Goal: Task Accomplishment & Management: Manage account settings

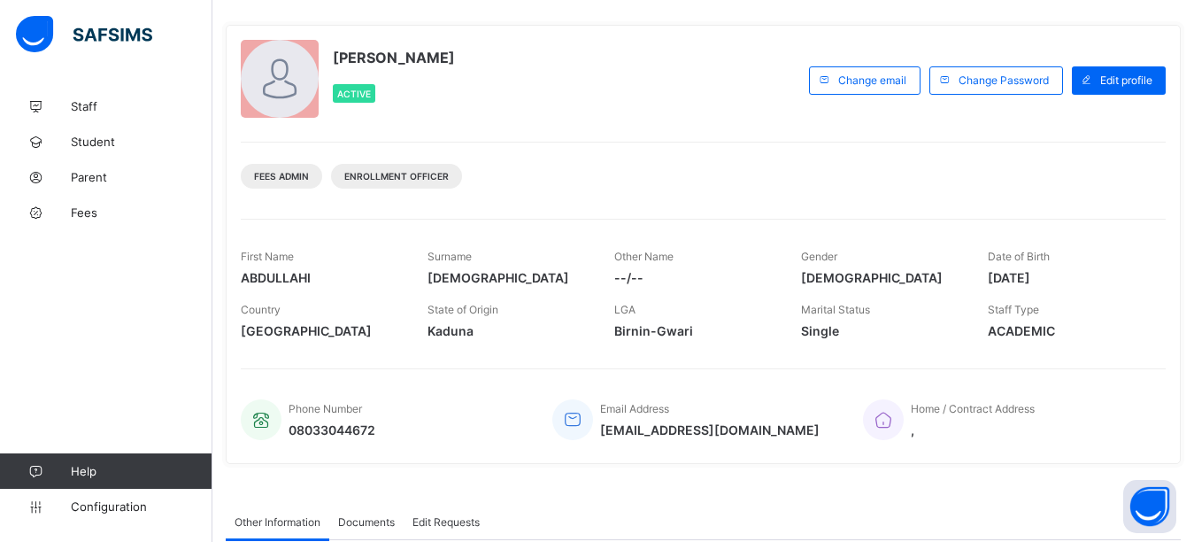
scroll to position [51, 0]
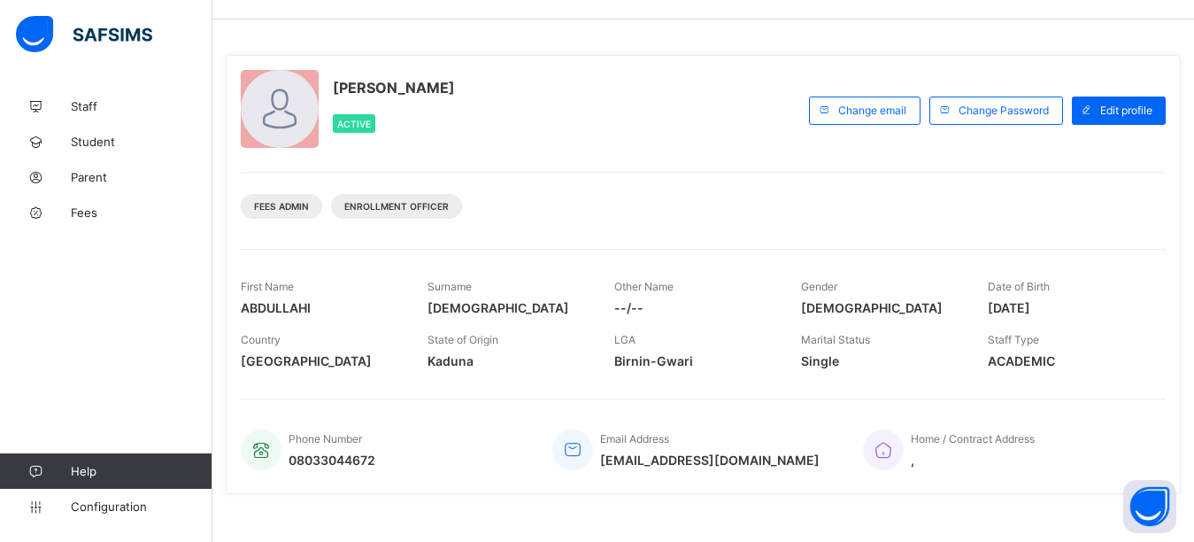
click at [1166, 195] on div "Fees Admin Enrollment Officer" at bounding box center [703, 200] width 925 height 56
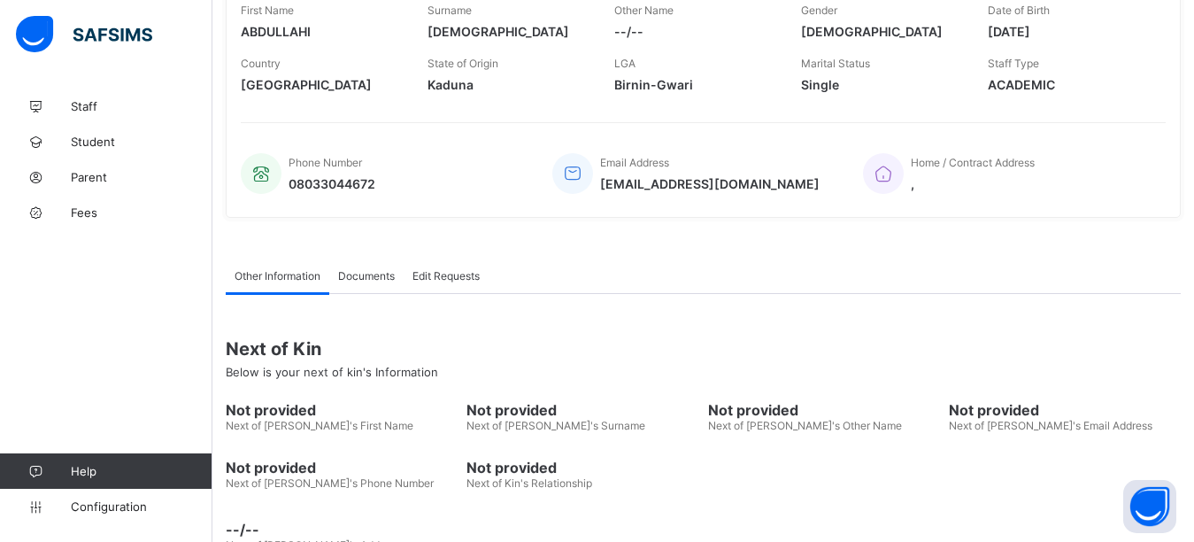
scroll to position [374, 0]
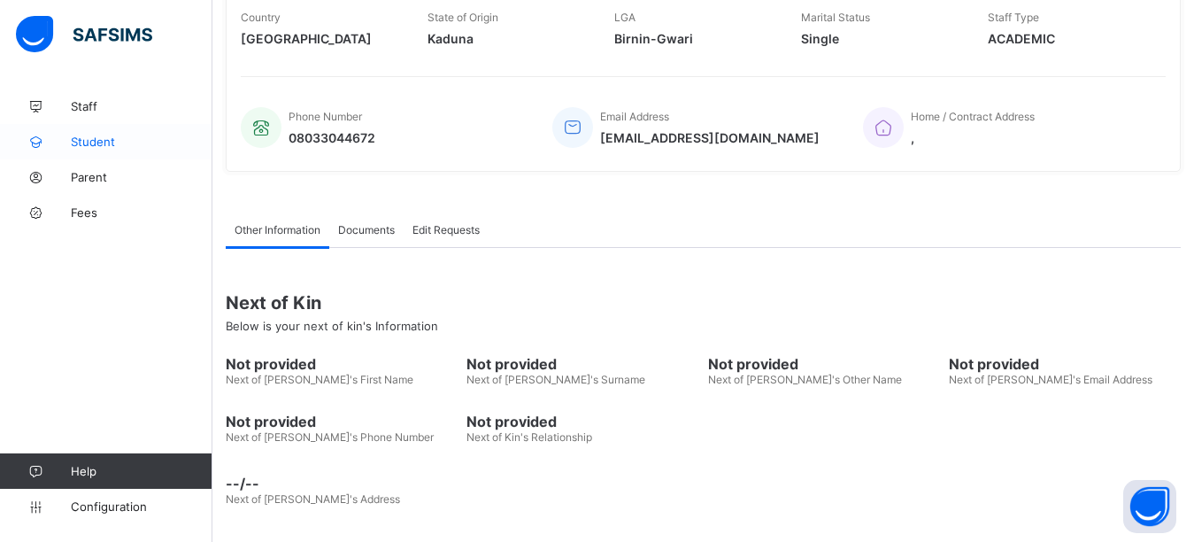
click at [88, 145] on span "Student" at bounding box center [142, 142] width 142 height 14
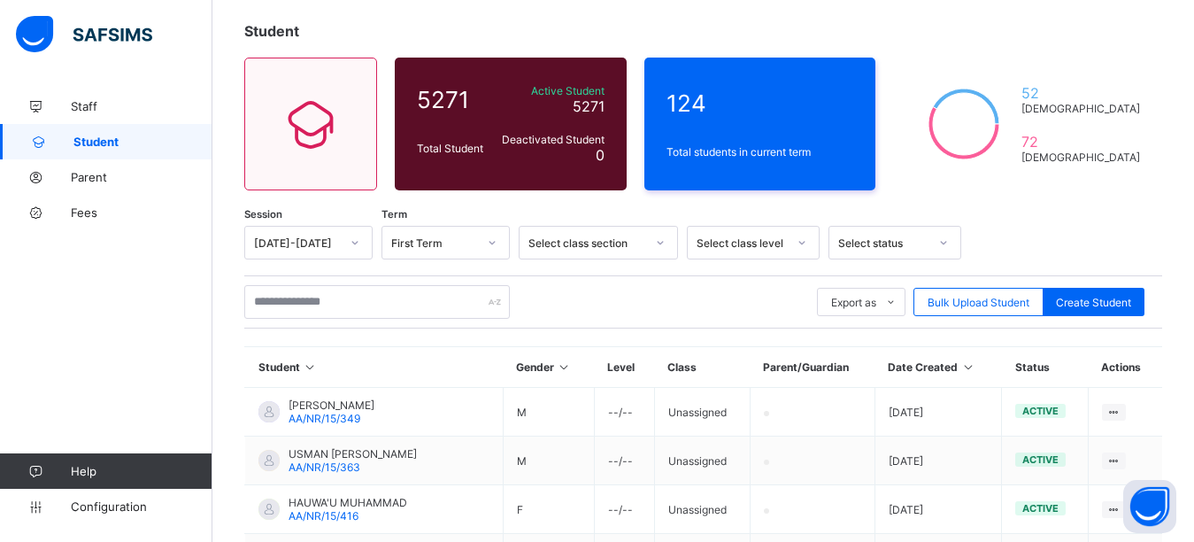
scroll to position [87, 0]
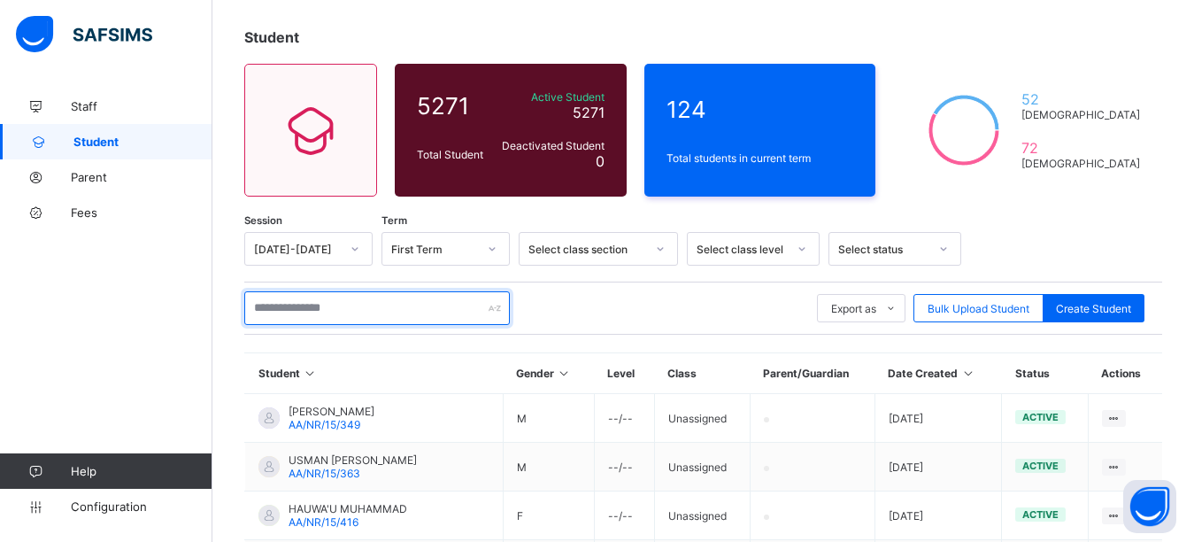
click at [310, 311] on input "text" at bounding box center [377, 308] width 266 height 34
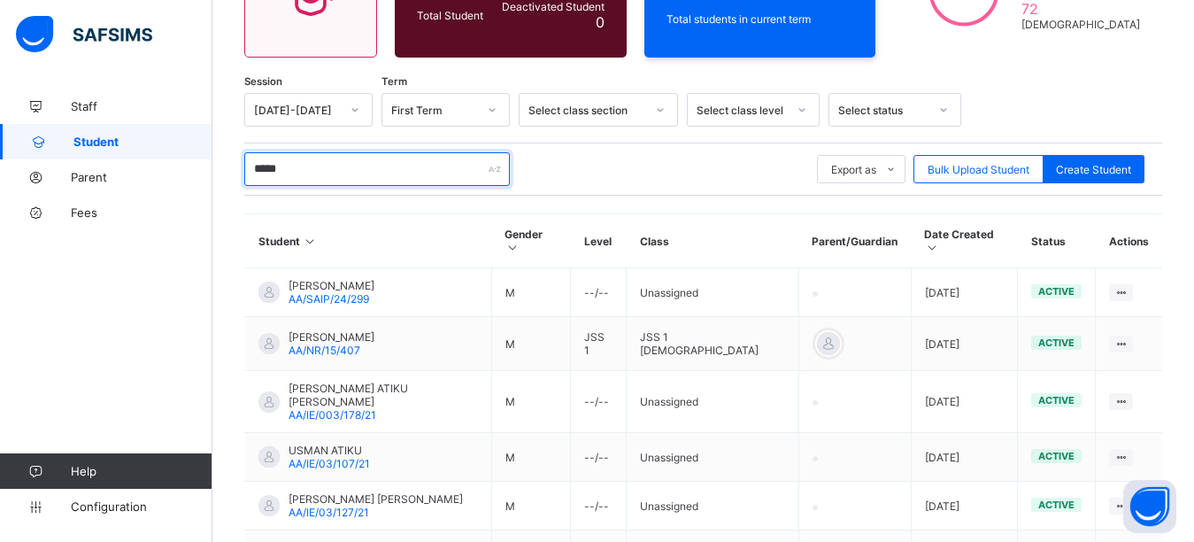
scroll to position [239, 0]
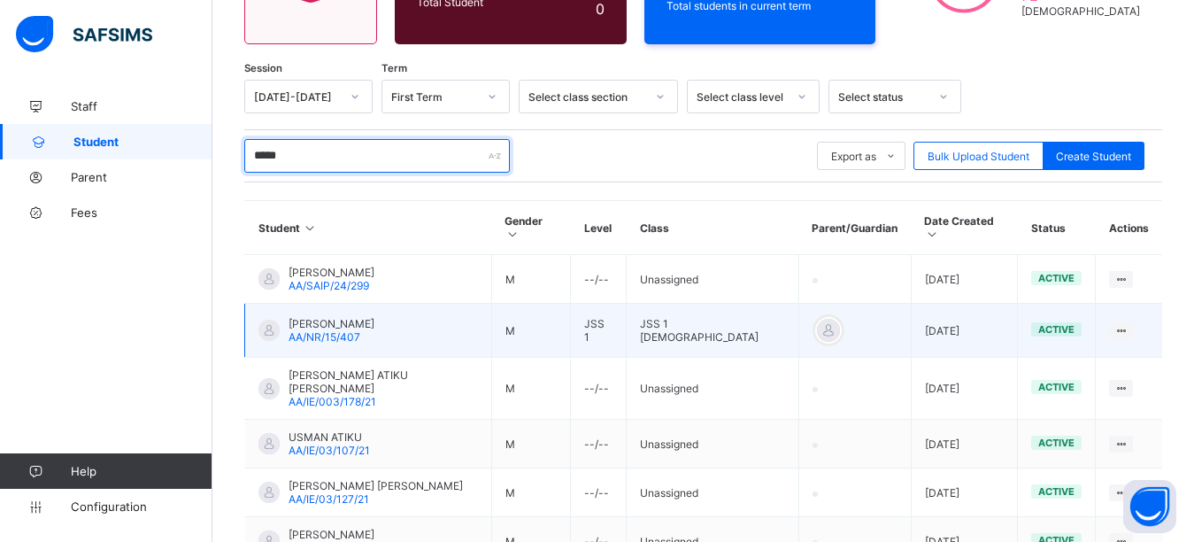
type input "*****"
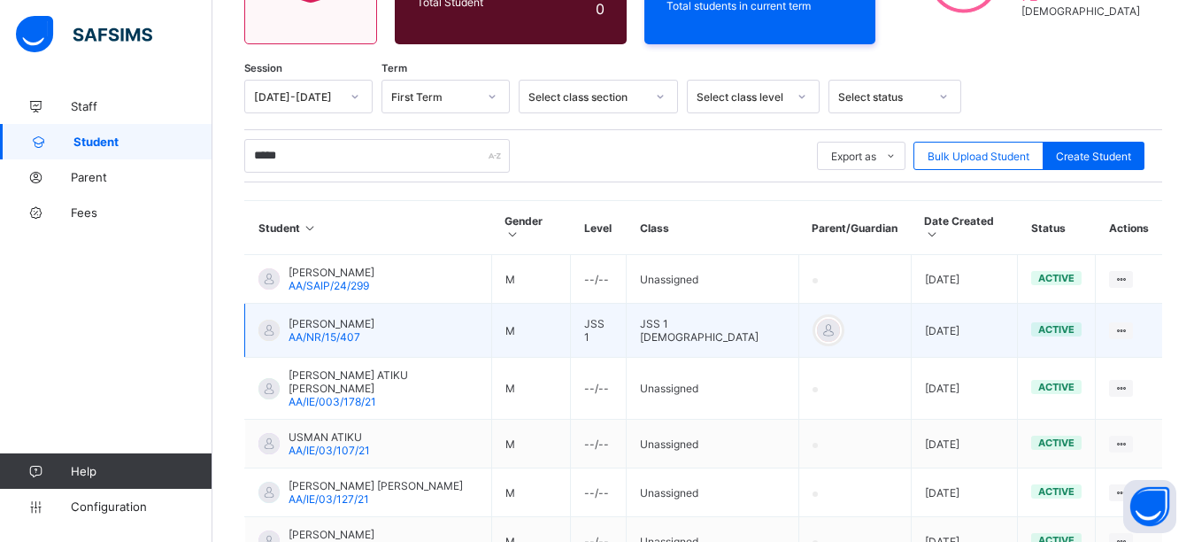
click at [278, 320] on div at bounding box center [268, 330] width 21 height 21
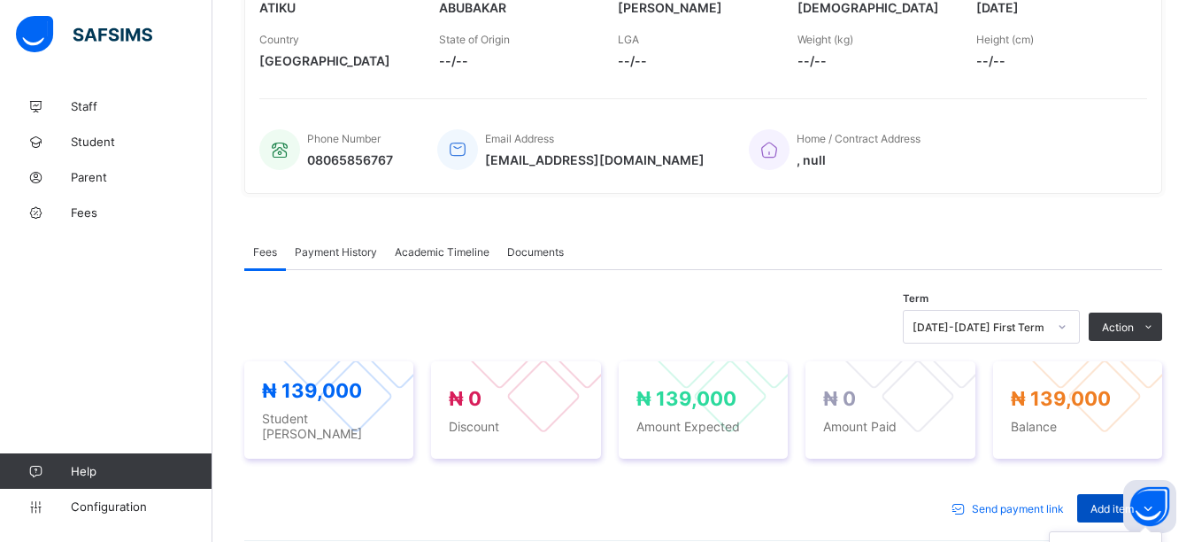
scroll to position [516, 0]
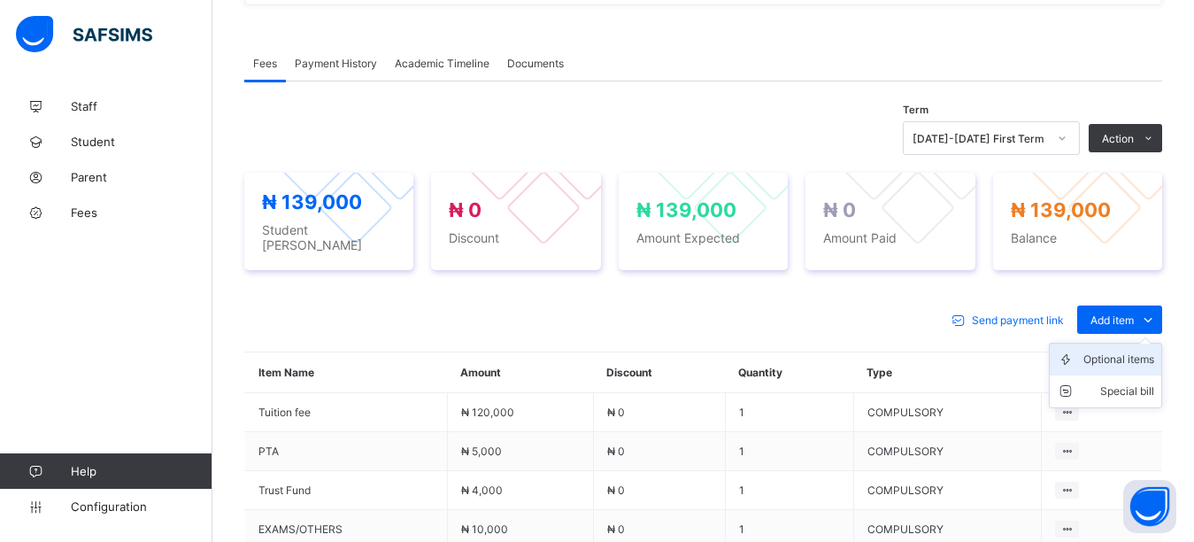
click at [1121, 351] on div "Optional items" at bounding box center [1118, 360] width 71 height 18
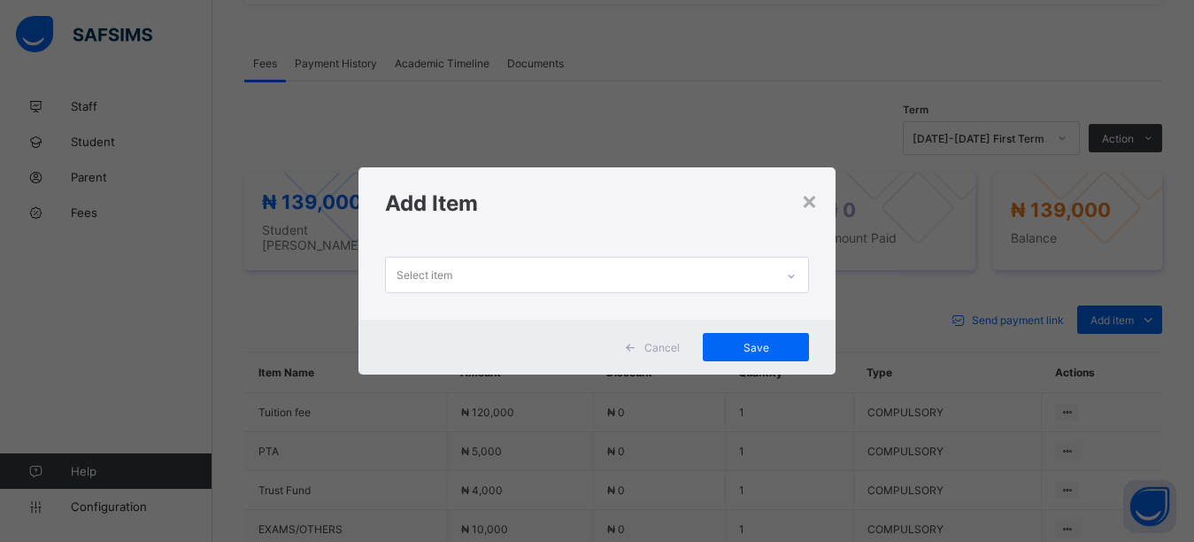
click at [633, 276] on div "Select item" at bounding box center [580, 275] width 389 height 35
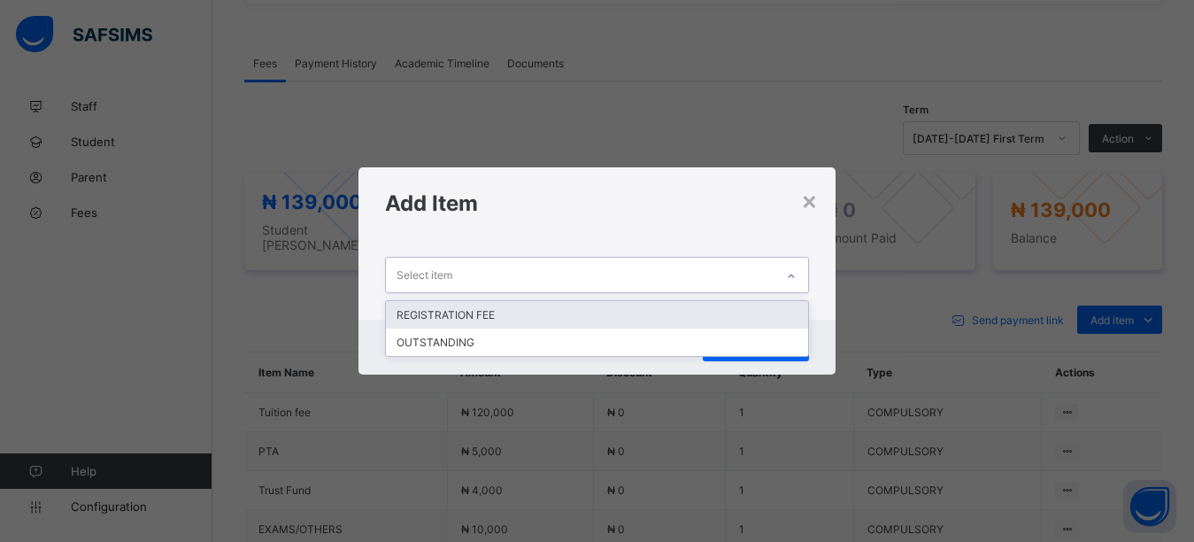
click at [561, 325] on div "REGISTRATION FEE" at bounding box center [597, 314] width 423 height 27
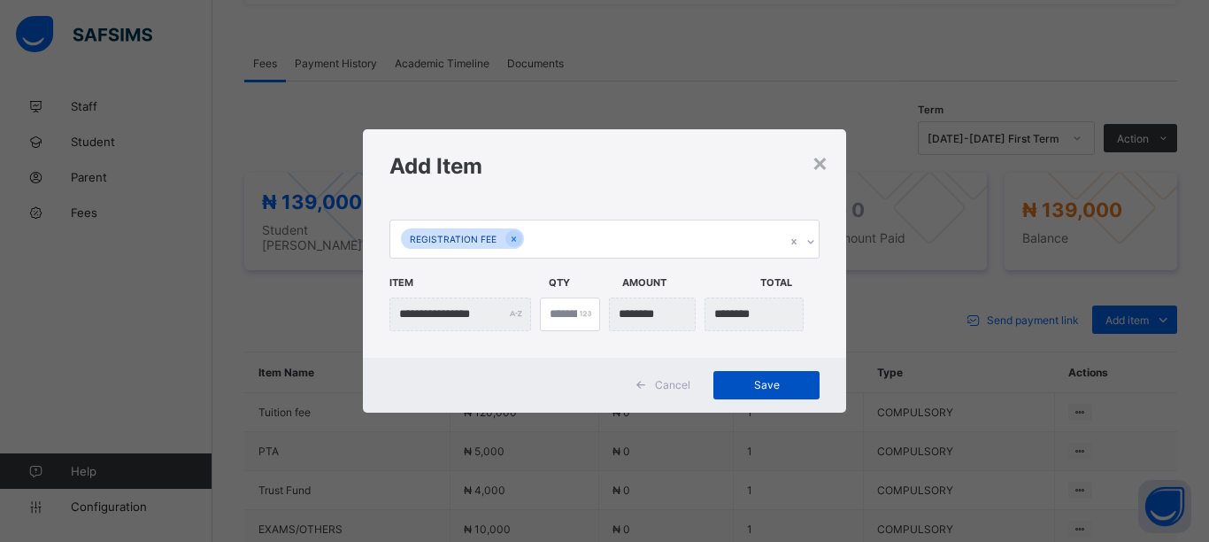
click at [747, 384] on span "Save" at bounding box center [767, 384] width 80 height 13
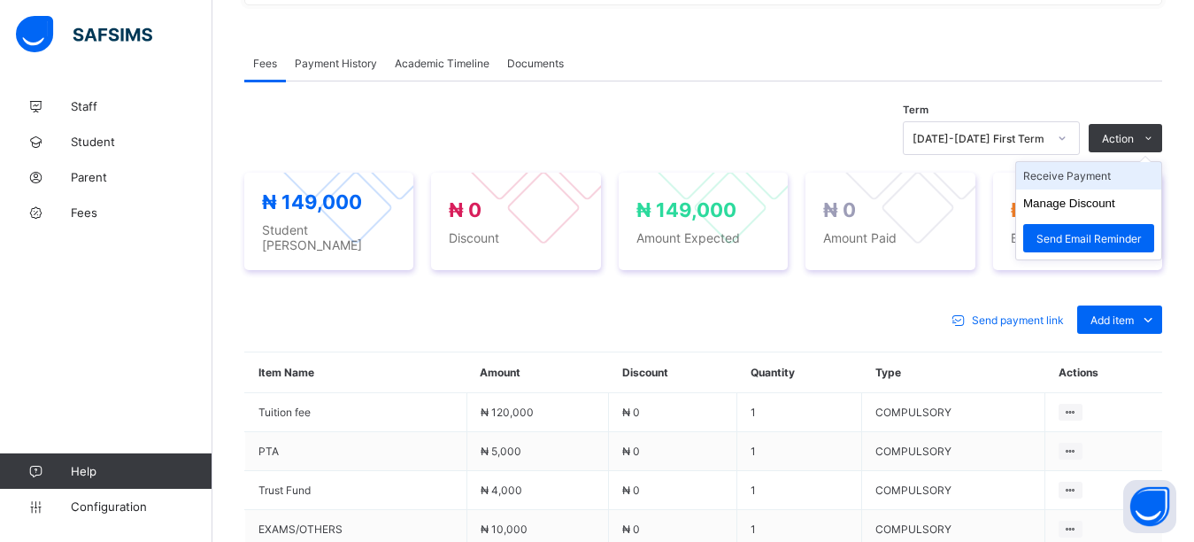
click at [1113, 174] on li "Receive Payment" at bounding box center [1088, 175] width 145 height 27
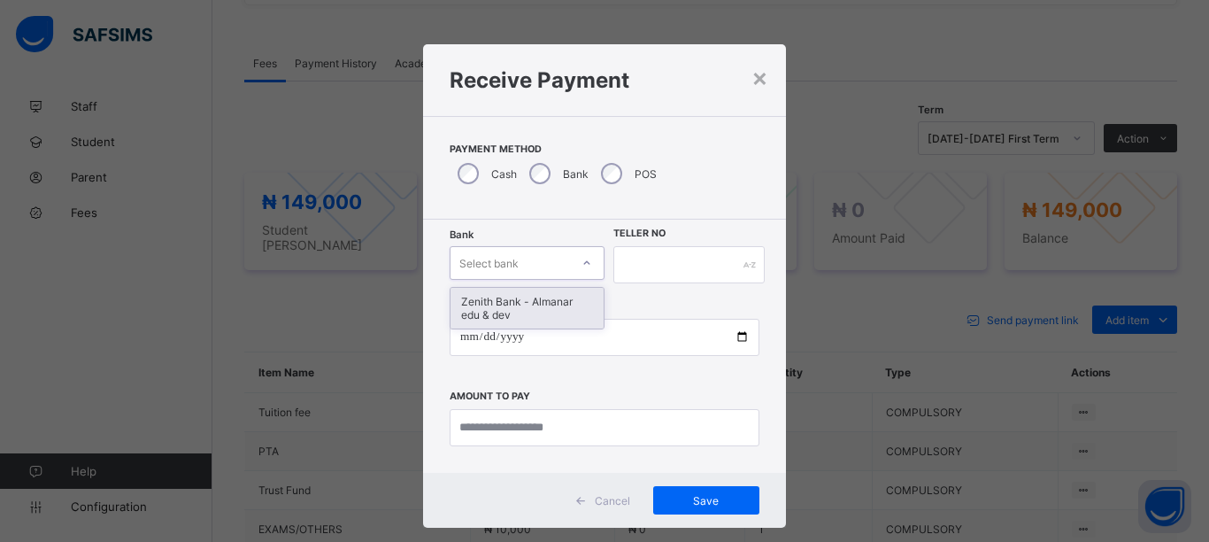
click at [492, 266] on div "Select bank" at bounding box center [488, 263] width 59 height 34
click at [502, 312] on div "Zenith Bank - Almanar edu & dev" at bounding box center [527, 308] width 153 height 41
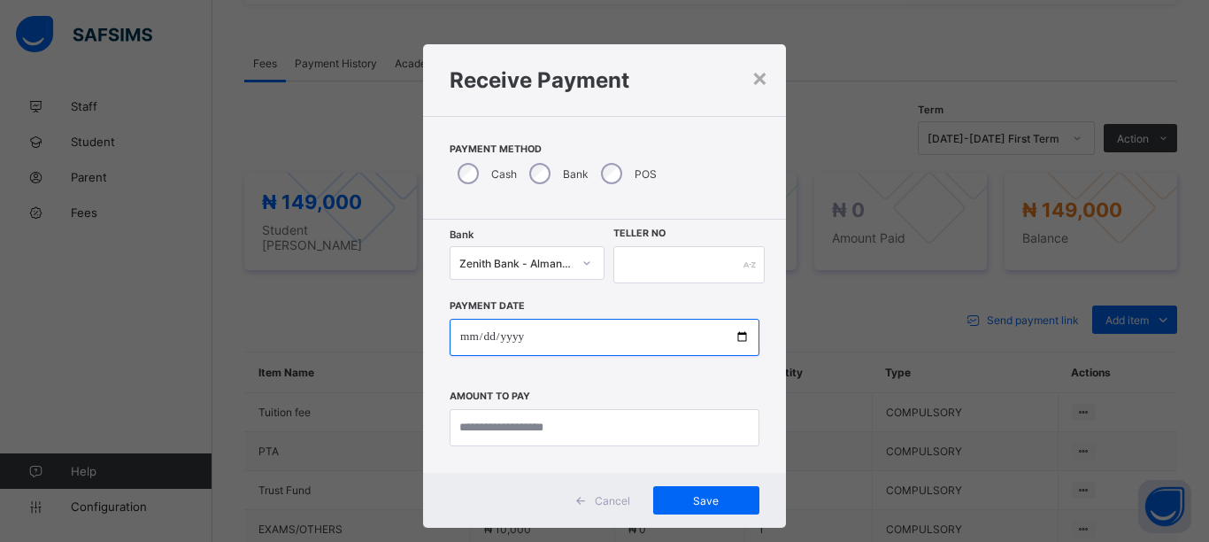
click at [738, 336] on input "date" at bounding box center [605, 337] width 310 height 37
type input "**********"
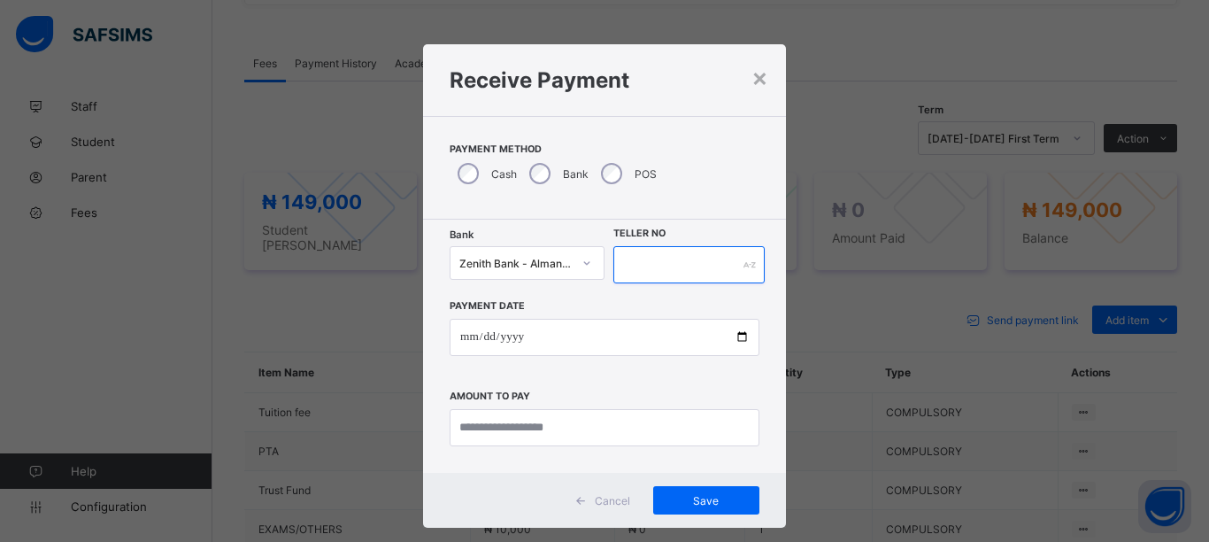
click at [675, 258] on input "text" at bounding box center [688, 264] width 151 height 37
type input "*********"
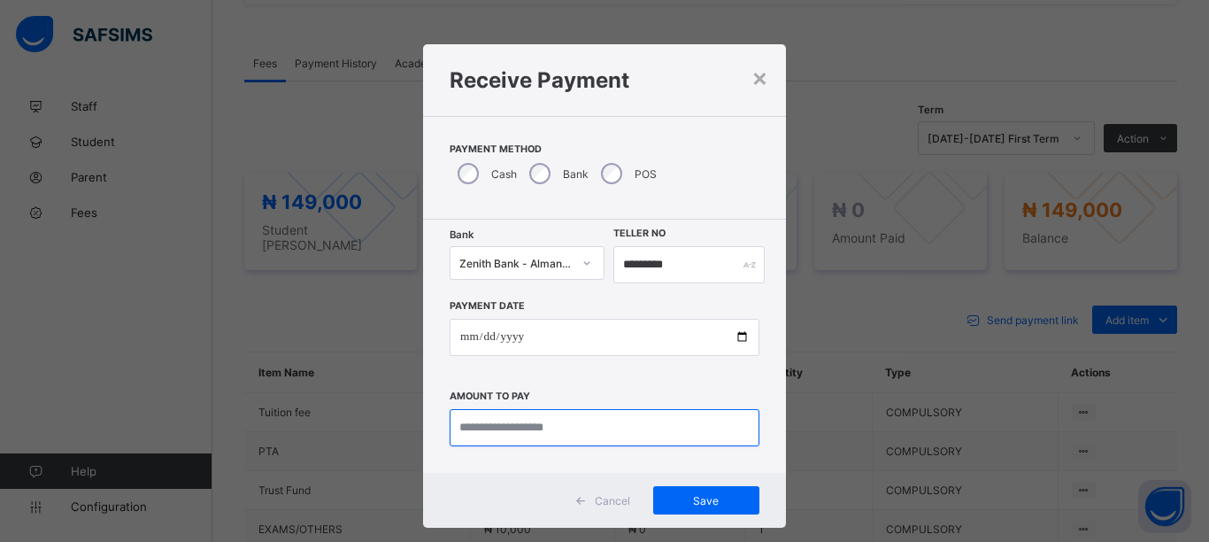
click at [573, 428] on input "currency" at bounding box center [605, 427] width 310 height 37
type input "*********"
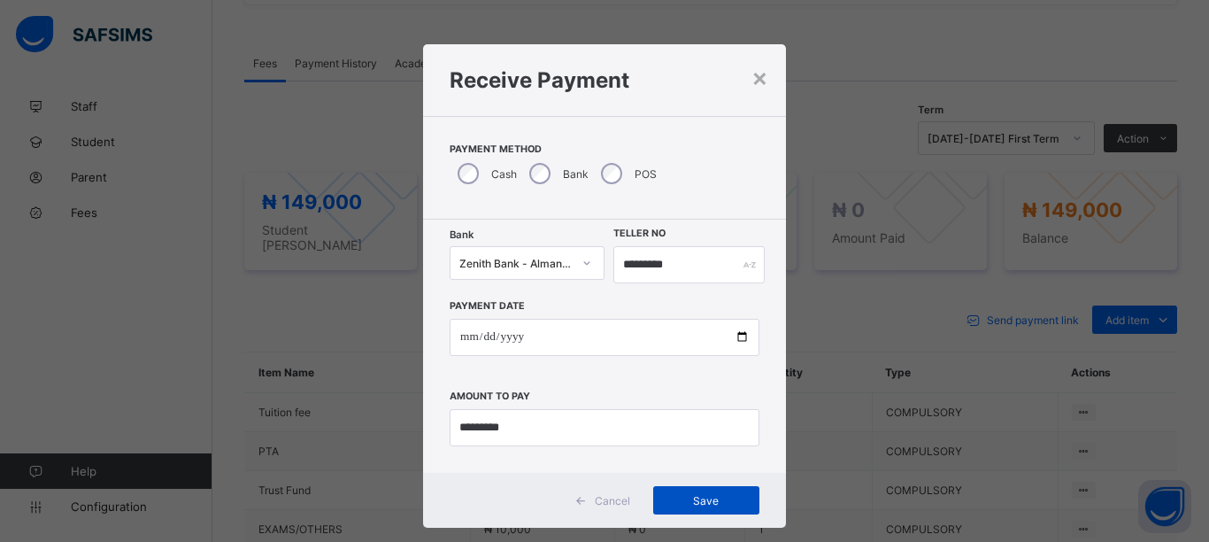
click at [711, 508] on div "Save" at bounding box center [706, 500] width 106 height 28
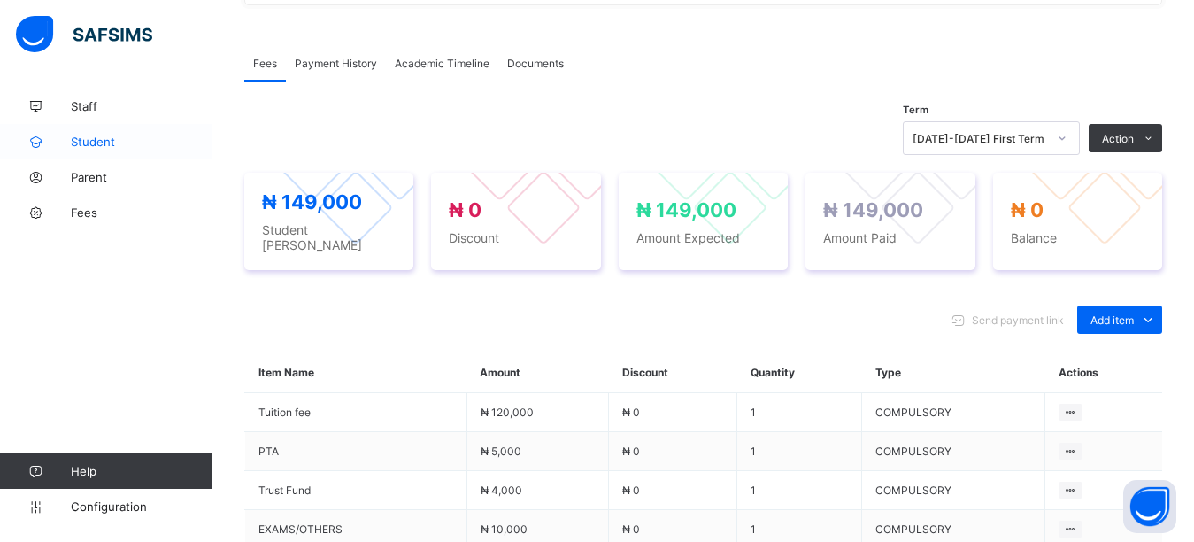
click at [118, 143] on span "Student" at bounding box center [142, 142] width 142 height 14
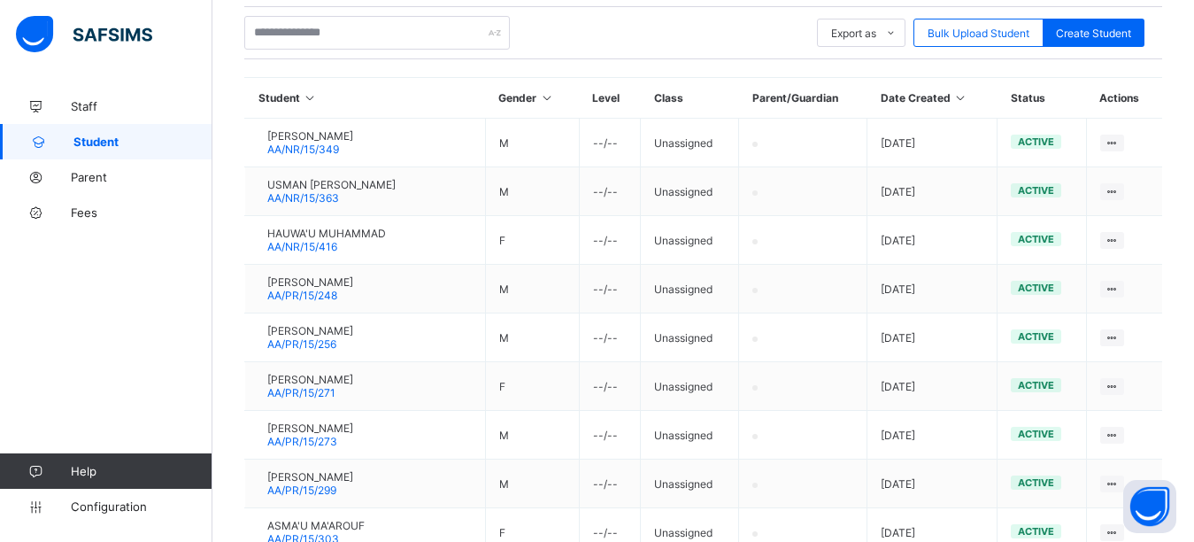
scroll to position [42, 0]
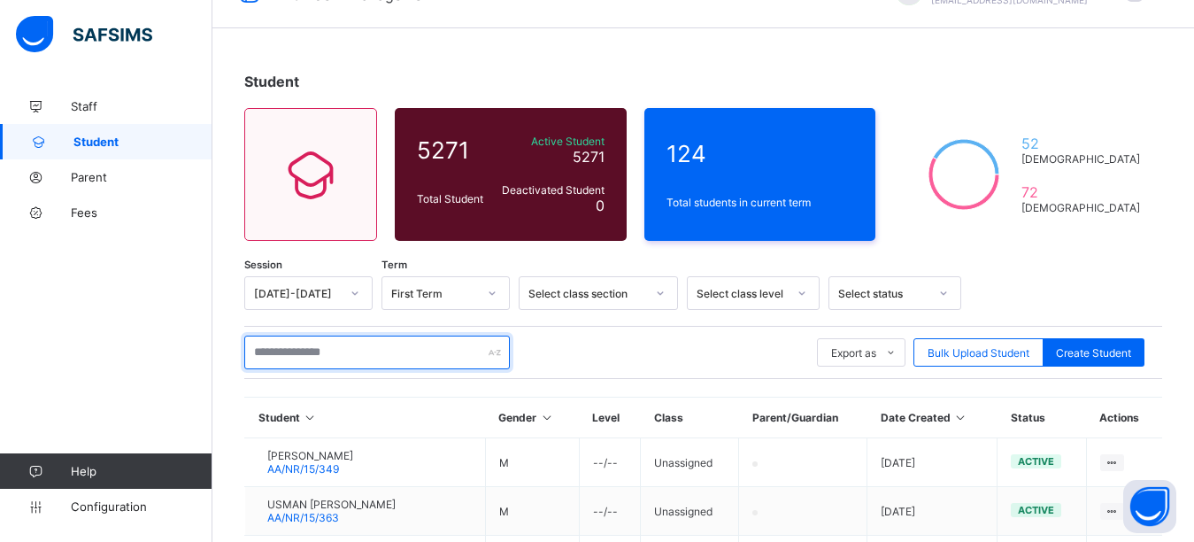
click at [343, 361] on input "text" at bounding box center [377, 352] width 266 height 34
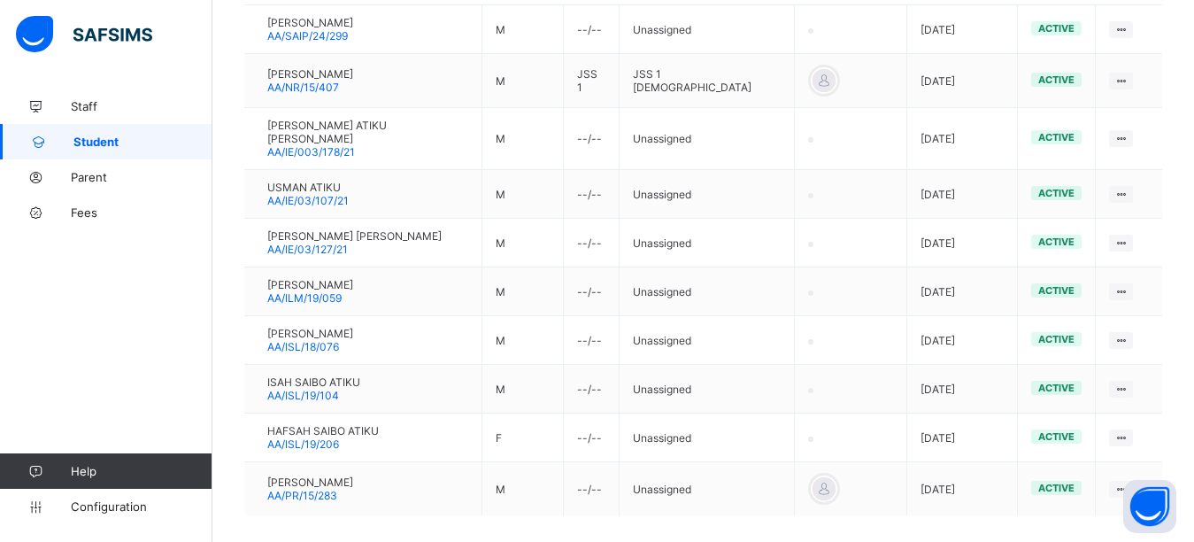
scroll to position [543, 0]
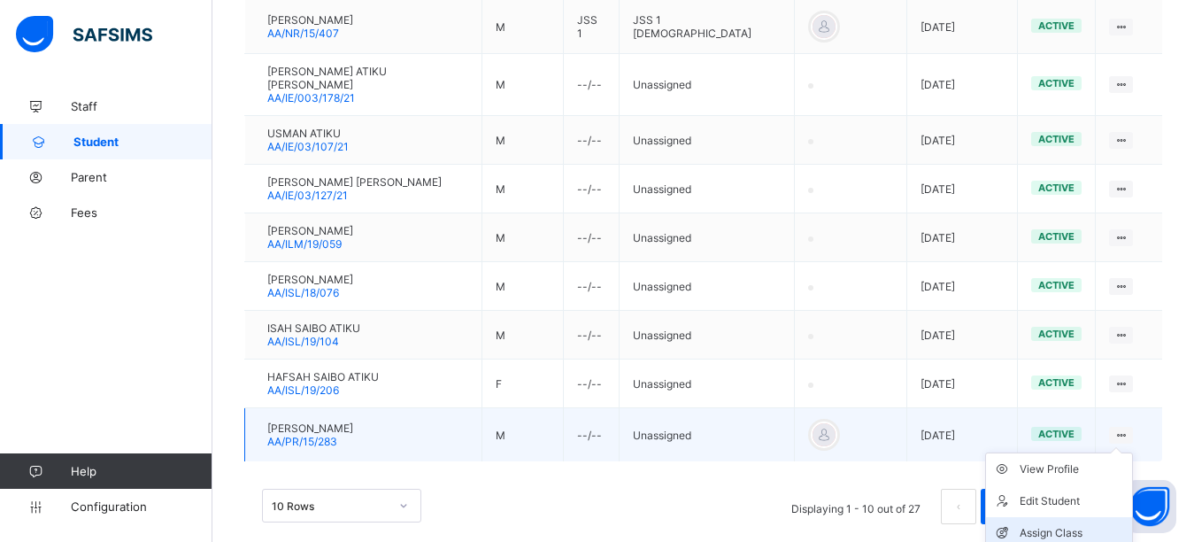
type input "*****"
click at [1070, 524] on div "Assign Class" at bounding box center [1072, 533] width 105 height 18
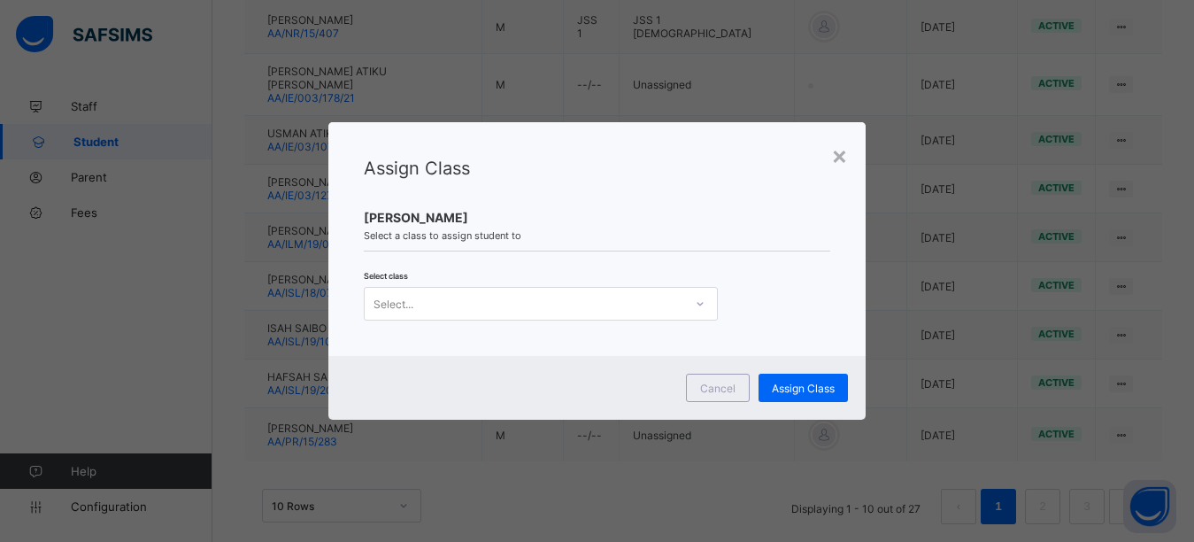
click at [477, 303] on div "Select..." at bounding box center [524, 303] width 319 height 25
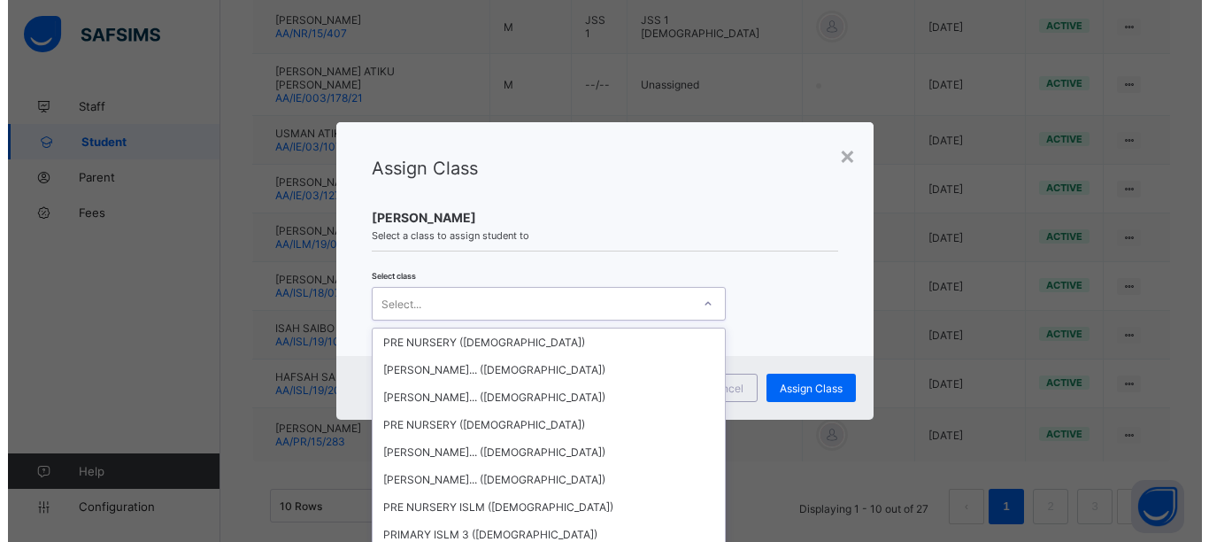
scroll to position [3240, 0]
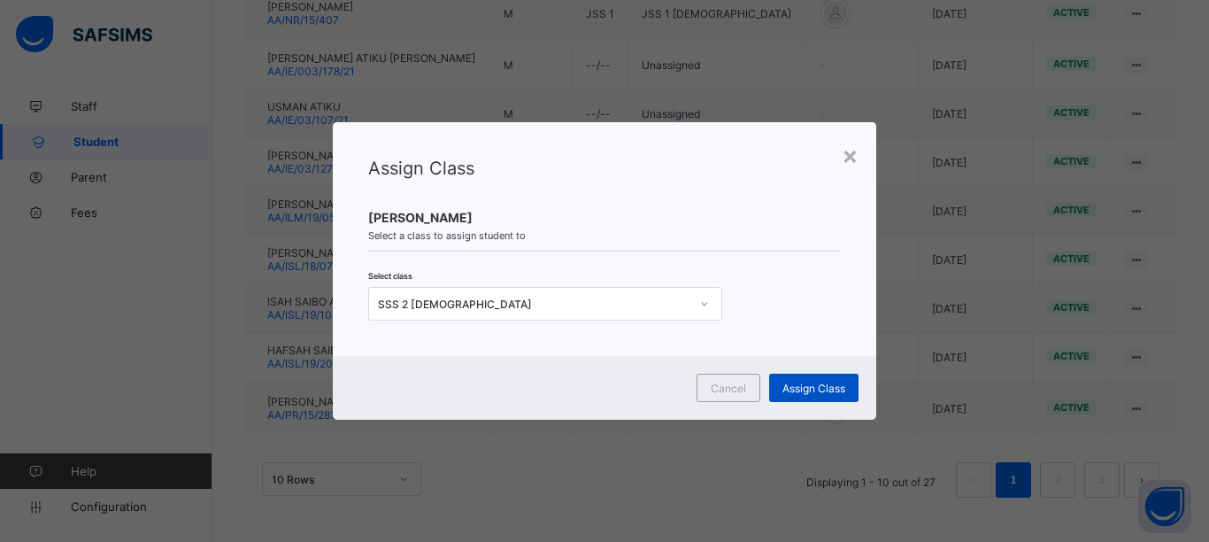
click at [798, 393] on span "Assign Class" at bounding box center [813, 387] width 63 height 13
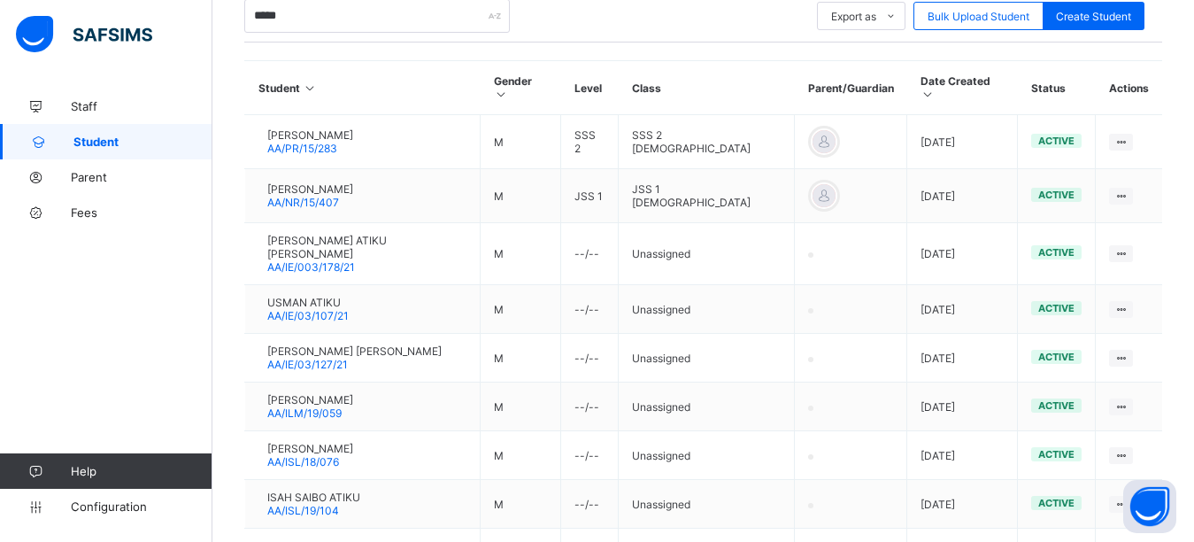
scroll to position [375, 0]
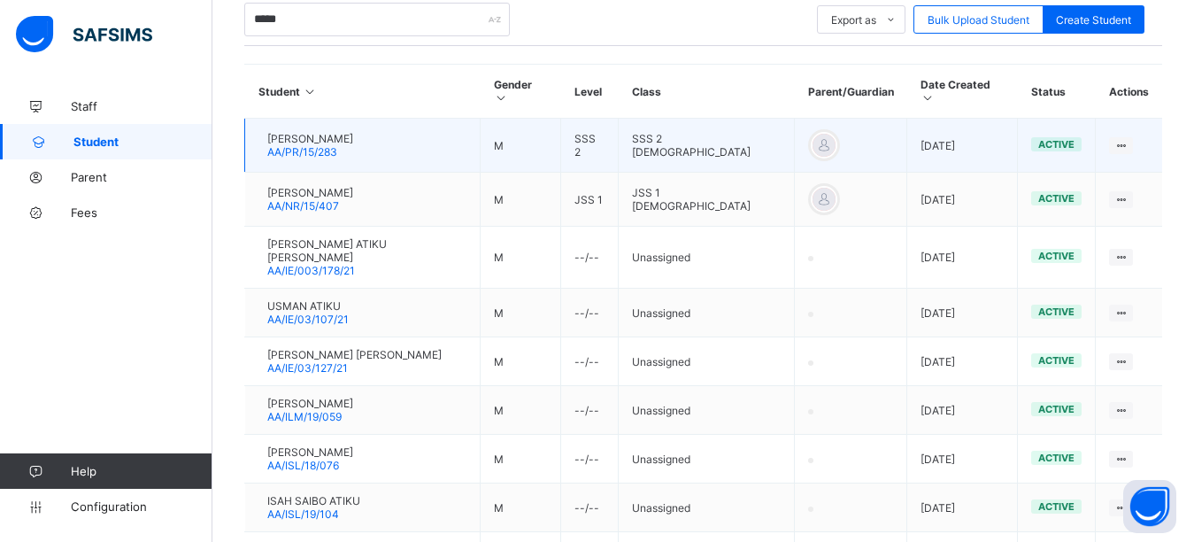
click at [258, 145] on div at bounding box center [258, 145] width 0 height 0
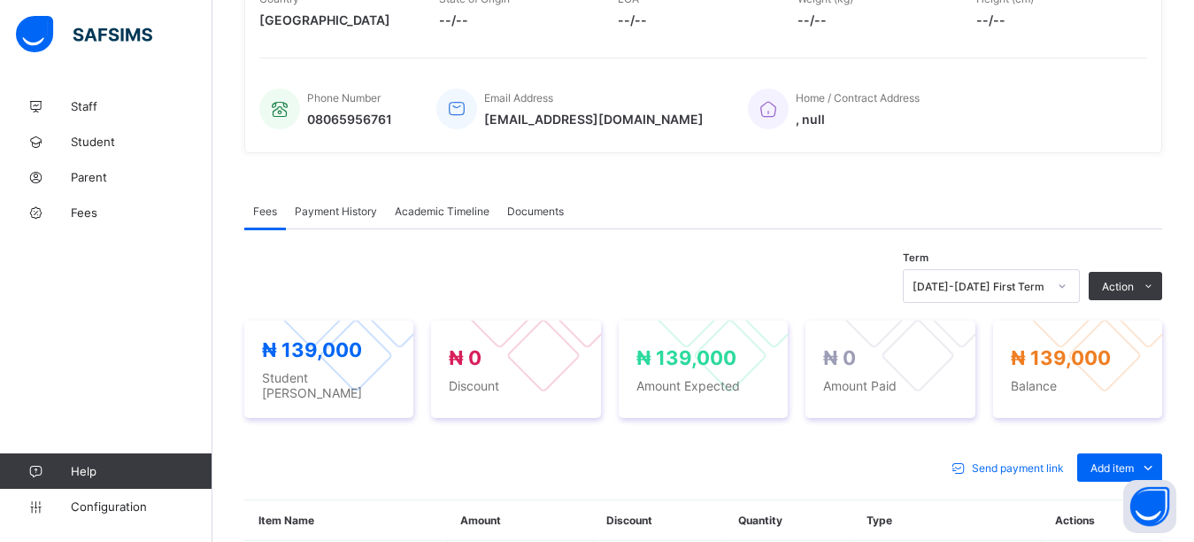
scroll to position [404, 0]
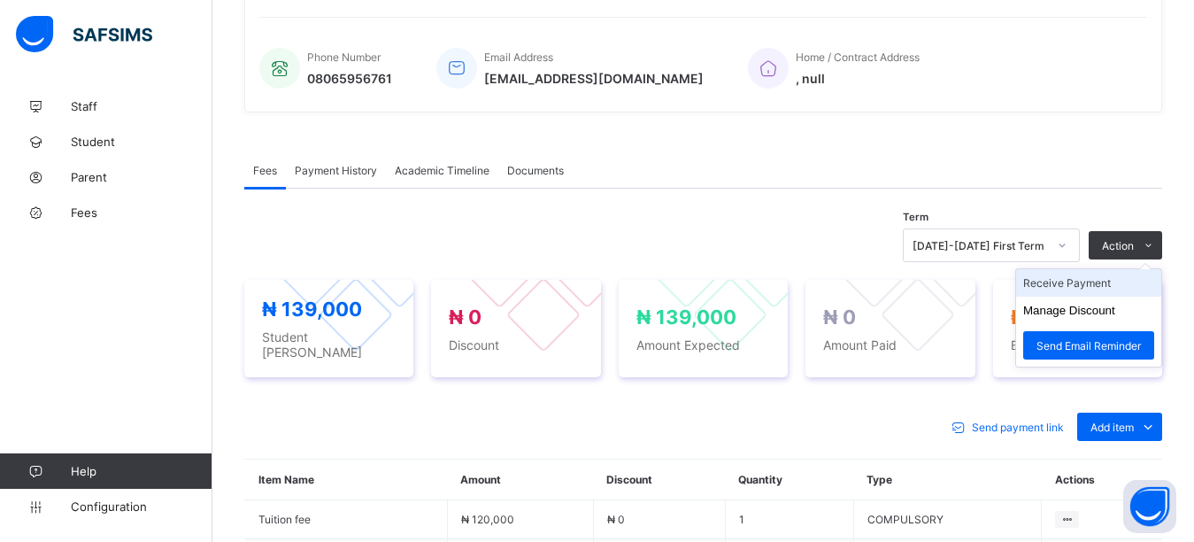
click at [1096, 284] on li "Receive Payment" at bounding box center [1088, 282] width 145 height 27
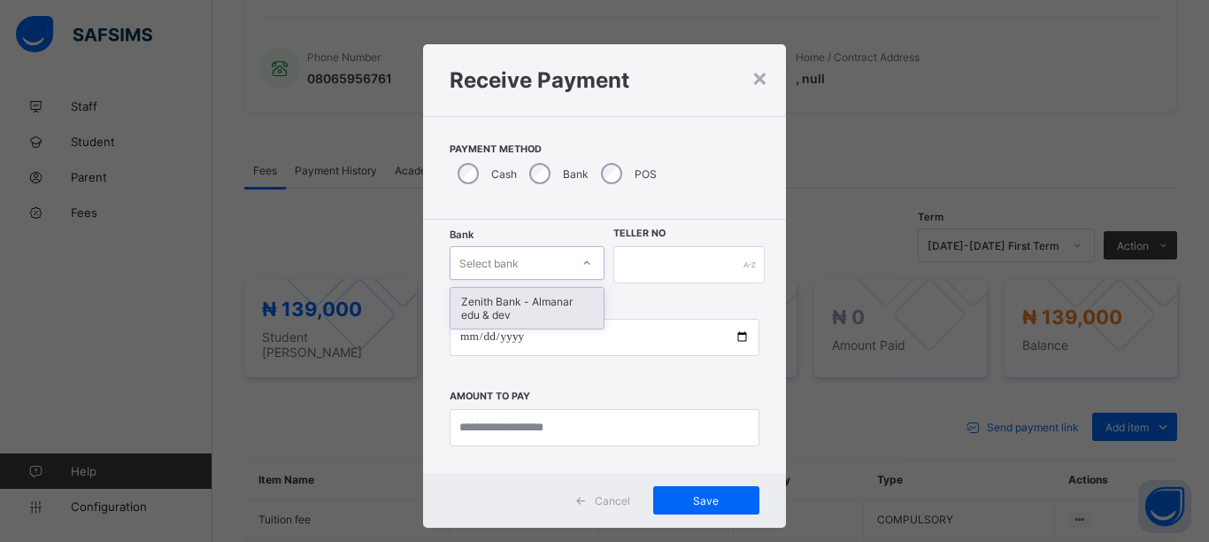
click at [523, 253] on div "Select bank" at bounding box center [510, 262] width 119 height 25
click at [515, 299] on div "Zenith Bank - Almanar edu & dev" at bounding box center [527, 308] width 153 height 41
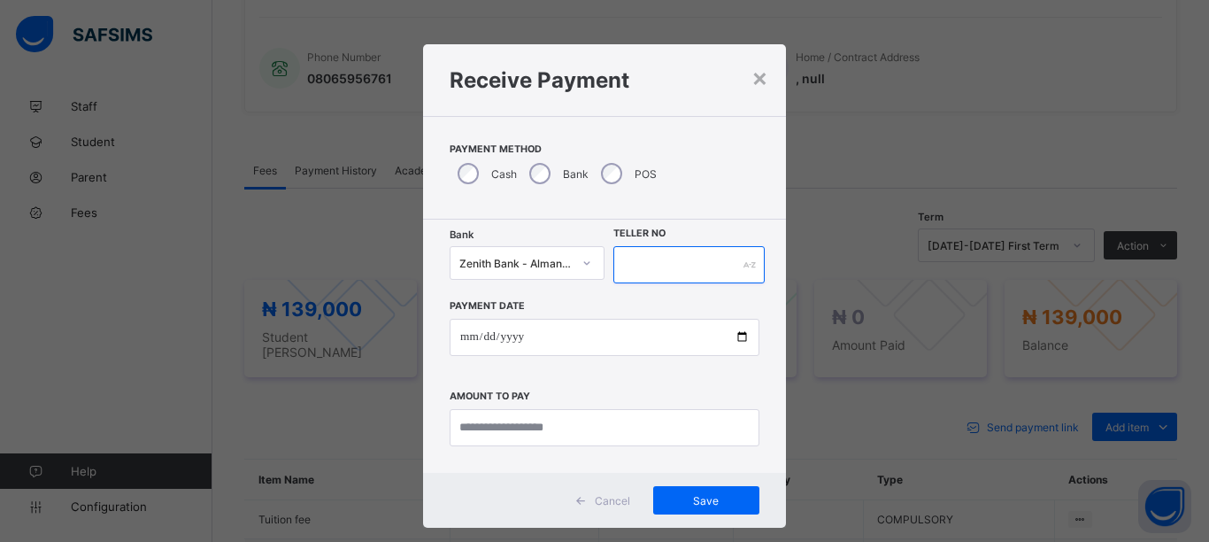
click at [628, 270] on input "text" at bounding box center [688, 264] width 151 height 37
type input "********"
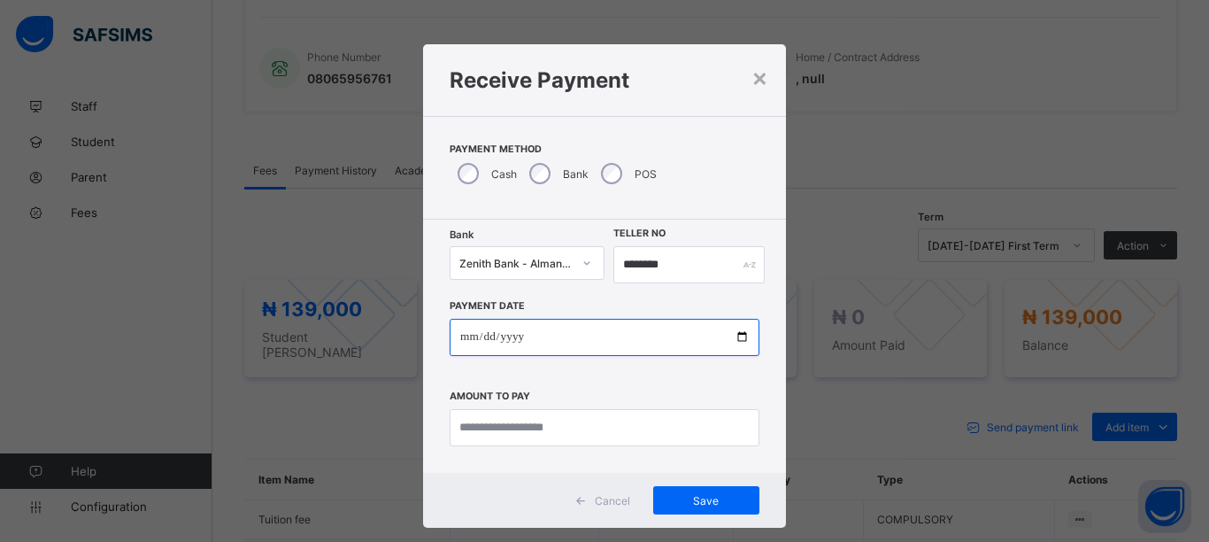
click at [733, 337] on input "date" at bounding box center [605, 337] width 310 height 37
type input "**********"
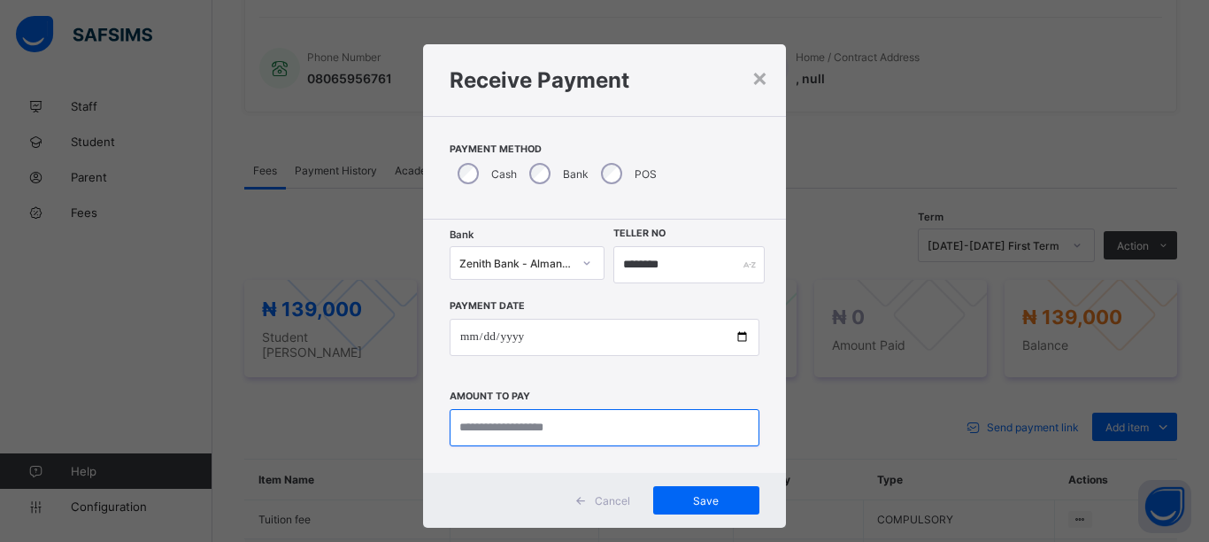
click at [538, 427] on input "currency" at bounding box center [605, 427] width 310 height 37
type input "*********"
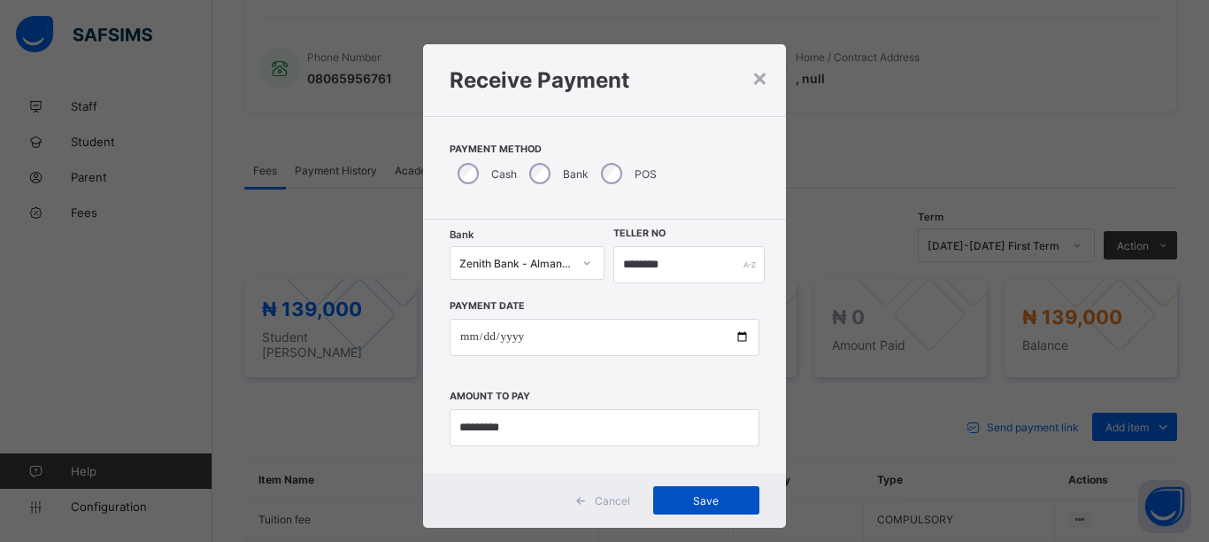
click at [691, 504] on span "Save" at bounding box center [707, 500] width 80 height 13
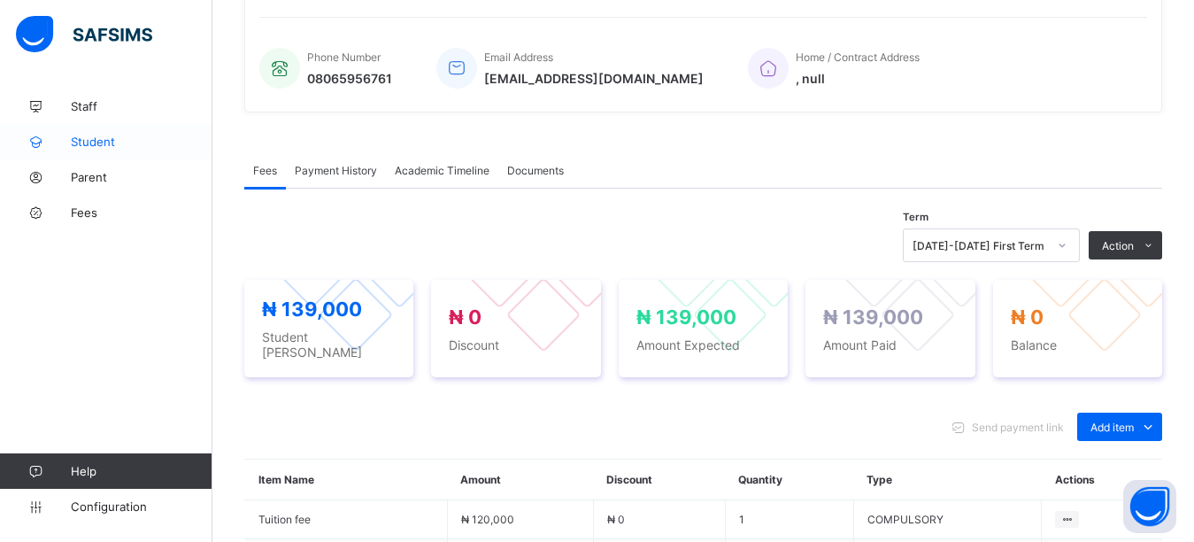
click at [104, 136] on span "Student" at bounding box center [142, 142] width 142 height 14
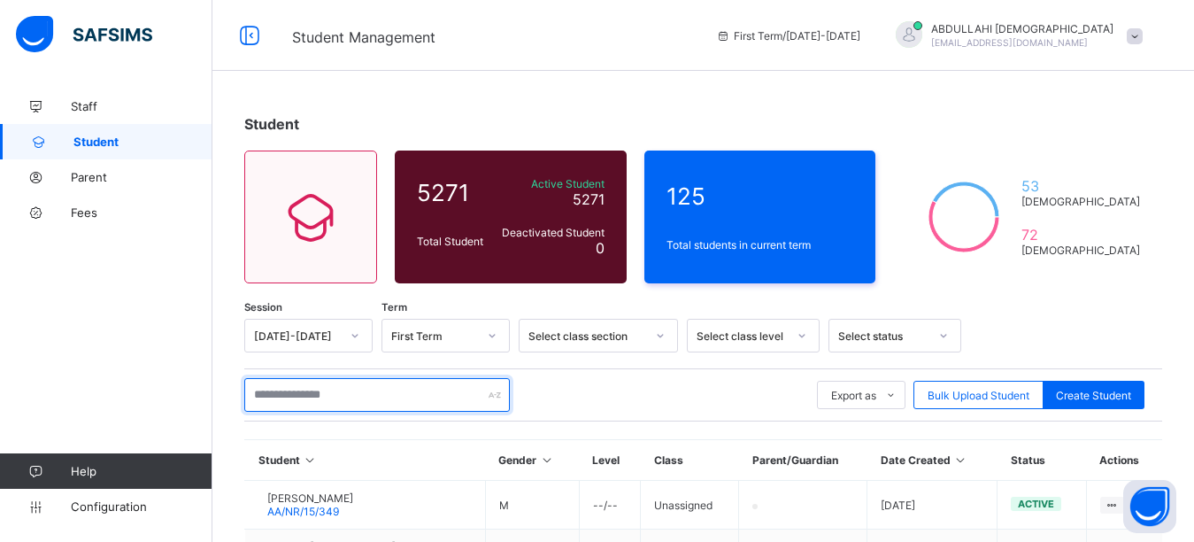
click at [306, 395] on input "text" at bounding box center [377, 395] width 266 height 34
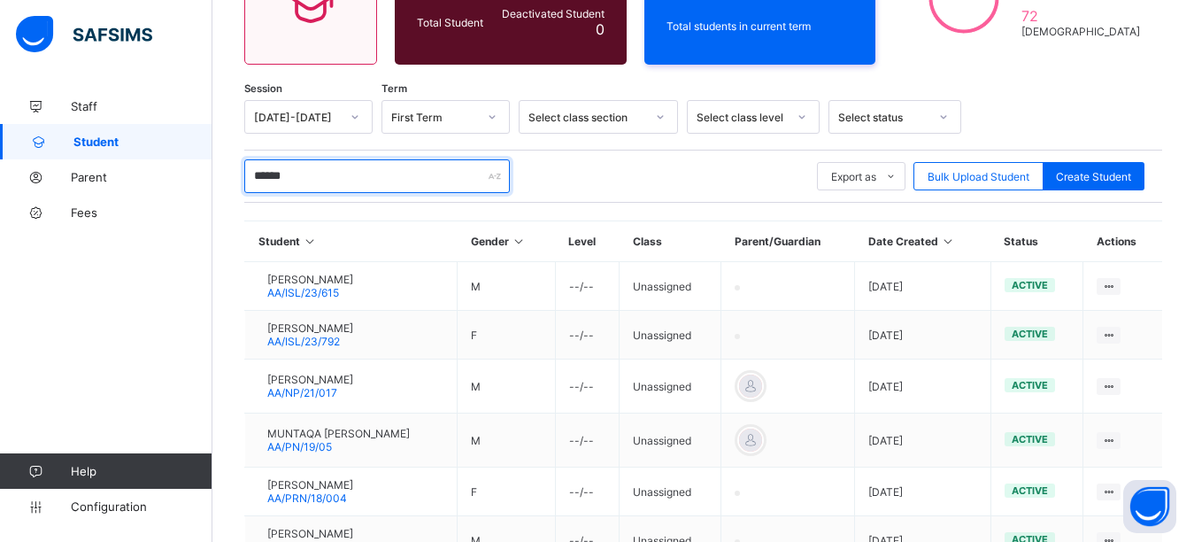
scroll to position [145, 0]
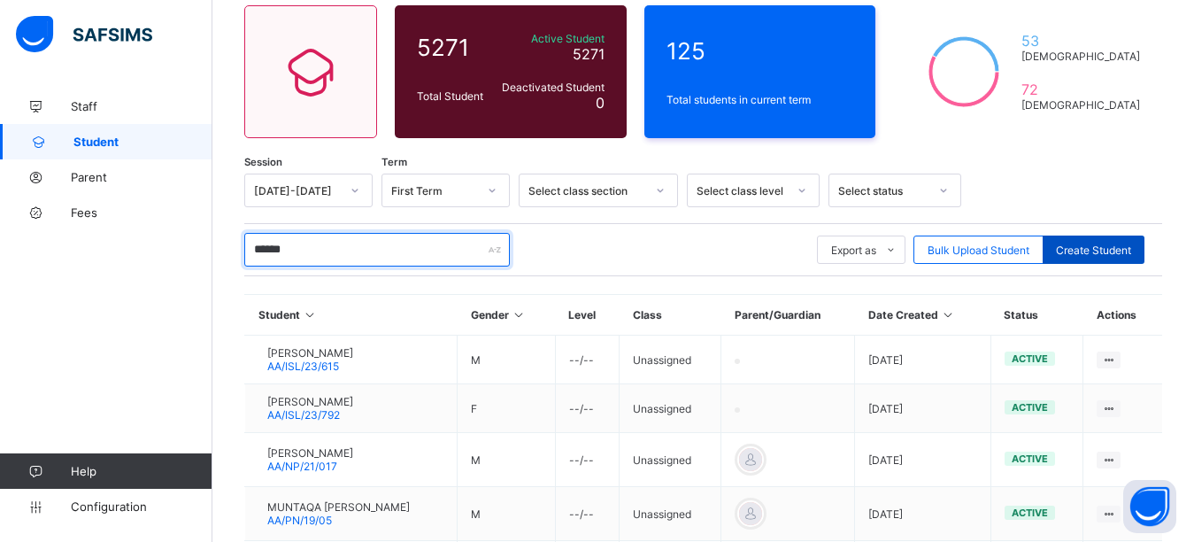
type input "******"
click at [1102, 243] on span "Create Student" at bounding box center [1093, 249] width 75 height 13
select select "**"
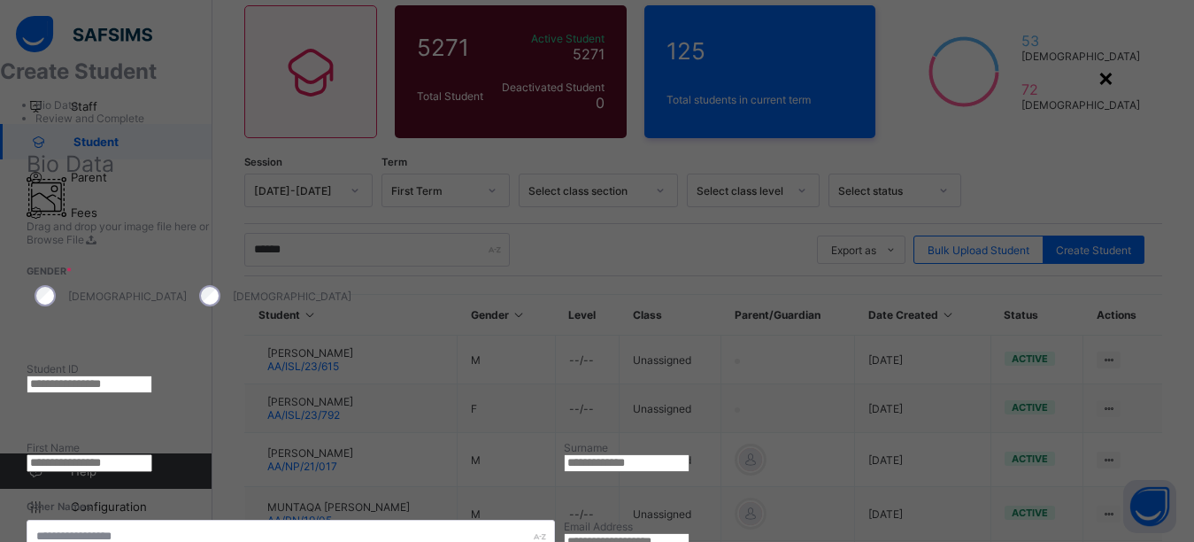
click at [1114, 77] on div "×" at bounding box center [1106, 77] width 17 height 30
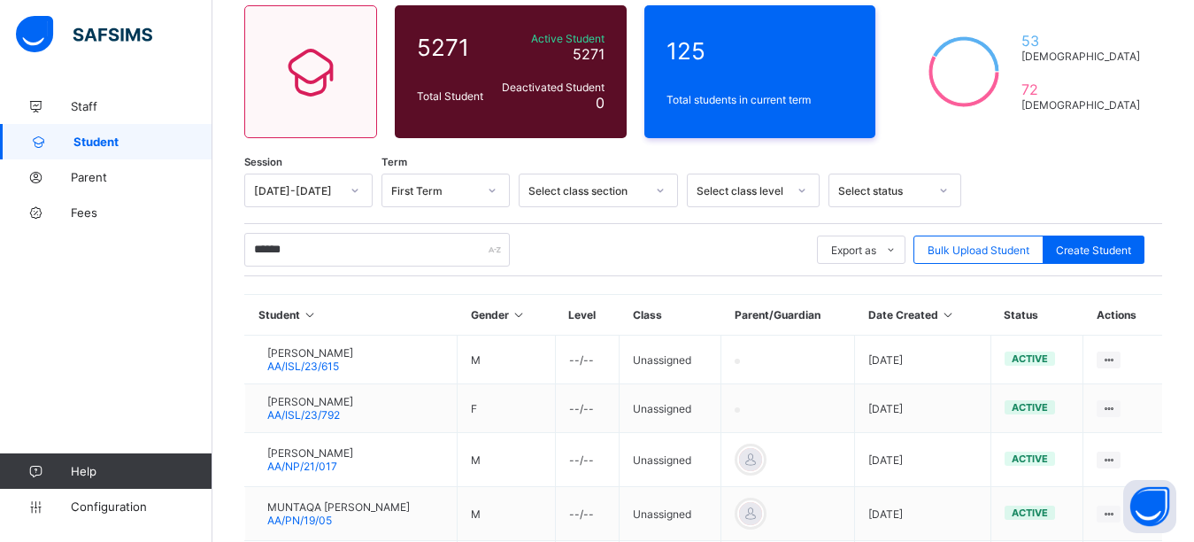
click at [102, 145] on span "Student" at bounding box center [142, 142] width 139 height 14
click at [89, 170] on span "Parent" at bounding box center [142, 177] width 142 height 14
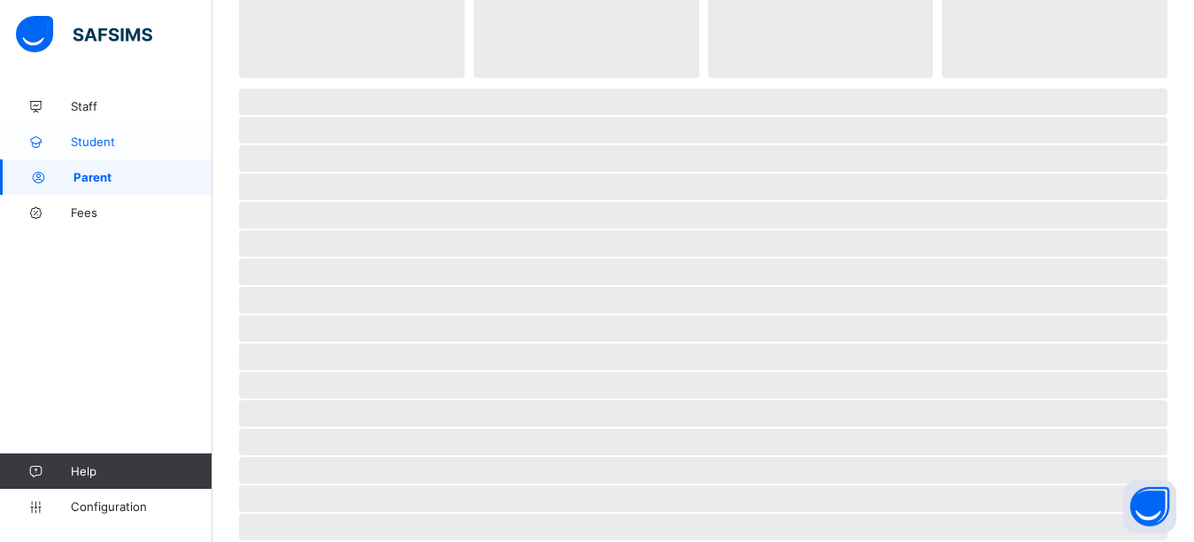
click at [98, 134] on link "Student" at bounding box center [106, 141] width 212 height 35
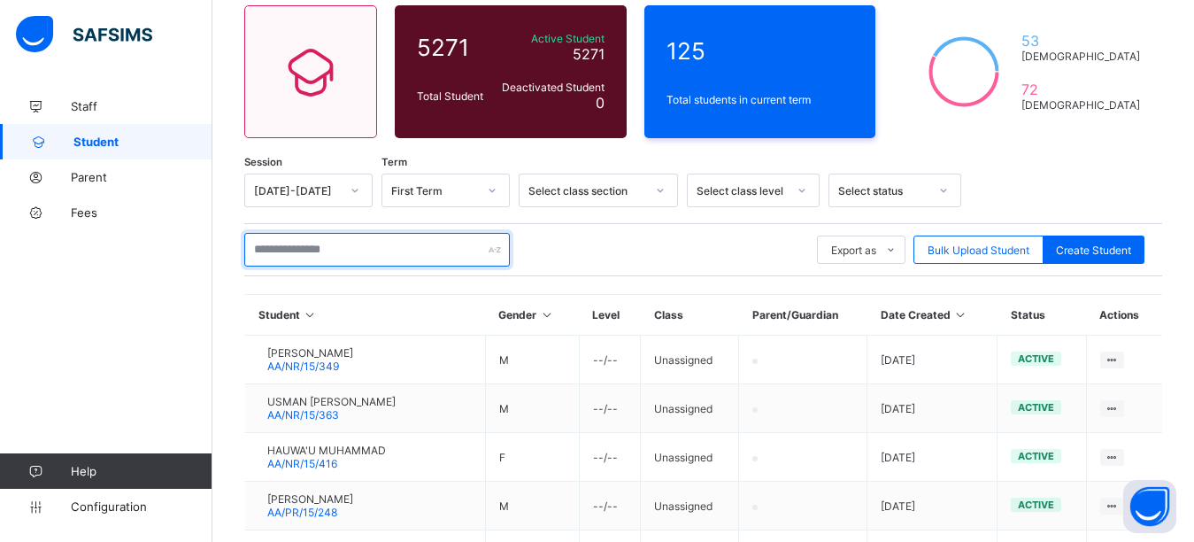
click at [337, 254] on input "text" at bounding box center [377, 250] width 266 height 34
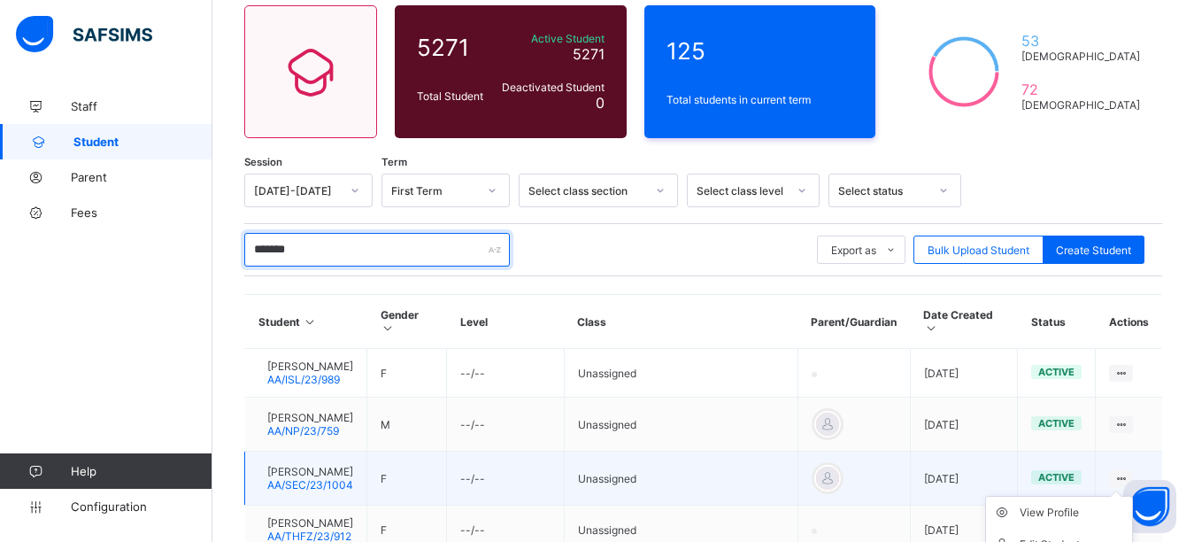
type input "*******"
click at [1129, 477] on icon at bounding box center [1121, 478] width 15 height 13
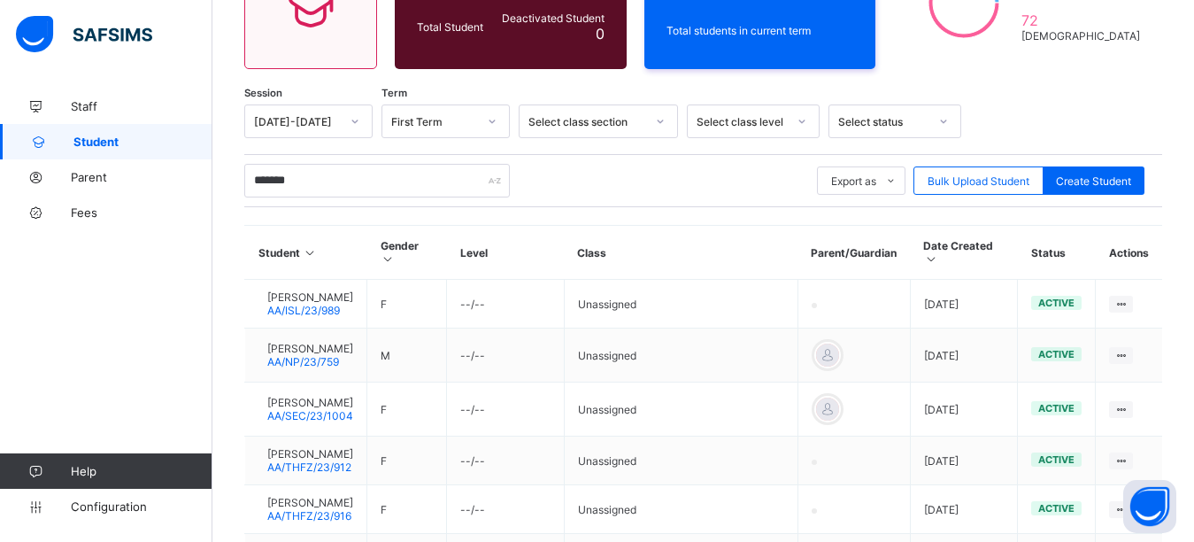
scroll to position [234, 0]
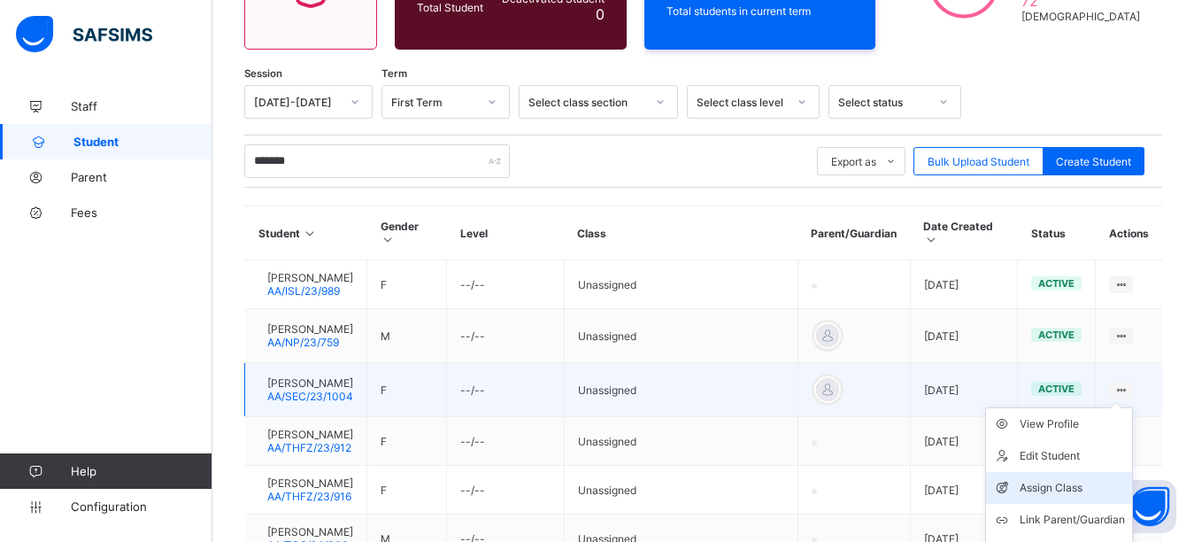
click at [1072, 483] on div "Assign Class" at bounding box center [1072, 488] width 105 height 18
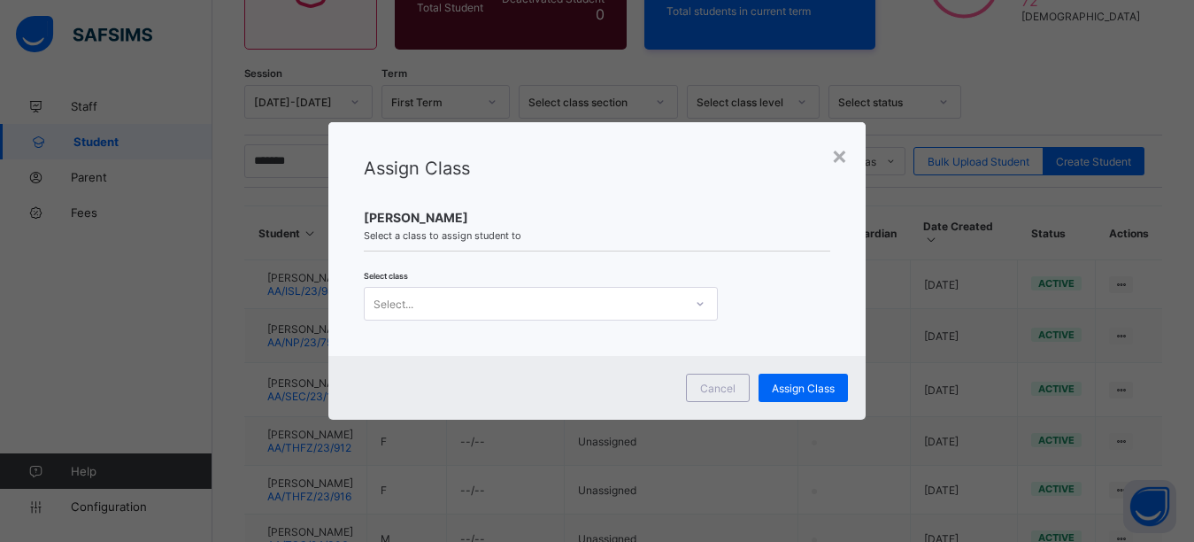
click at [427, 301] on div "Select..." at bounding box center [524, 303] width 319 height 25
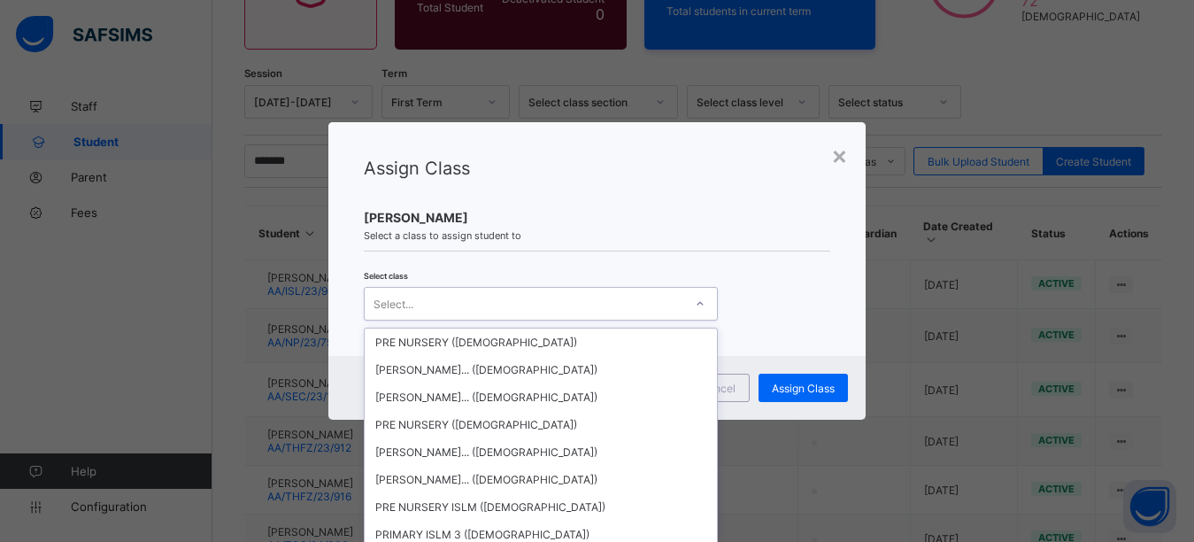
scroll to position [3629, 0]
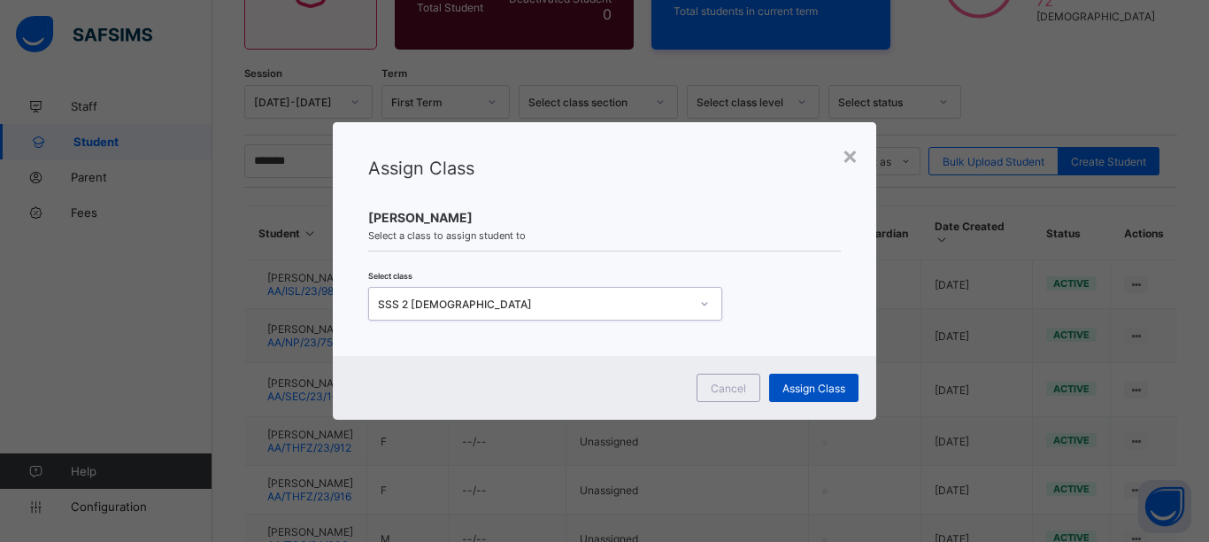
click at [810, 387] on span "Assign Class" at bounding box center [813, 387] width 63 height 13
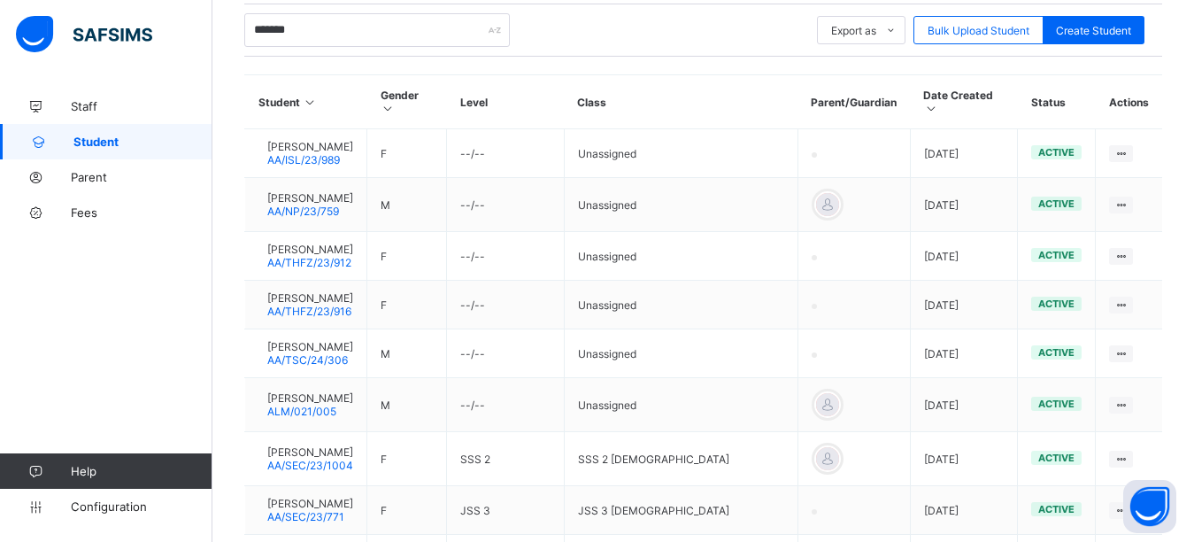
scroll to position [375, 0]
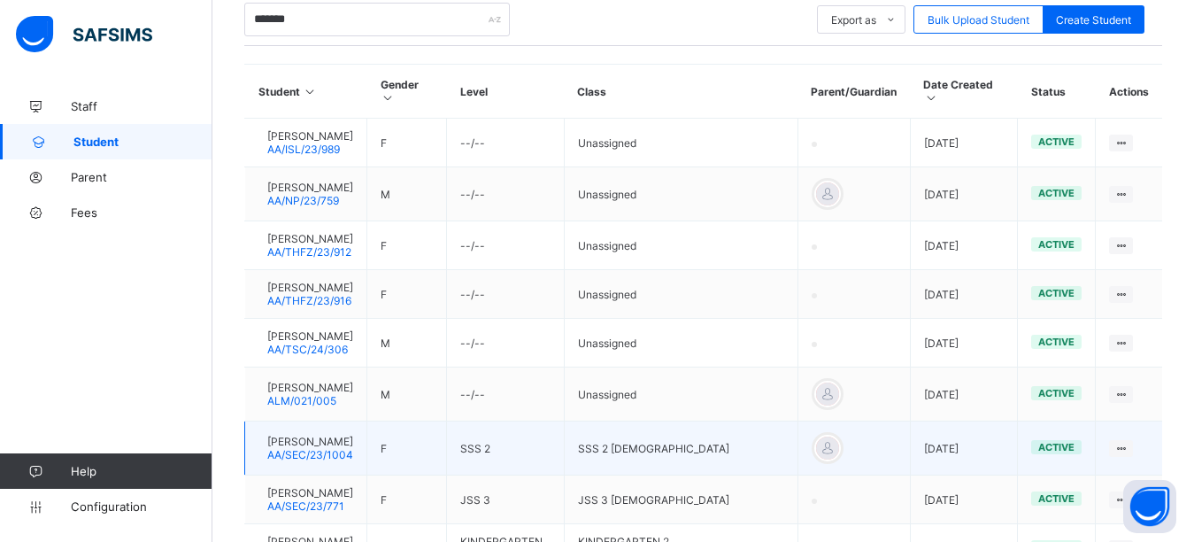
click at [258, 448] on div at bounding box center [258, 448] width 0 height 0
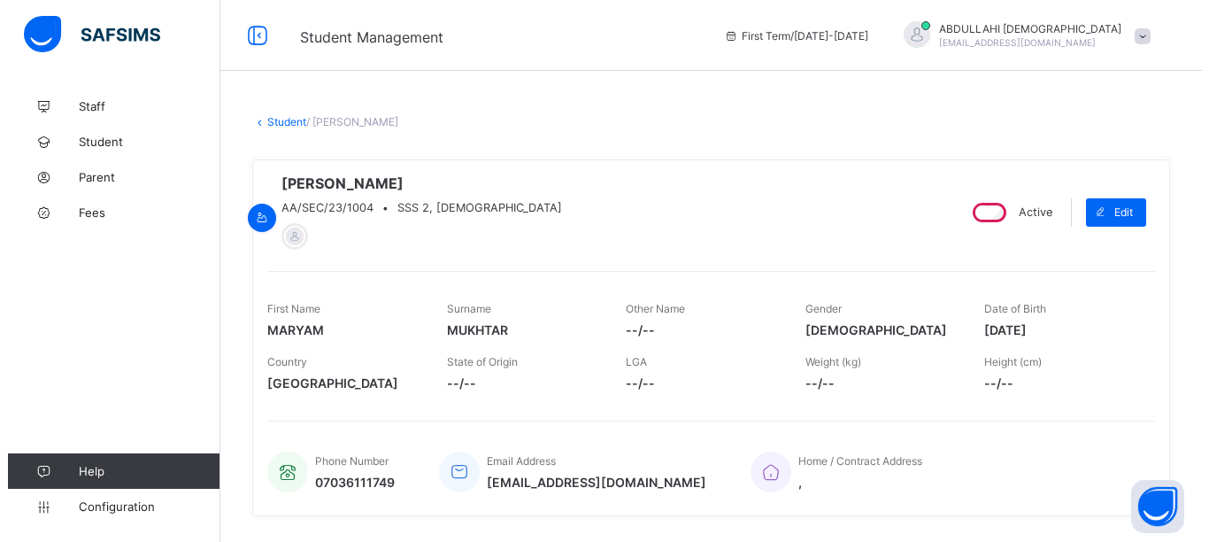
scroll to position [351, 0]
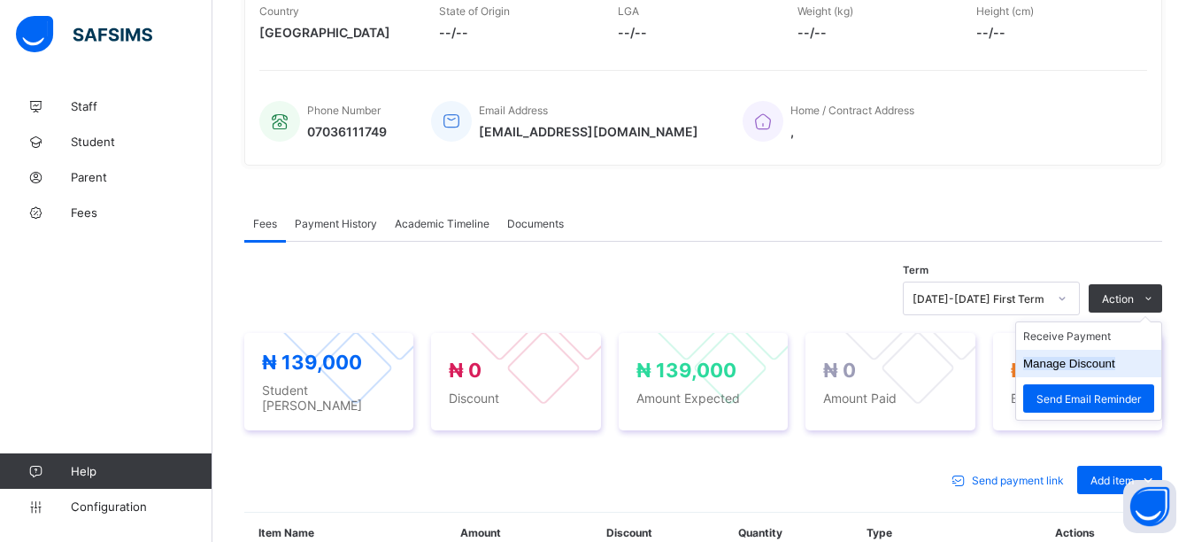
click at [1109, 377] on li "Manage Discount" at bounding box center [1088, 363] width 145 height 27
click at [1085, 369] on button "Manage Discount" at bounding box center [1069, 363] width 92 height 13
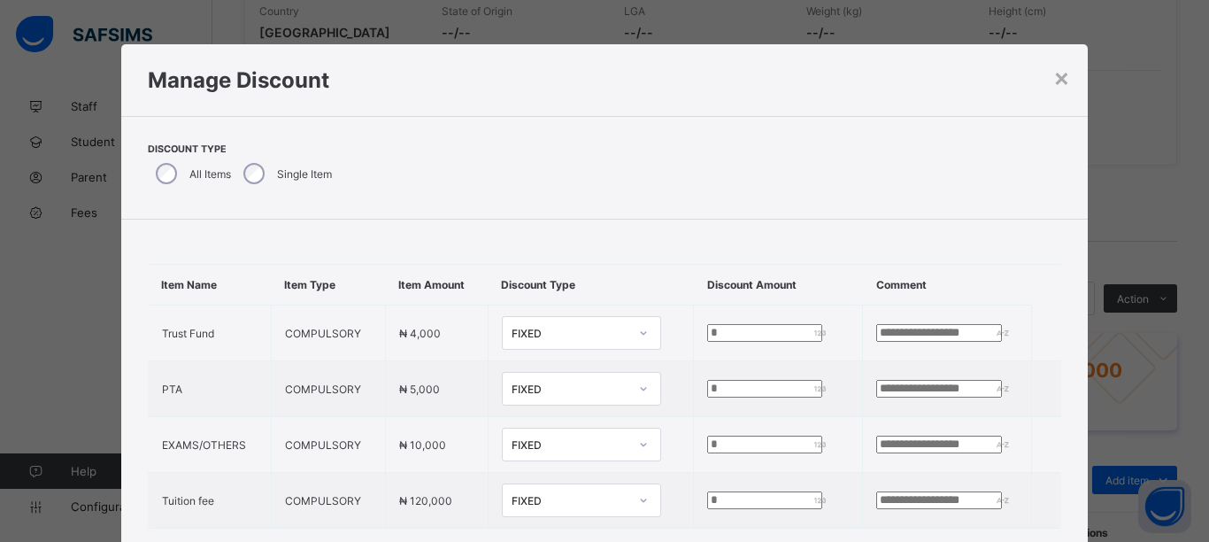
scroll to position [43, 0]
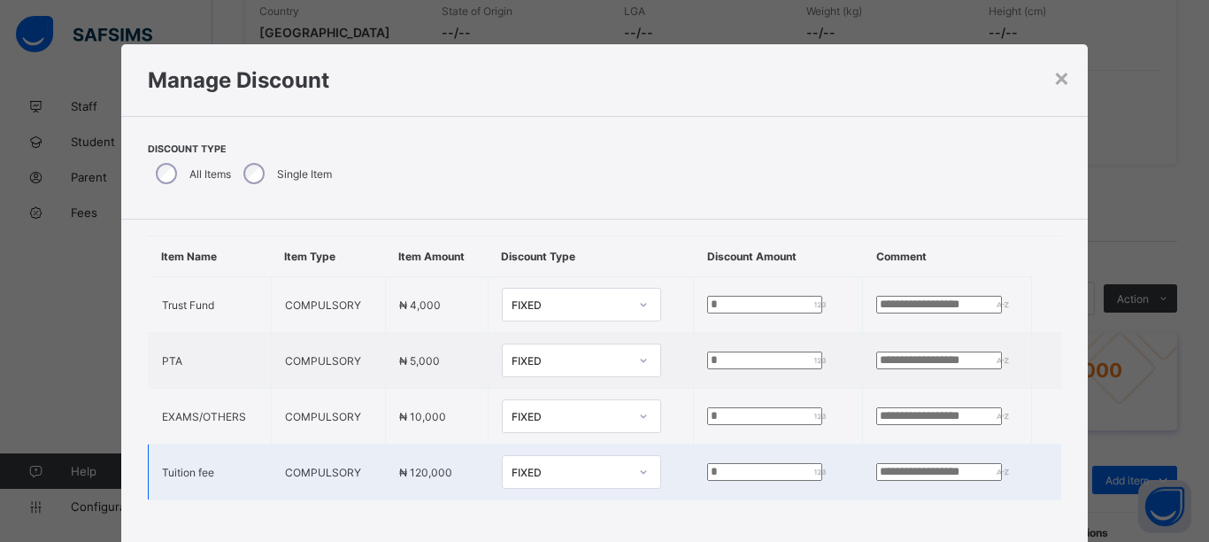
click at [514, 466] on div "FIXED" at bounding box center [570, 472] width 117 height 13
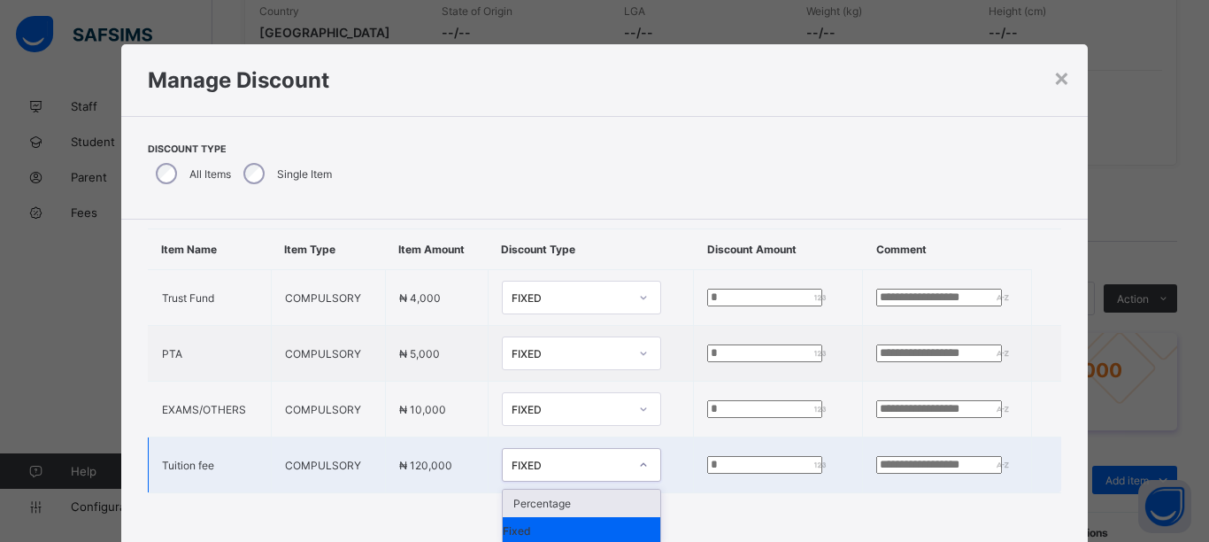
click at [517, 494] on div "Percentage" at bounding box center [582, 502] width 158 height 27
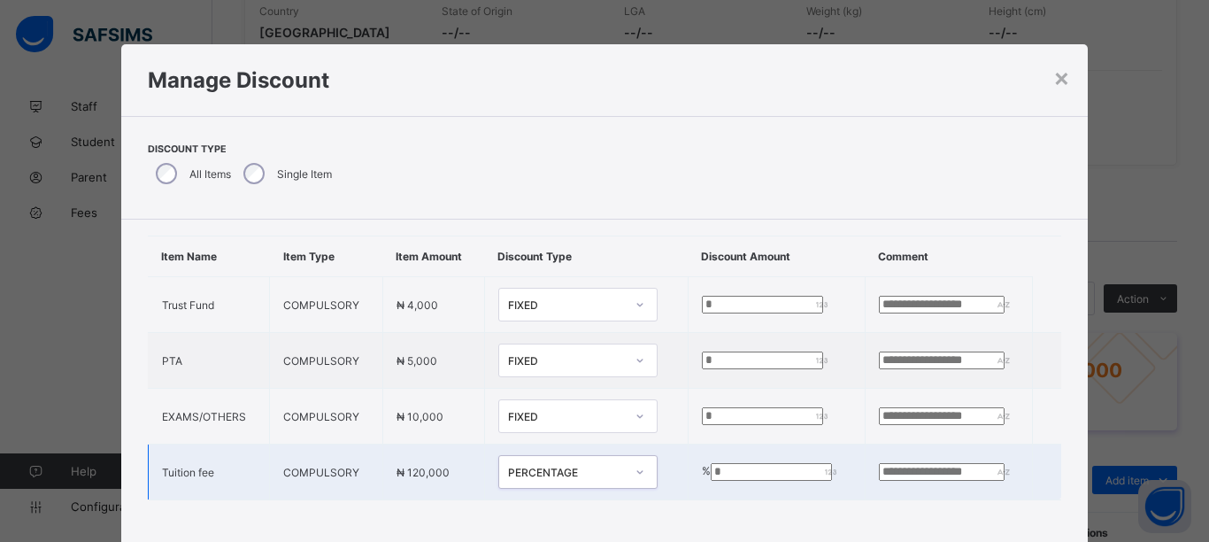
click at [688, 466] on td "% *" at bounding box center [776, 472] width 177 height 56
click at [711, 463] on input "*" at bounding box center [771, 472] width 121 height 18
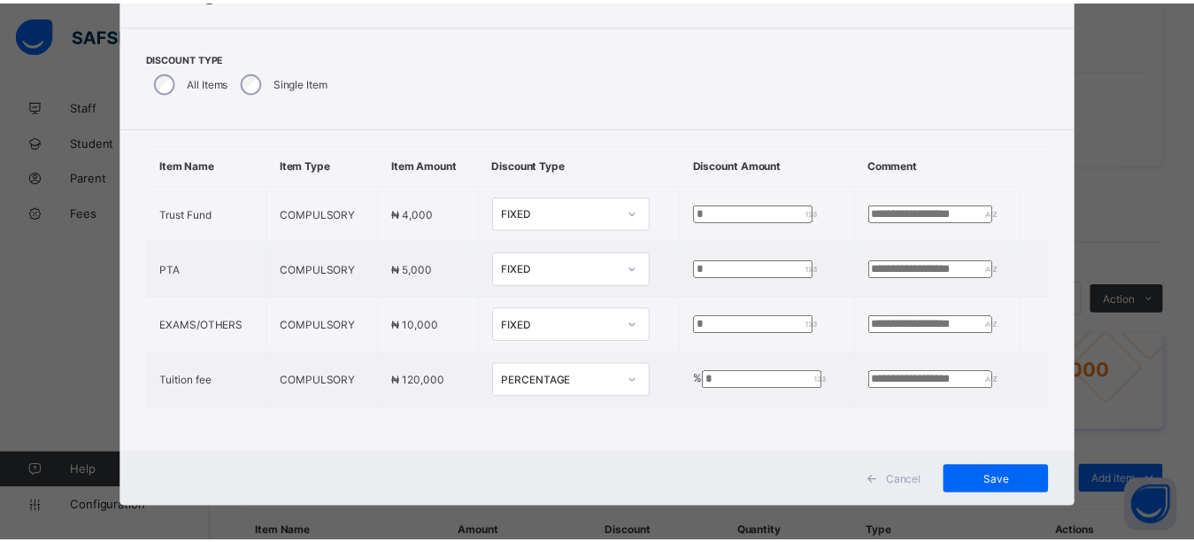
scroll to position [102, 0]
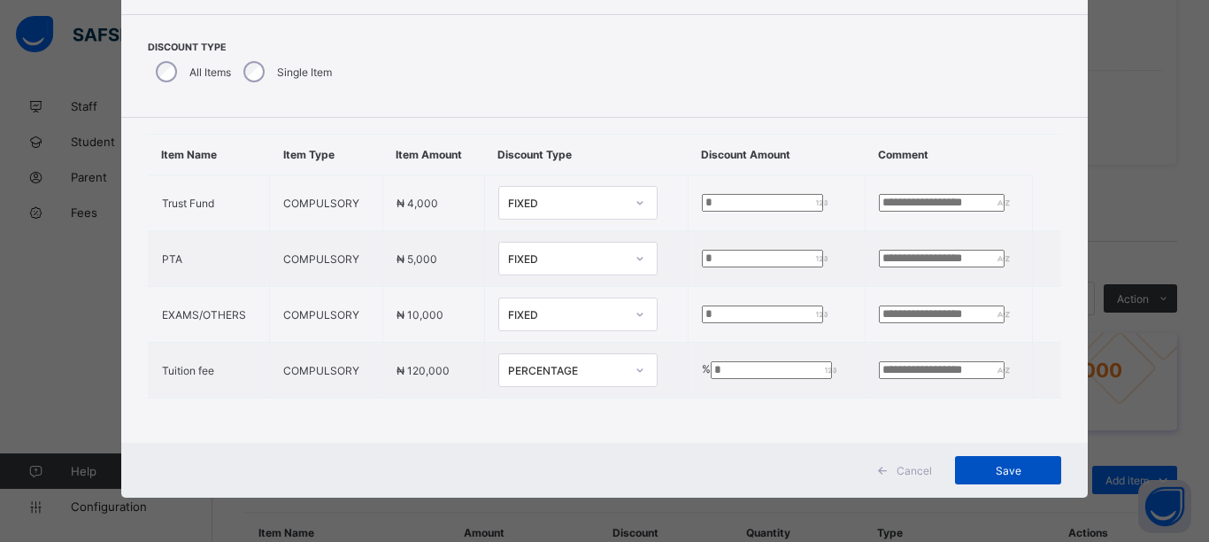
type input "**"
click at [1023, 473] on span "Save" at bounding box center [1008, 470] width 80 height 13
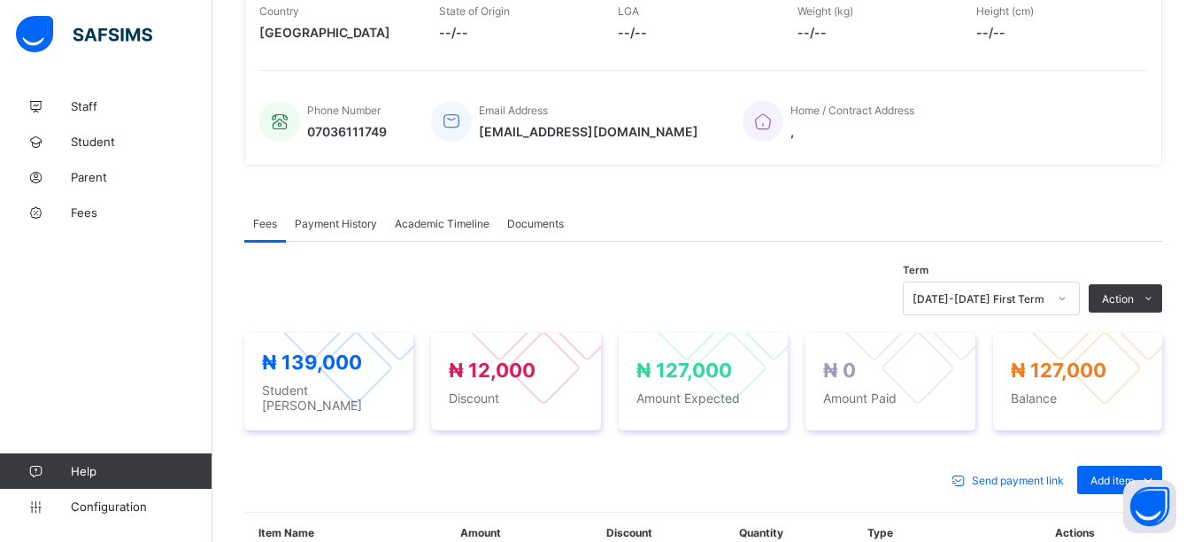
scroll to position [522, 0]
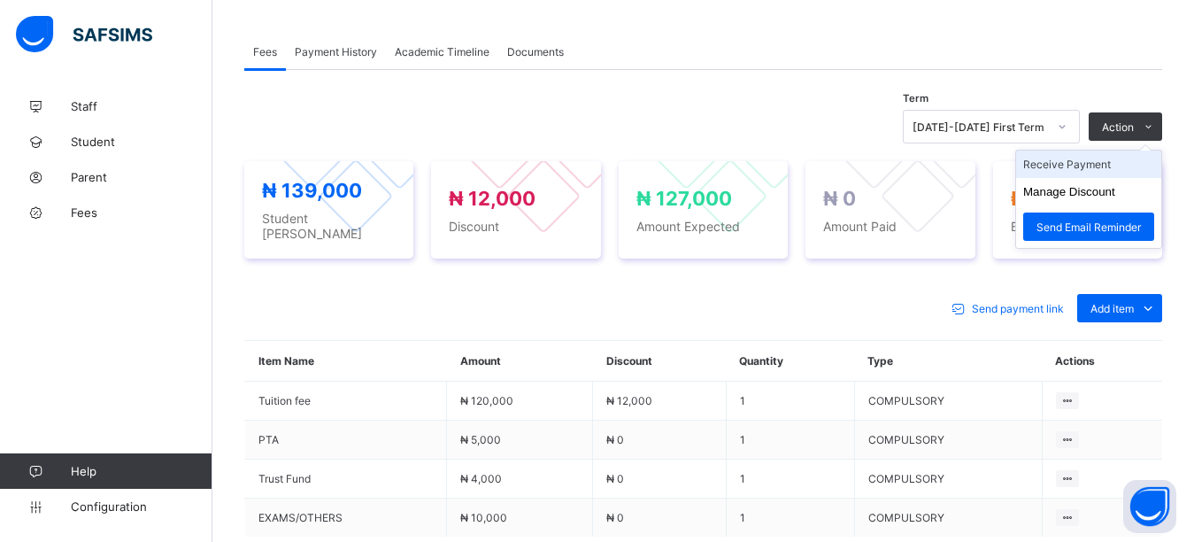
click at [1095, 178] on li "Receive Payment" at bounding box center [1088, 163] width 145 height 27
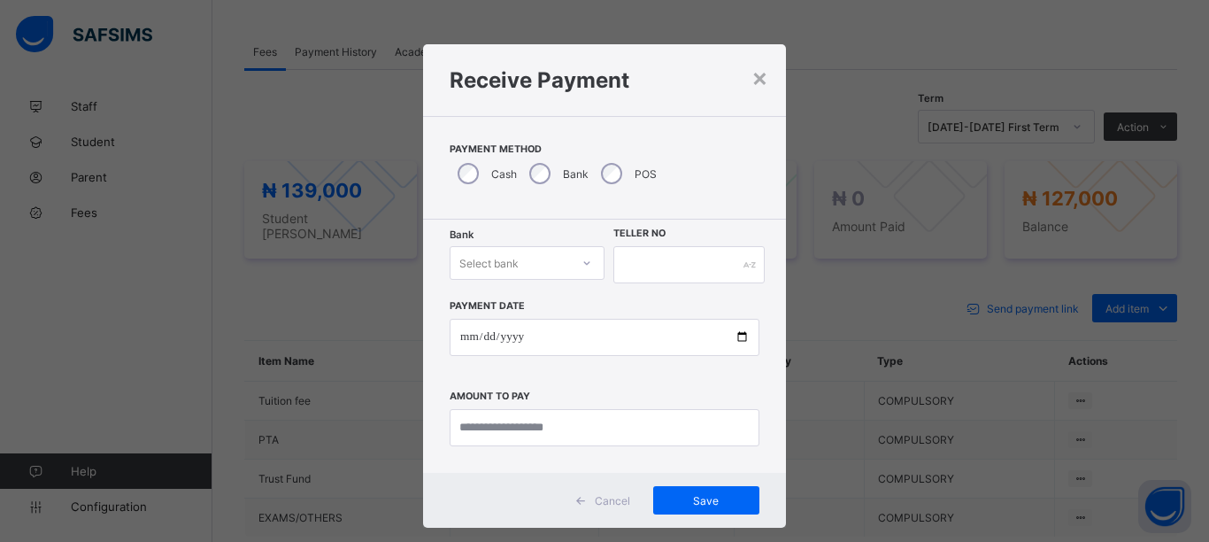
click at [495, 235] on div "Bank Select bank Teller No Payment Date Amount to pay" at bounding box center [604, 346] width 363 height 253
click at [500, 264] on div "Select bank" at bounding box center [488, 263] width 59 height 34
click at [502, 304] on div "Zenith Bank - Almanar edu & dev" at bounding box center [527, 308] width 153 height 41
click at [658, 259] on input "text" at bounding box center [688, 264] width 151 height 37
type input "*******"
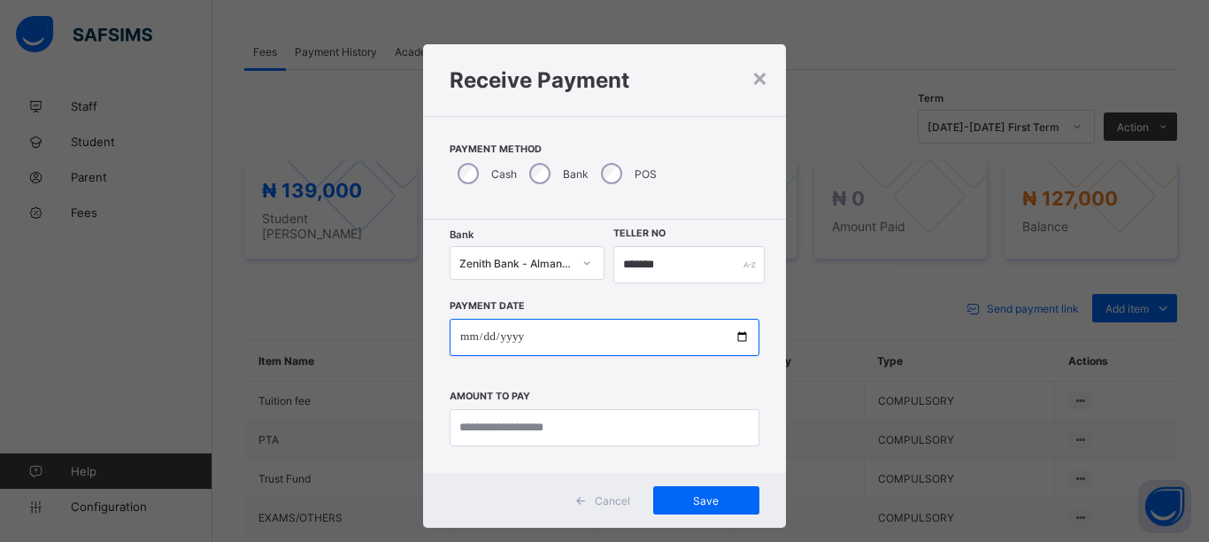
click at [736, 335] on input "date" at bounding box center [605, 337] width 310 height 37
type input "**********"
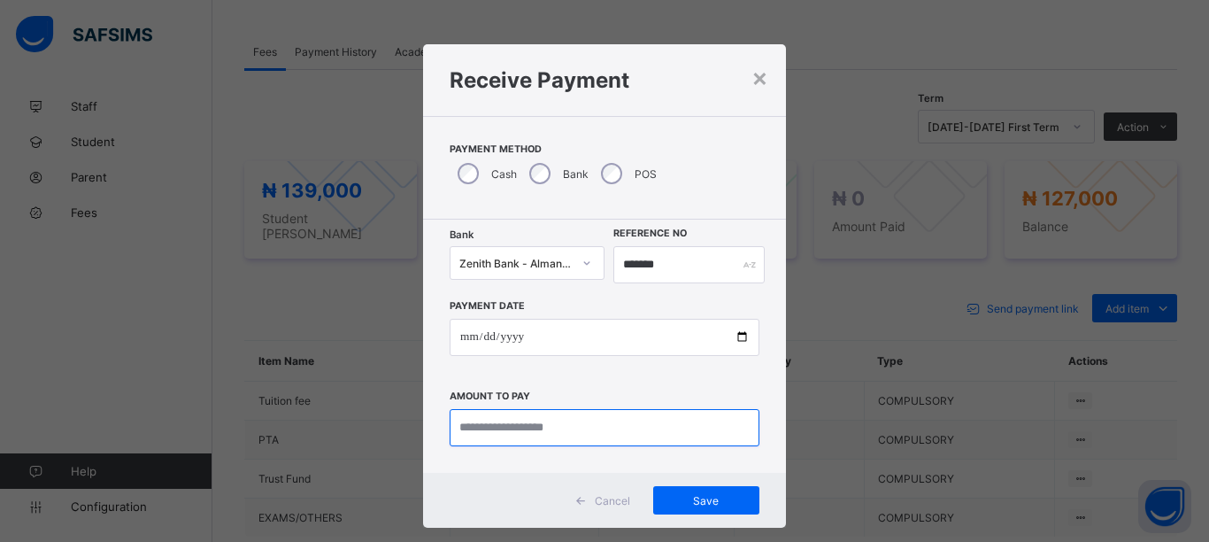
click at [613, 429] on input "currency" at bounding box center [605, 427] width 310 height 37
type input "*********"
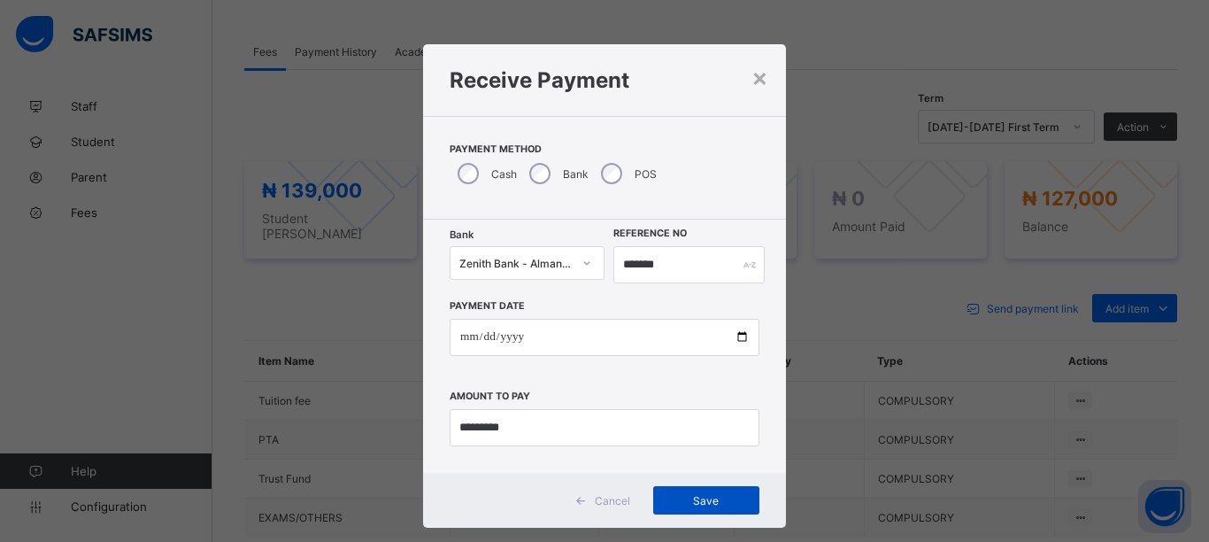
click at [688, 497] on span "Save" at bounding box center [707, 500] width 80 height 13
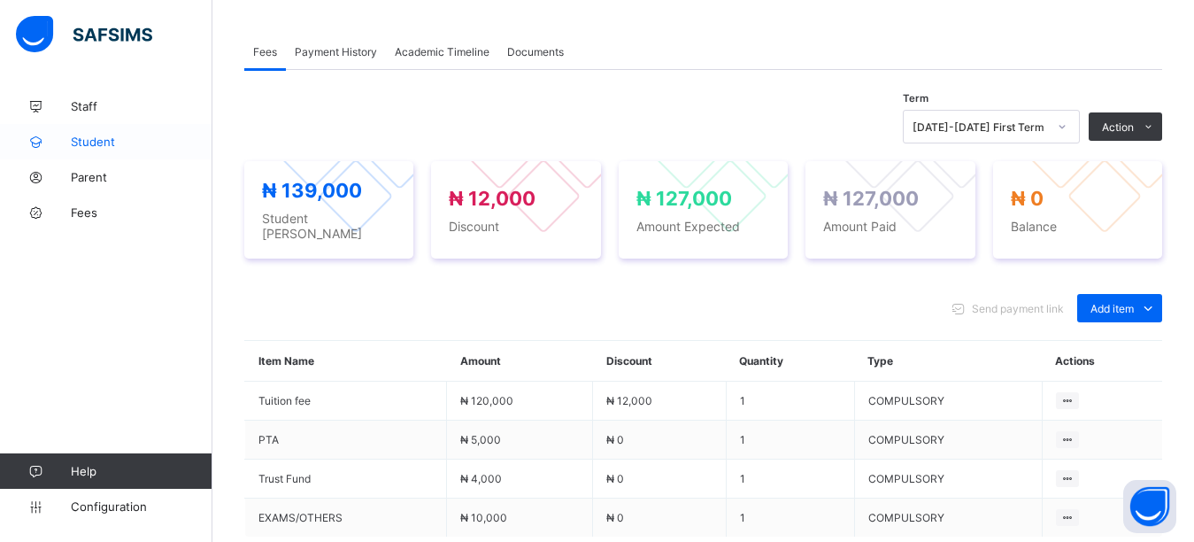
click at [93, 144] on span "Student" at bounding box center [142, 142] width 142 height 14
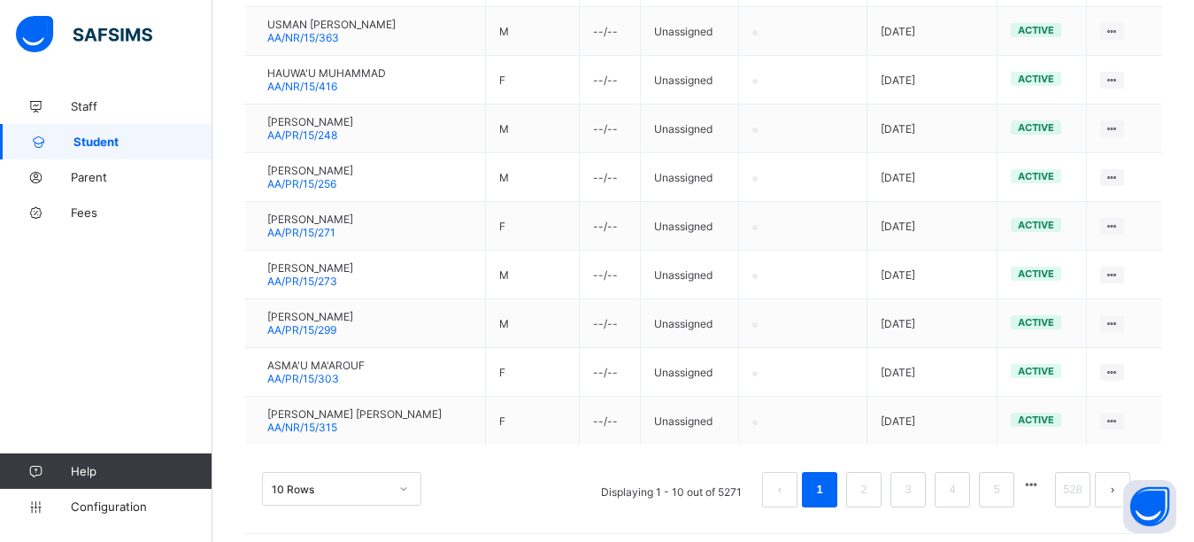
scroll to position [48, 0]
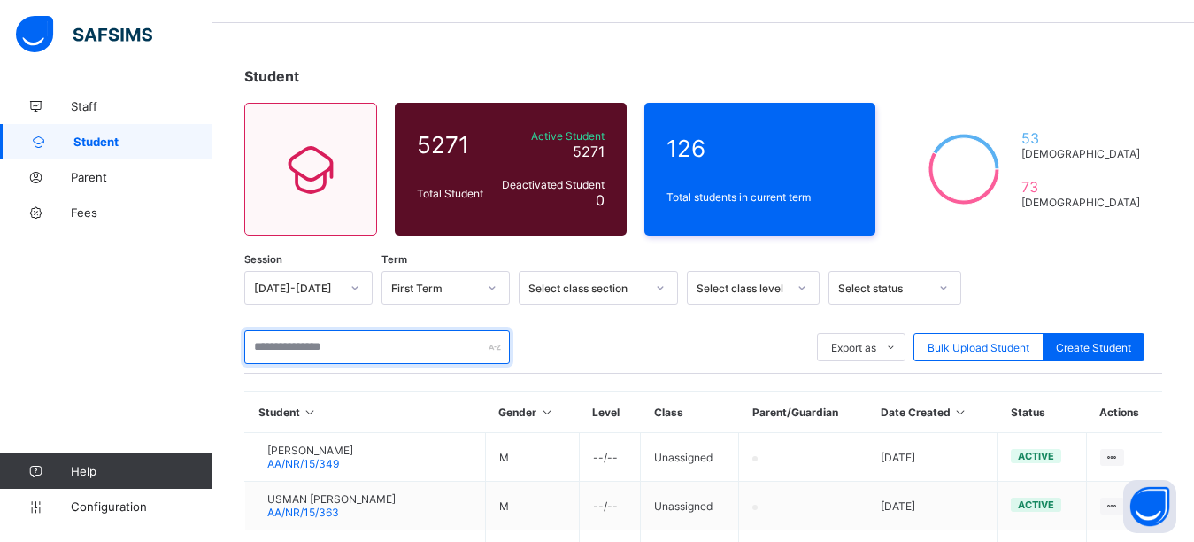
click at [356, 337] on input "text" at bounding box center [377, 347] width 266 height 34
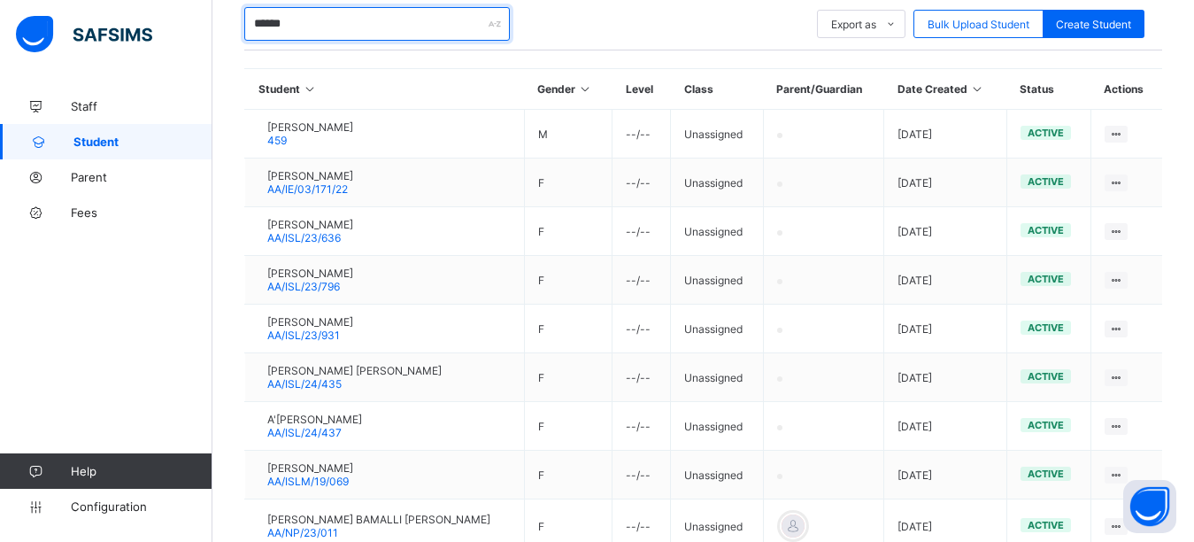
scroll to position [537, 0]
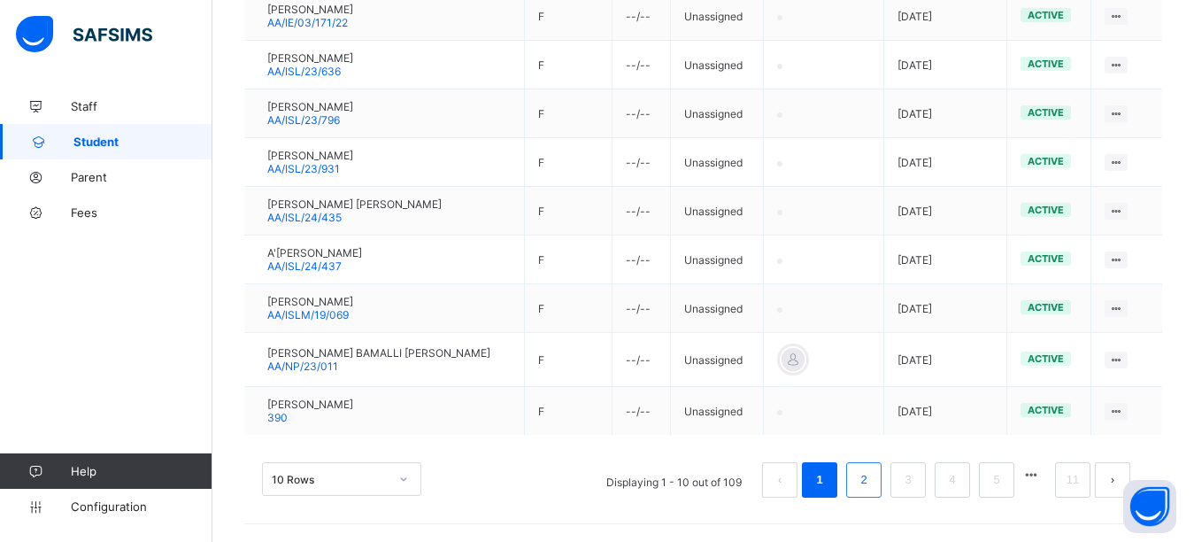
type input "******"
click at [872, 476] on link "2" at bounding box center [863, 479] width 17 height 23
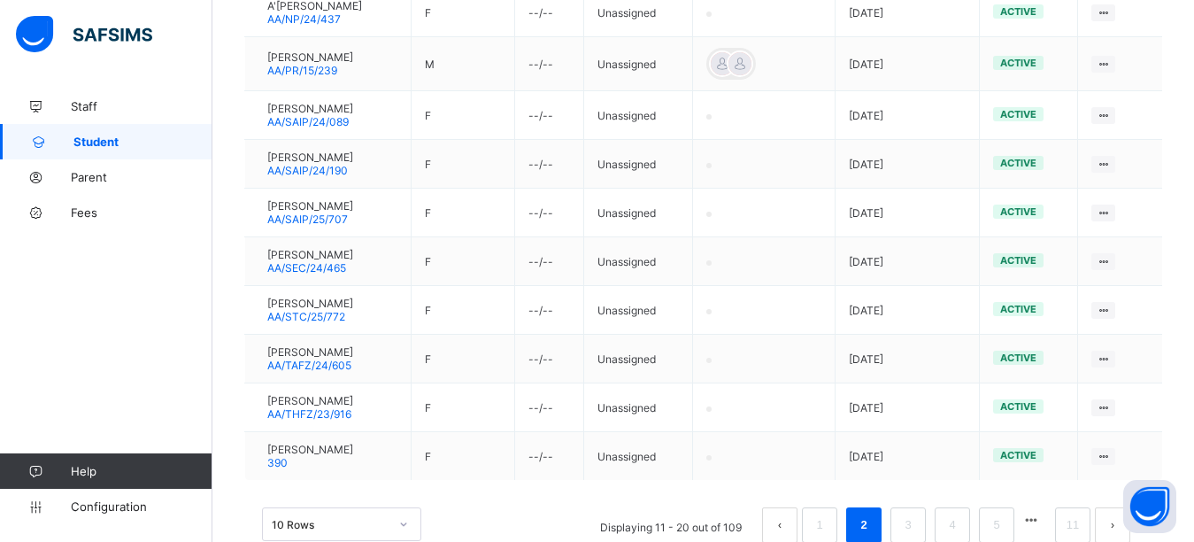
scroll to position [522, 0]
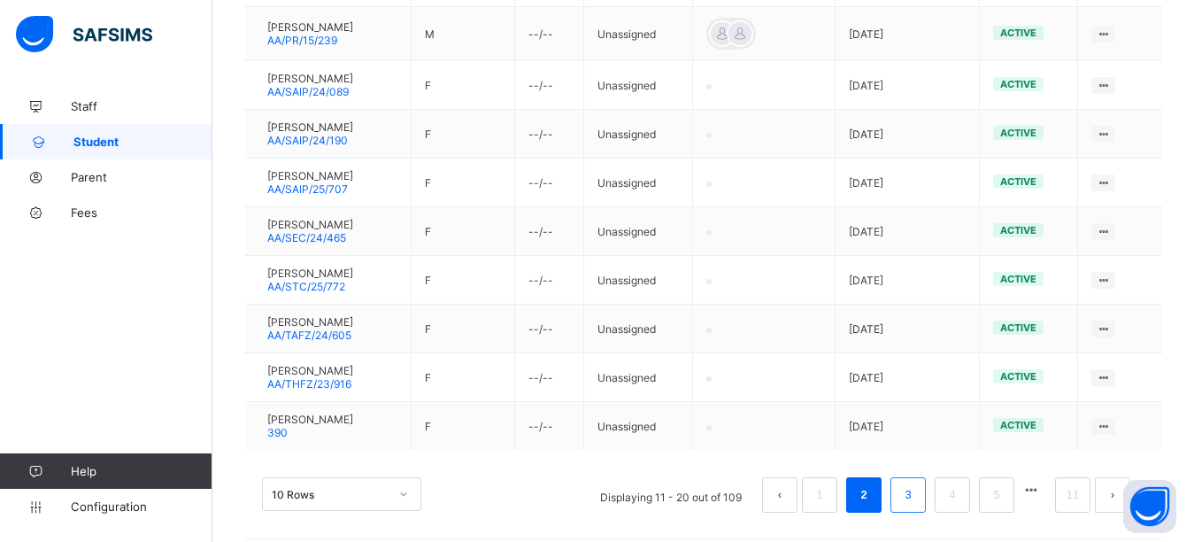
click at [916, 503] on link "3" at bounding box center [907, 494] width 17 height 23
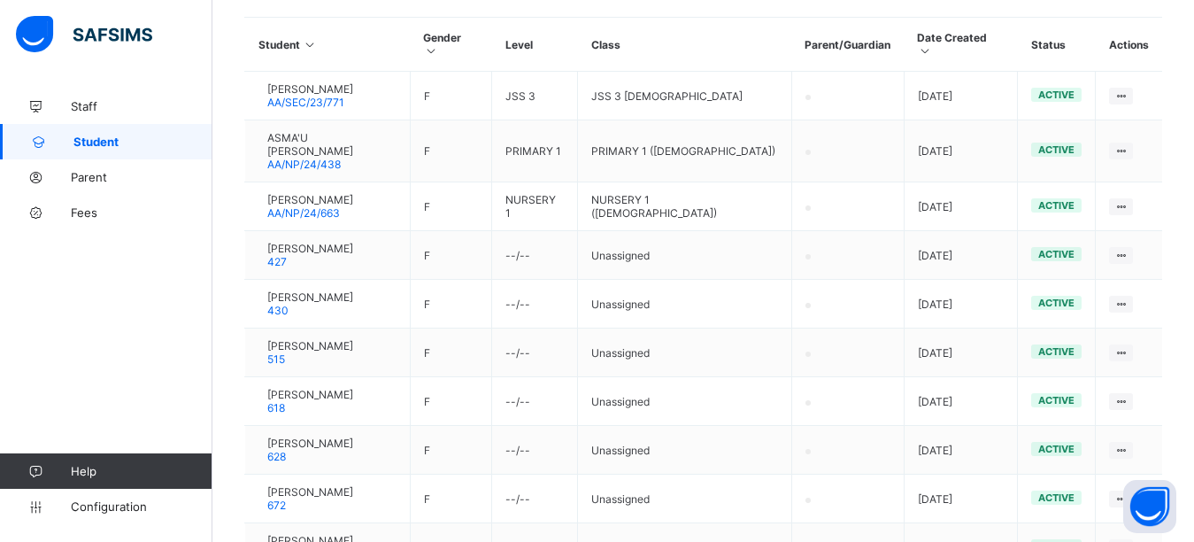
scroll to position [420, 0]
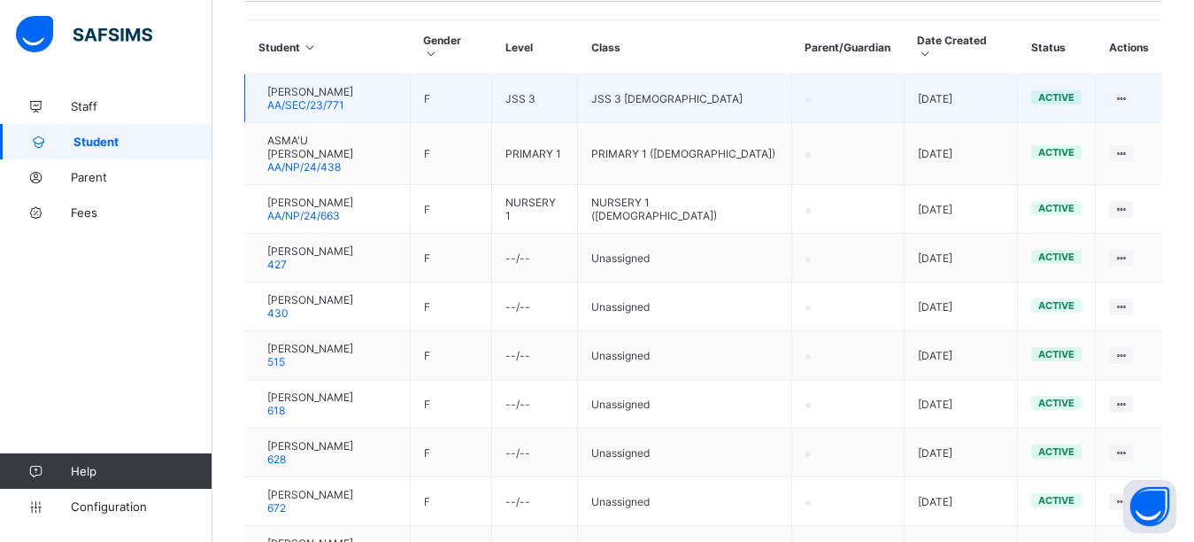
click at [258, 98] on div at bounding box center [258, 98] width 0 height 0
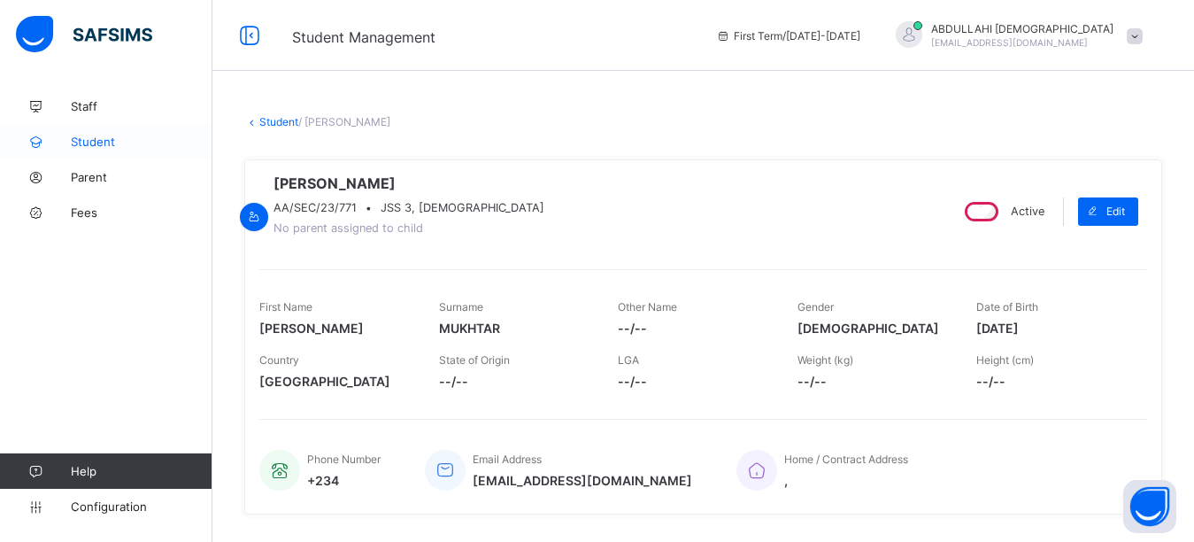
click at [96, 153] on link "Student" at bounding box center [106, 141] width 212 height 35
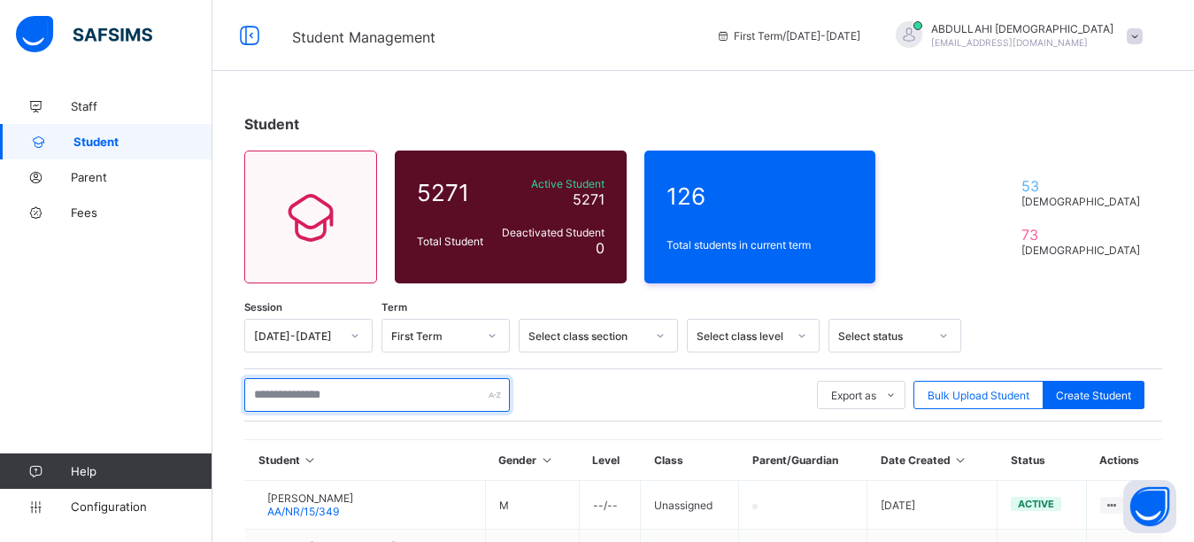
click at [388, 391] on input "text" at bounding box center [377, 395] width 266 height 34
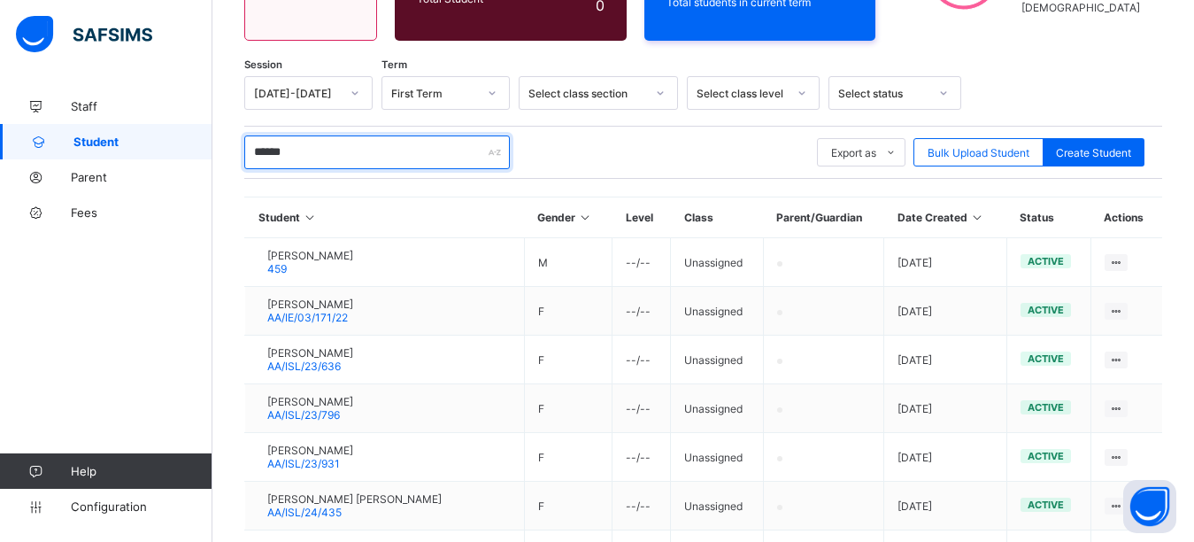
scroll to position [537, 0]
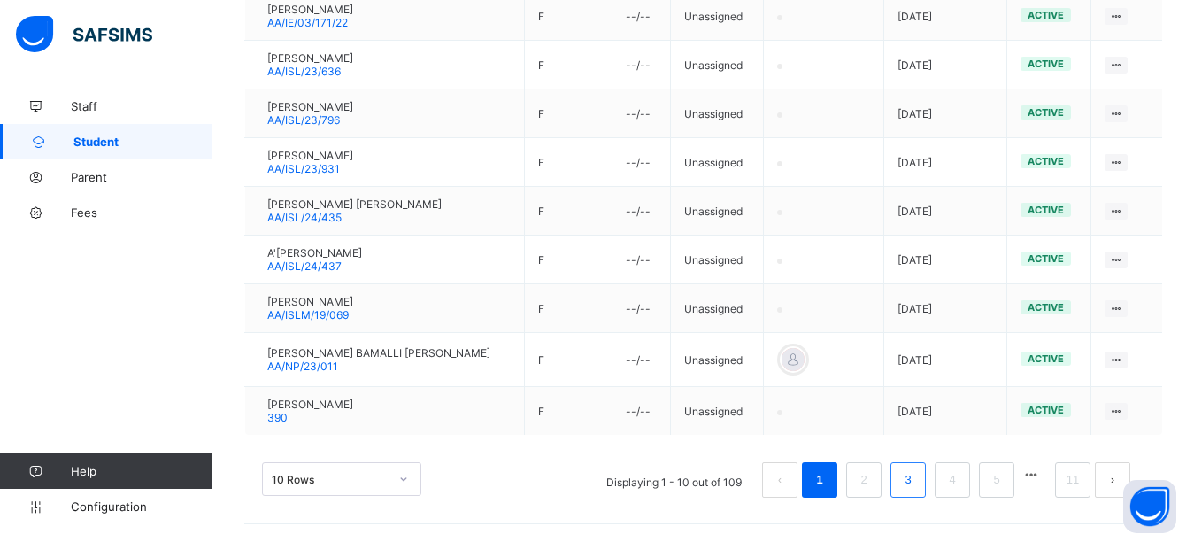
type input "******"
click at [926, 490] on li "3" at bounding box center [907, 479] width 35 height 35
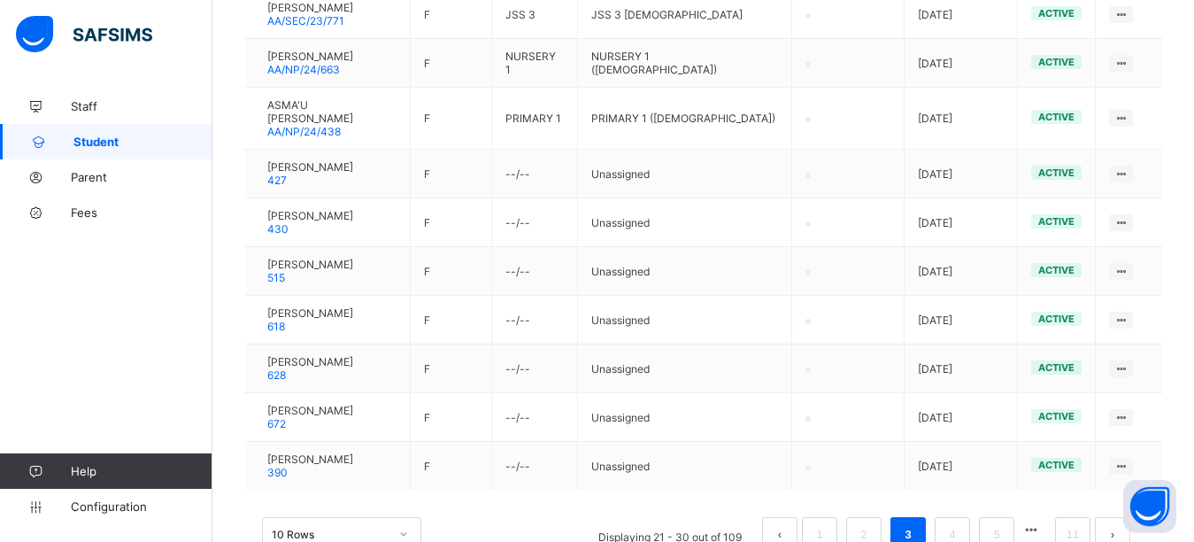
scroll to position [441, 0]
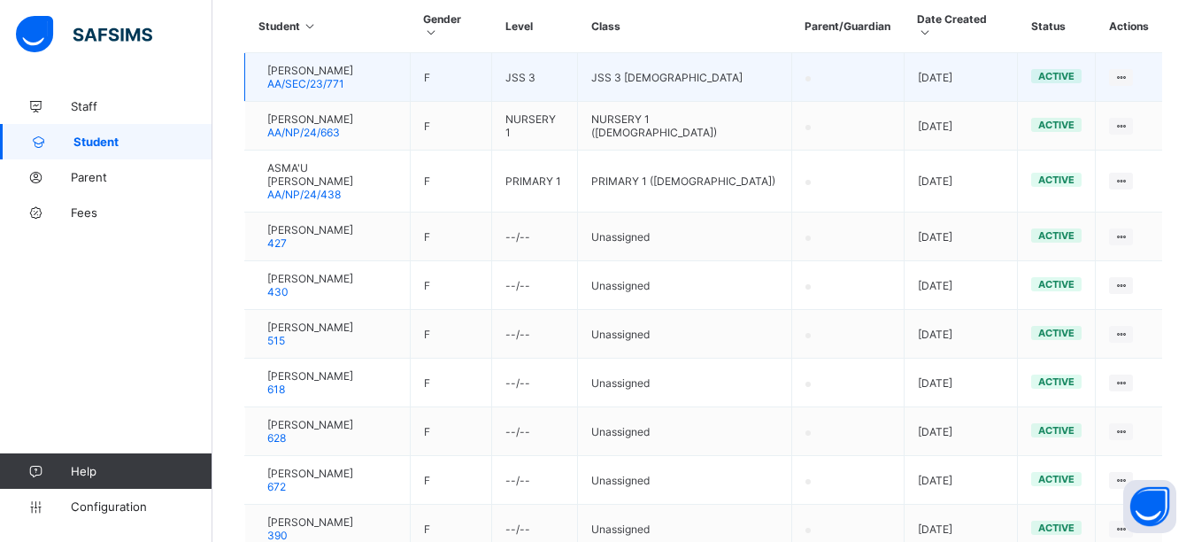
click at [258, 77] on div at bounding box center [258, 77] width 0 height 0
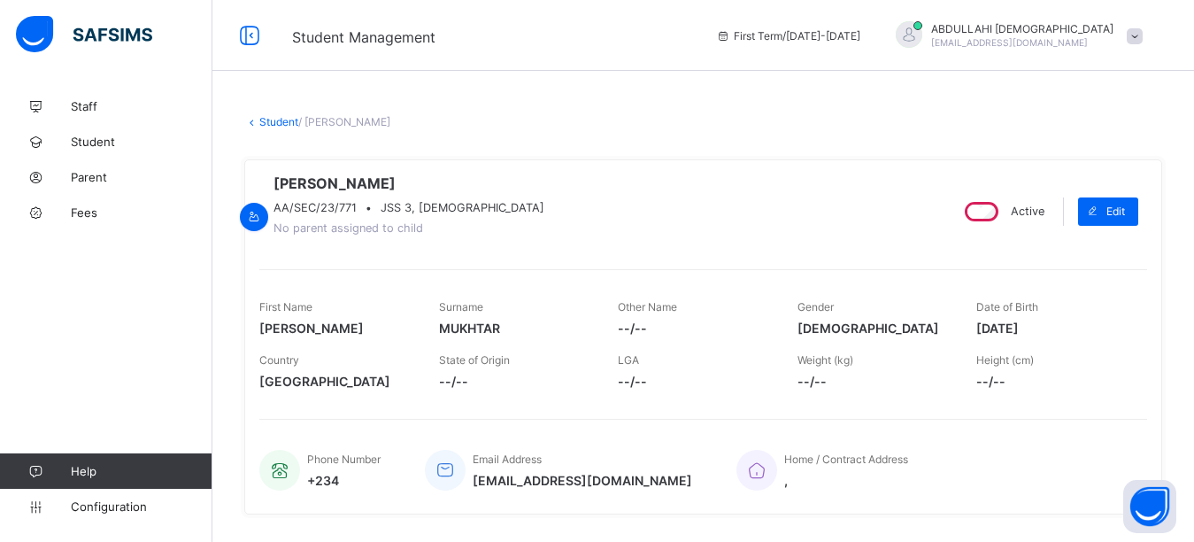
scroll to position [411, 0]
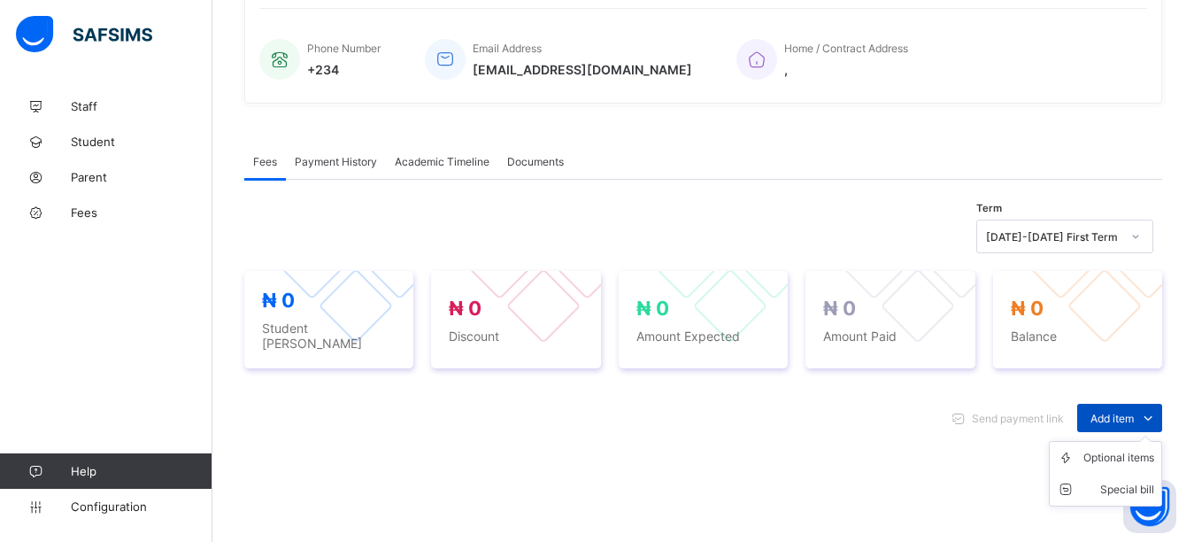
click at [1134, 412] on span "Add item" at bounding box center [1111, 418] width 43 height 13
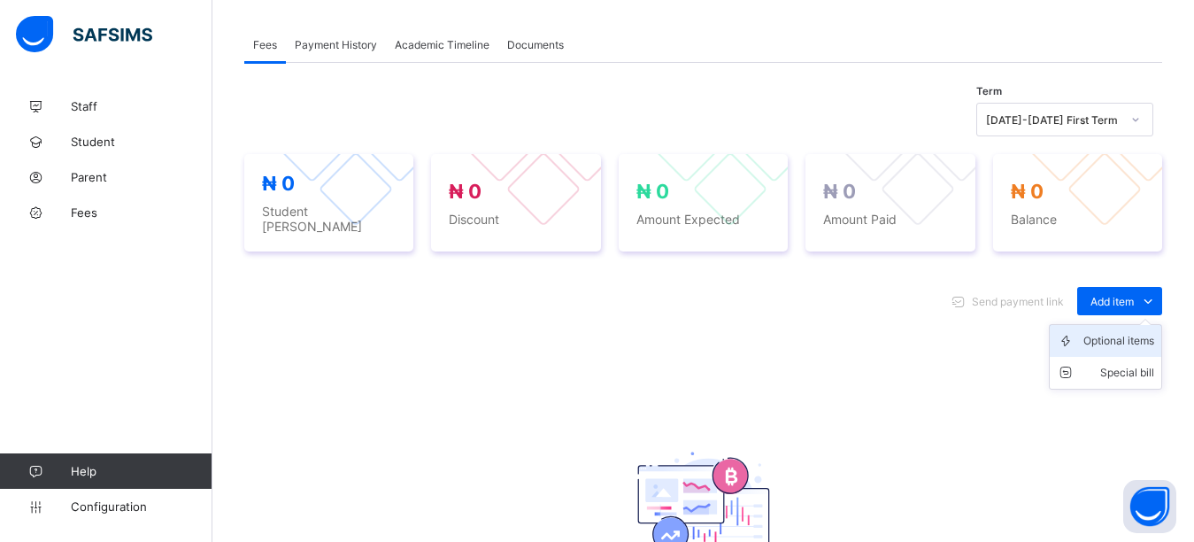
click at [1135, 338] on div "Optional items" at bounding box center [1118, 341] width 71 height 18
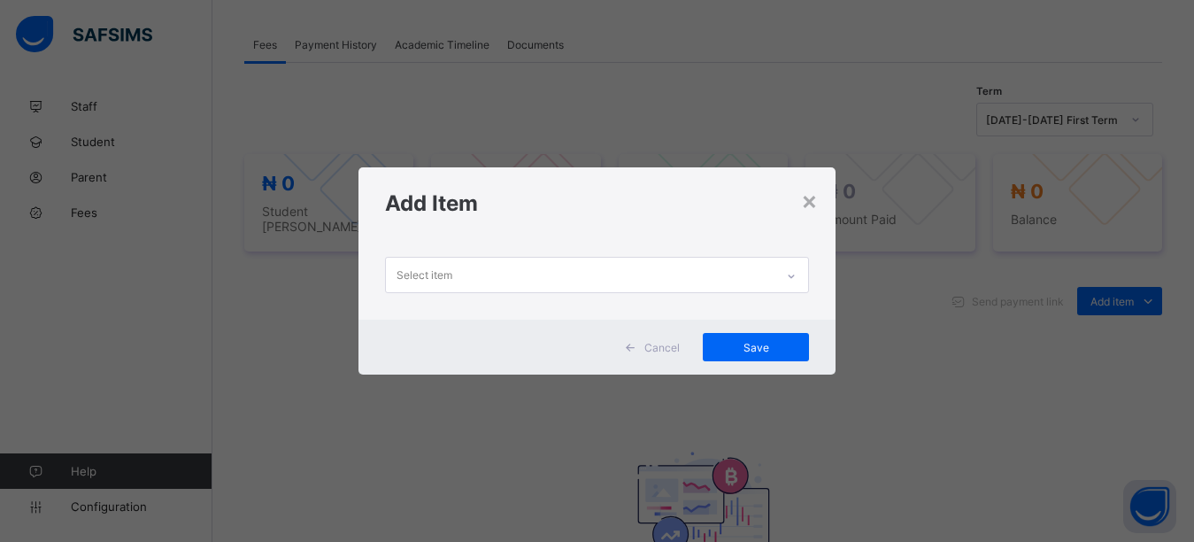
click at [731, 267] on div "Select item" at bounding box center [580, 275] width 389 height 35
click at [813, 203] on div "×" at bounding box center [809, 200] width 17 height 30
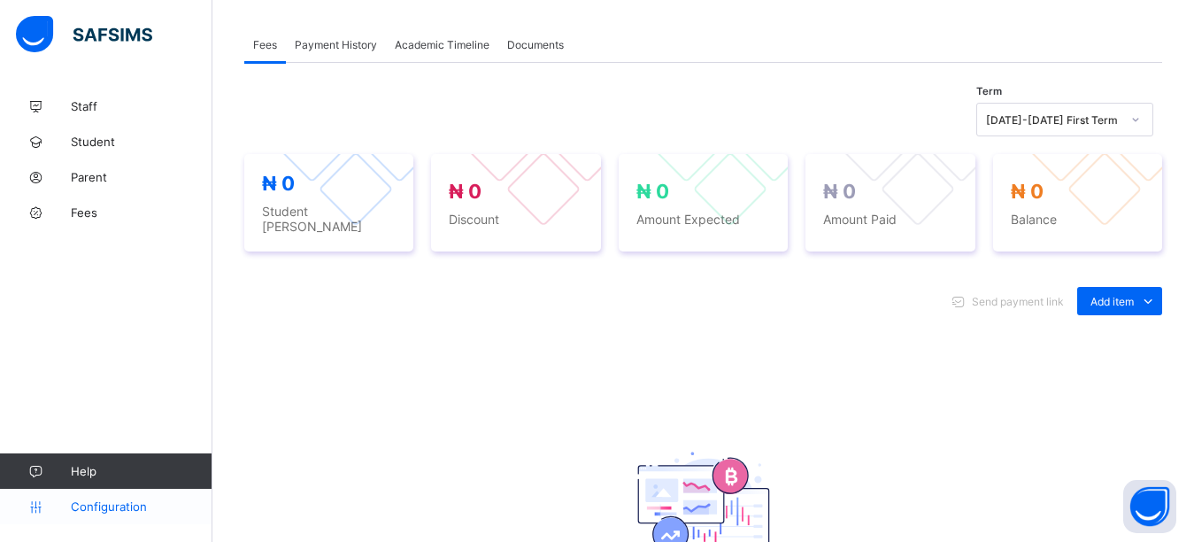
click at [111, 506] on span "Configuration" at bounding box center [141, 506] width 141 height 14
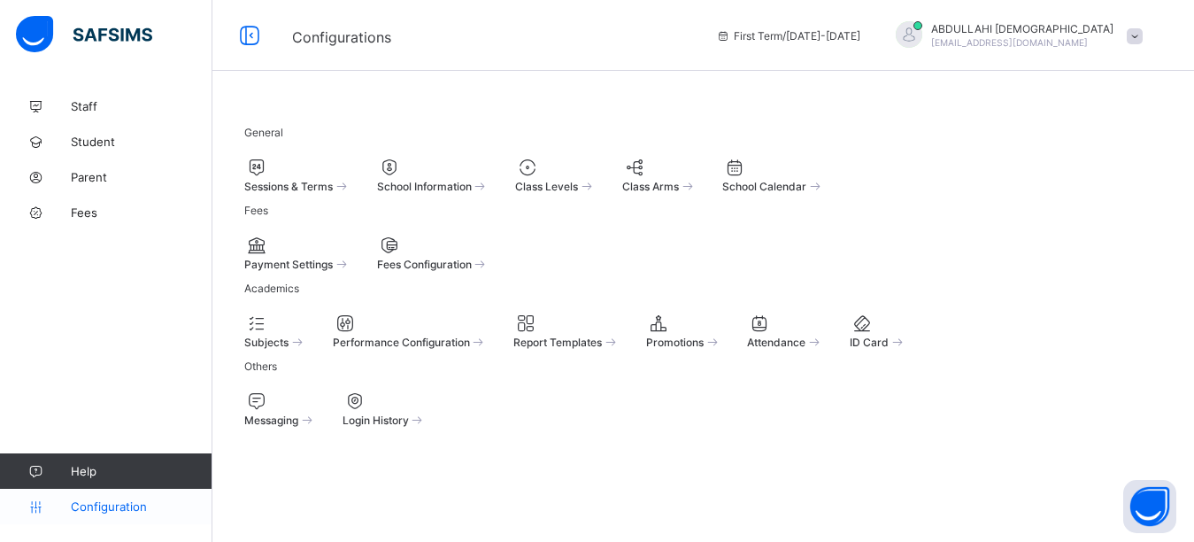
scroll to position [151, 0]
click at [489, 256] on div "Fees Configuration" at bounding box center [433, 263] width 112 height 15
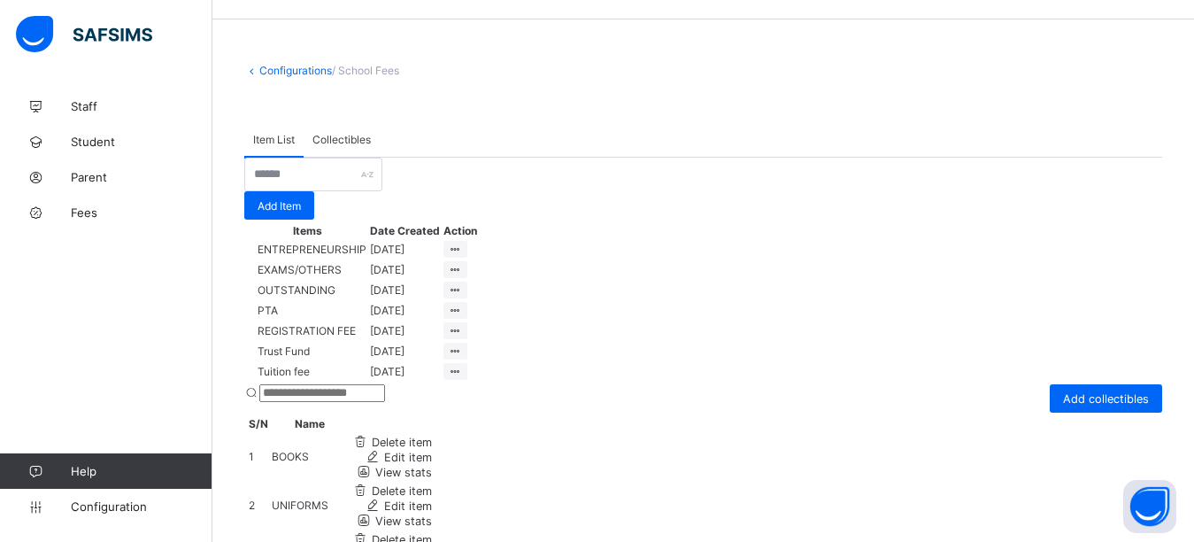
scroll to position [112, 0]
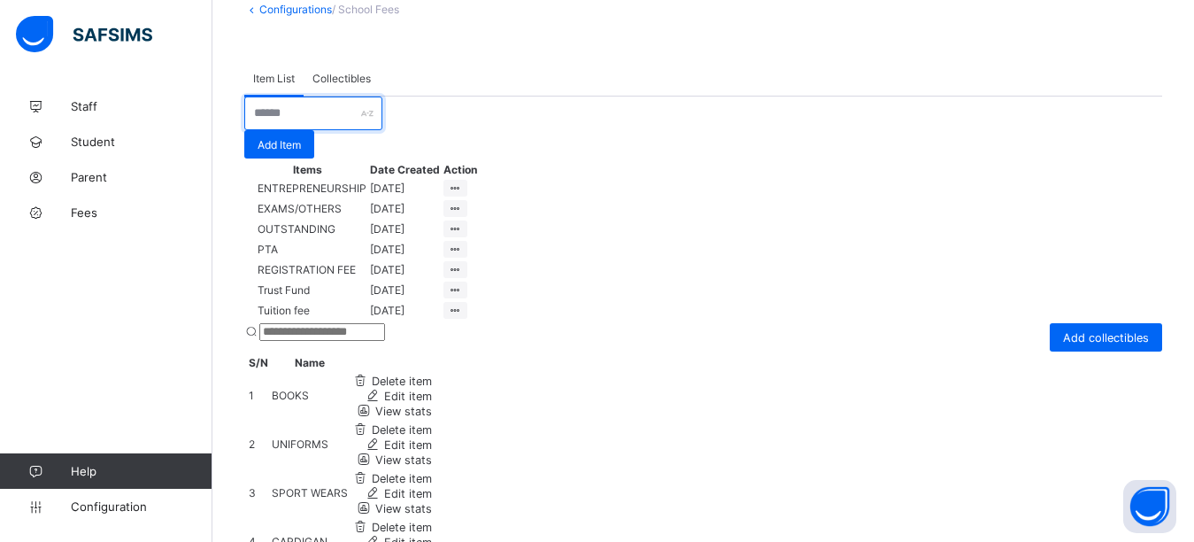
click at [382, 130] on input "text" at bounding box center [313, 113] width 138 height 34
click at [351, 78] on span "Collectibles" at bounding box center [341, 78] width 58 height 13
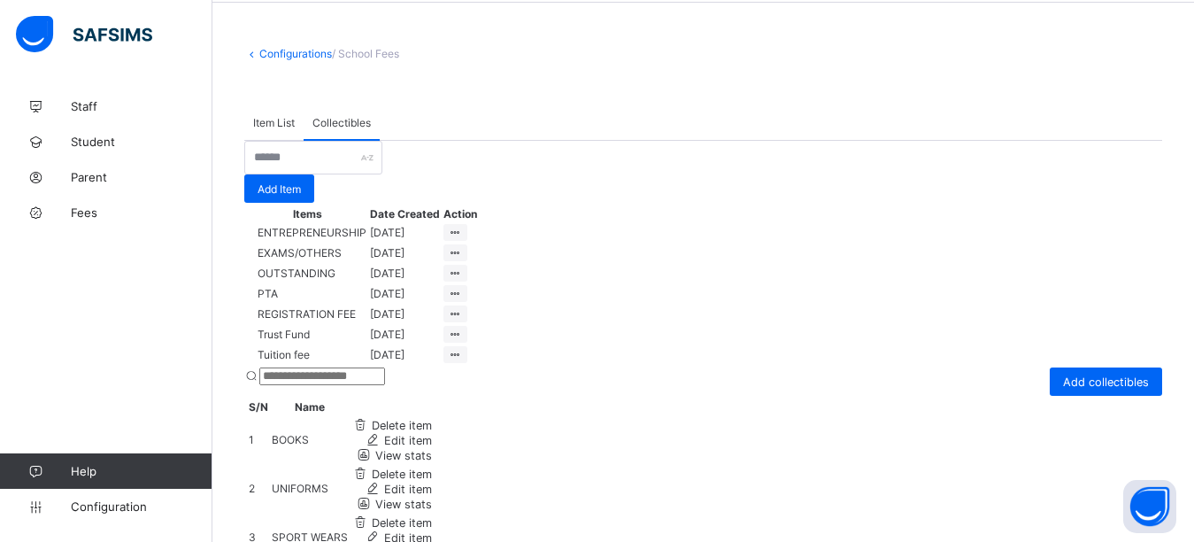
click at [284, 125] on span "Item List" at bounding box center [274, 122] width 42 height 13
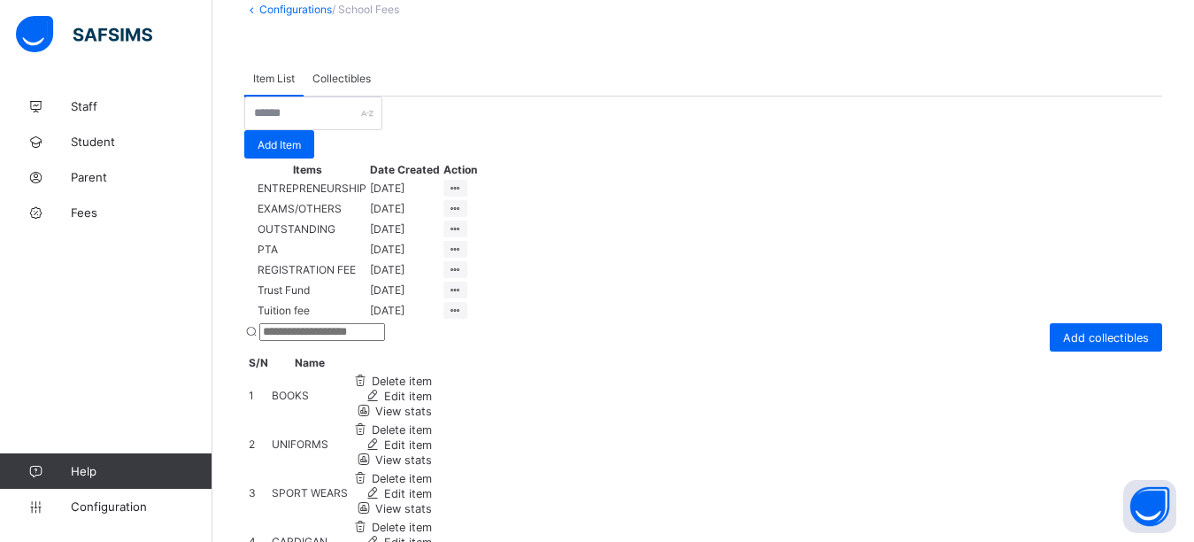
click at [313, 258] on td "PTA" at bounding box center [307, 249] width 119 height 19
click at [338, 130] on input "text" at bounding box center [313, 113] width 138 height 34
click at [339, 276] on span "REGISTRATION FEE" at bounding box center [307, 269] width 98 height 13
click at [1144, 512] on button "Open asap" at bounding box center [1149, 506] width 53 height 53
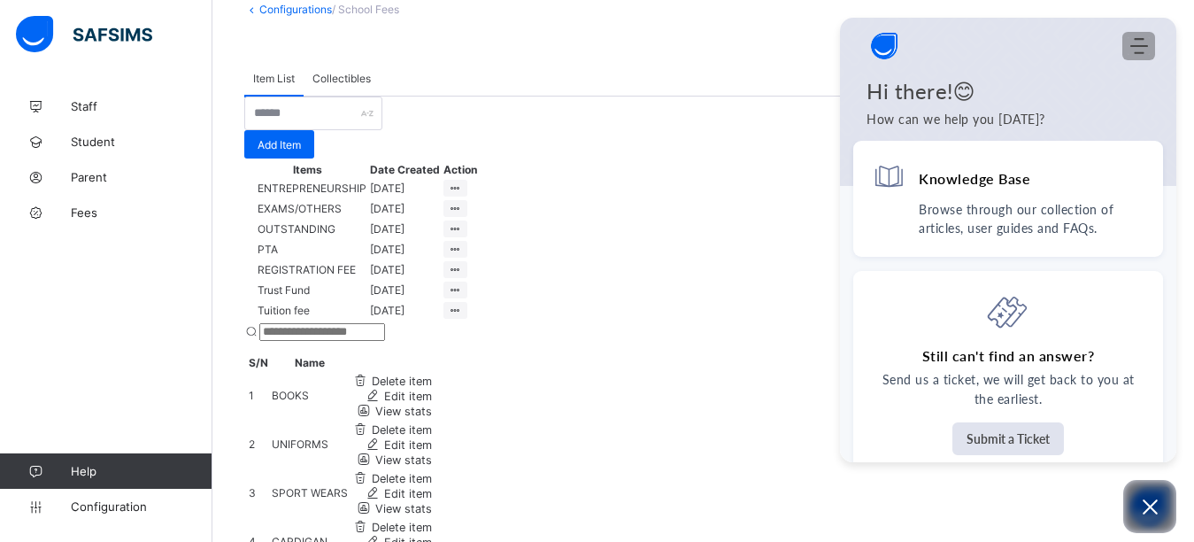
click at [1138, 51] on icon "Modules Menu" at bounding box center [1139, 46] width 18 height 18
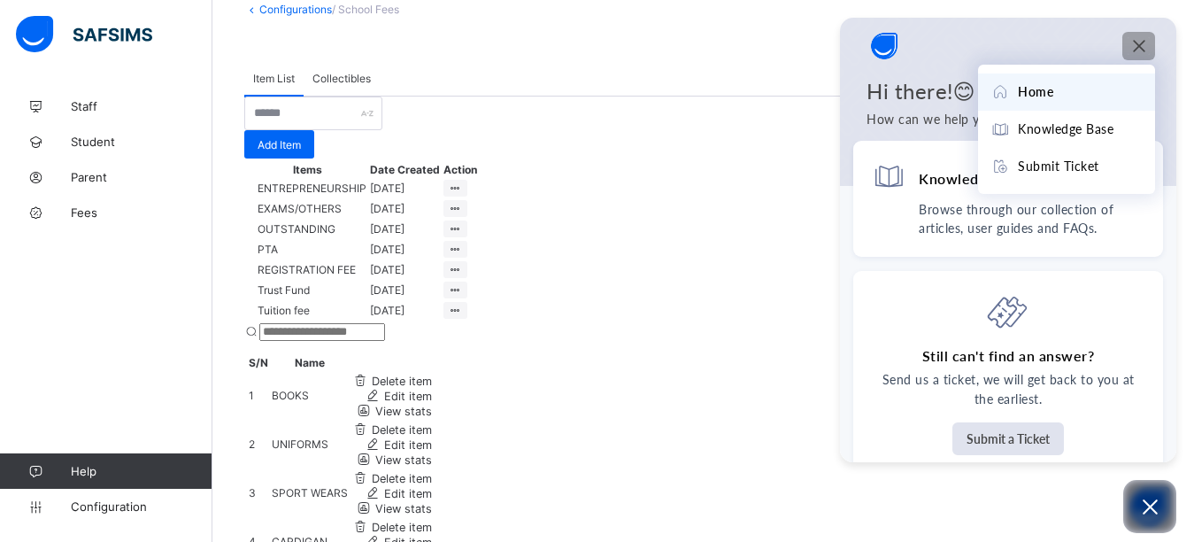
click at [1078, 14] on div "Configurations / School Fees" at bounding box center [703, 9] width 918 height 13
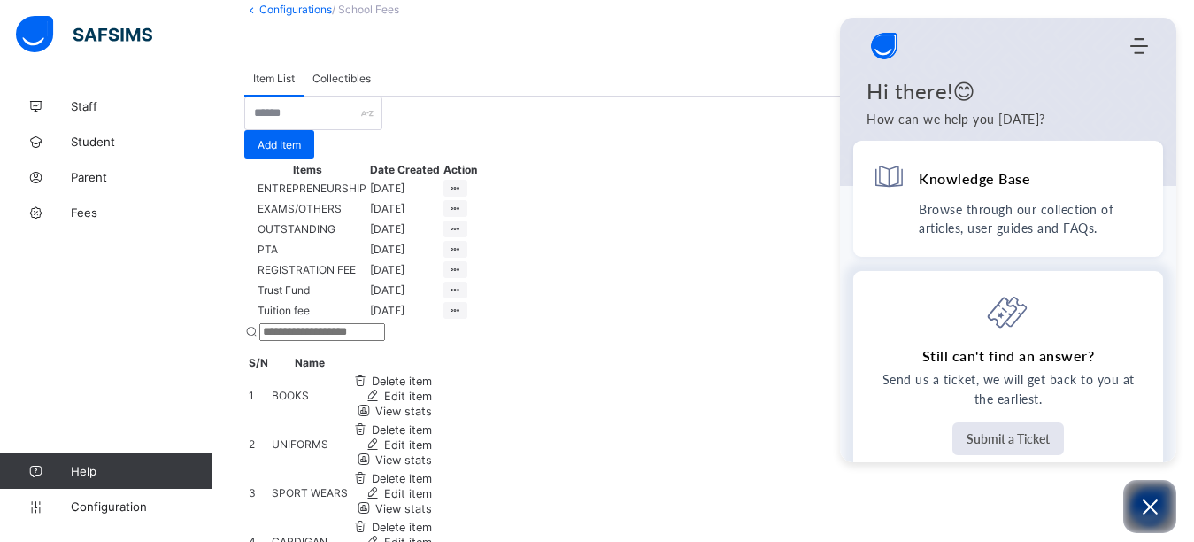
click at [1023, 435] on button "Submit a Ticket" at bounding box center [1008, 438] width 112 height 33
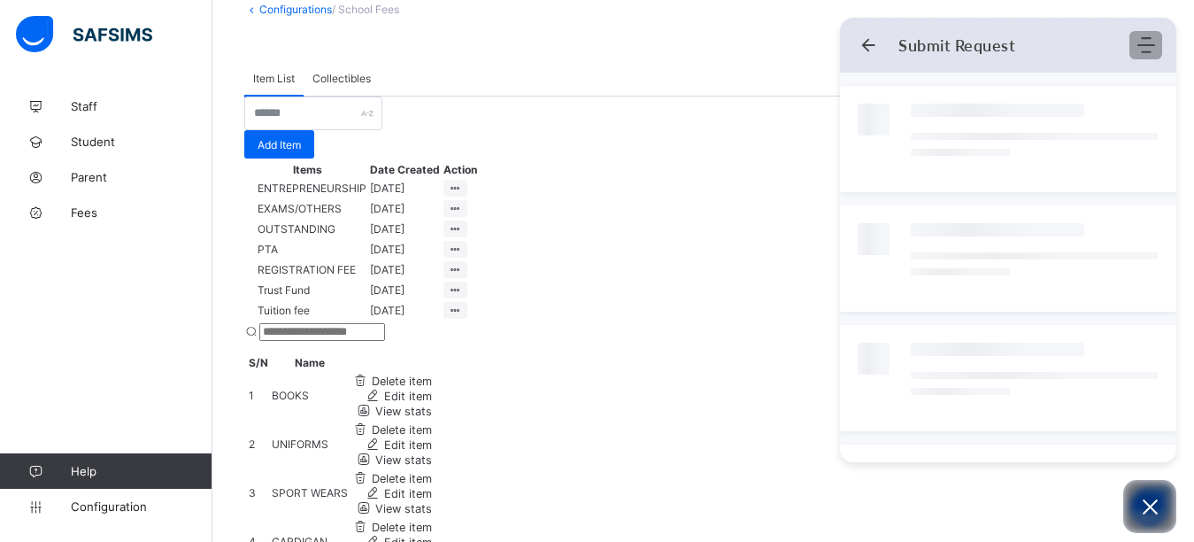
click at [1148, 43] on icon "Modules Menu" at bounding box center [1146, 45] width 18 height 18
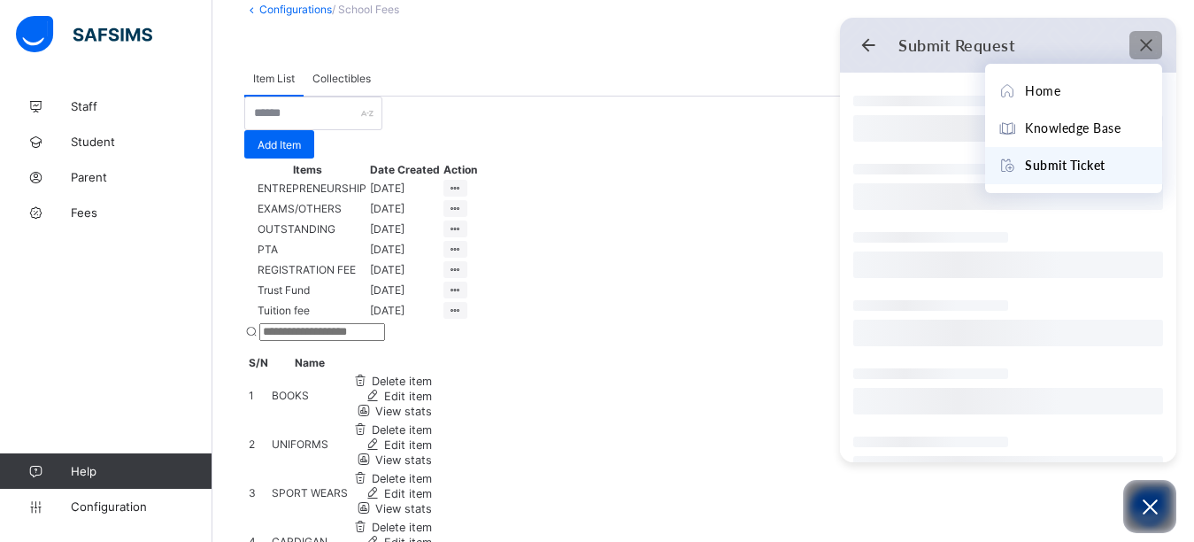
click at [1153, 238] on div at bounding box center [1008, 255] width 310 height 46
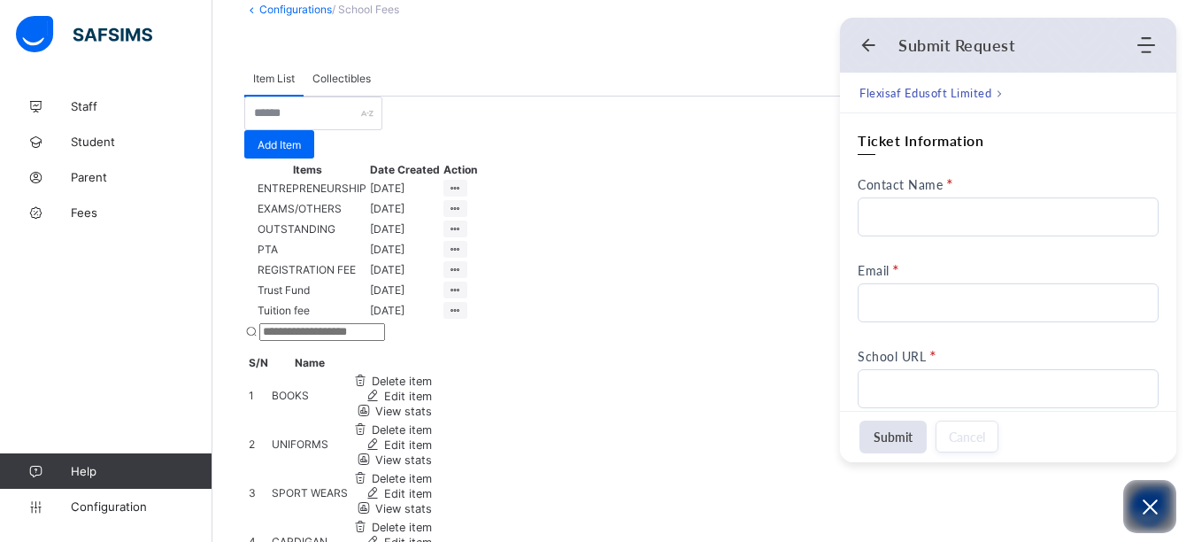
scroll to position [0, 0]
click at [713, 130] on div at bounding box center [703, 130] width 918 height 0
click at [870, 50] on icon "Back" at bounding box center [868, 45] width 18 height 18
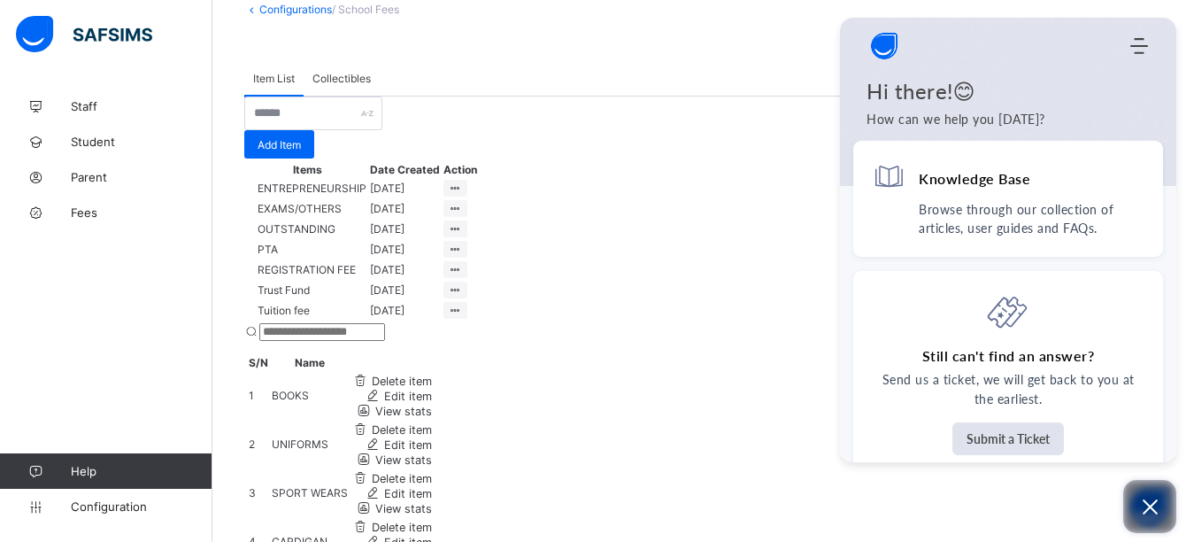
click at [1139, 502] on icon "Open asap" at bounding box center [1150, 507] width 22 height 22
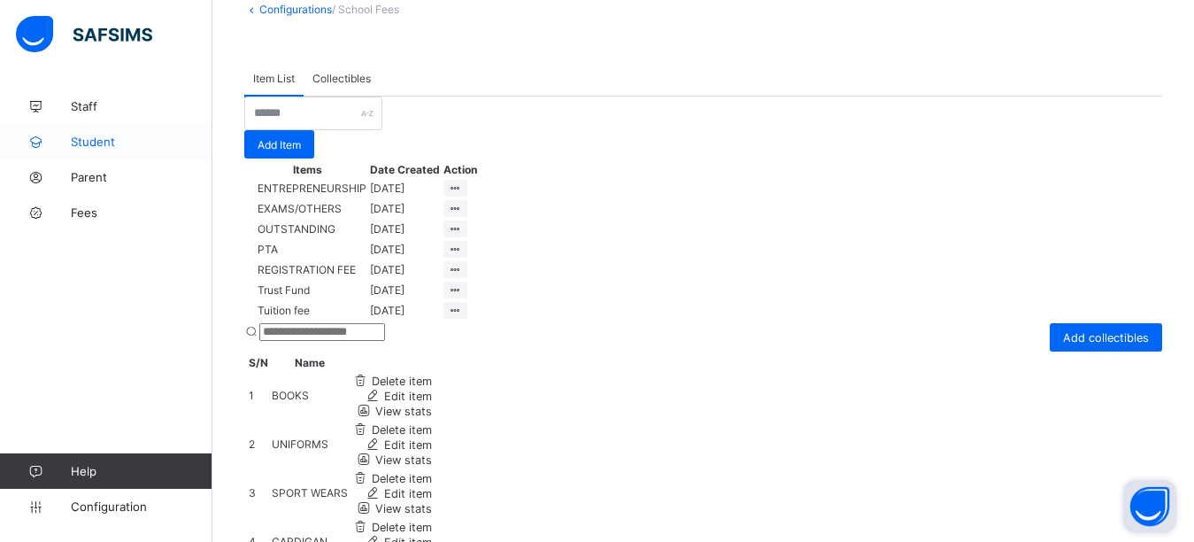
click at [108, 148] on span "Student" at bounding box center [142, 142] width 142 height 14
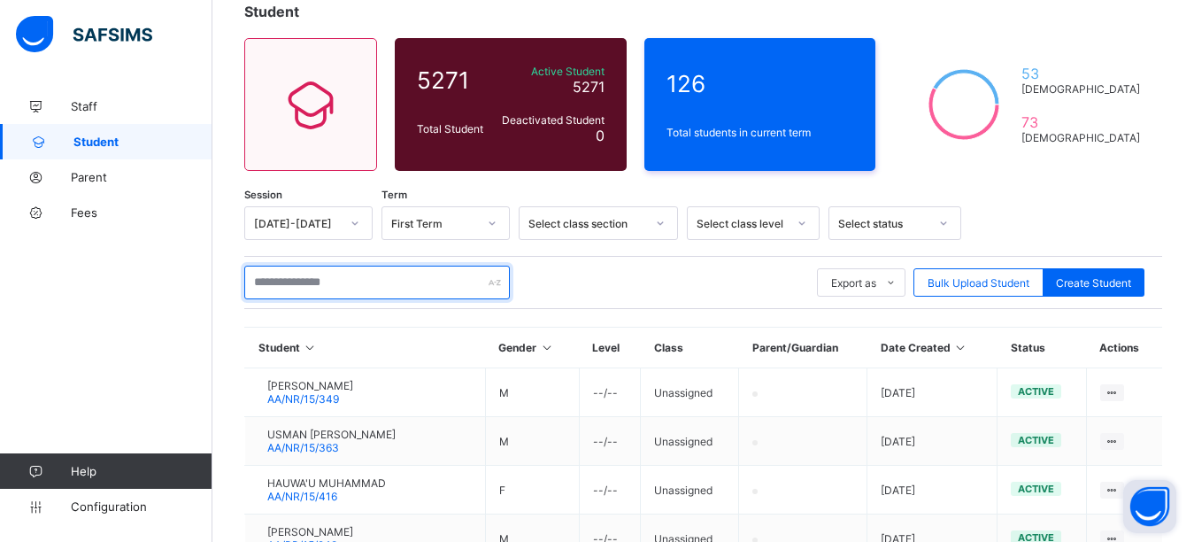
click at [302, 285] on input "text" at bounding box center [377, 283] width 266 height 34
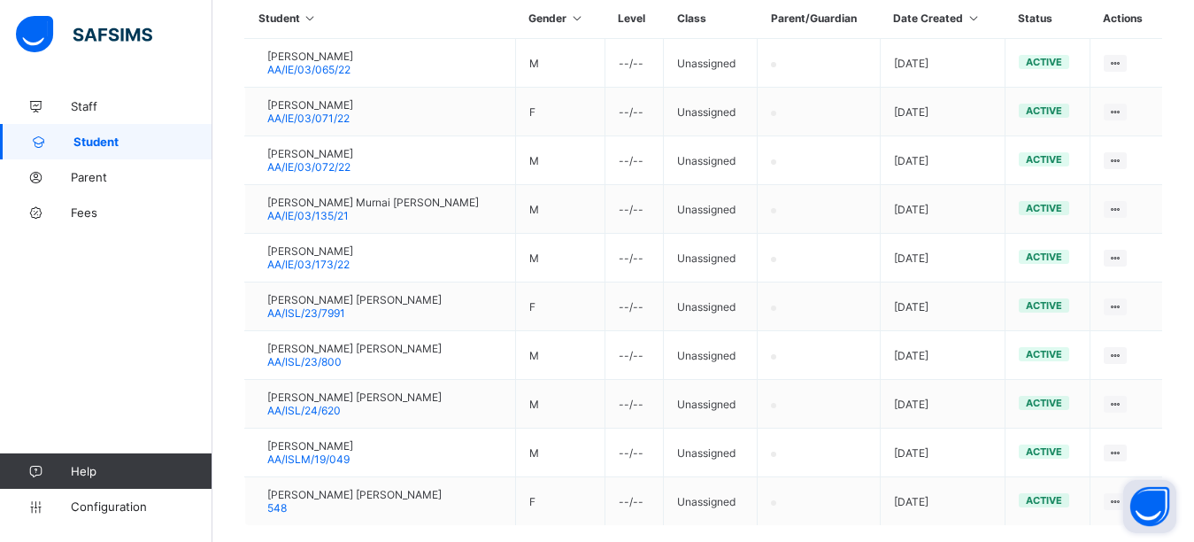
scroll to position [496, 0]
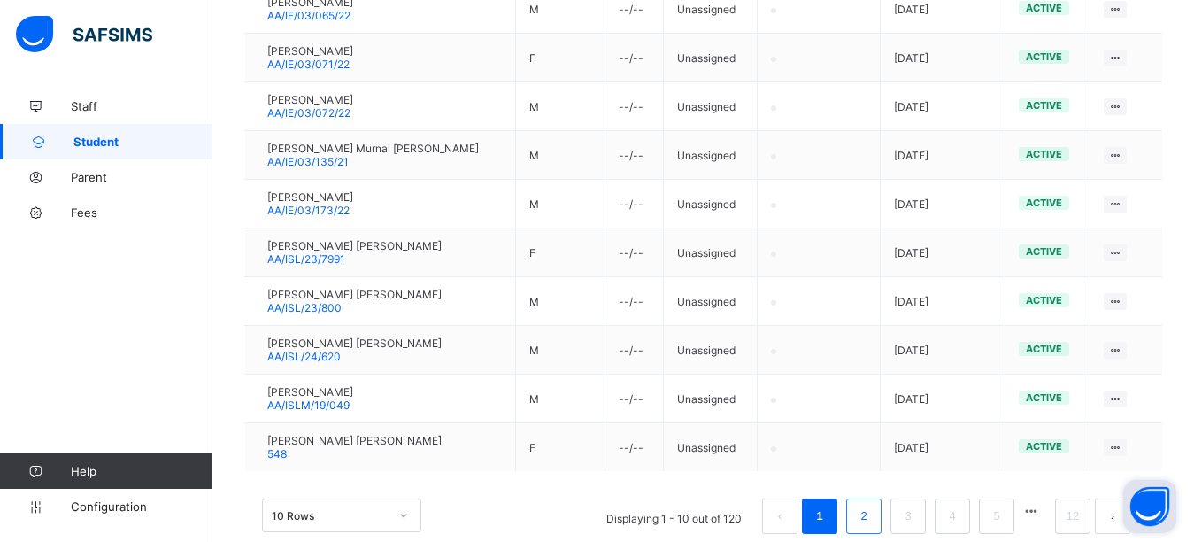
click at [872, 512] on link "2" at bounding box center [863, 516] width 17 height 23
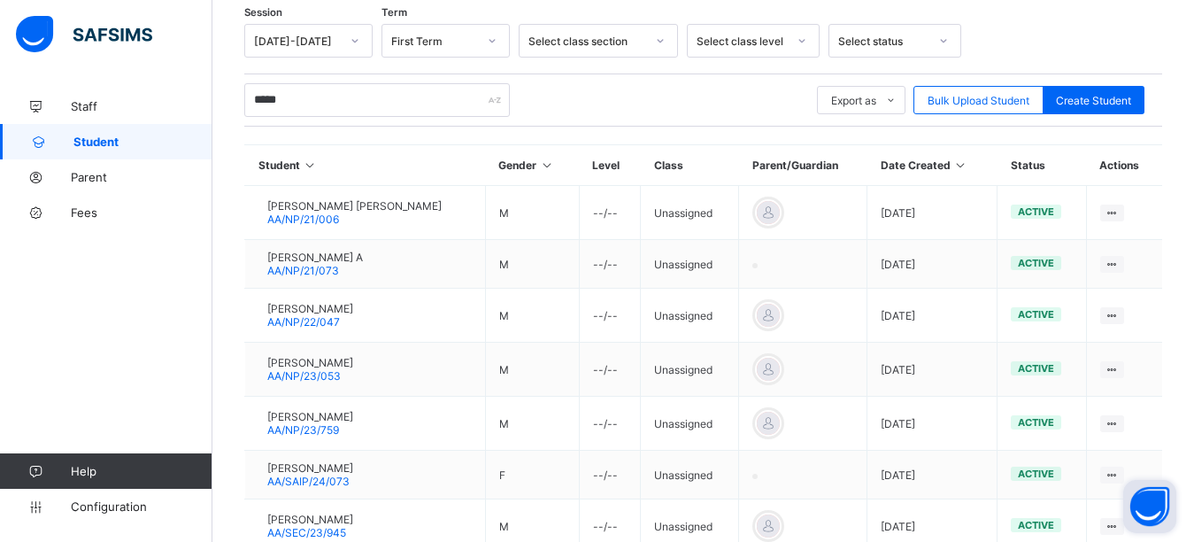
scroll to position [335, 0]
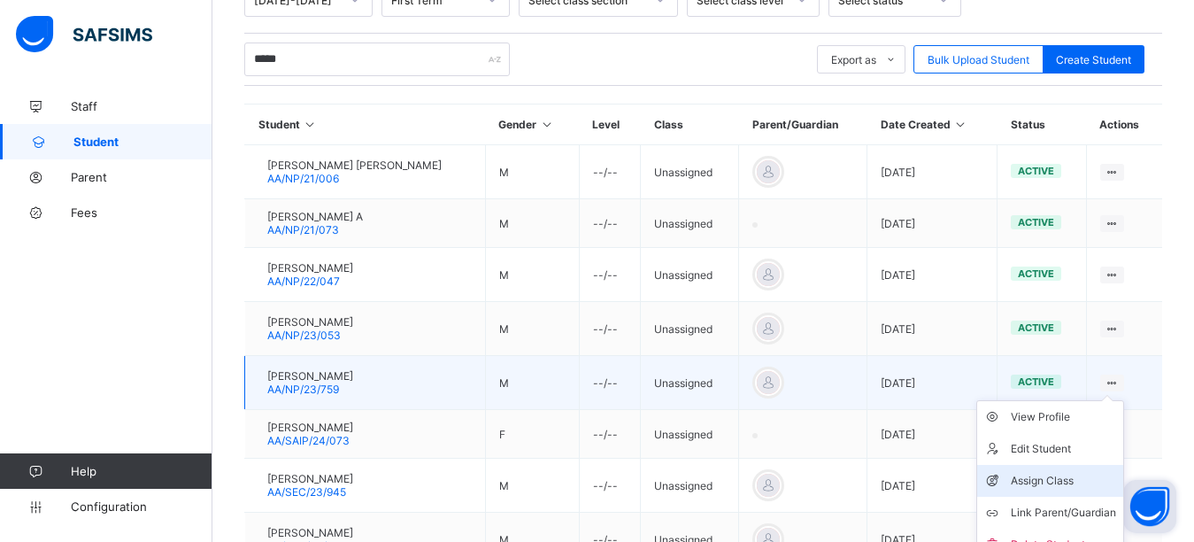
click at [1075, 480] on div "Assign Class" at bounding box center [1063, 481] width 105 height 18
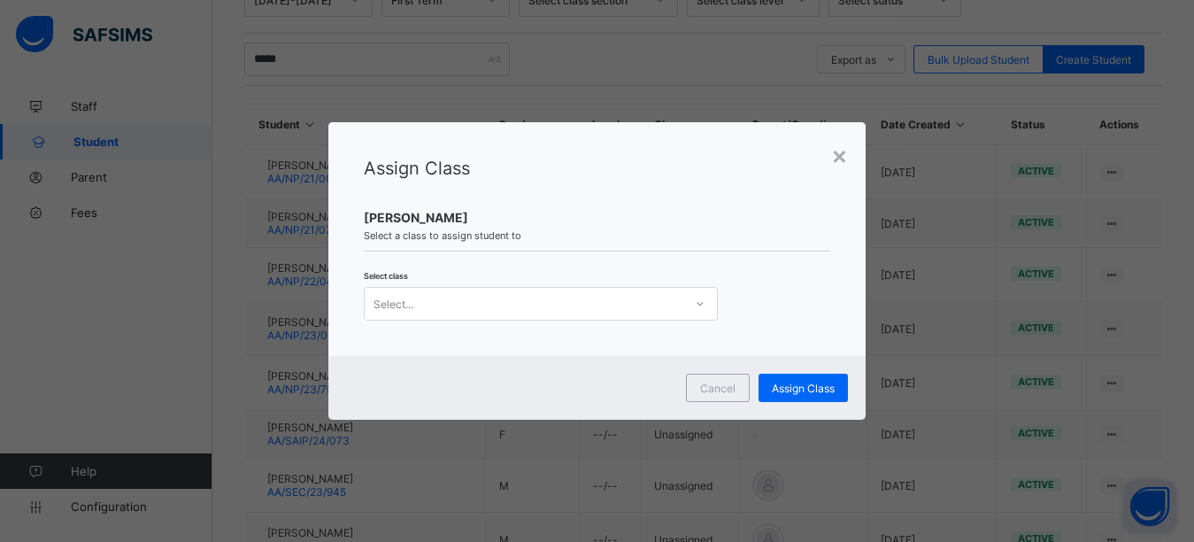
click at [513, 295] on div "Select..." at bounding box center [524, 303] width 319 height 25
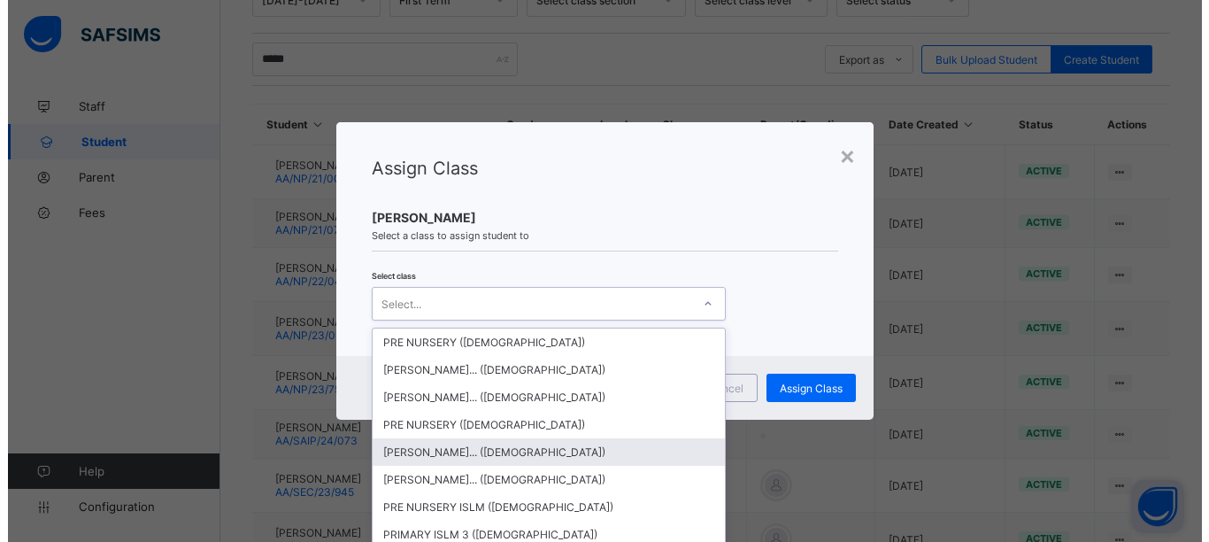
scroll to position [2018, 0]
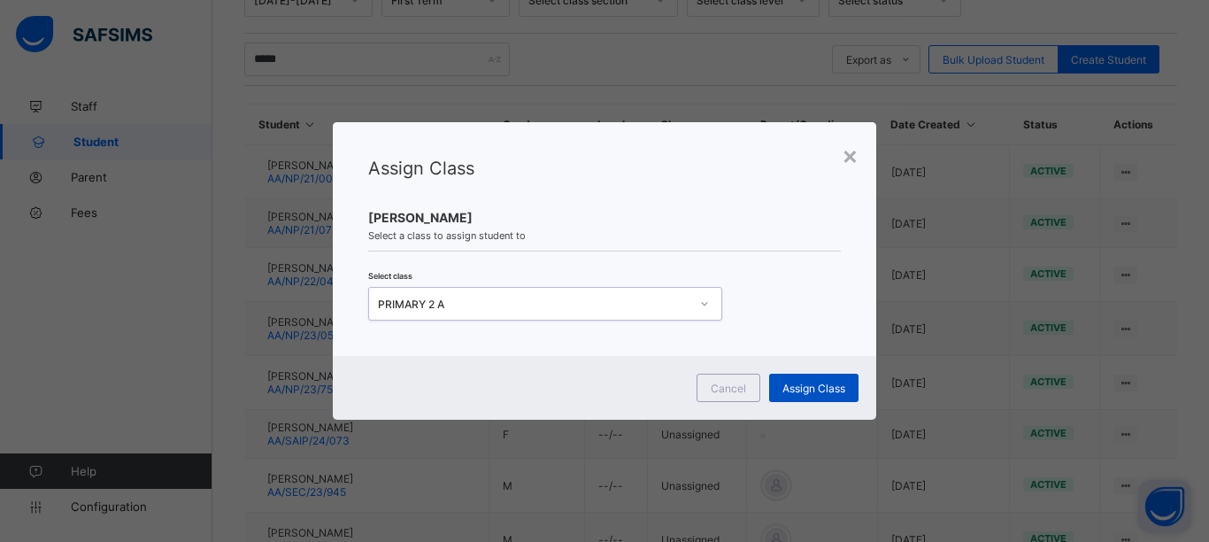
click at [806, 389] on span "Assign Class" at bounding box center [813, 387] width 63 height 13
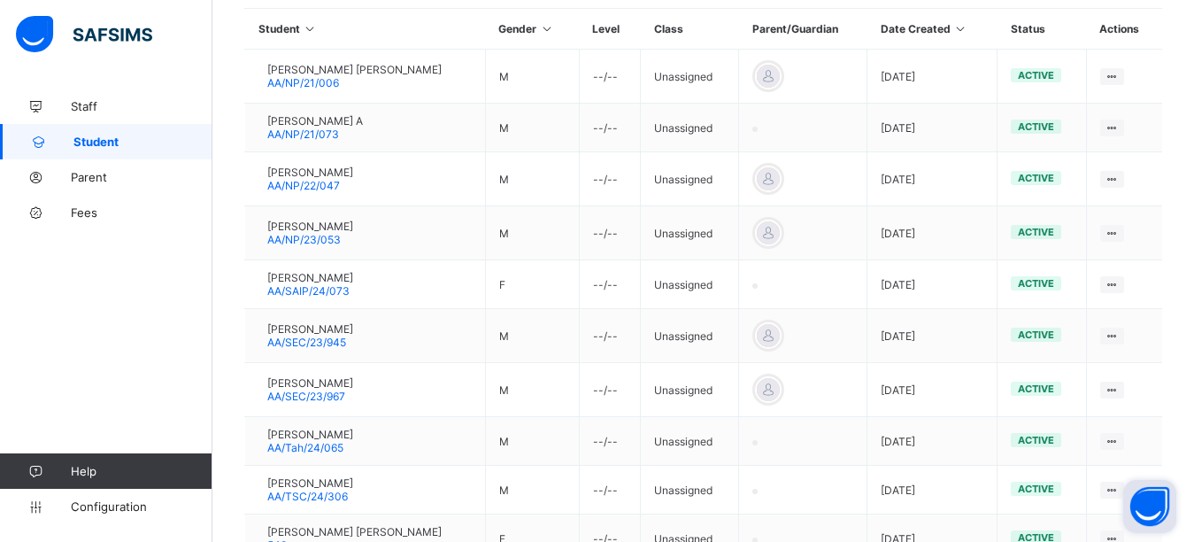
scroll to position [559, 0]
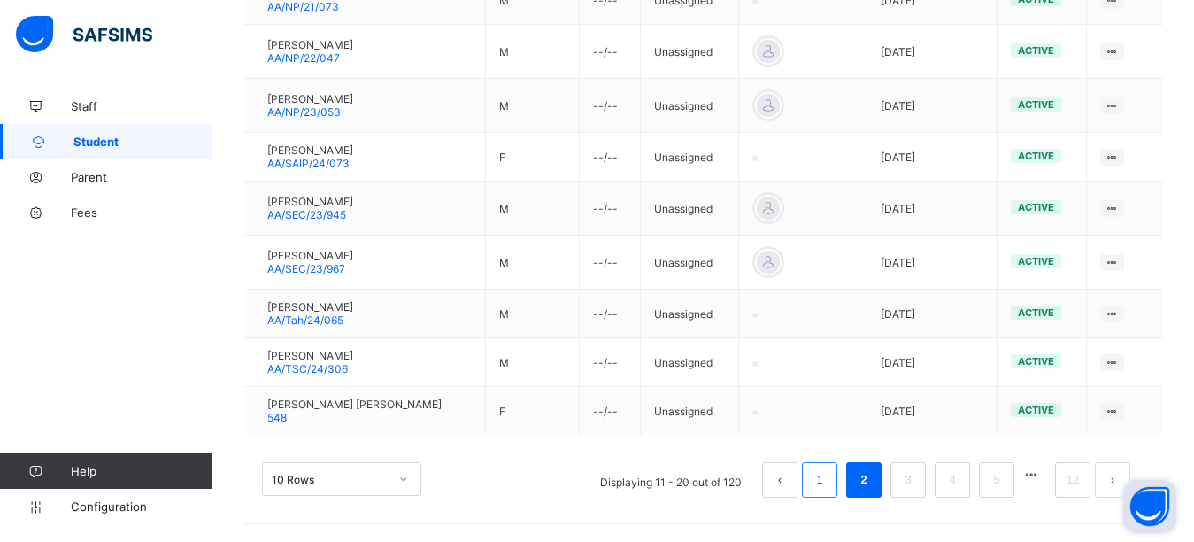
click at [834, 493] on li "1" at bounding box center [819, 479] width 35 height 35
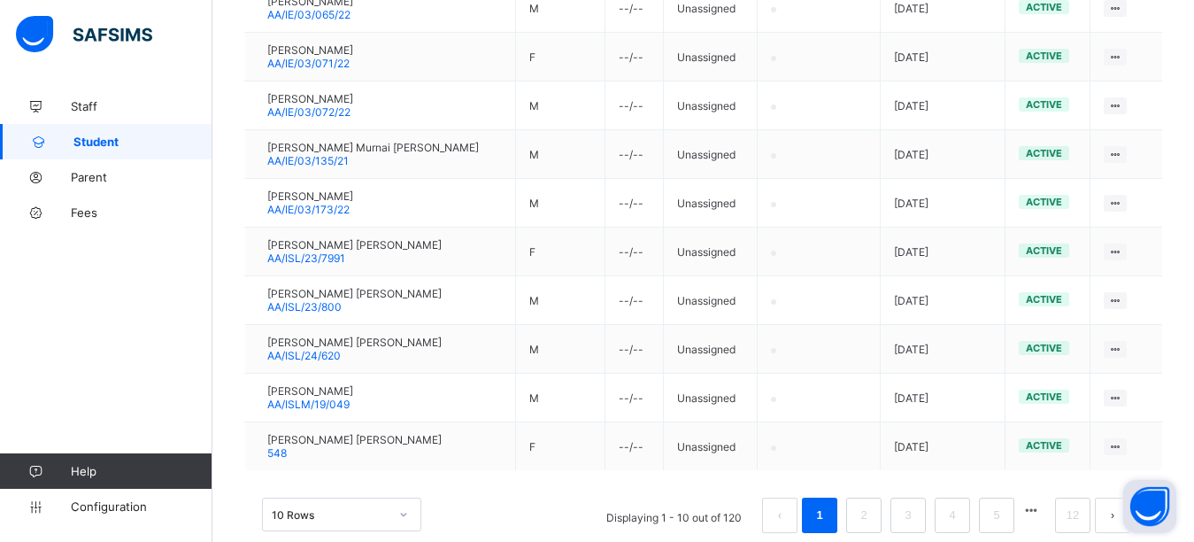
scroll to position [517, 0]
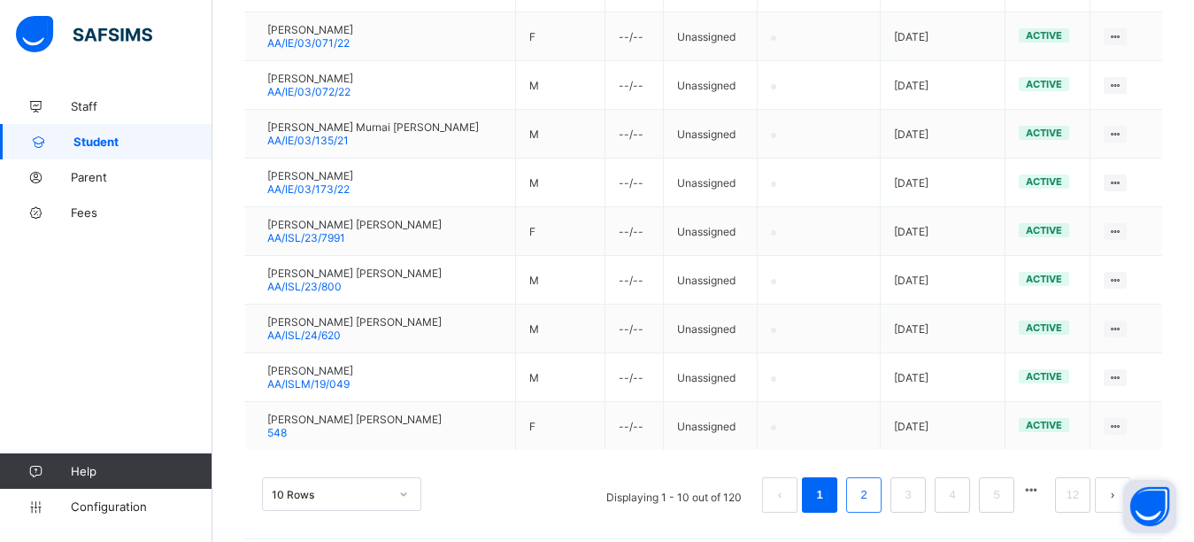
click at [872, 494] on link "2" at bounding box center [863, 494] width 17 height 23
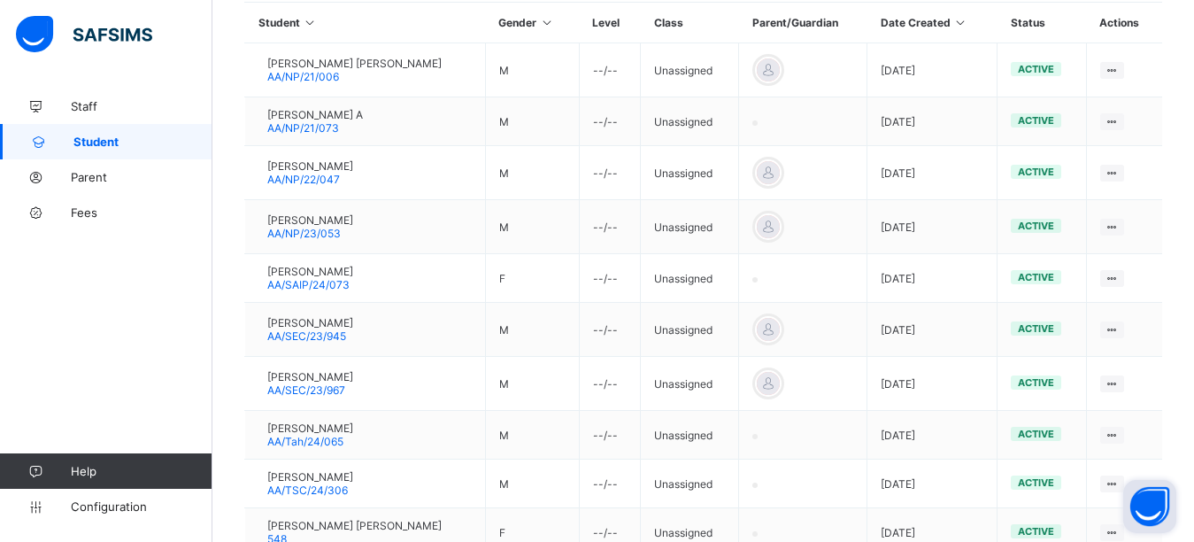
scroll to position [559, 0]
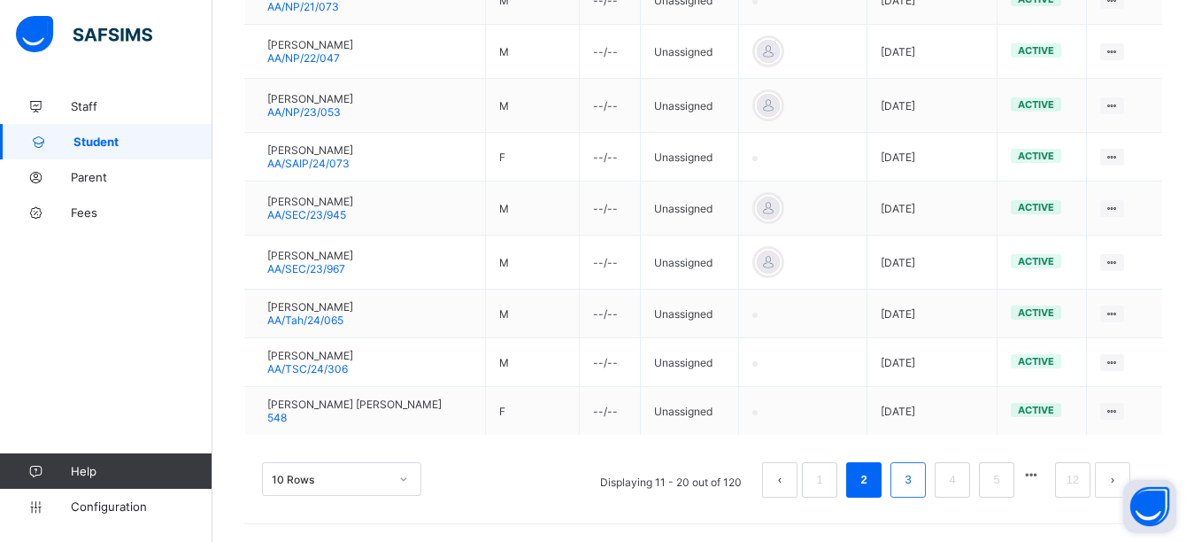
click at [916, 473] on link "3" at bounding box center [907, 479] width 17 height 23
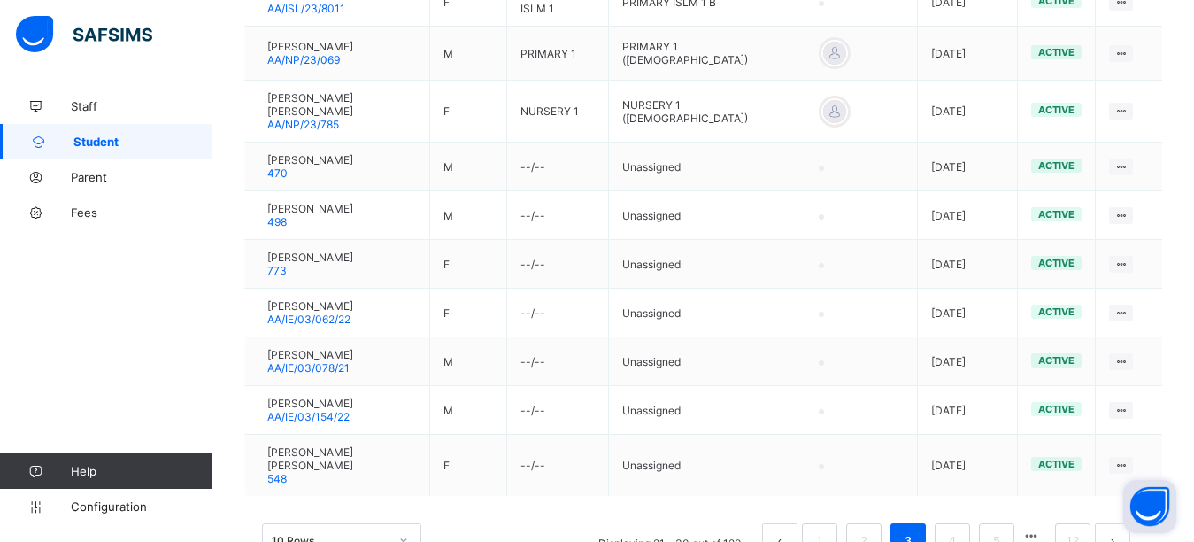
scroll to position [564, 0]
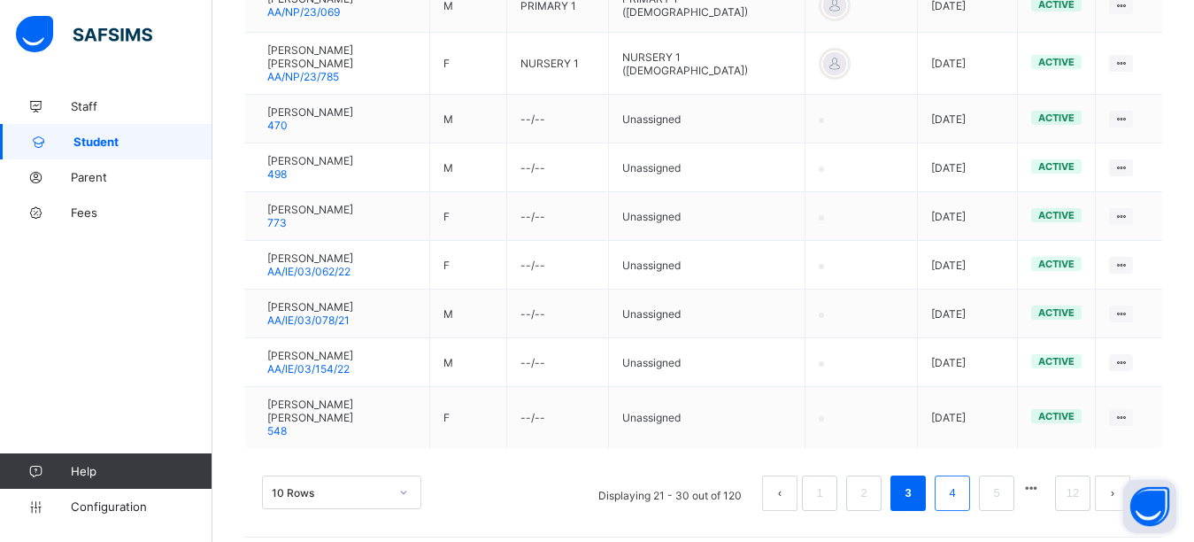
click at [960, 482] on link "4" at bounding box center [952, 493] width 17 height 23
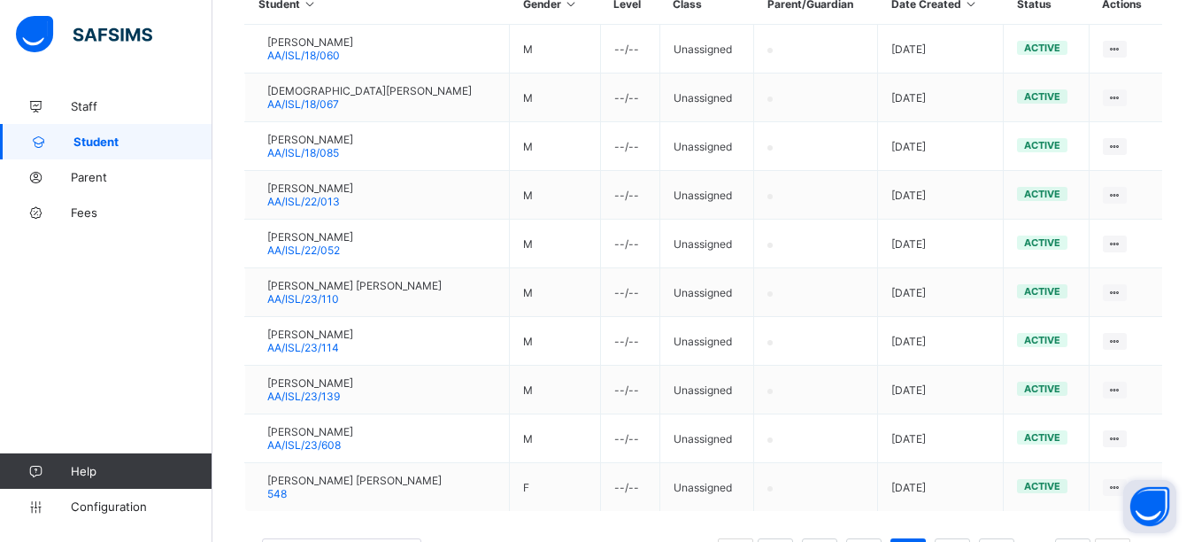
scroll to position [532, 0]
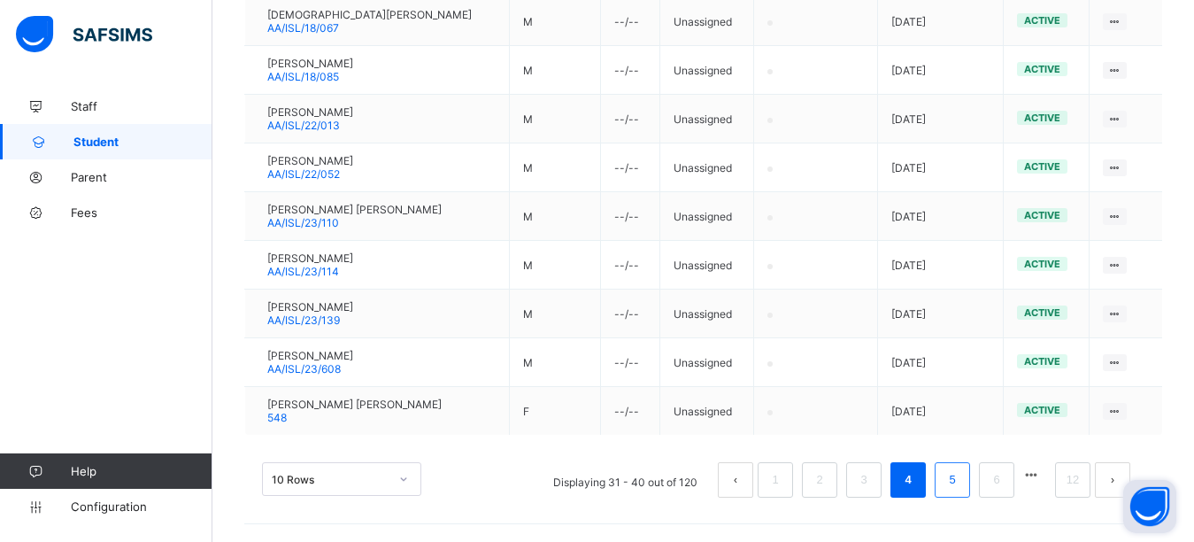
click at [960, 485] on link "5" at bounding box center [952, 479] width 17 height 23
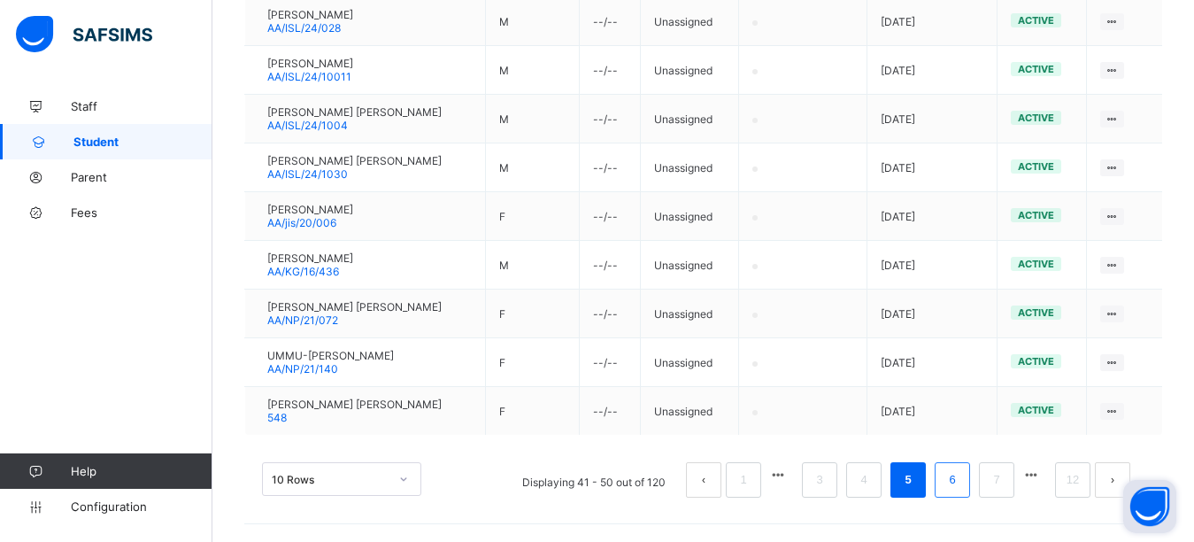
click at [960, 482] on link "6" at bounding box center [952, 479] width 17 height 23
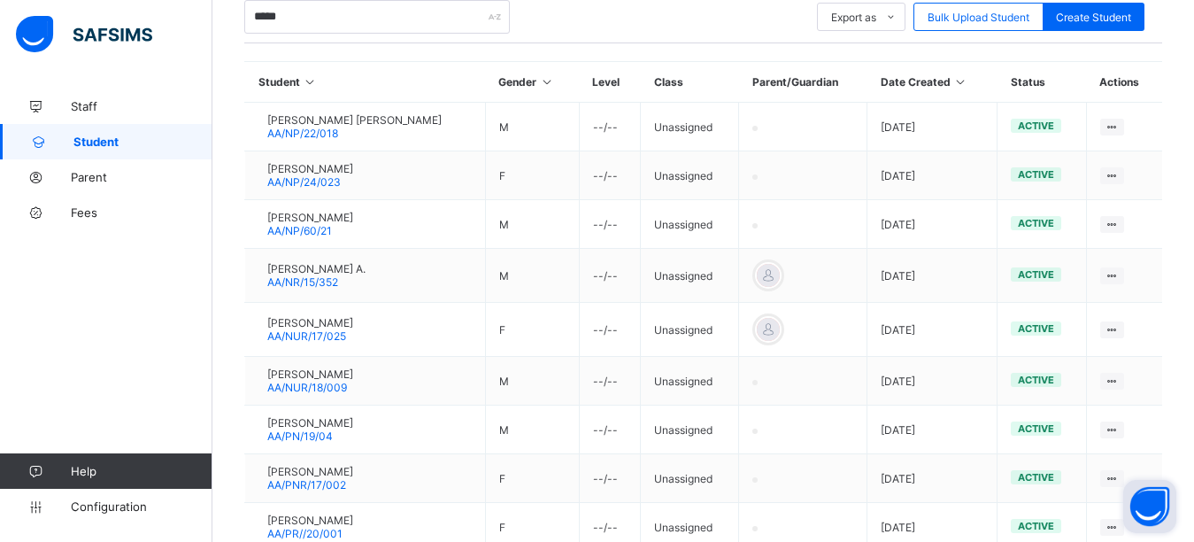
scroll to position [221, 0]
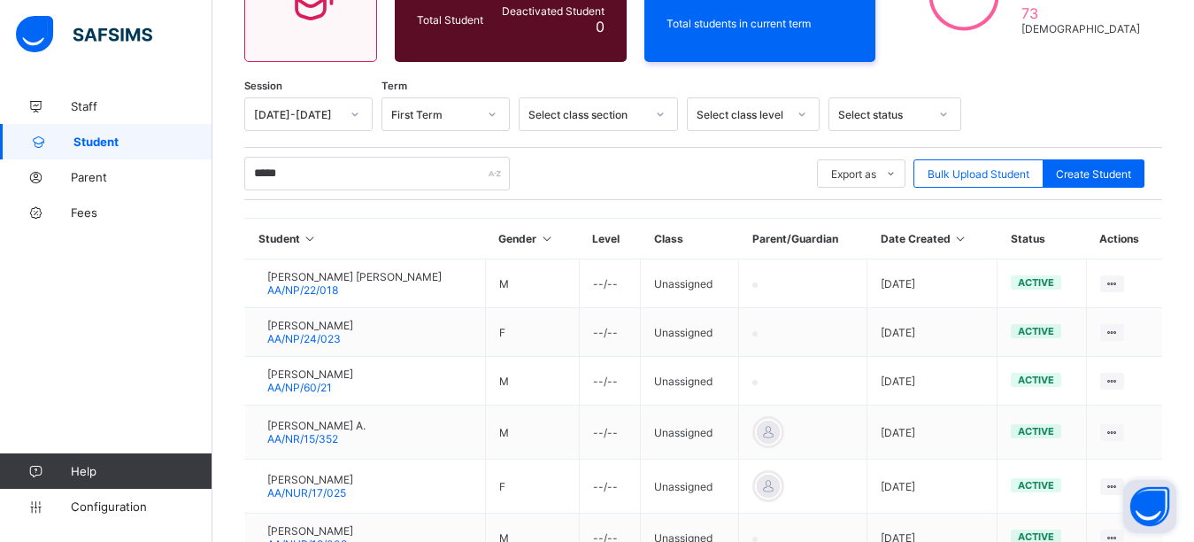
click at [783, 126] on div "Select class level" at bounding box center [736, 114] width 97 height 25
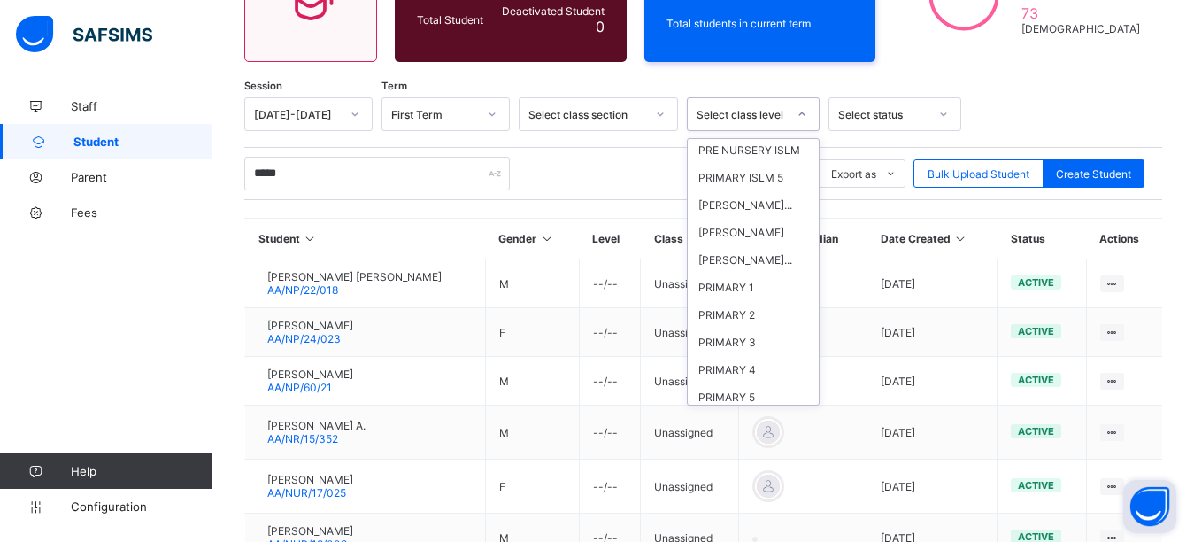
scroll to position [531, 0]
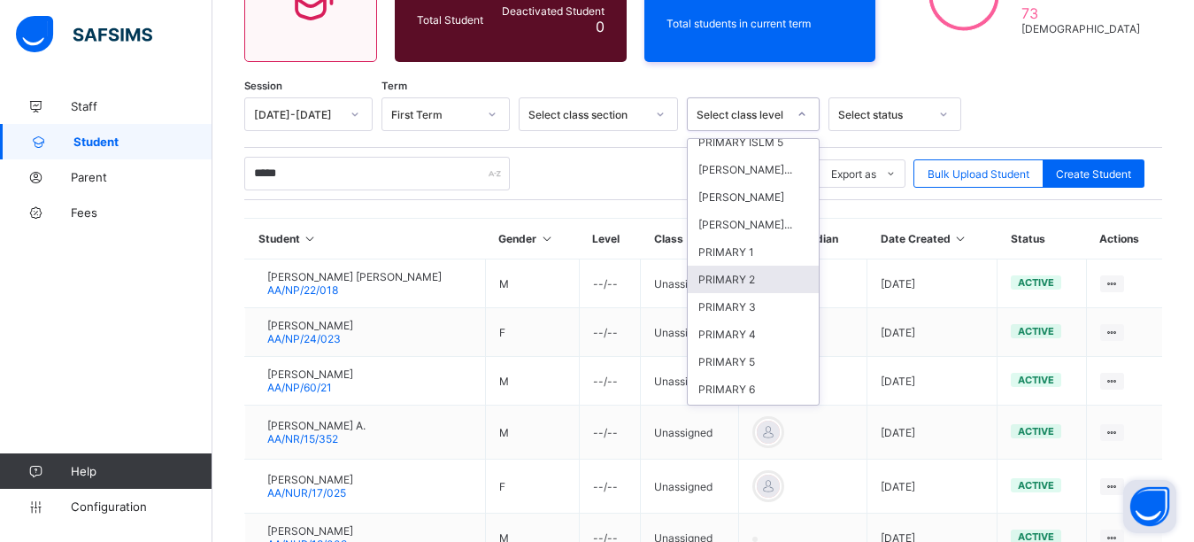
click at [757, 293] on div "PRIMARY 2" at bounding box center [753, 279] width 131 height 27
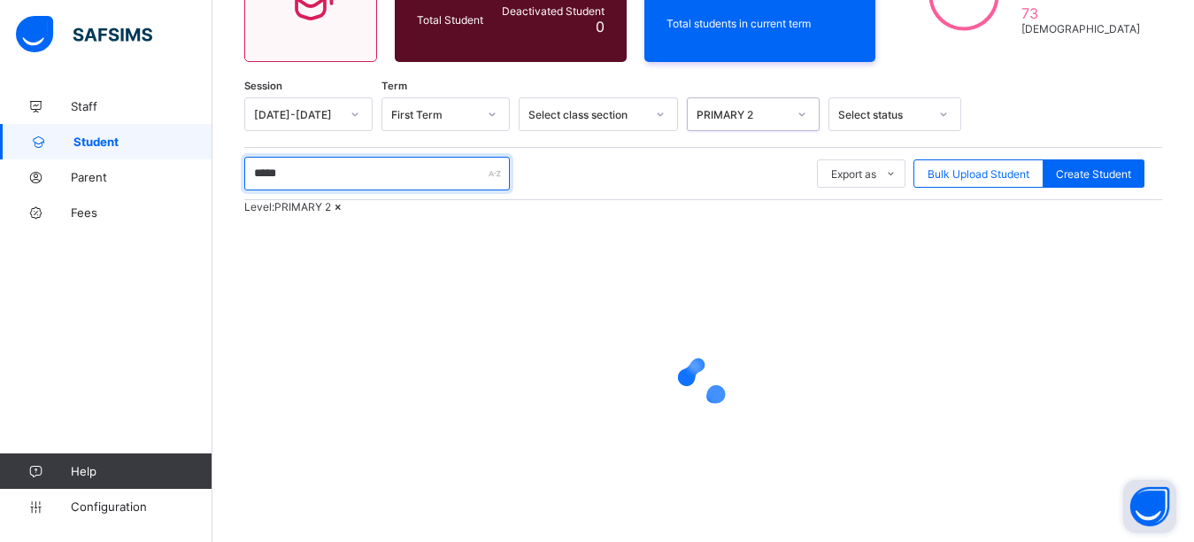
click at [306, 182] on input "*****" at bounding box center [377, 174] width 266 height 34
type input "*"
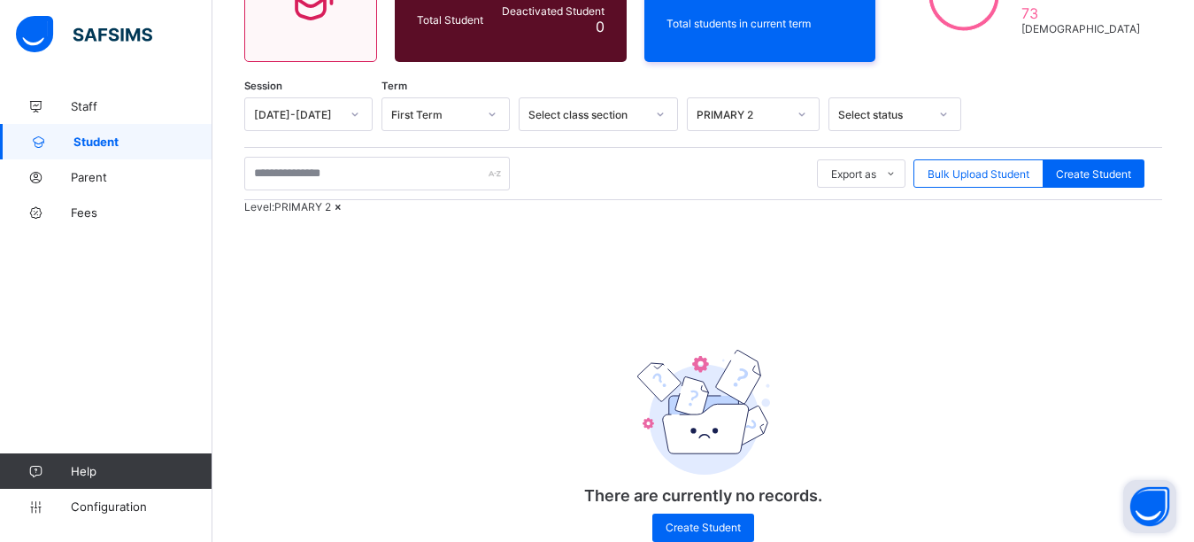
click at [718, 438] on img at bounding box center [703, 412] width 133 height 125
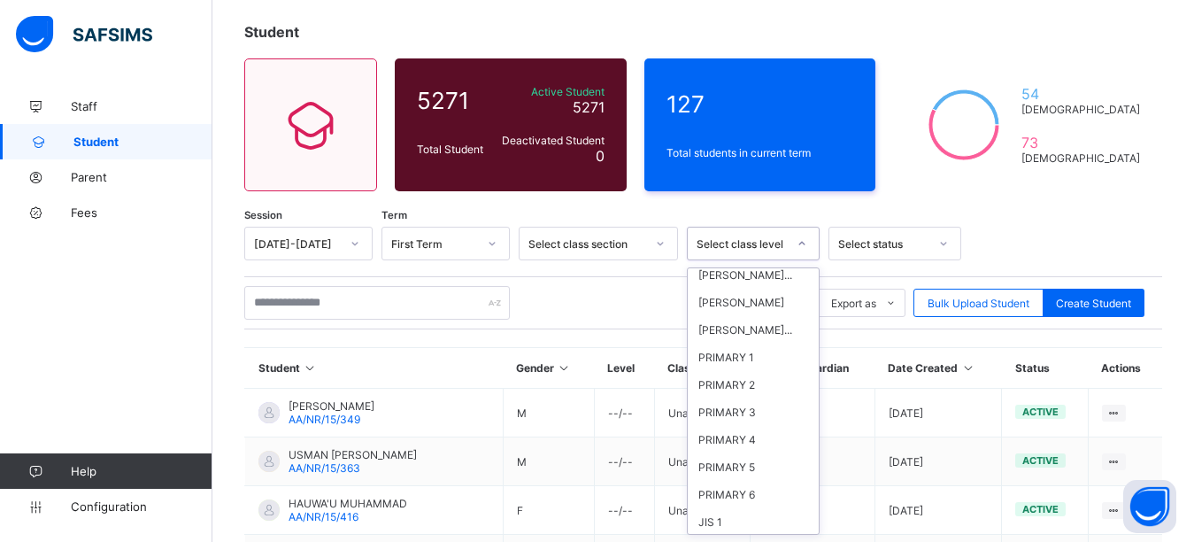
scroll to position [566, 0]
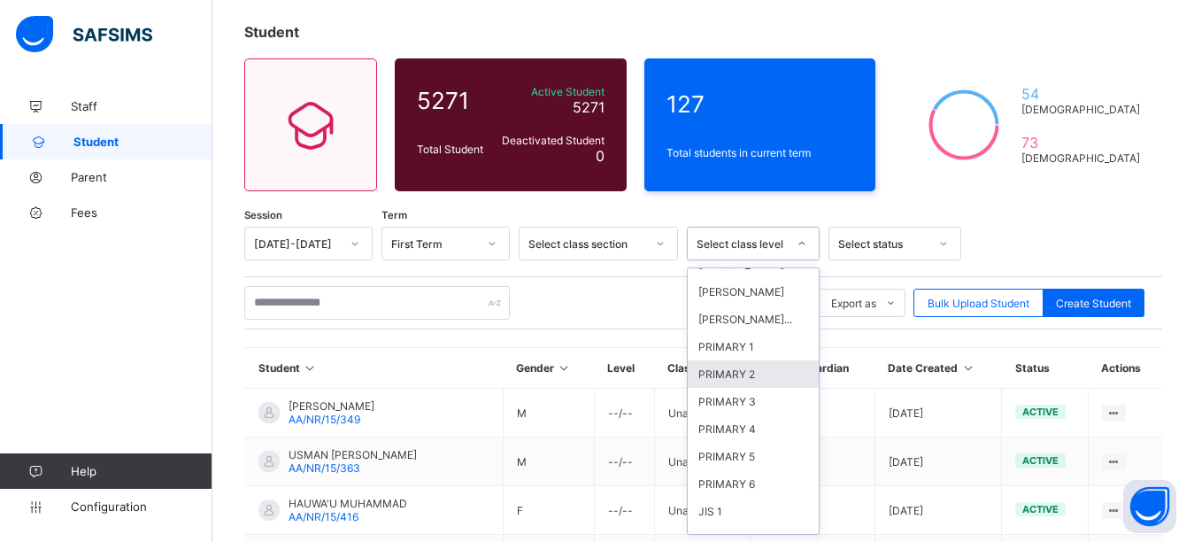
click at [748, 388] on div "PRIMARY 2" at bounding box center [753, 373] width 131 height 27
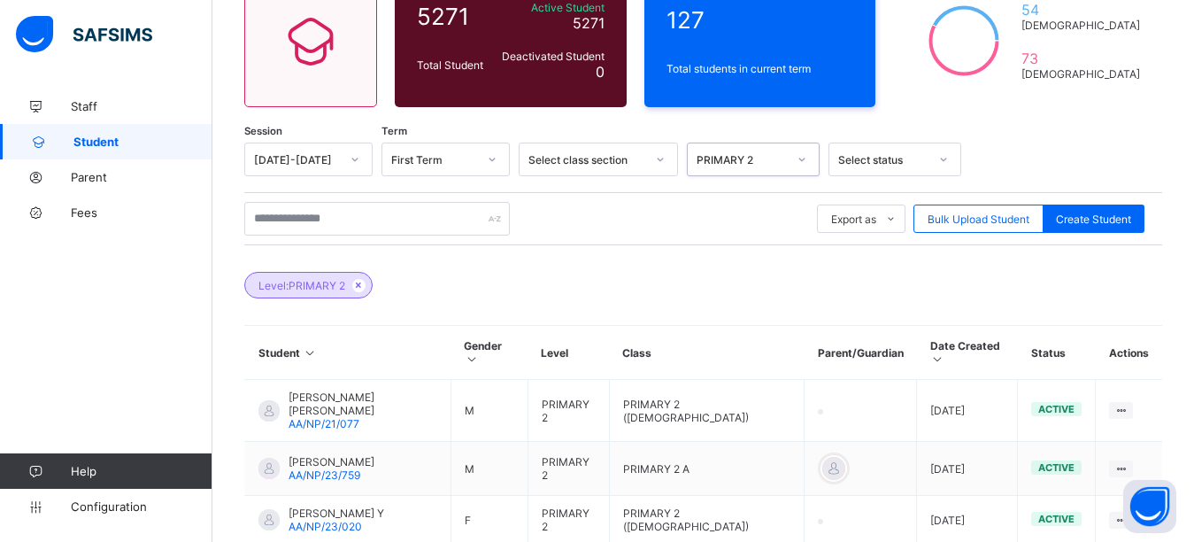
scroll to position [218, 0]
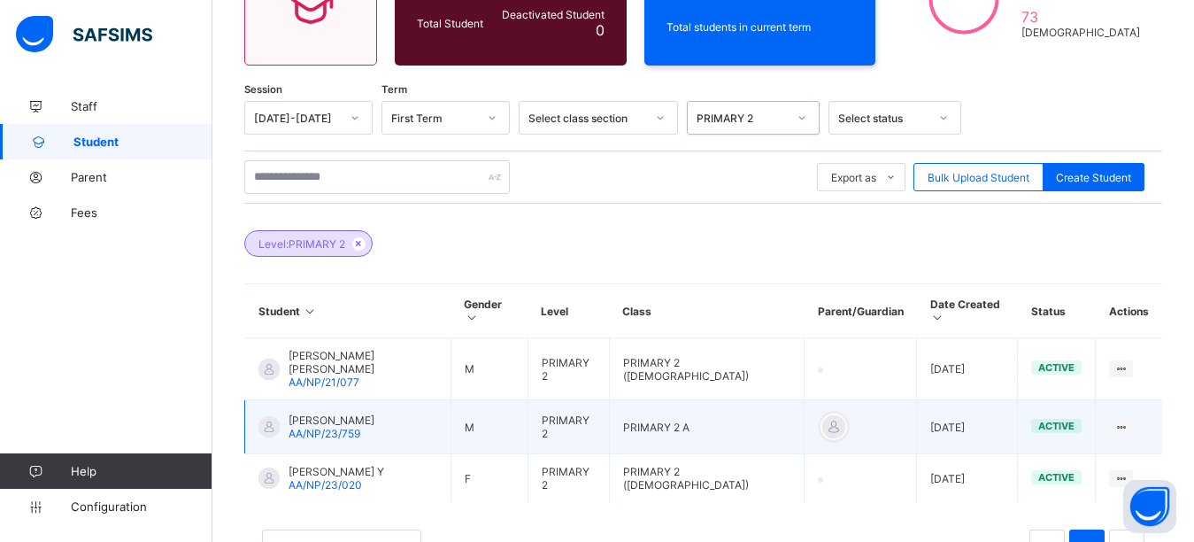
click at [269, 416] on div at bounding box center [268, 426] width 21 height 21
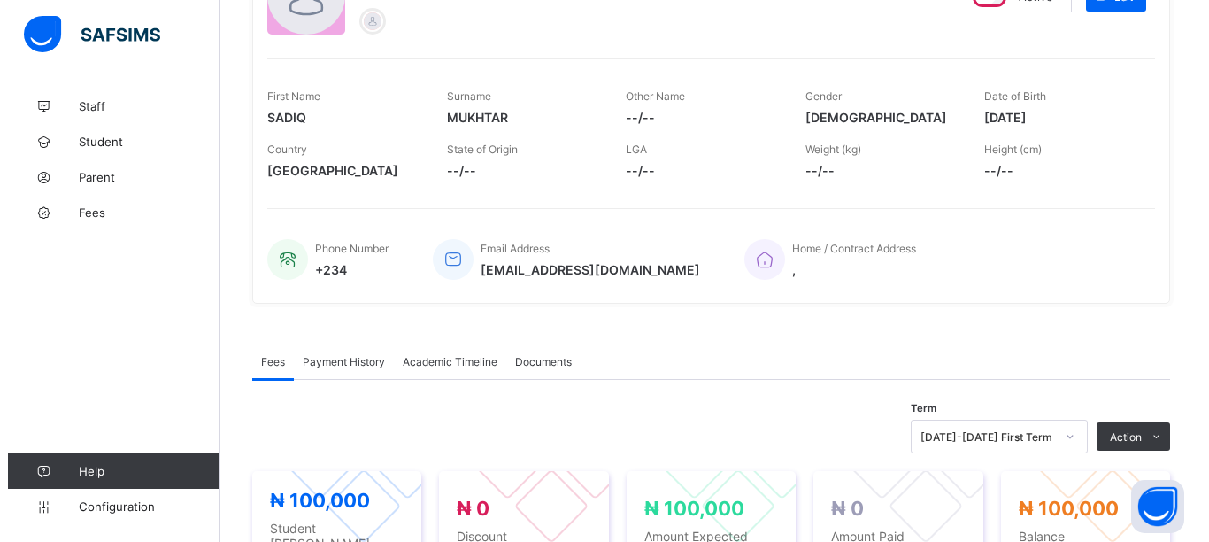
scroll to position [486, 0]
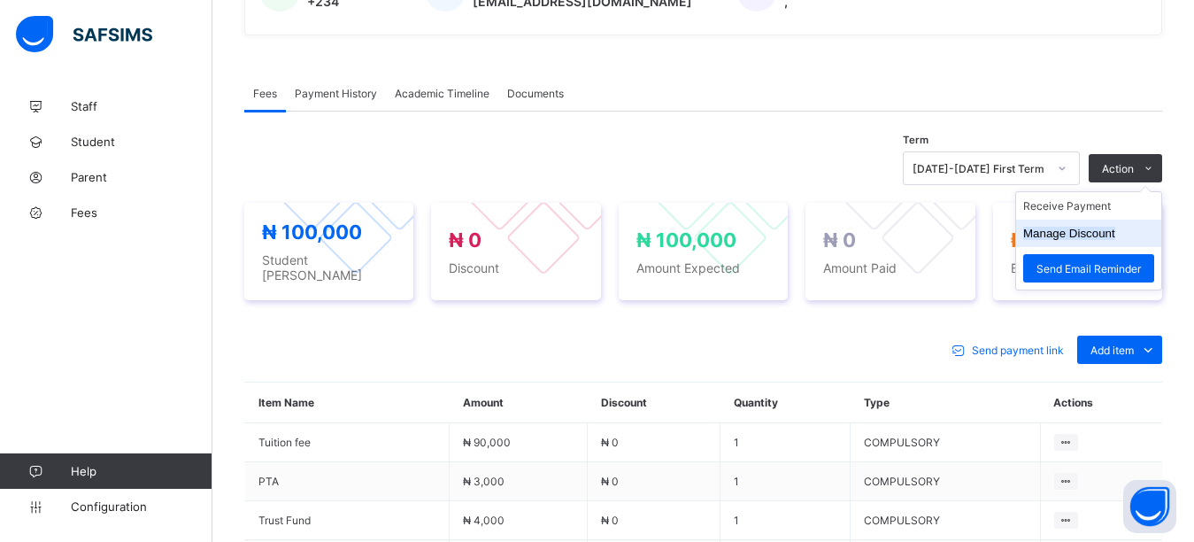
click at [1106, 227] on button "Manage Discount" at bounding box center [1069, 233] width 92 height 13
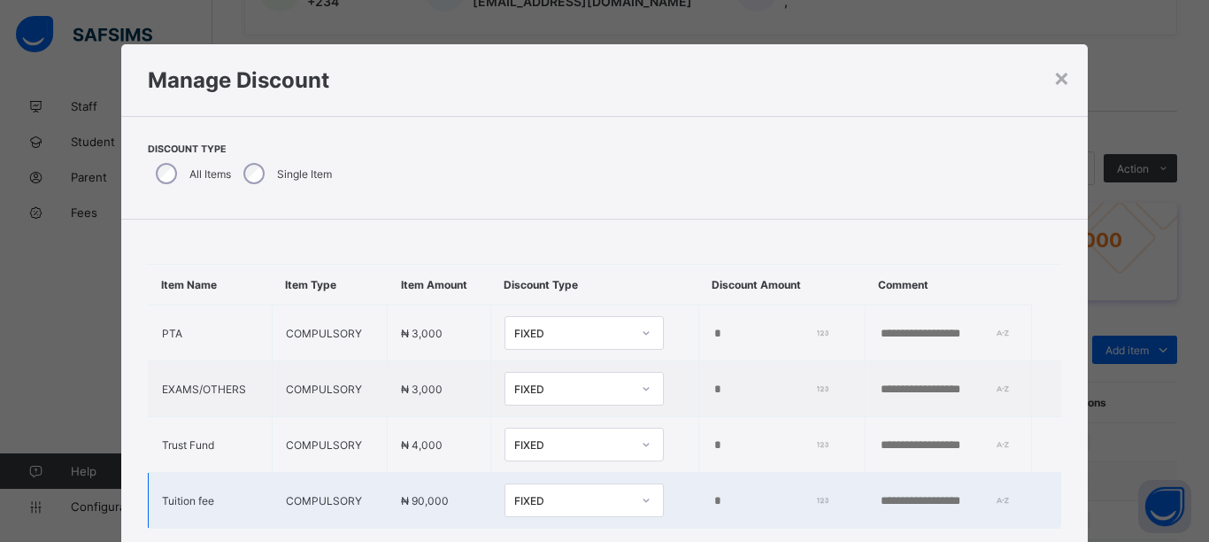
click at [512, 495] on div "Item Name Item Type Item Amount Discount Type Discount Amount Comment PTA COMPU…" at bounding box center [604, 382] width 967 height 325
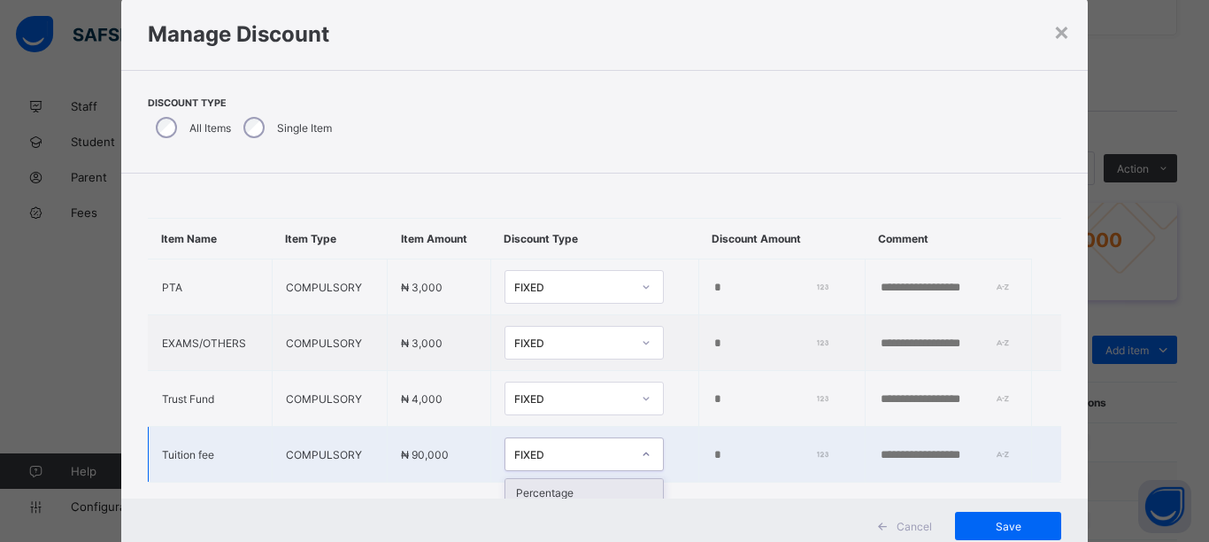
click at [516, 451] on div "FIXED" at bounding box center [572, 454] width 117 height 13
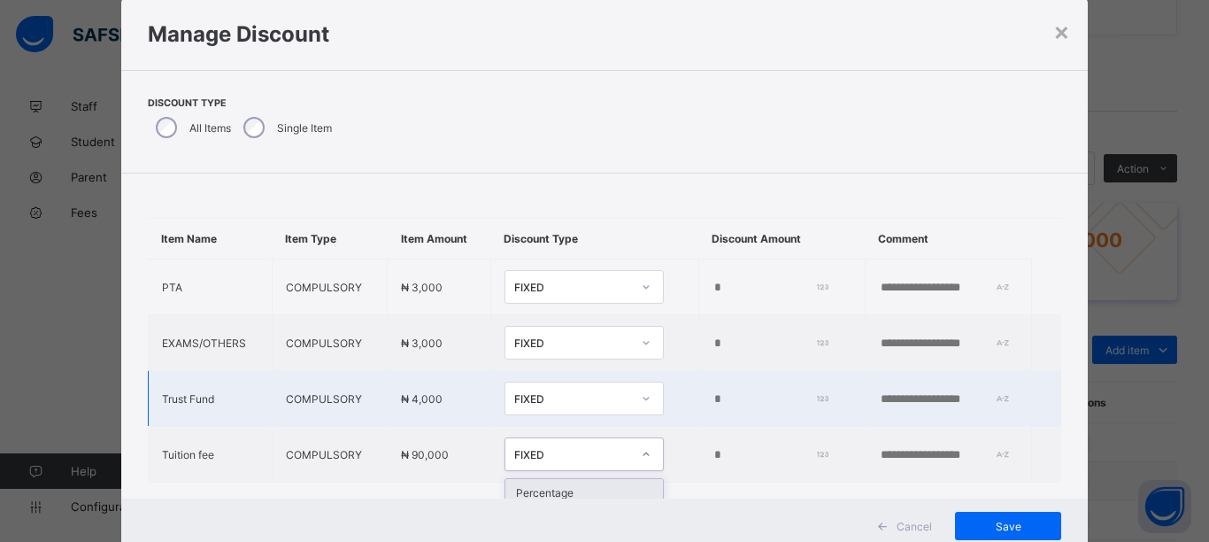
click at [553, 390] on div "FIXED" at bounding box center [567, 398] width 124 height 25
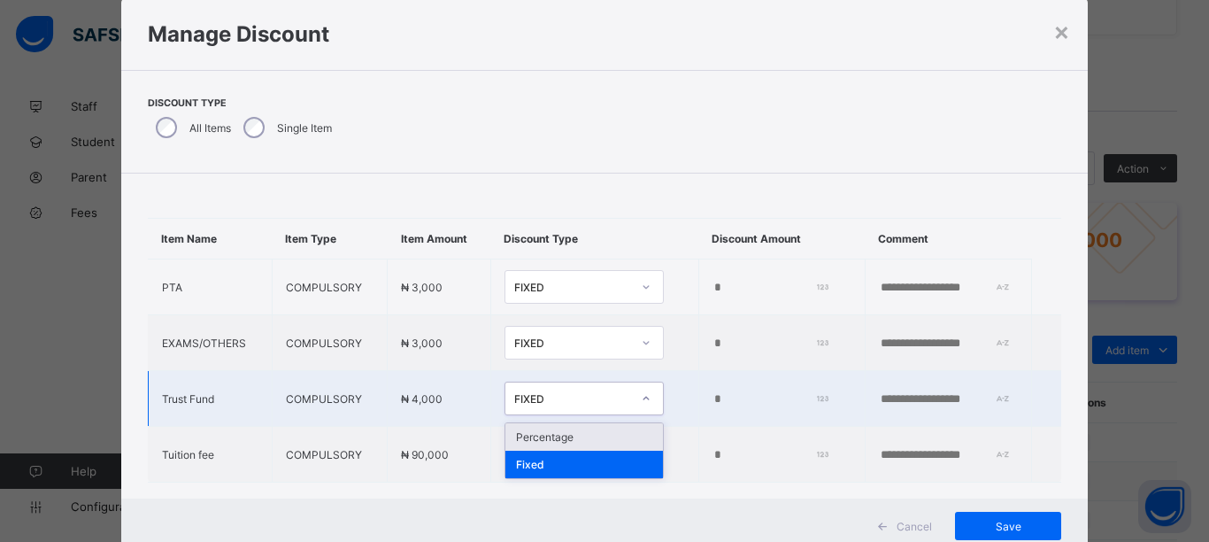
click at [541, 437] on div "Percentage" at bounding box center [584, 436] width 158 height 27
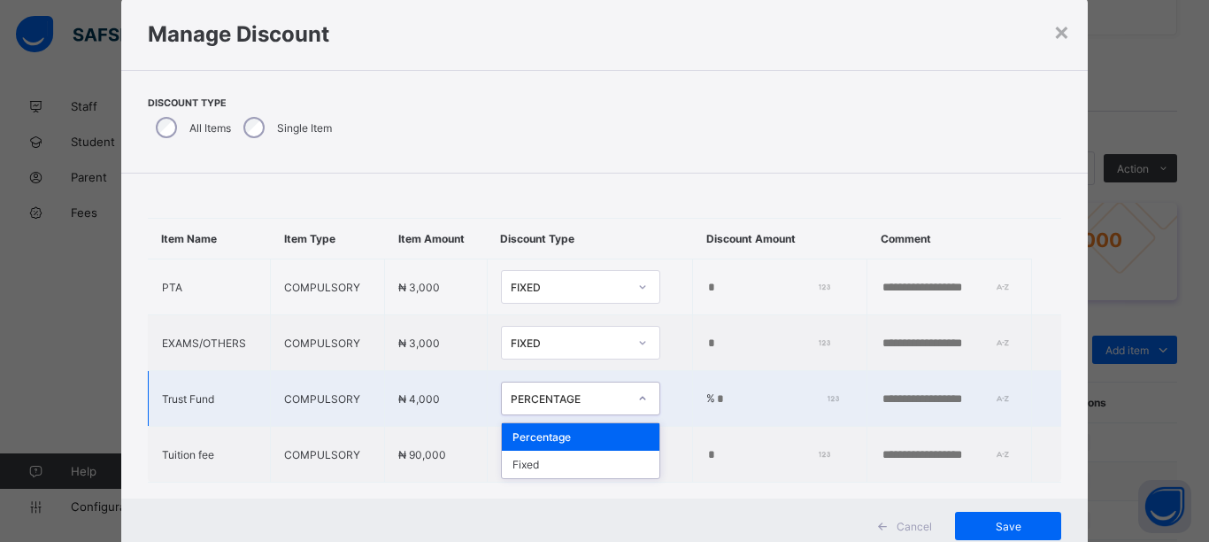
click at [558, 392] on div "PERCENTAGE" at bounding box center [569, 398] width 117 height 13
click at [536, 467] on div "Fixed" at bounding box center [581, 464] width 158 height 27
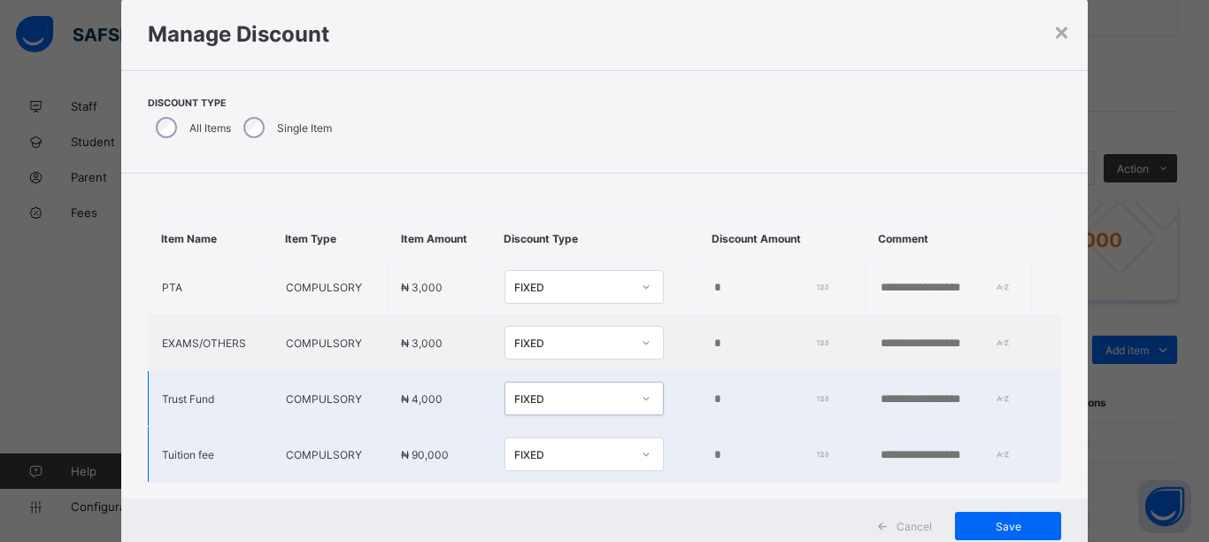
click at [536, 456] on div "FIXED" at bounding box center [572, 454] width 117 height 13
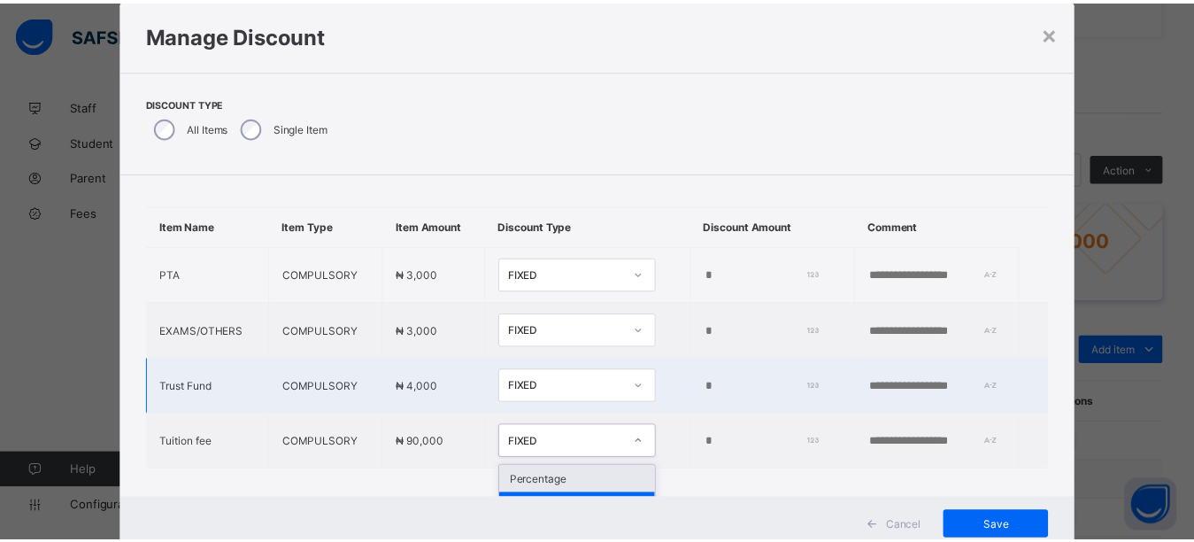
scroll to position [43, 0]
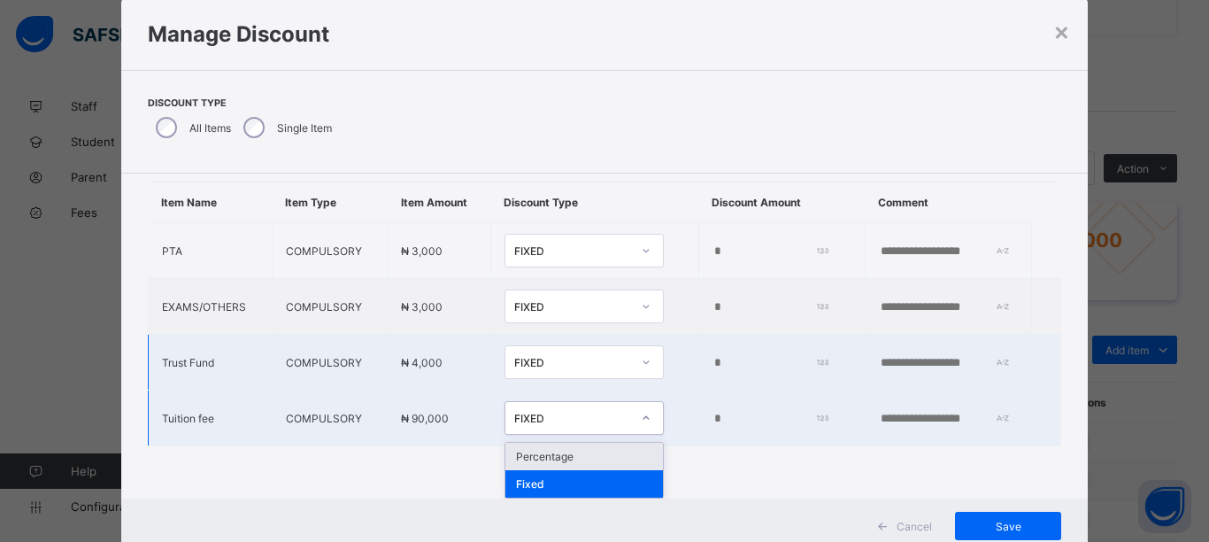
click at [559, 447] on div "Percentage" at bounding box center [584, 456] width 158 height 27
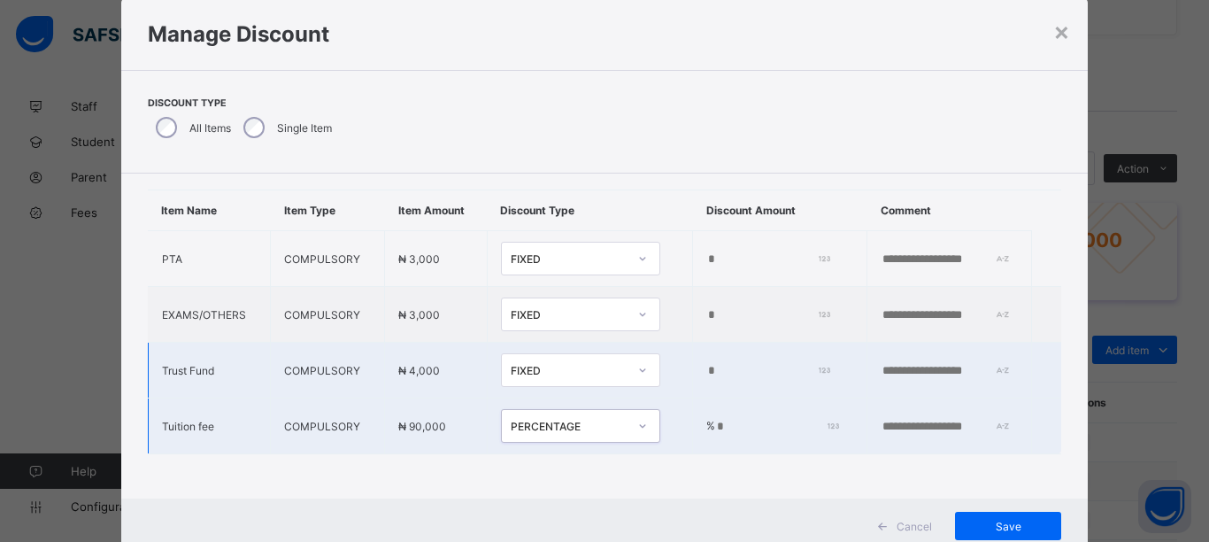
click at [715, 420] on input "*" at bounding box center [774, 427] width 119 height 14
type input "**"
click at [1006, 528] on span "Save" at bounding box center [1008, 526] width 80 height 13
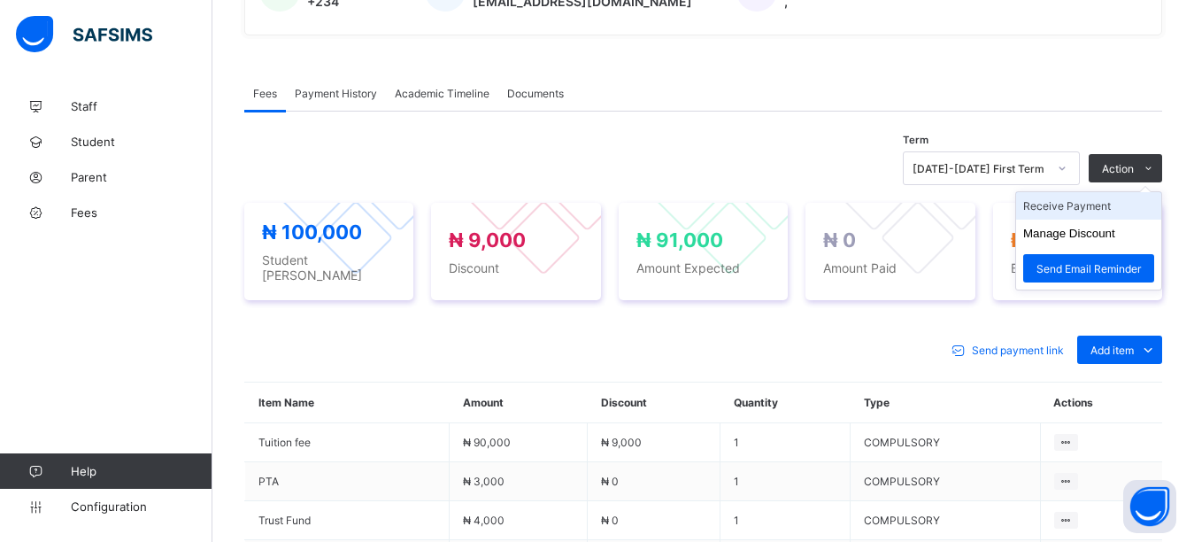
click at [1068, 205] on li "Receive Payment" at bounding box center [1088, 205] width 145 height 27
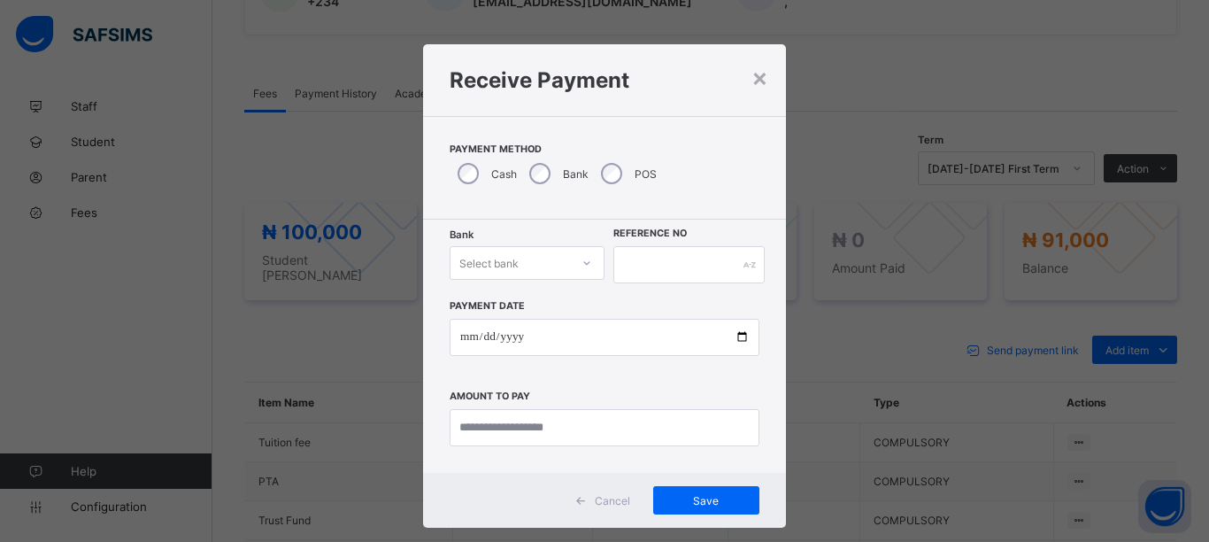
click at [505, 259] on div "Select bank" at bounding box center [488, 263] width 59 height 34
click at [505, 300] on div "Zenith Bank - Almanar edu & dev" at bounding box center [527, 308] width 153 height 41
click at [667, 259] on input "text" at bounding box center [688, 264] width 151 height 37
type input "*********"
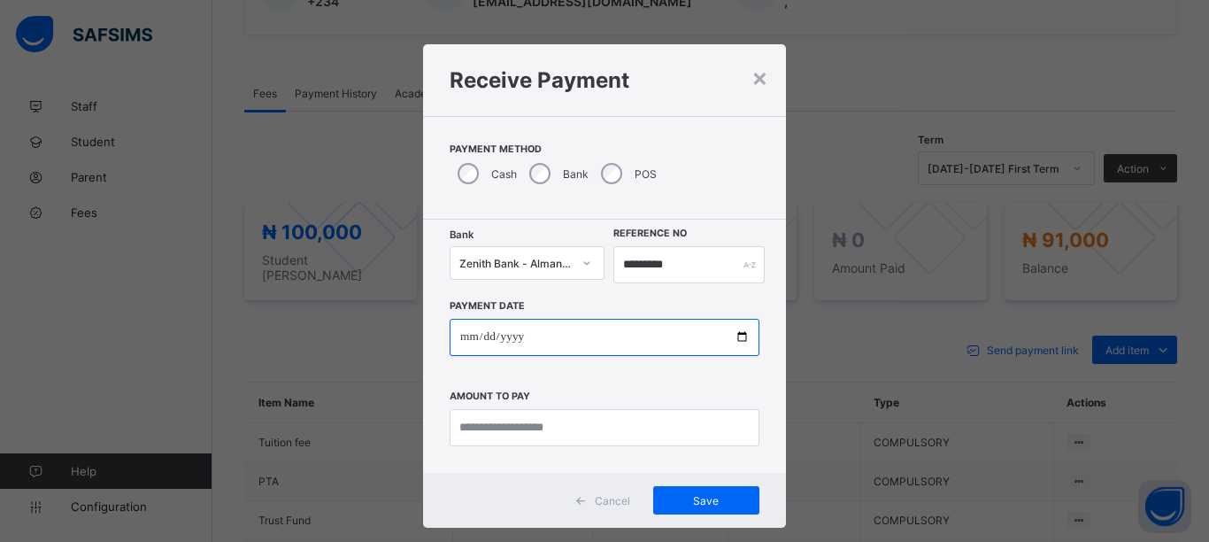
click at [740, 334] on input "date" at bounding box center [605, 337] width 310 height 37
type input "**********"
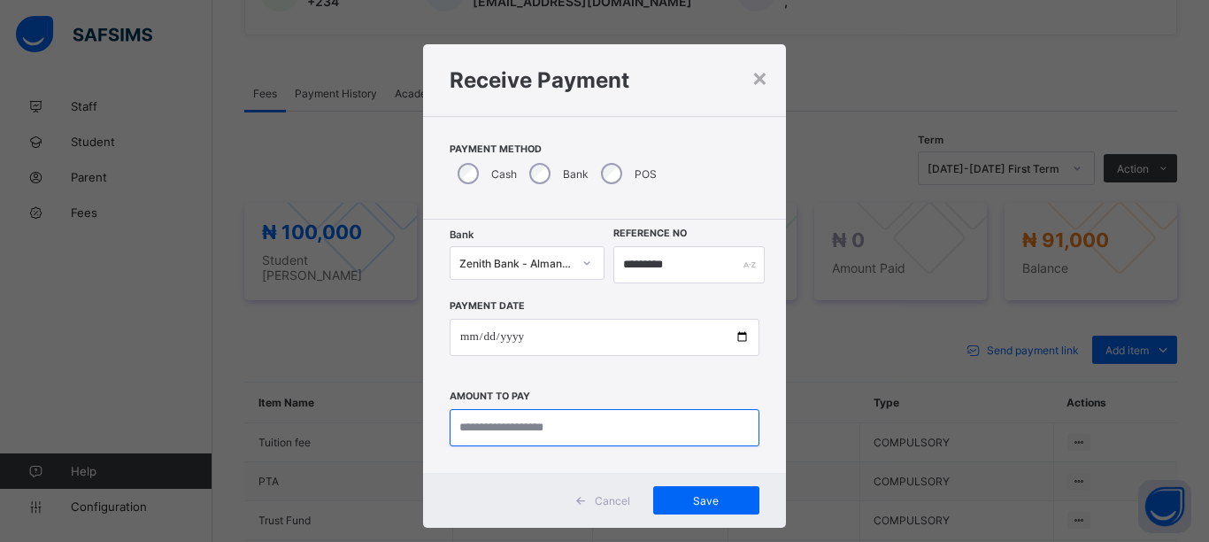
click at [585, 429] on input "currency" at bounding box center [605, 427] width 310 height 37
type input "********"
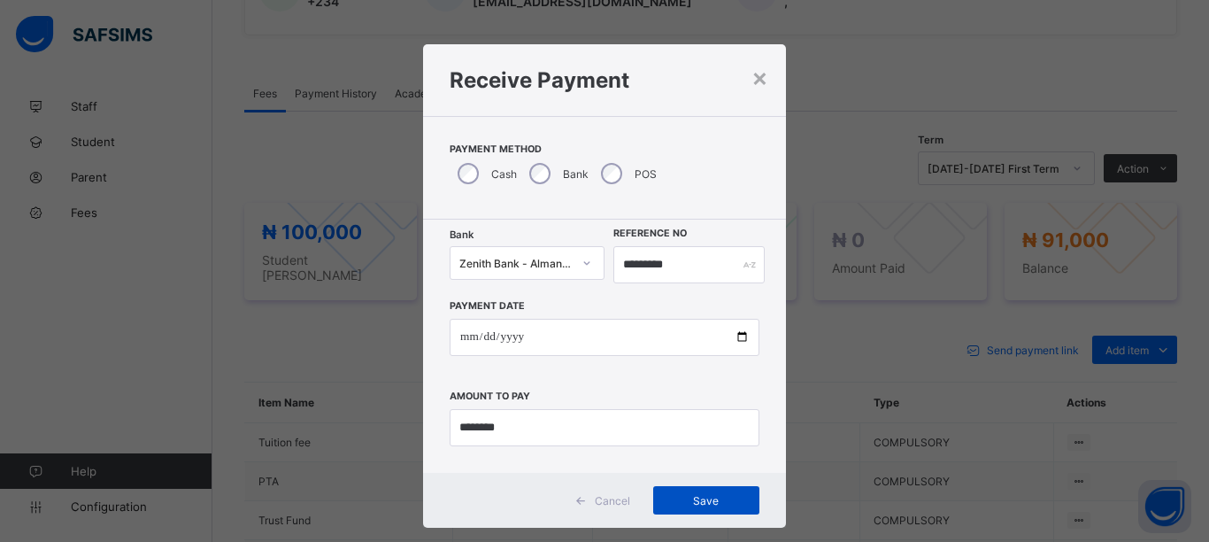
click at [685, 506] on span "Save" at bounding box center [707, 500] width 80 height 13
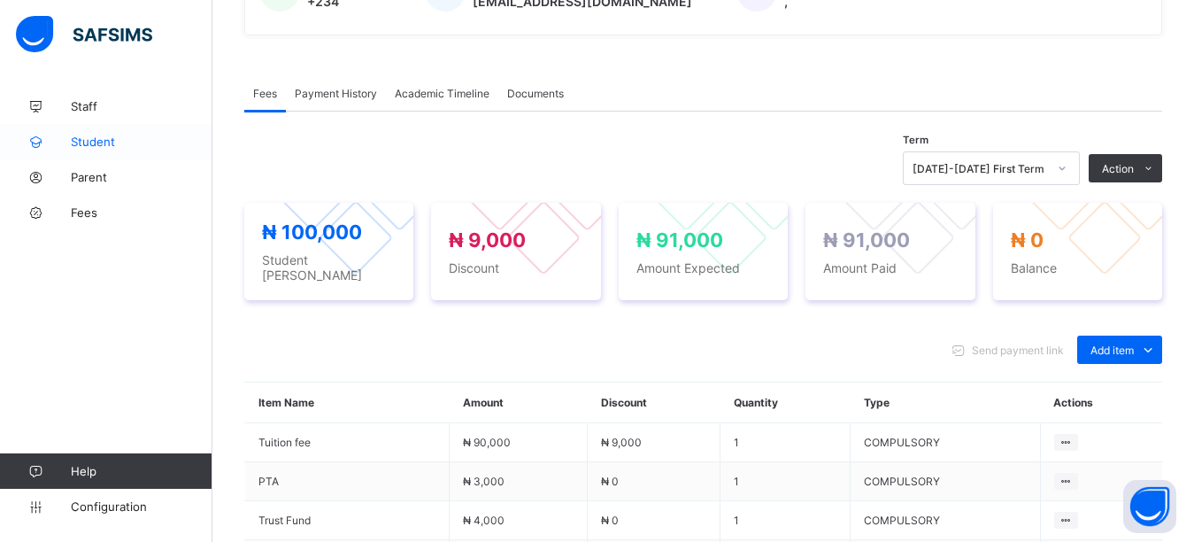
click at [96, 150] on link "Student" at bounding box center [106, 141] width 212 height 35
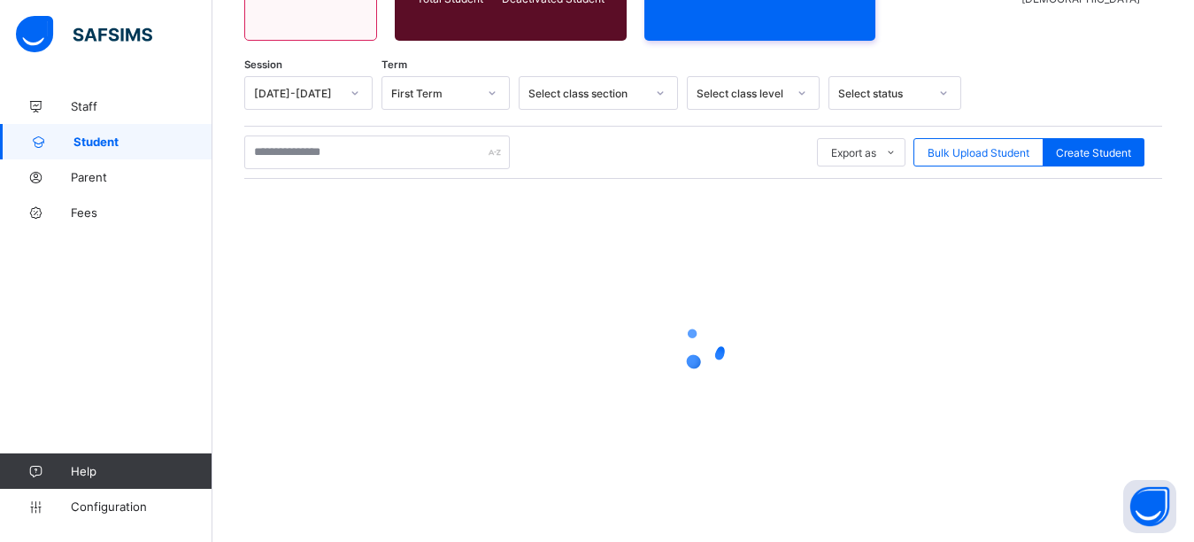
scroll to position [243, 0]
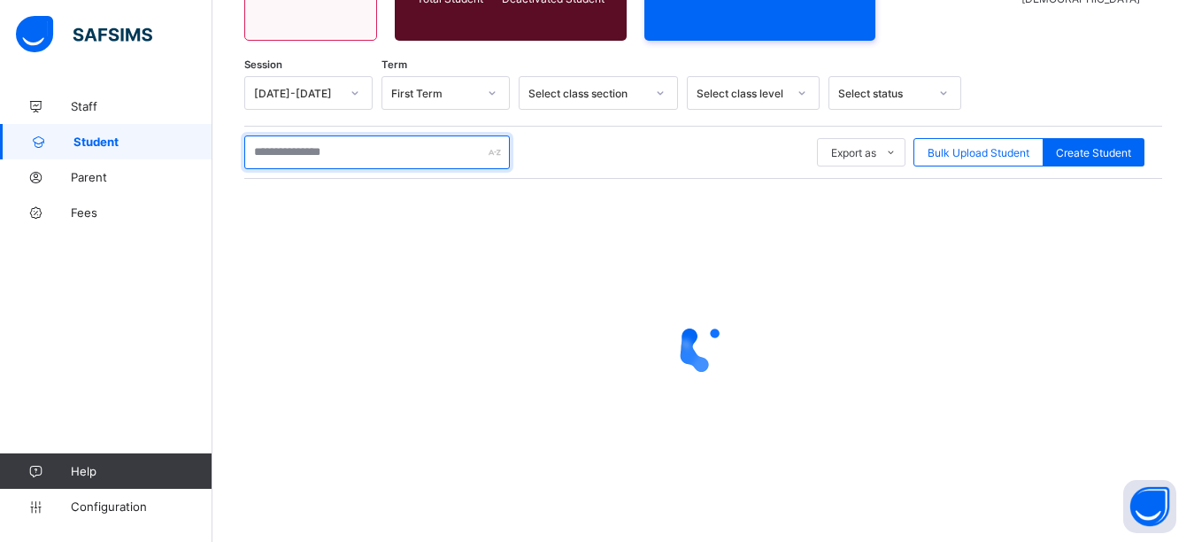
click at [319, 151] on input "text" at bounding box center [377, 152] width 266 height 34
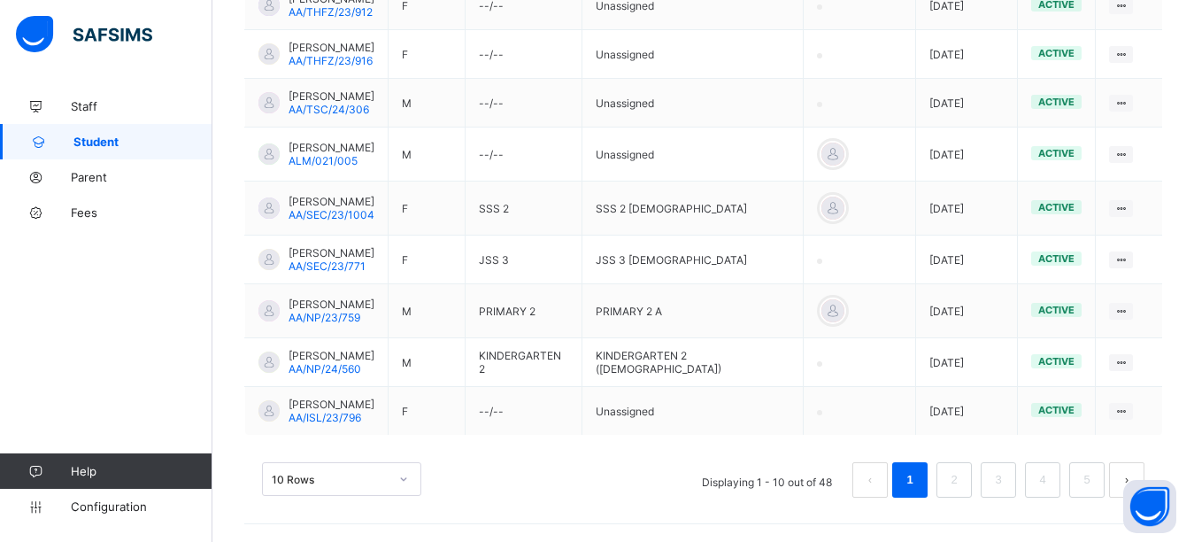
scroll to position [574, 0]
type input "*******"
click at [962, 474] on link "2" at bounding box center [953, 479] width 17 height 23
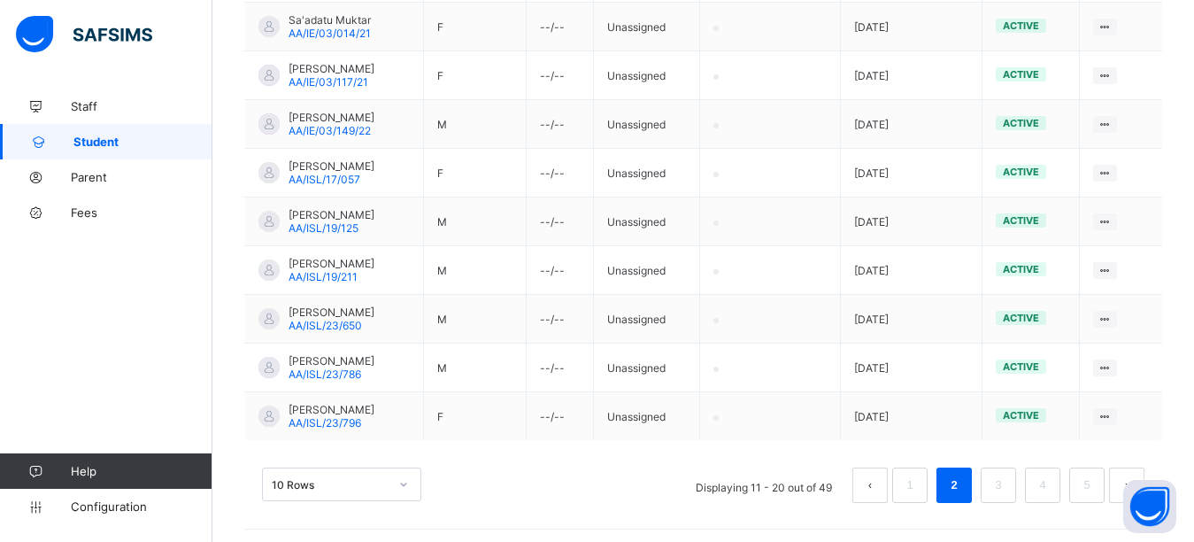
scroll to position [532, 0]
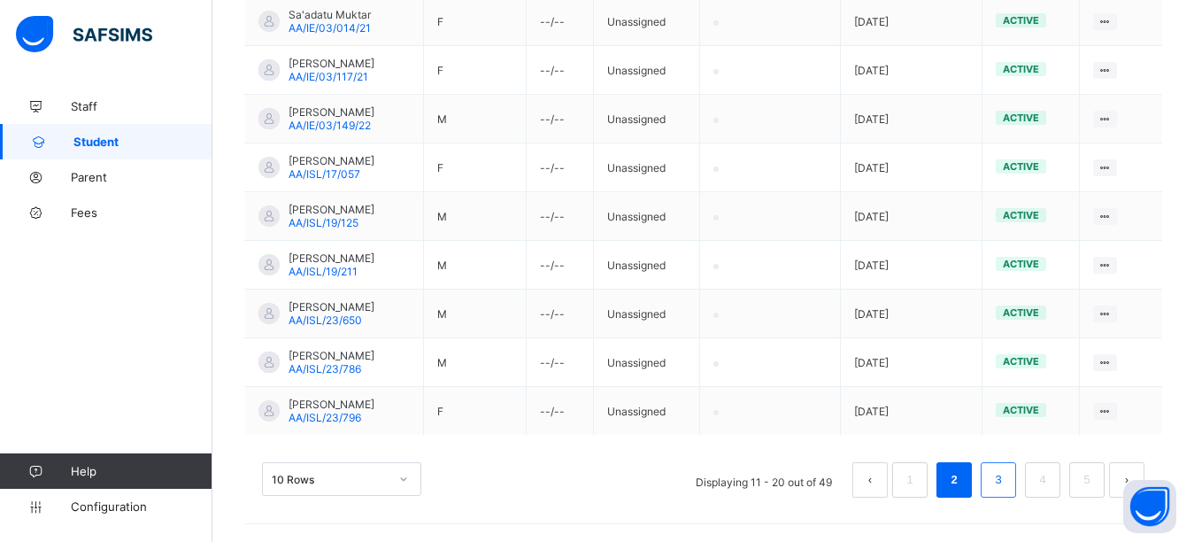
click at [1006, 474] on link "3" at bounding box center [998, 479] width 17 height 23
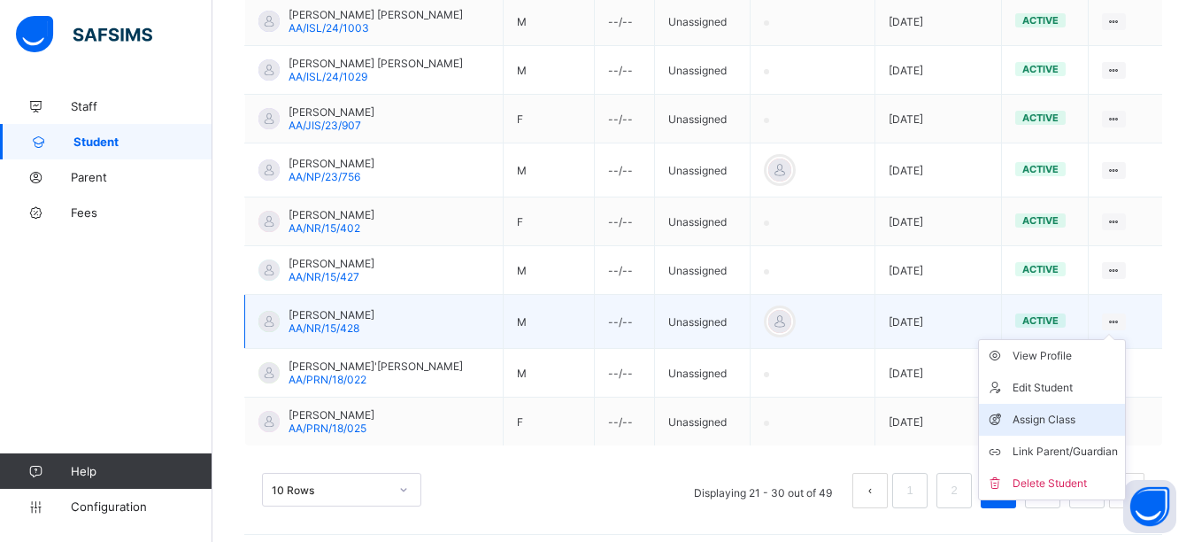
click at [1074, 413] on div "Assign Class" at bounding box center [1065, 420] width 105 height 18
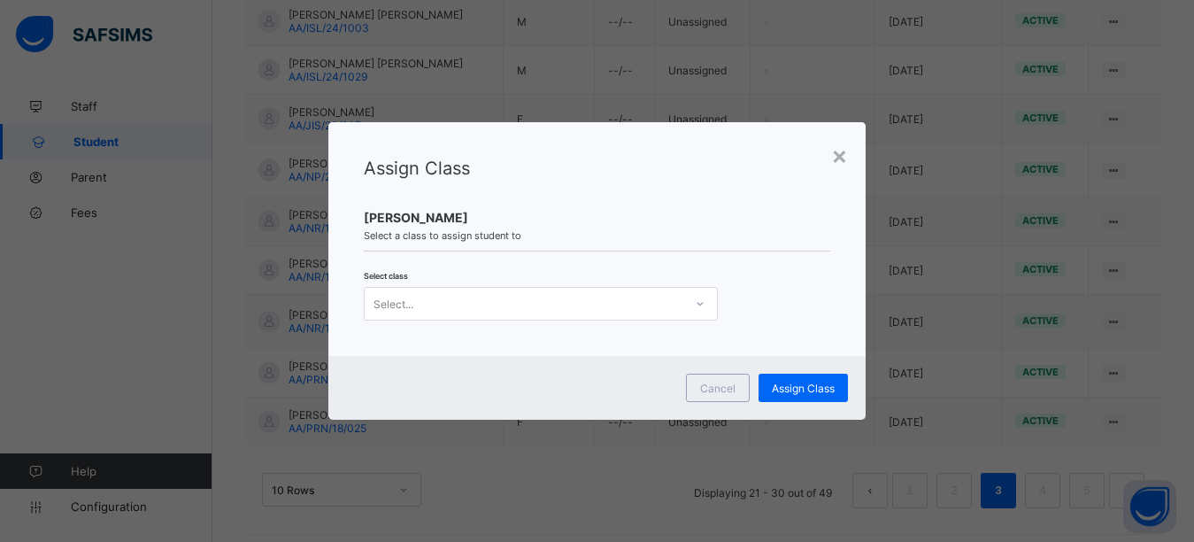
click at [432, 298] on div "Select..." at bounding box center [524, 303] width 319 height 25
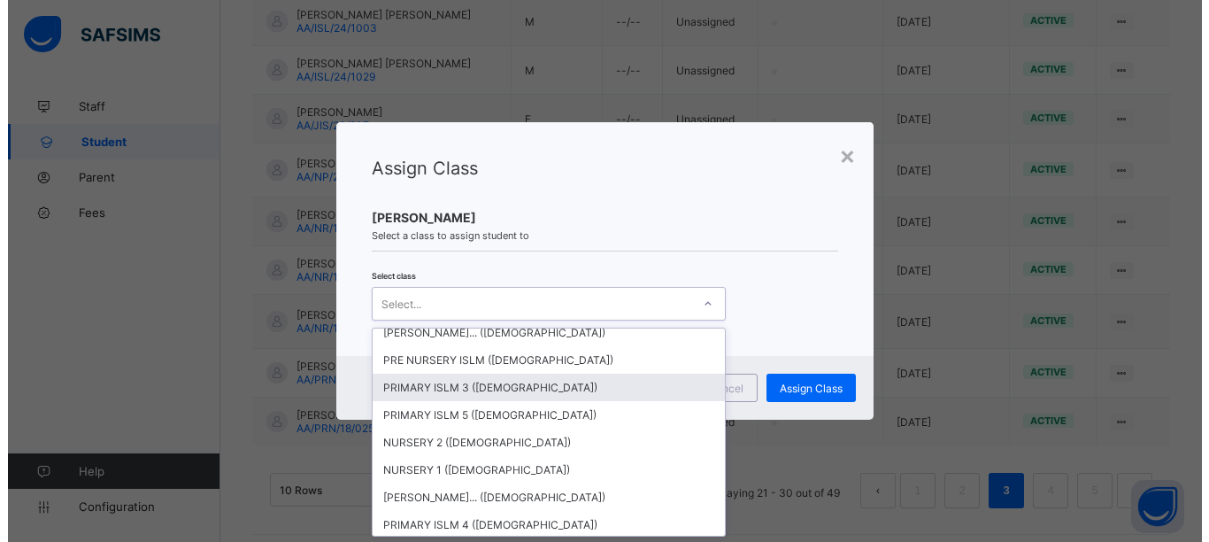
scroll to position [177, 0]
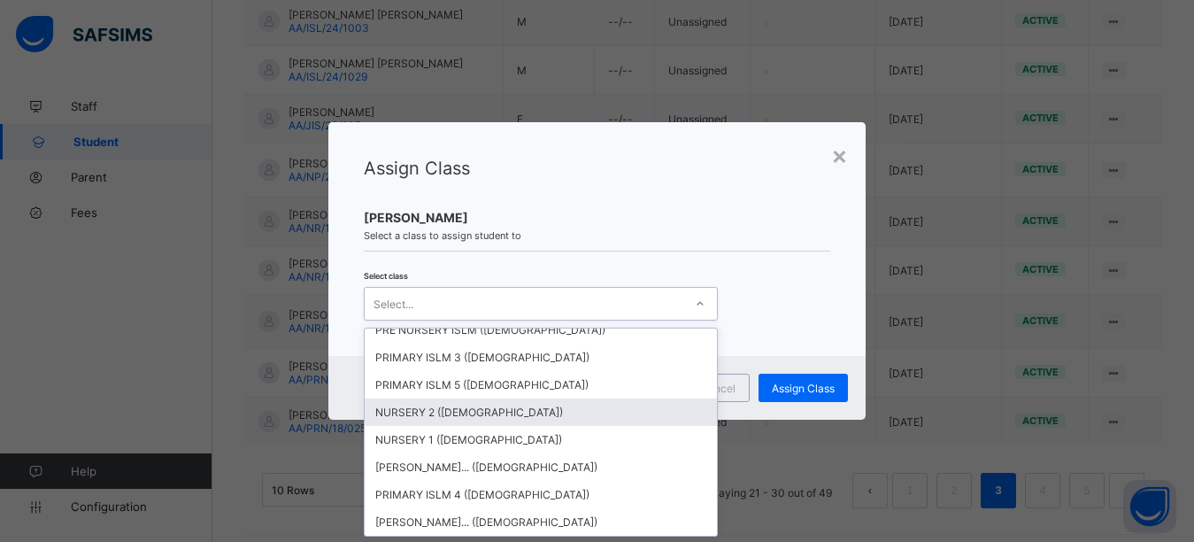
click at [495, 413] on div "NURSERY 2 ([DEMOGRAPHIC_DATA])" at bounding box center [541, 411] width 352 height 27
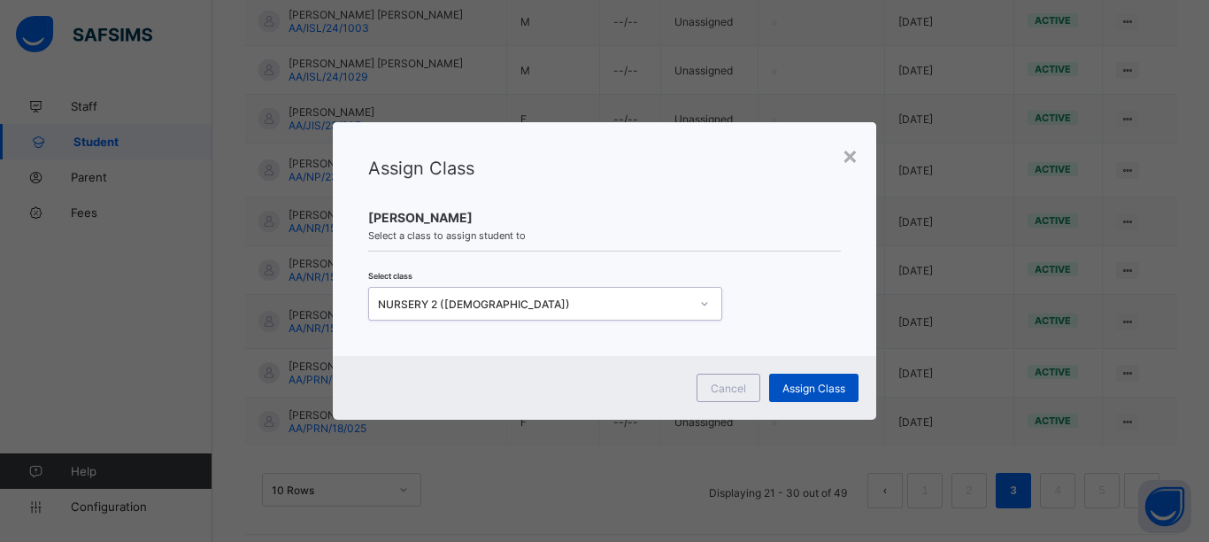
click at [781, 393] on div "Assign Class" at bounding box center [813, 388] width 89 height 28
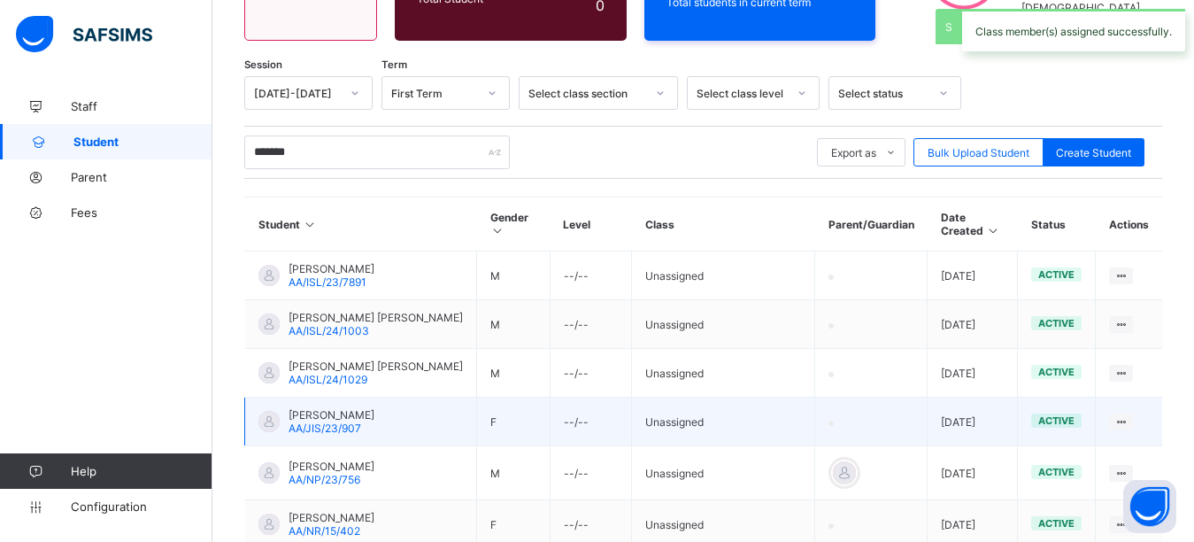
scroll to position [532, 0]
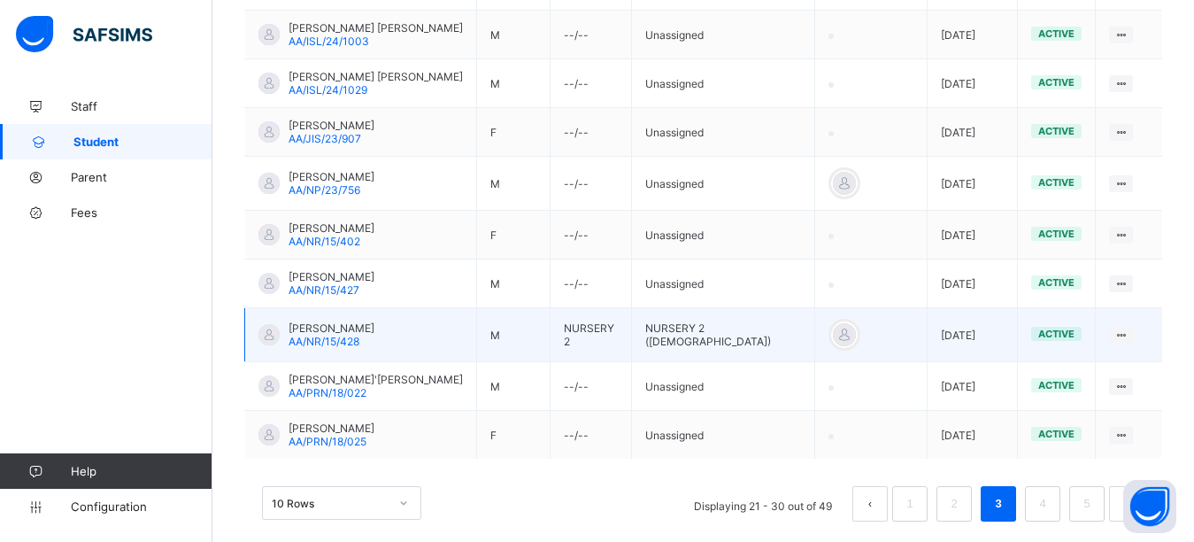
click at [267, 324] on div at bounding box center [268, 334] width 21 height 21
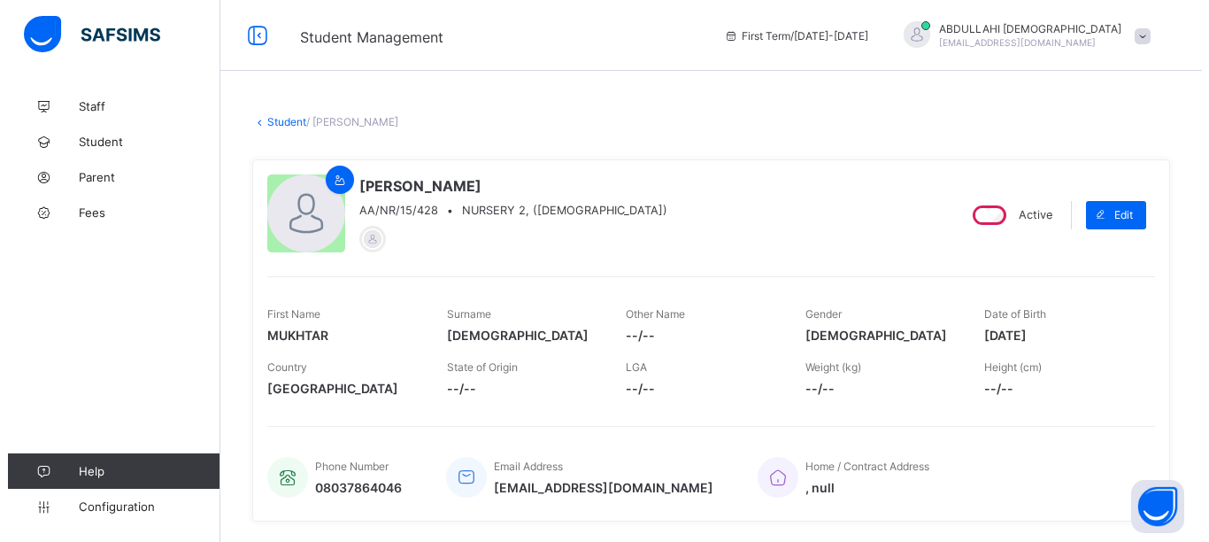
scroll to position [374, 0]
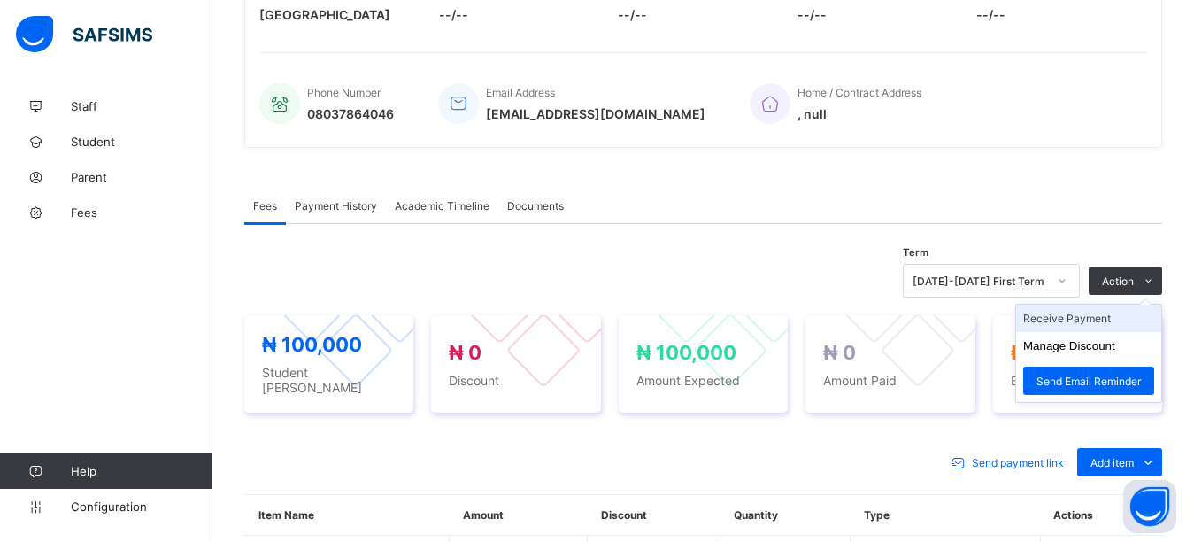
click at [1110, 322] on li "Receive Payment" at bounding box center [1088, 317] width 145 height 27
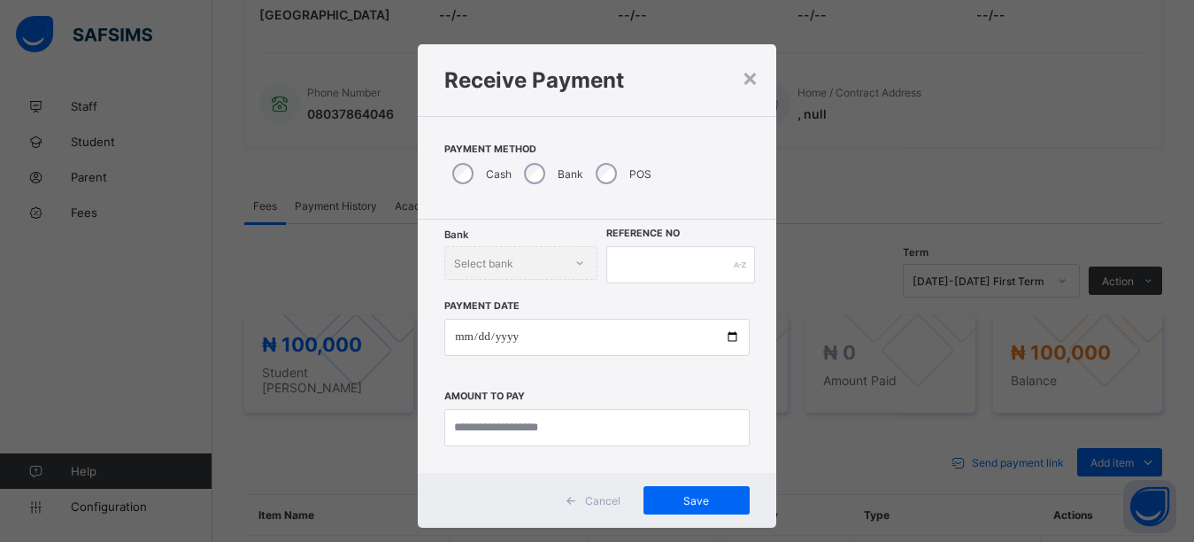
click at [887, 323] on div "× Receive Payment Payment Method Cash Bank POS Bank Select bank Reference No Pa…" at bounding box center [597, 271] width 1194 height 542
click at [749, 83] on div "×" at bounding box center [750, 77] width 17 height 30
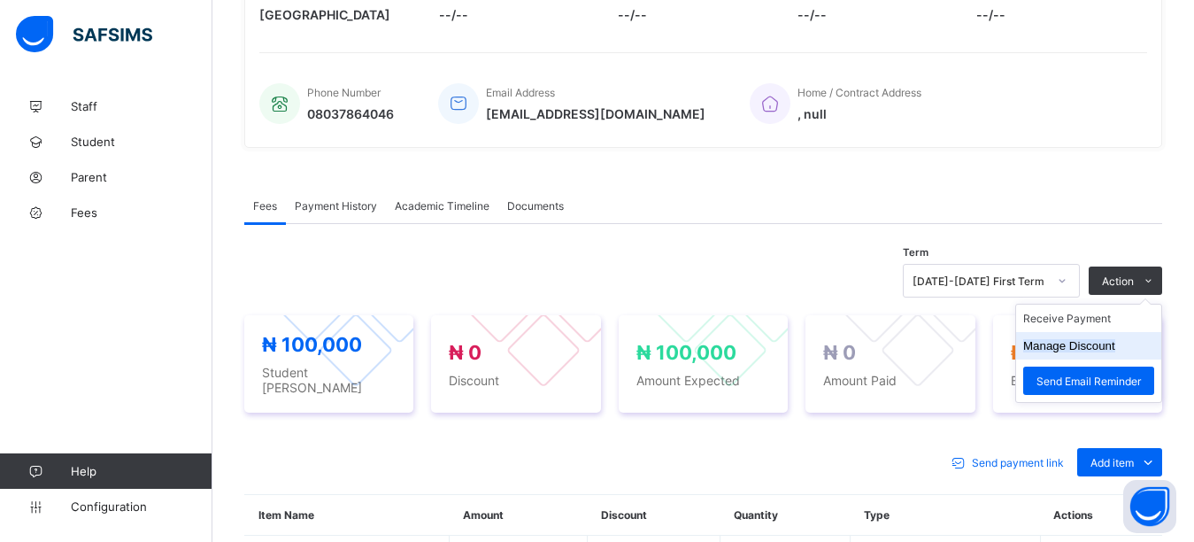
click at [1091, 343] on button "Manage Discount" at bounding box center [1069, 345] width 92 height 13
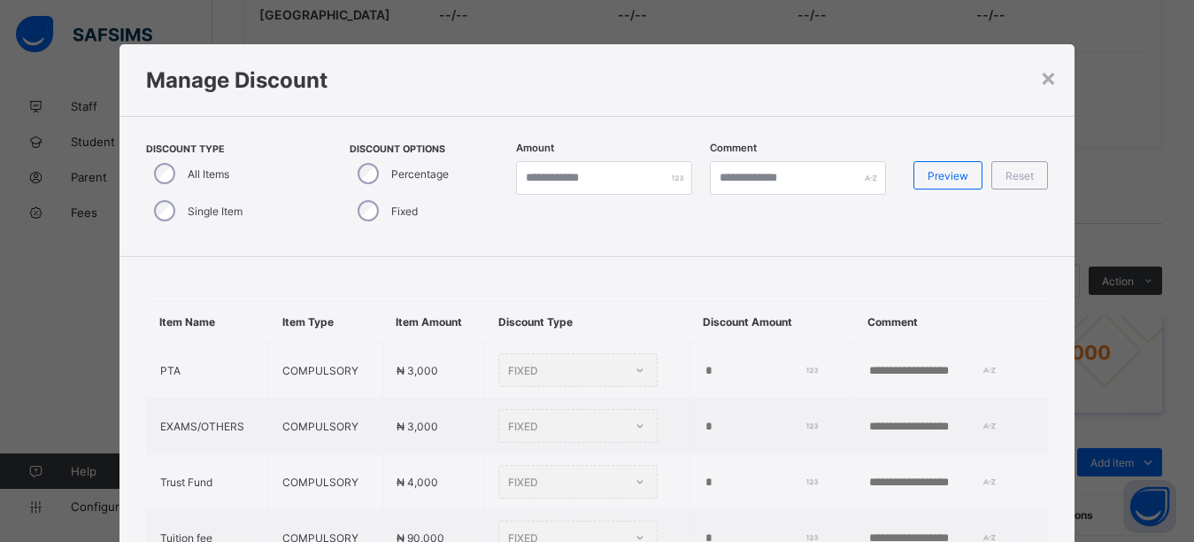
type input "*"
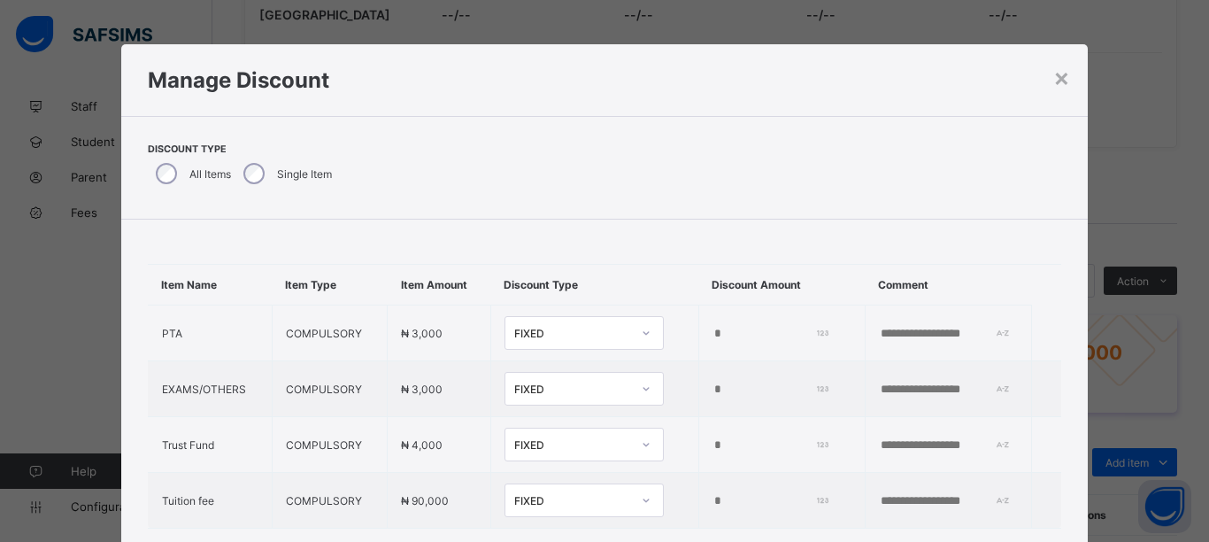
scroll to position [43, 0]
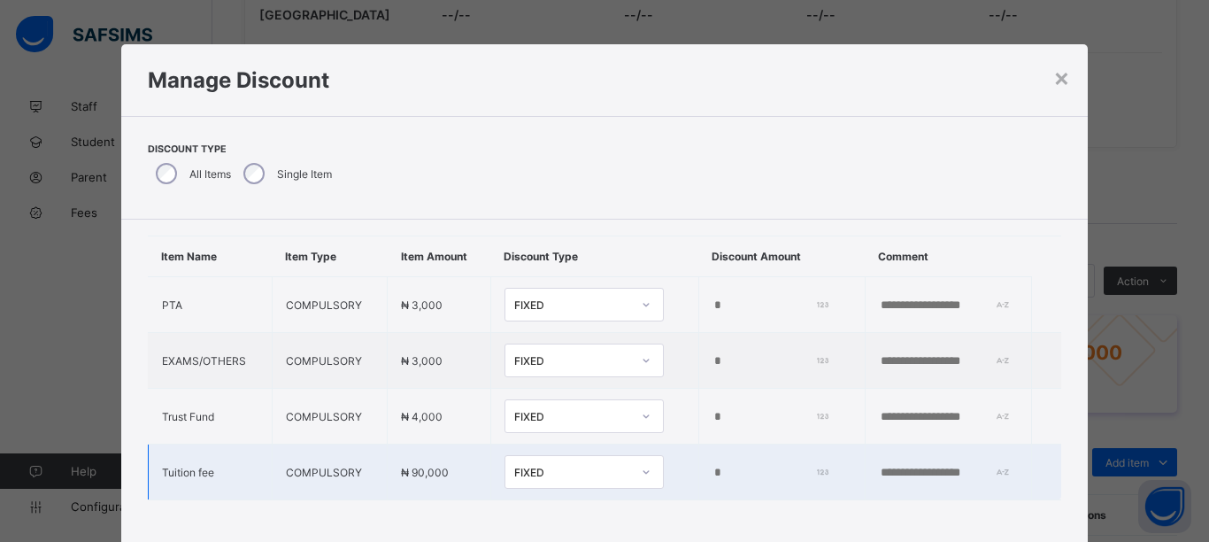
click at [551, 466] on div "FIXED" at bounding box center [572, 472] width 117 height 13
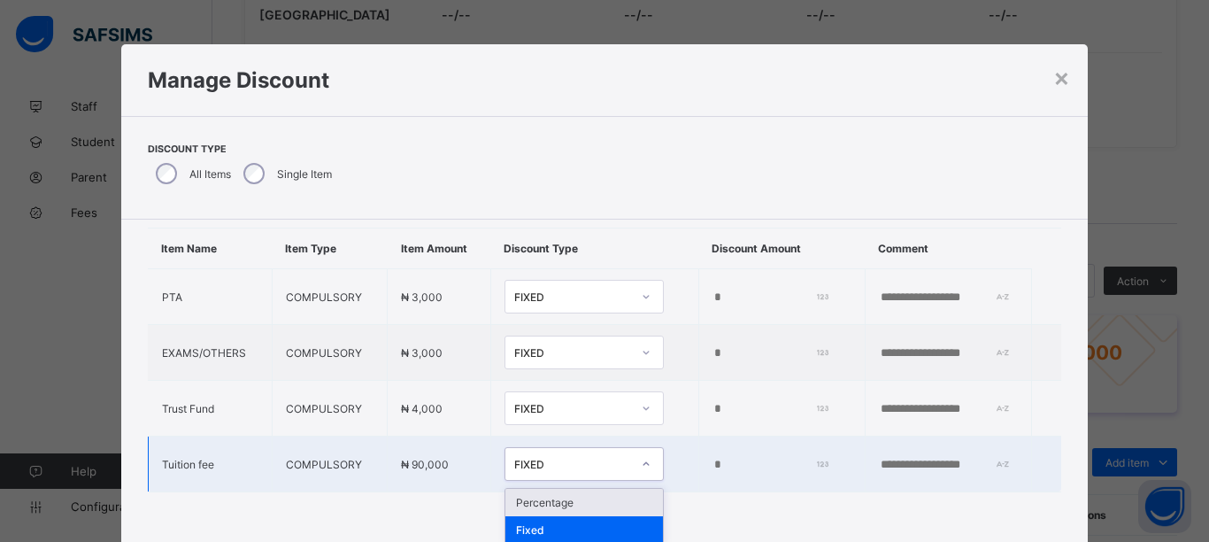
click at [535, 494] on div "Percentage" at bounding box center [584, 502] width 158 height 27
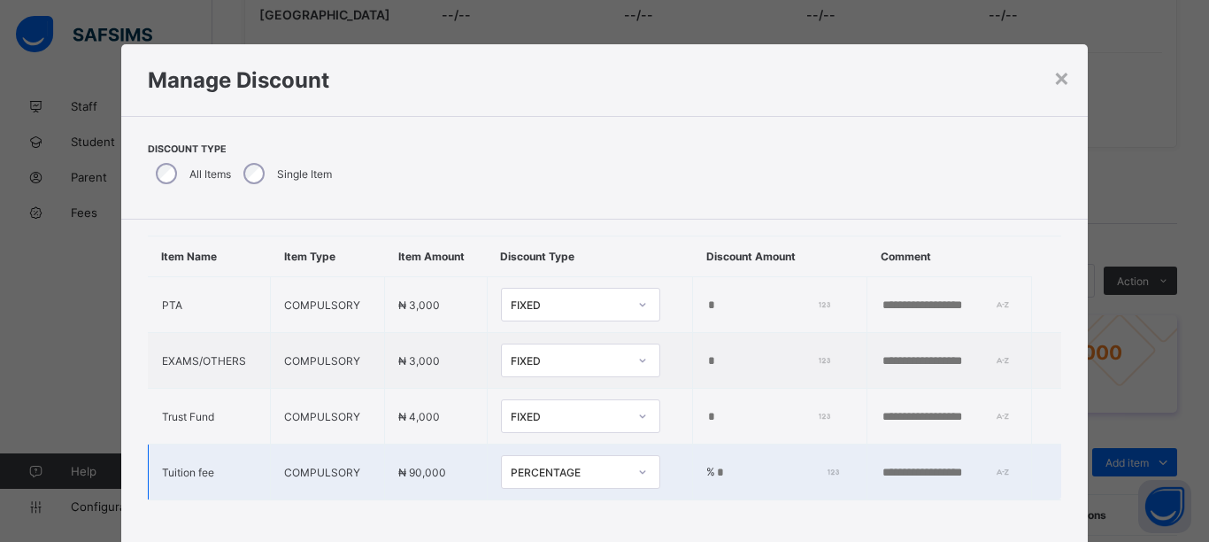
click at [715, 466] on input "*" at bounding box center [774, 473] width 119 height 14
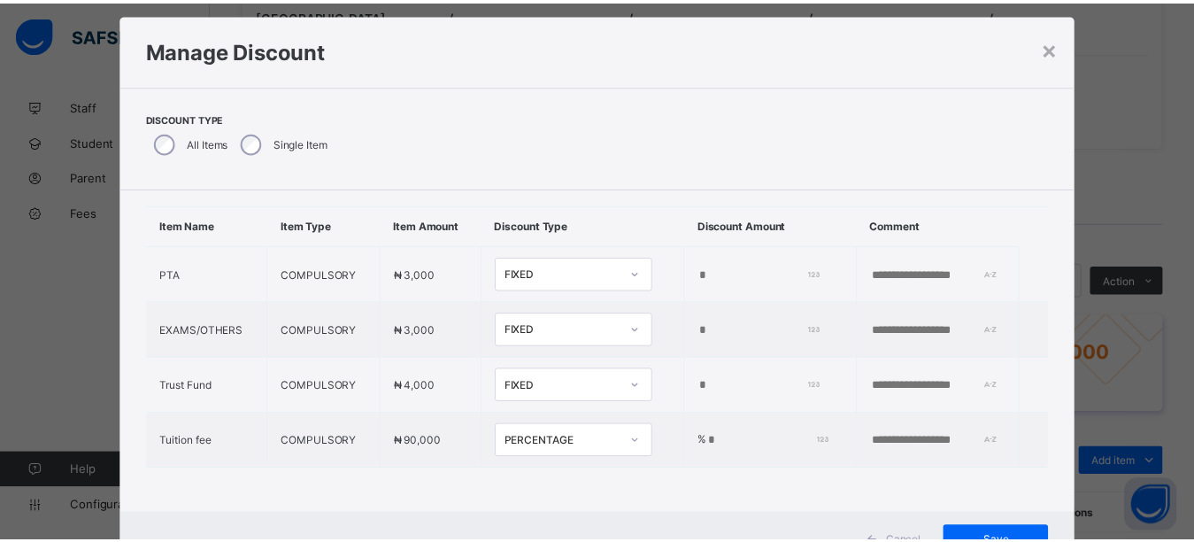
scroll to position [86, 0]
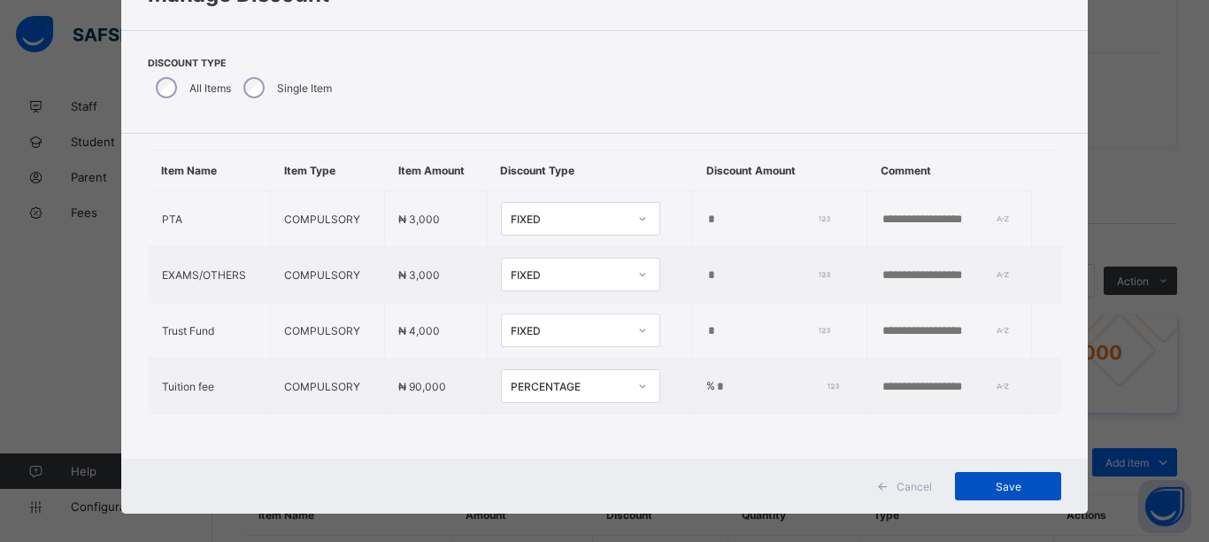
type input "**"
click at [1013, 482] on span "Save" at bounding box center [1008, 486] width 80 height 13
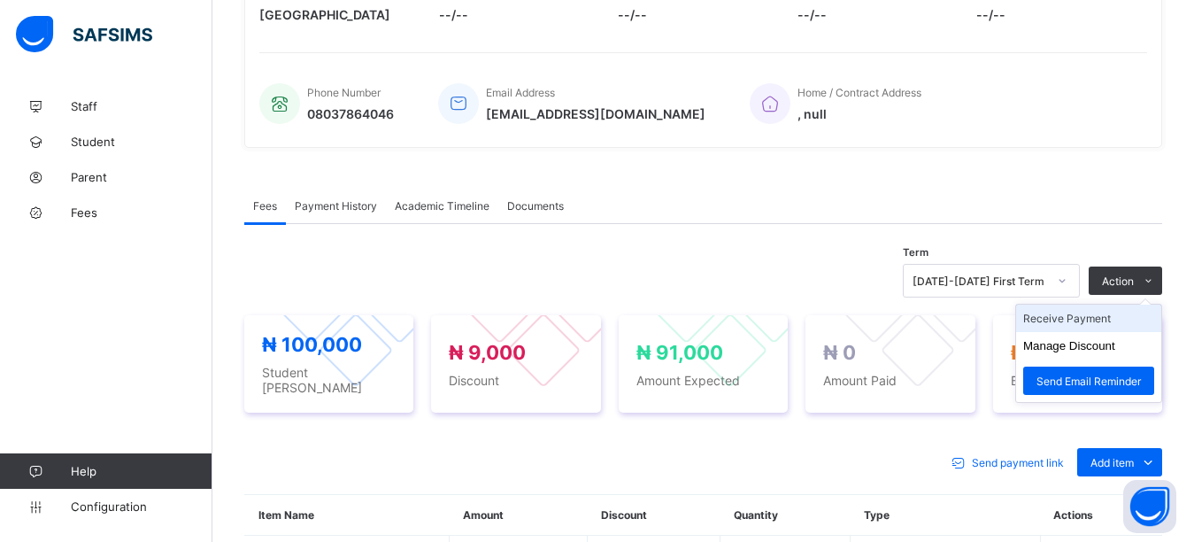
click at [1091, 322] on li "Receive Payment" at bounding box center [1088, 317] width 145 height 27
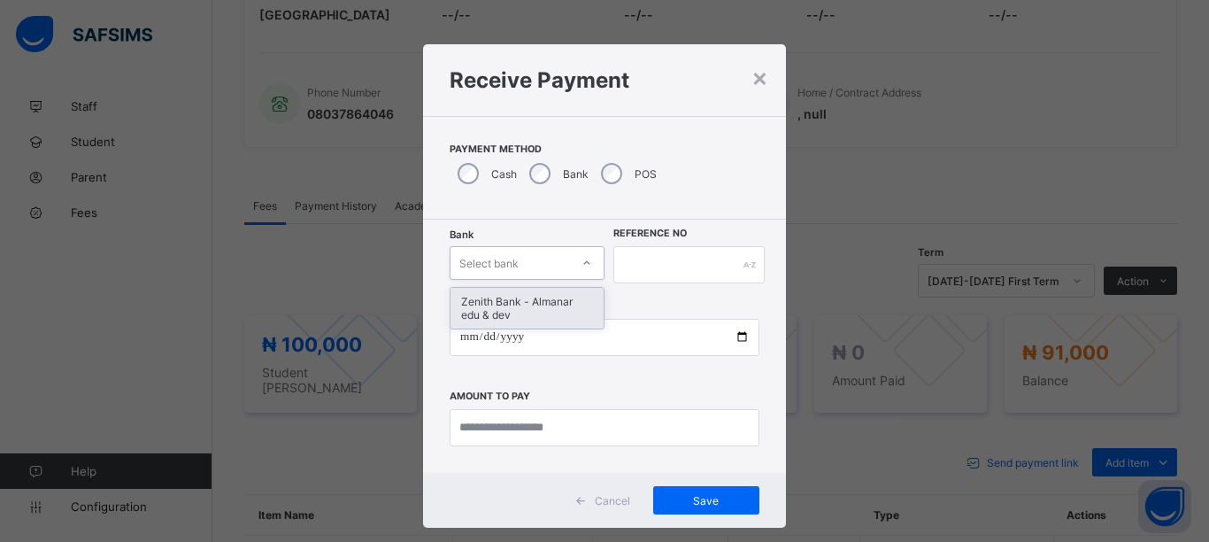
click at [514, 262] on div "Select bank" at bounding box center [488, 263] width 59 height 34
click at [516, 303] on div "Zenith Bank - Almanar edu & dev" at bounding box center [527, 308] width 153 height 41
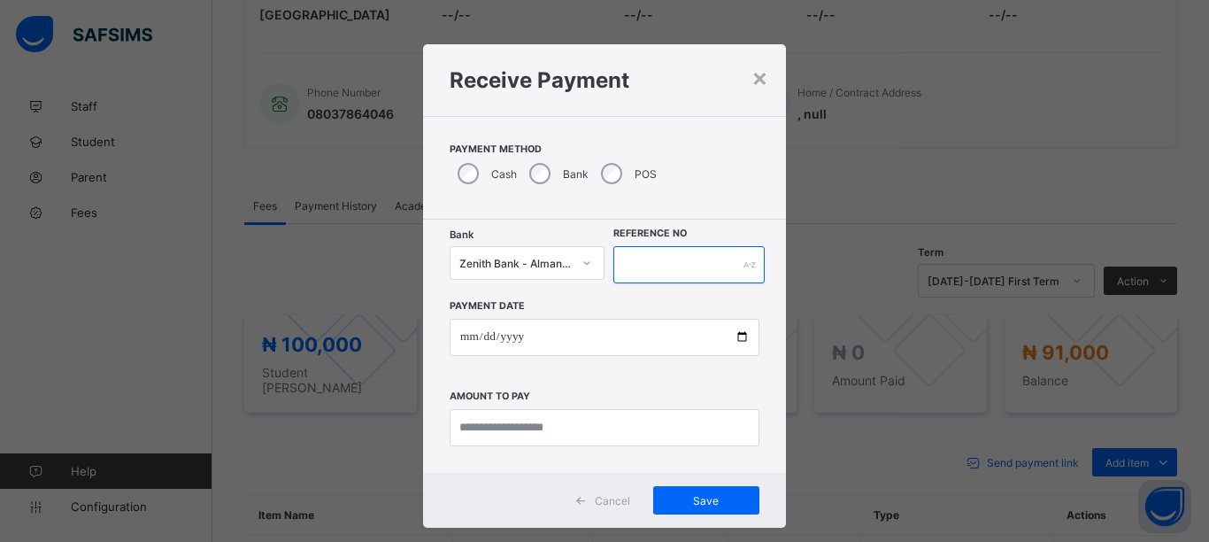
click at [670, 266] on input "text" at bounding box center [688, 264] width 151 height 37
type input "********"
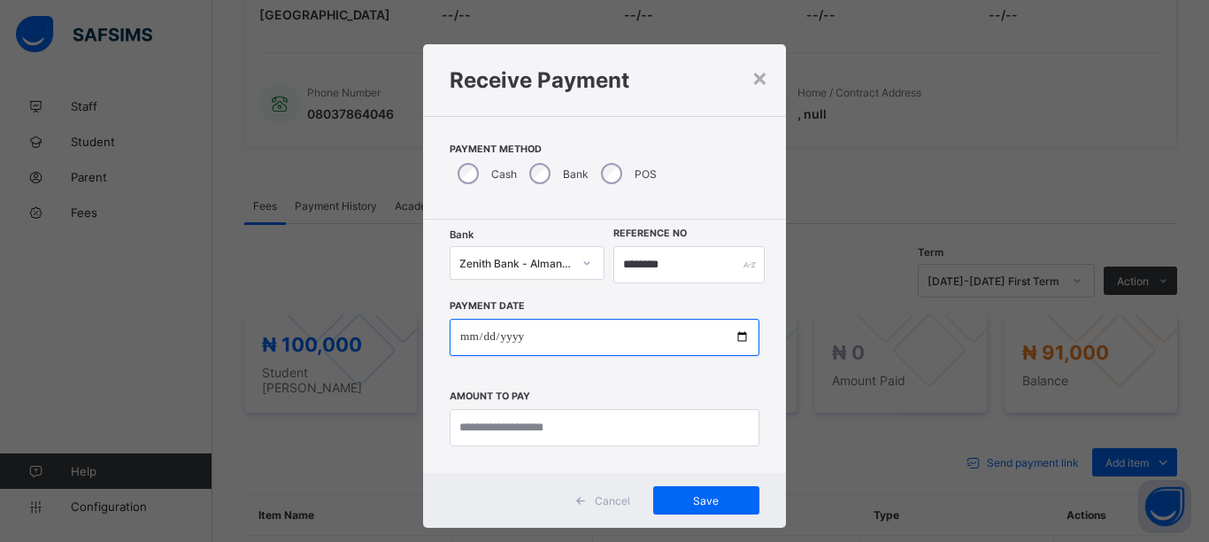
click at [739, 335] on input "date" at bounding box center [605, 337] width 310 height 37
type input "**********"
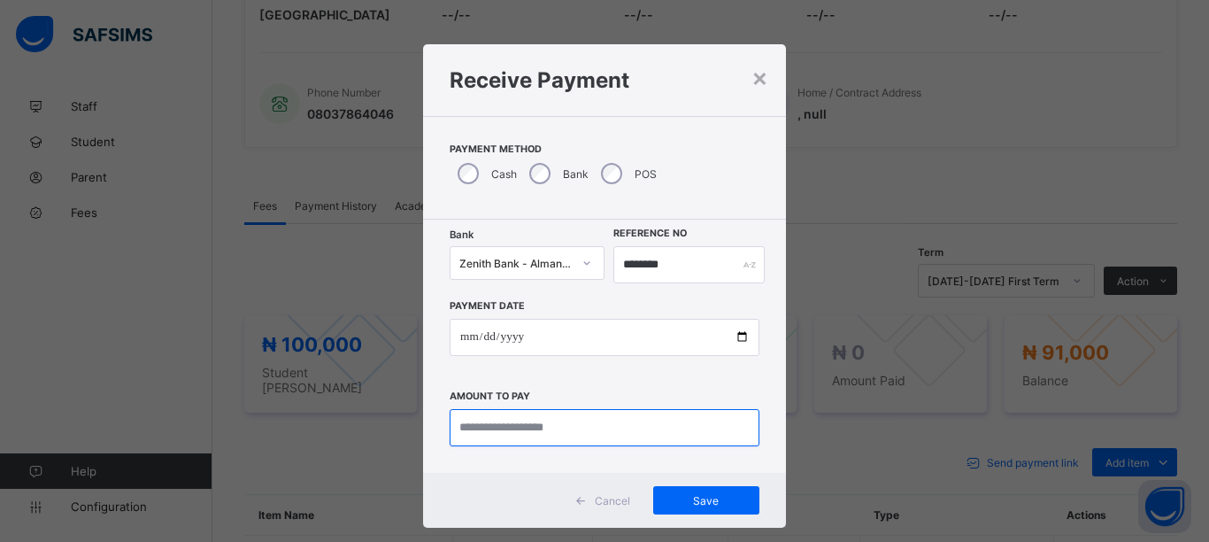
click at [602, 435] on input "currency" at bounding box center [605, 427] width 310 height 37
type input "********"
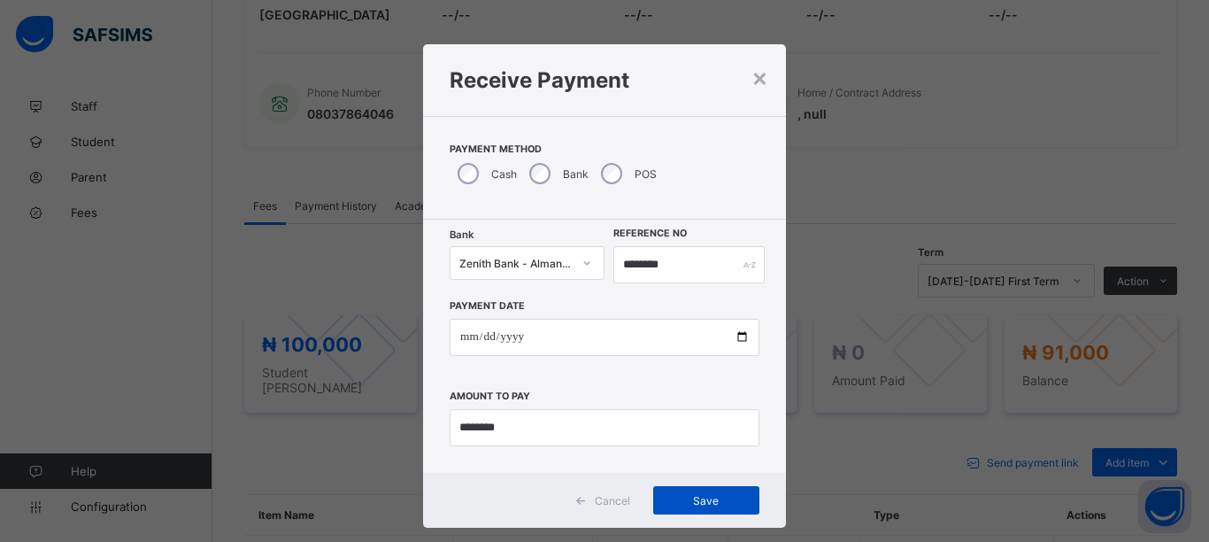
click at [713, 494] on span "Save" at bounding box center [707, 500] width 80 height 13
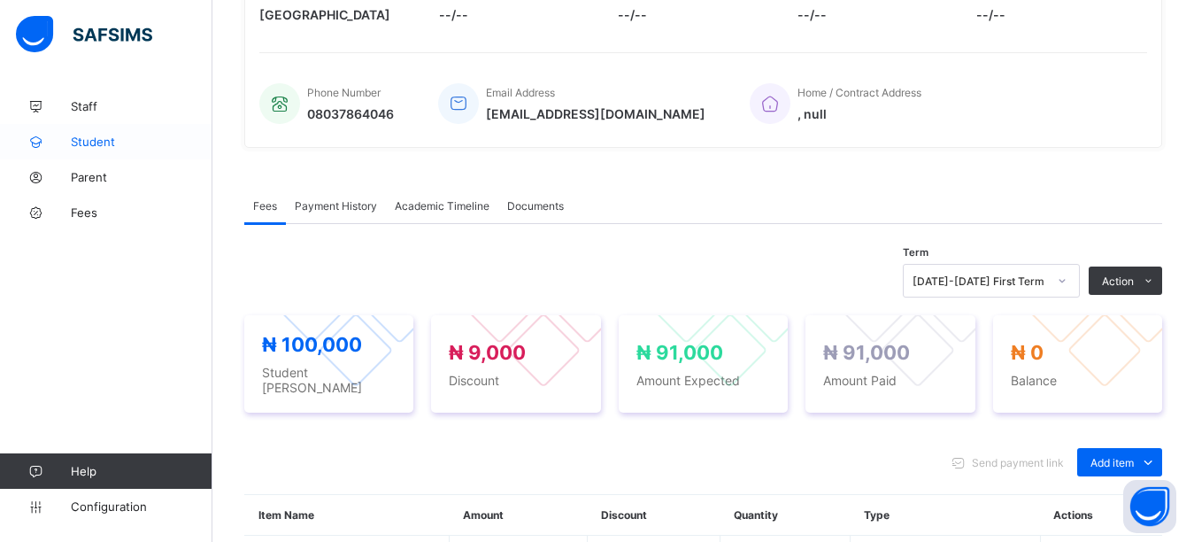
click at [107, 144] on span "Student" at bounding box center [142, 142] width 142 height 14
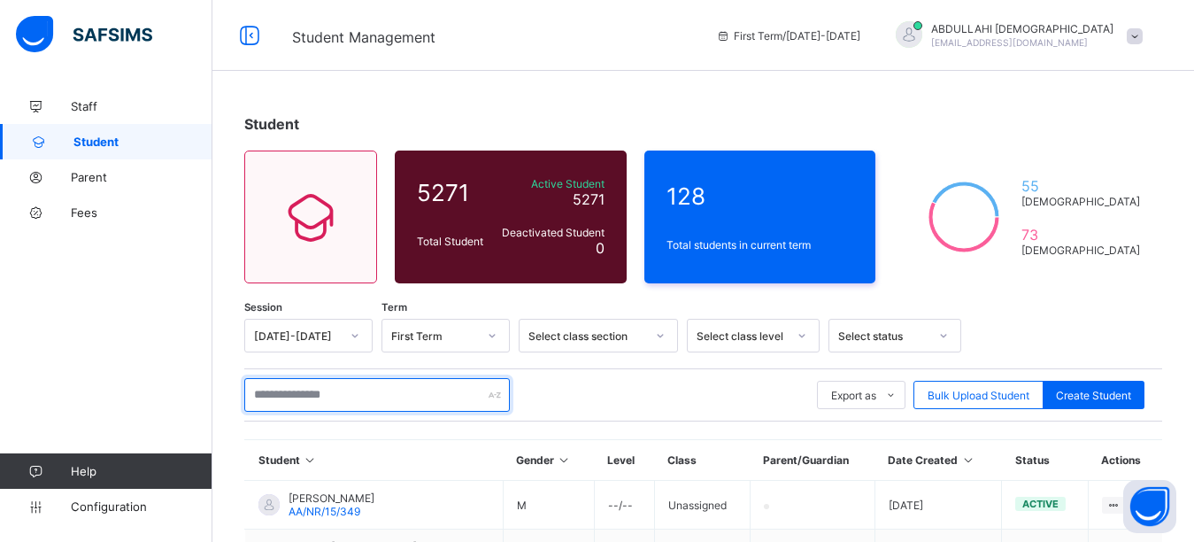
click at [333, 395] on input "text" at bounding box center [377, 395] width 266 height 34
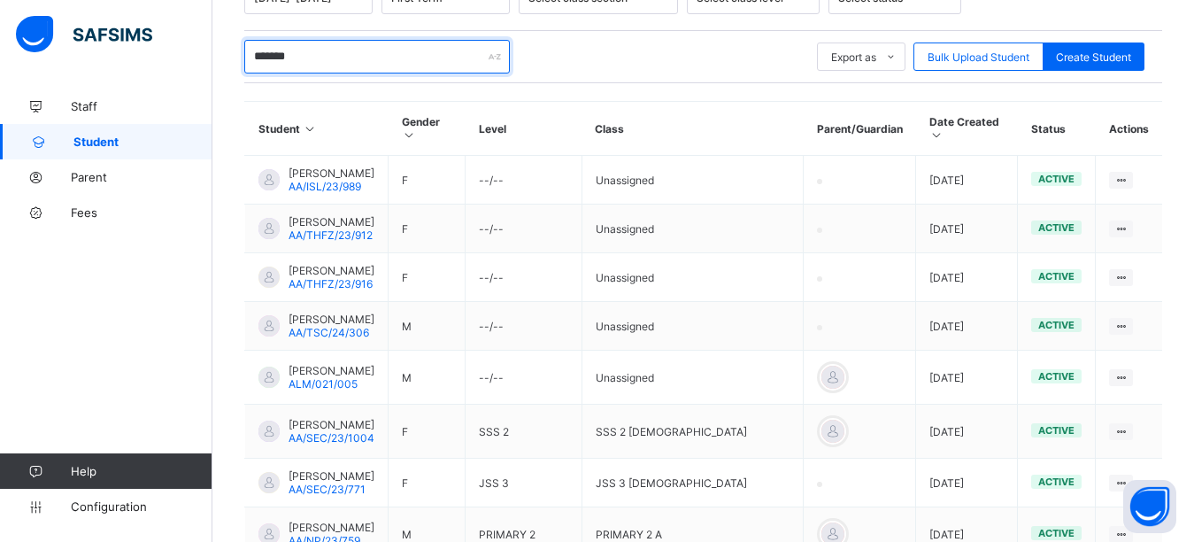
scroll to position [372, 0]
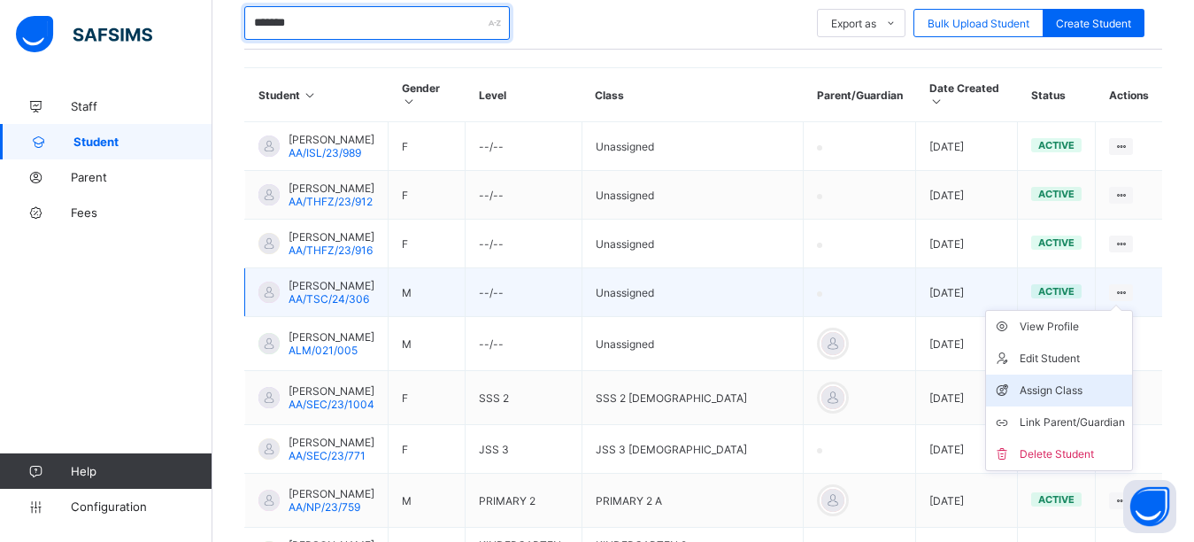
type input "*******"
click at [1090, 382] on div "Assign Class" at bounding box center [1072, 390] width 105 height 18
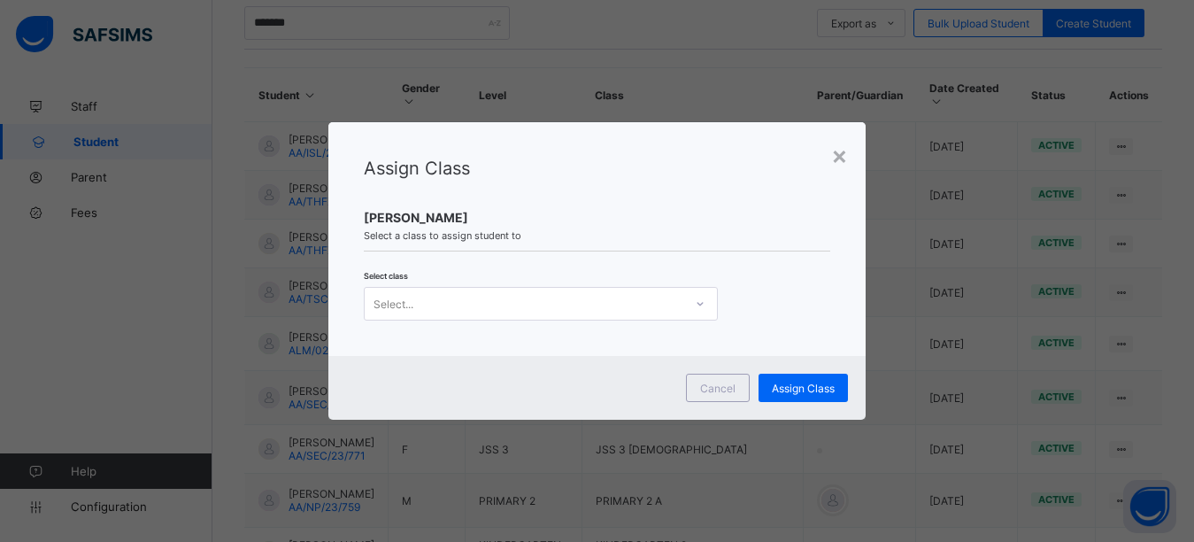
click at [501, 294] on div "Select..." at bounding box center [524, 303] width 319 height 25
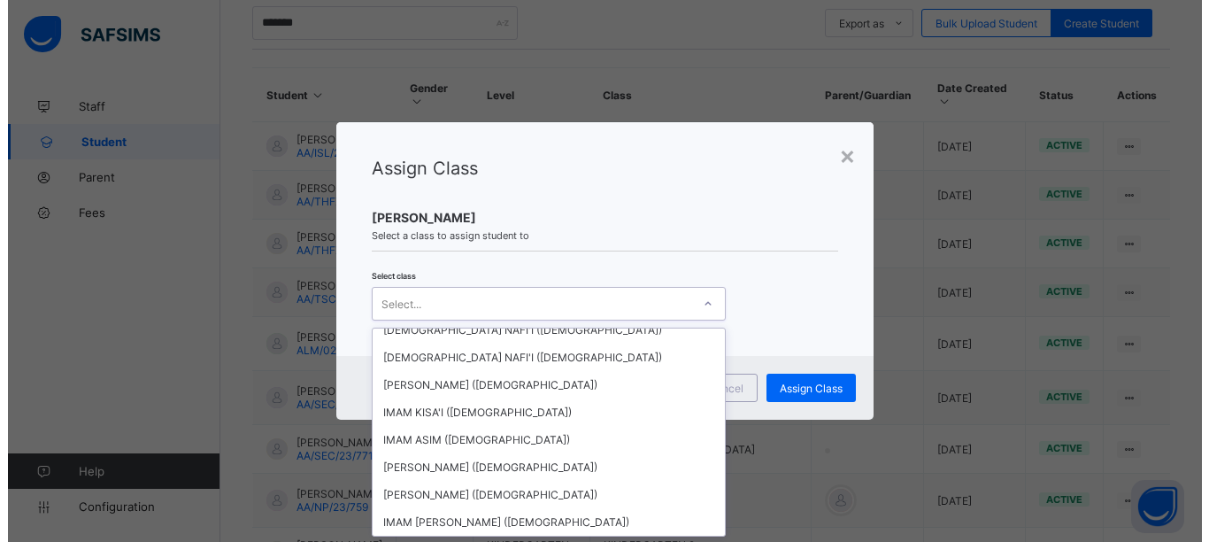
scroll to position [1735, 0]
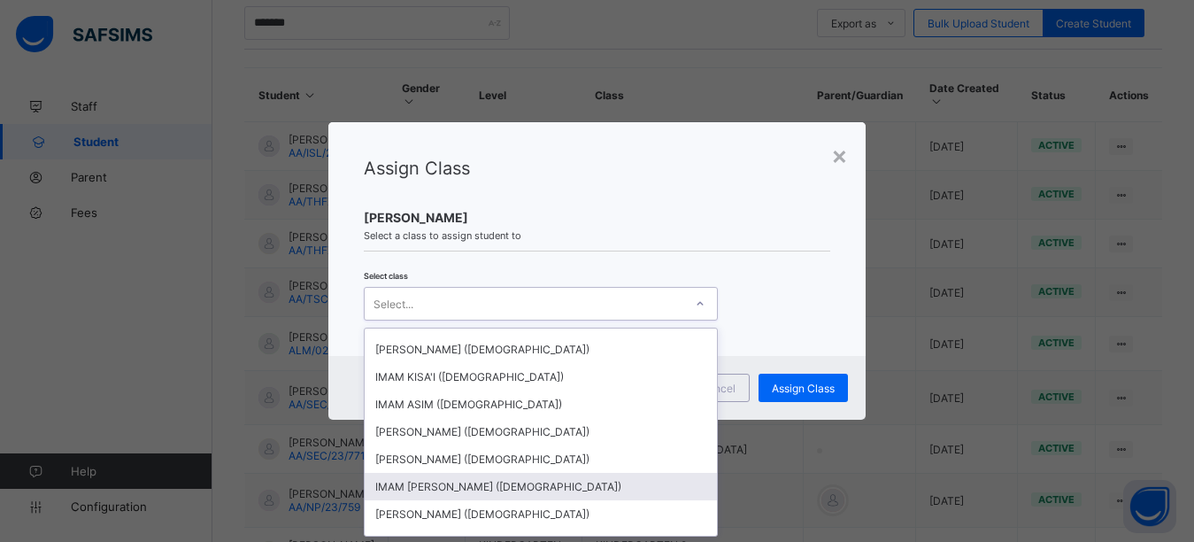
click at [456, 473] on div "IMAM [PERSON_NAME] ([DEMOGRAPHIC_DATA])" at bounding box center [541, 486] width 352 height 27
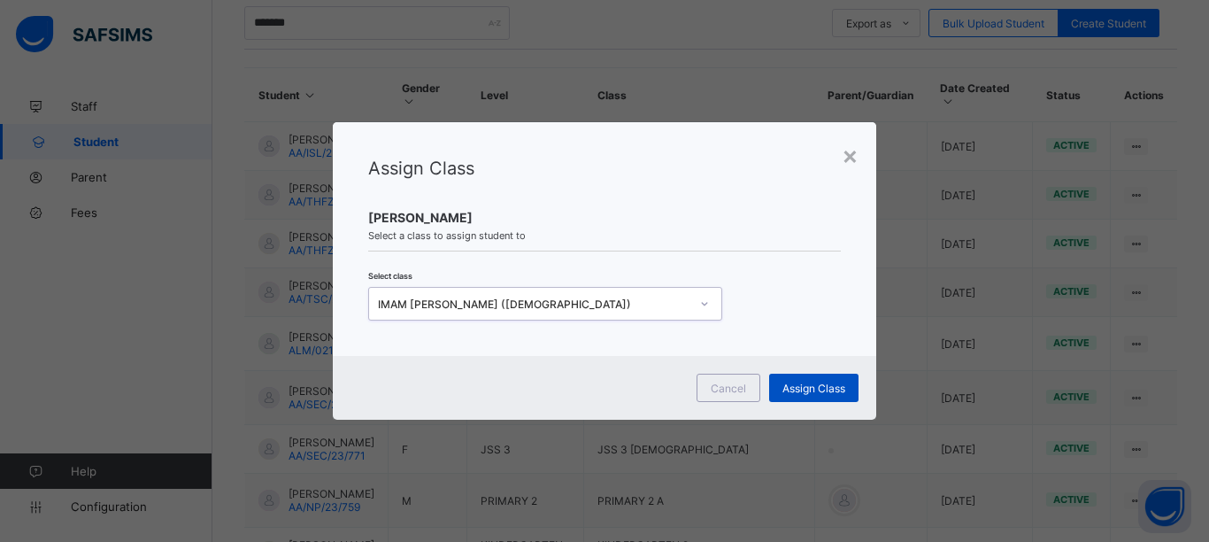
click at [817, 379] on div "Assign Class" at bounding box center [813, 388] width 89 height 28
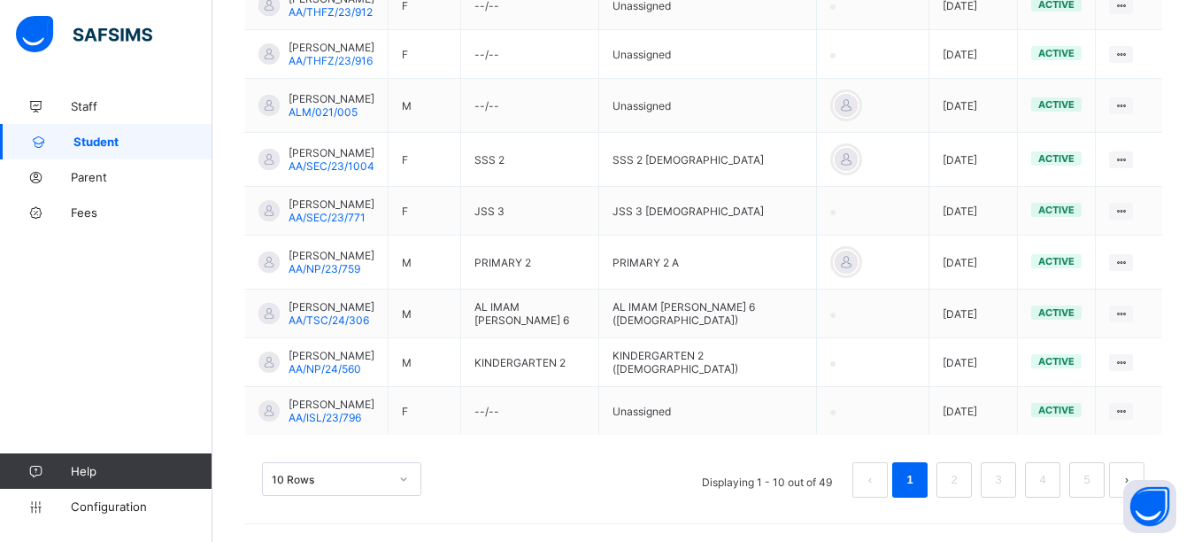
scroll to position [582, 0]
click at [962, 485] on link "2" at bounding box center [953, 479] width 17 height 23
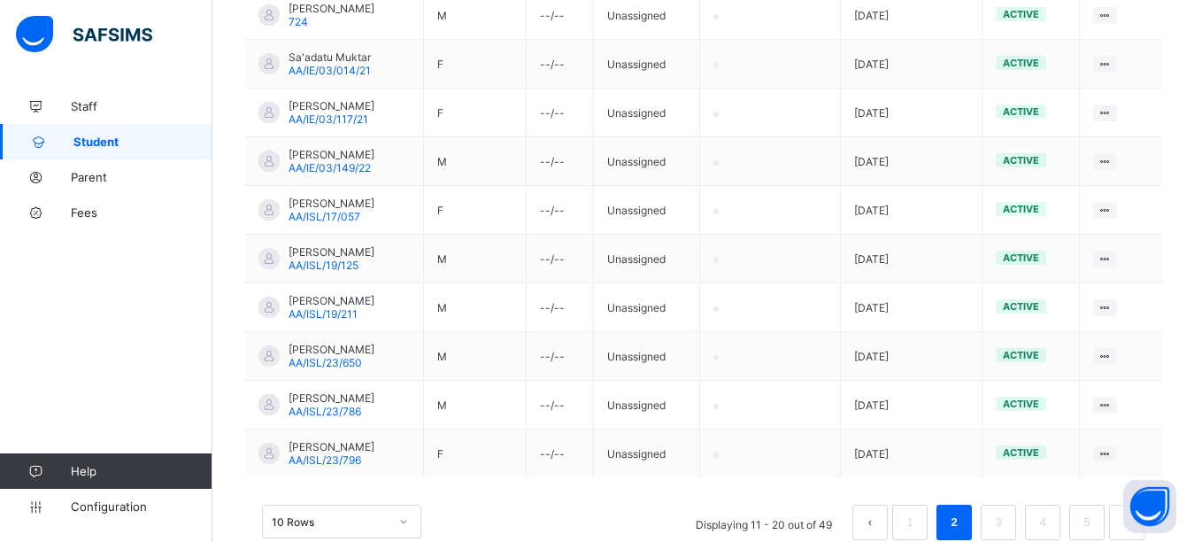
scroll to position [512, 0]
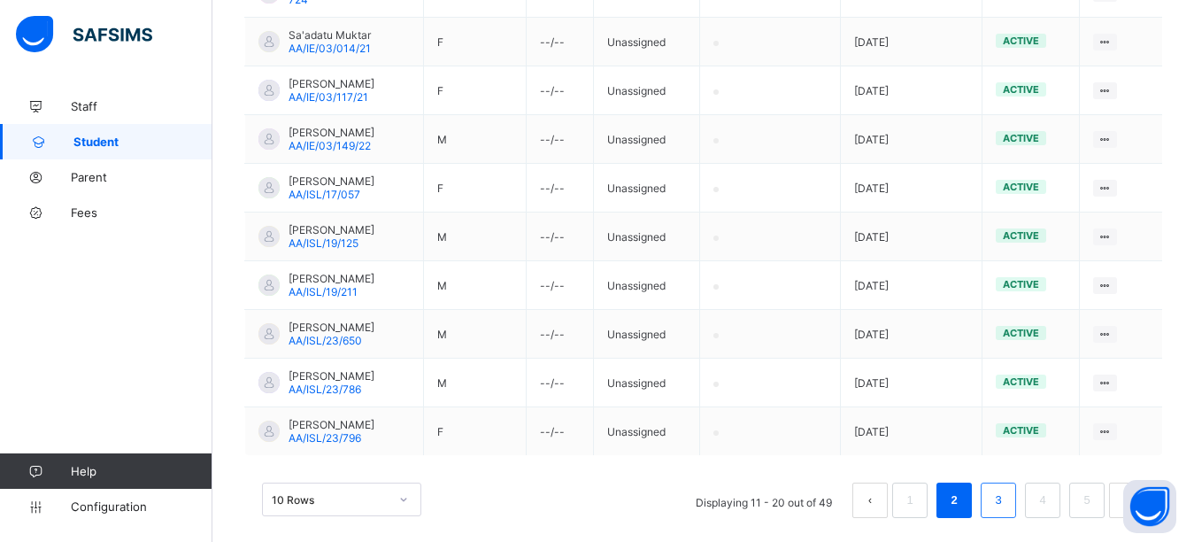
click at [1006, 501] on link "3" at bounding box center [998, 500] width 17 height 23
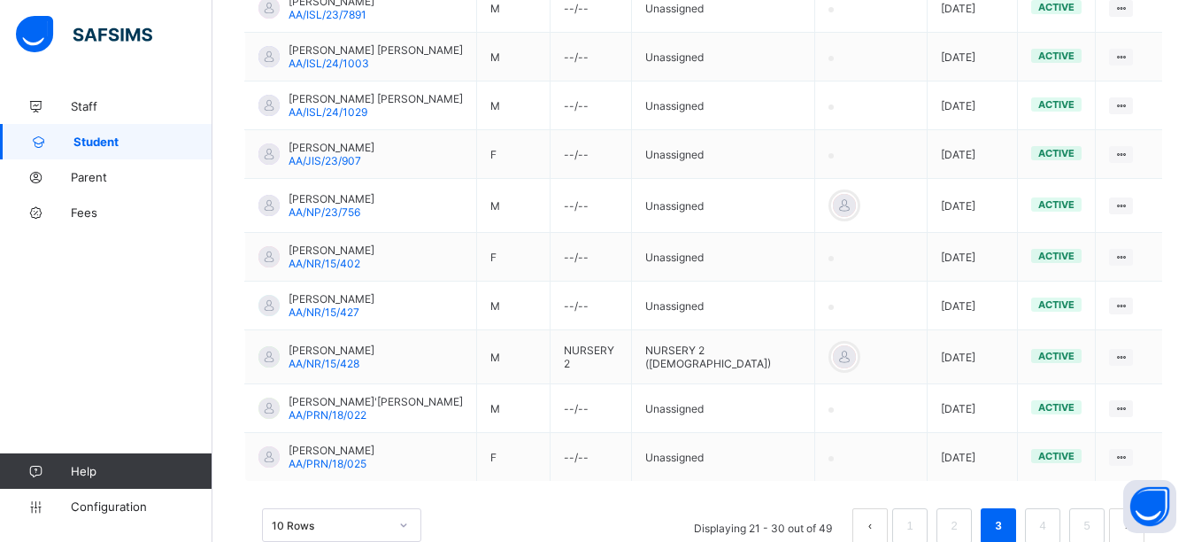
scroll to position [515, 0]
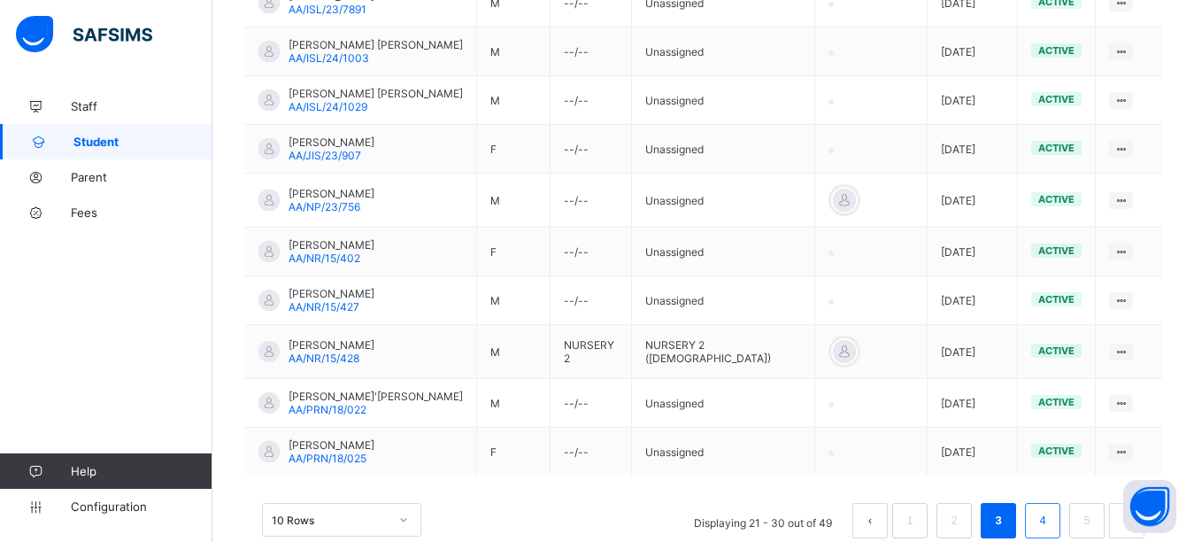
click at [1051, 509] on link "4" at bounding box center [1042, 520] width 17 height 23
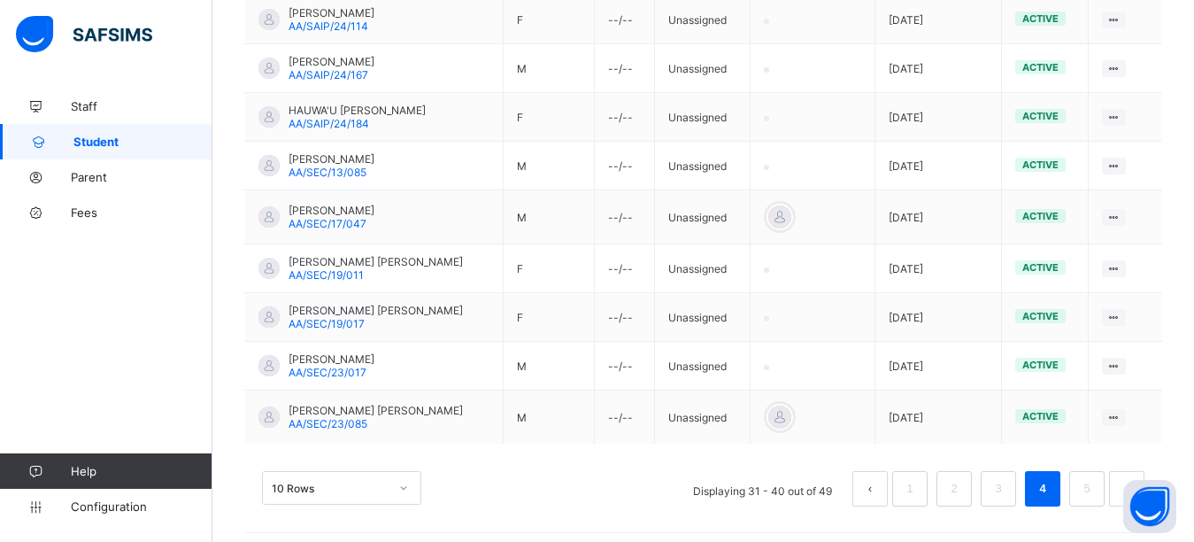
scroll to position [543, 0]
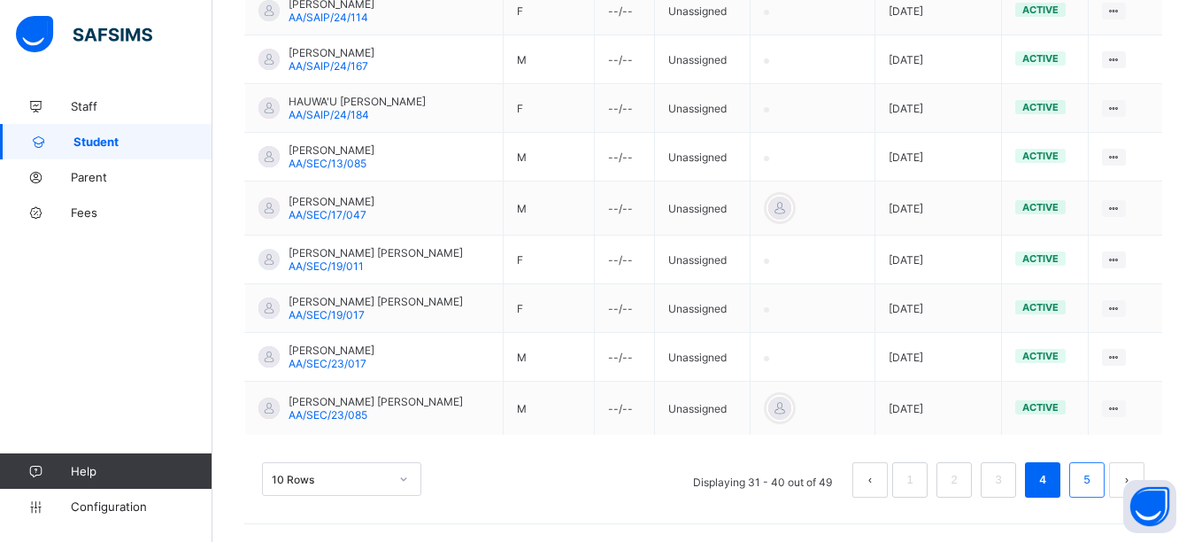
click at [1095, 481] on link "5" at bounding box center [1086, 479] width 17 height 23
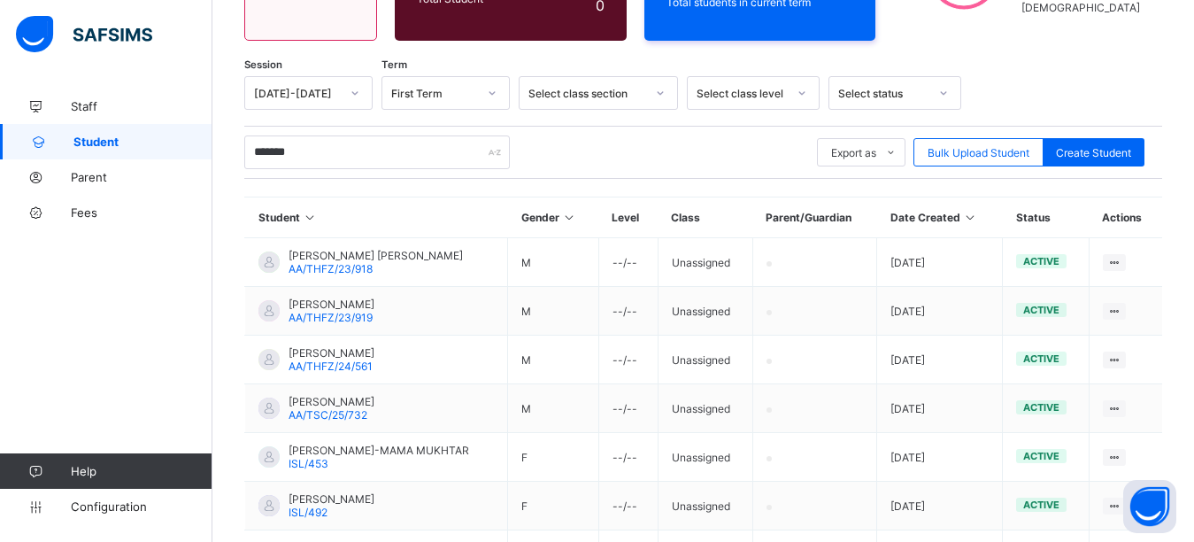
scroll to position [483, 0]
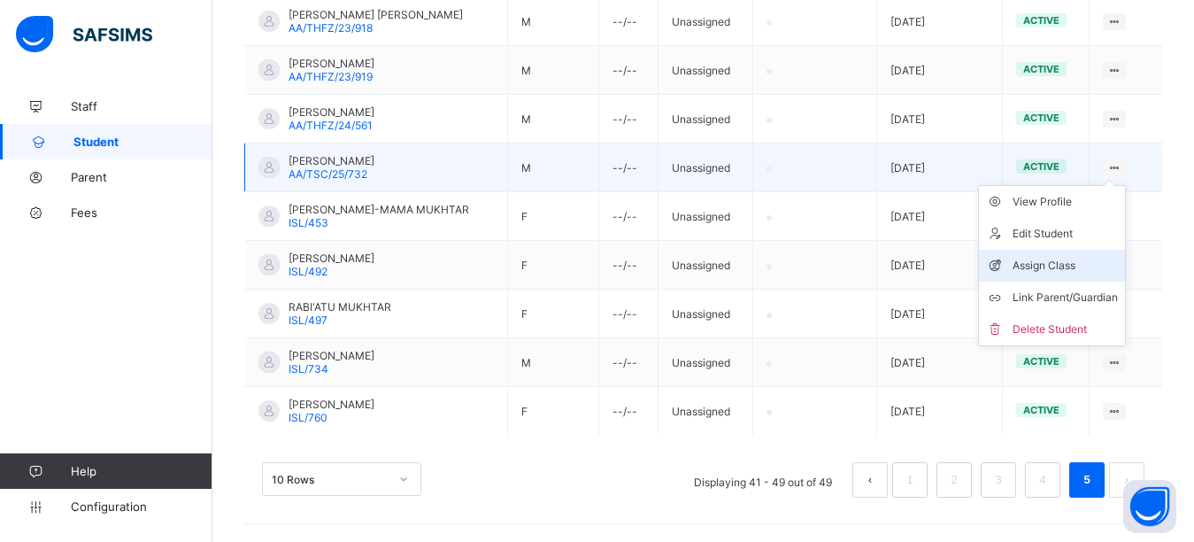
click at [1074, 269] on div "Assign Class" at bounding box center [1065, 266] width 105 height 18
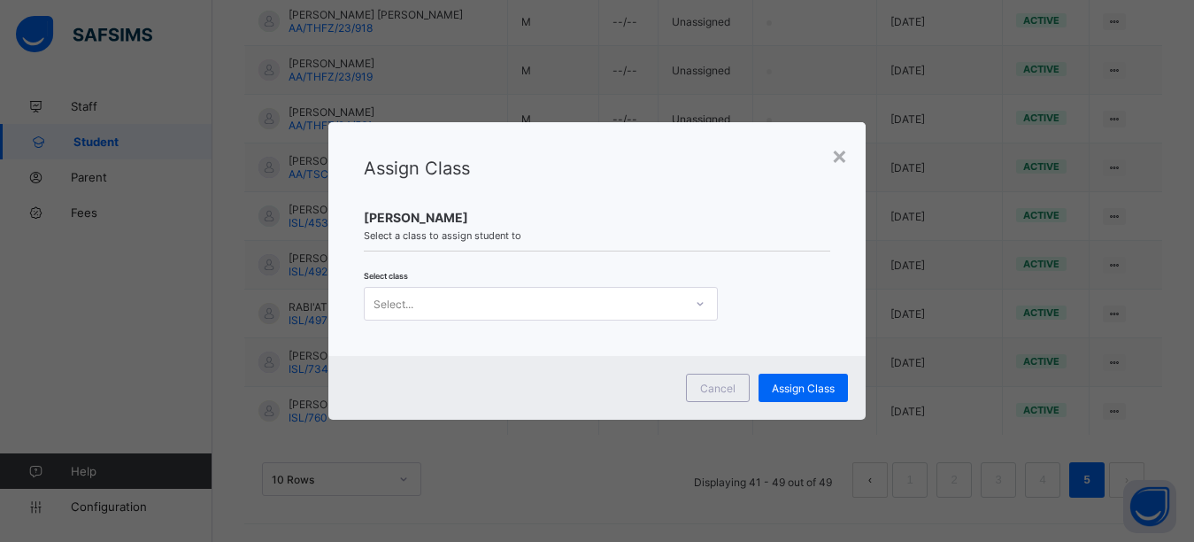
click at [517, 298] on div "Select..." at bounding box center [524, 303] width 319 height 25
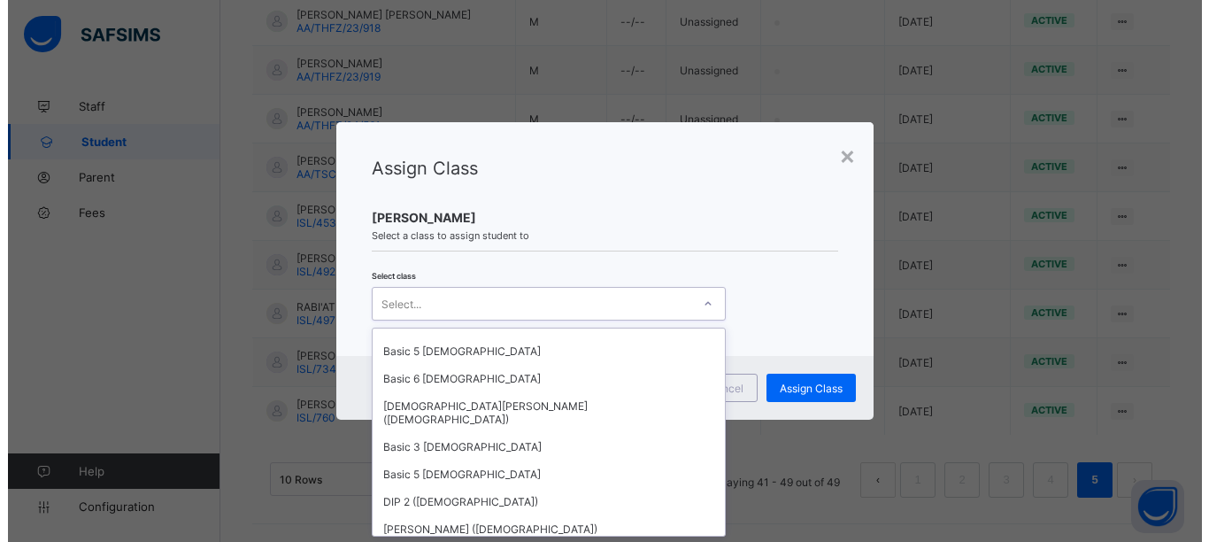
scroll to position [1381, 0]
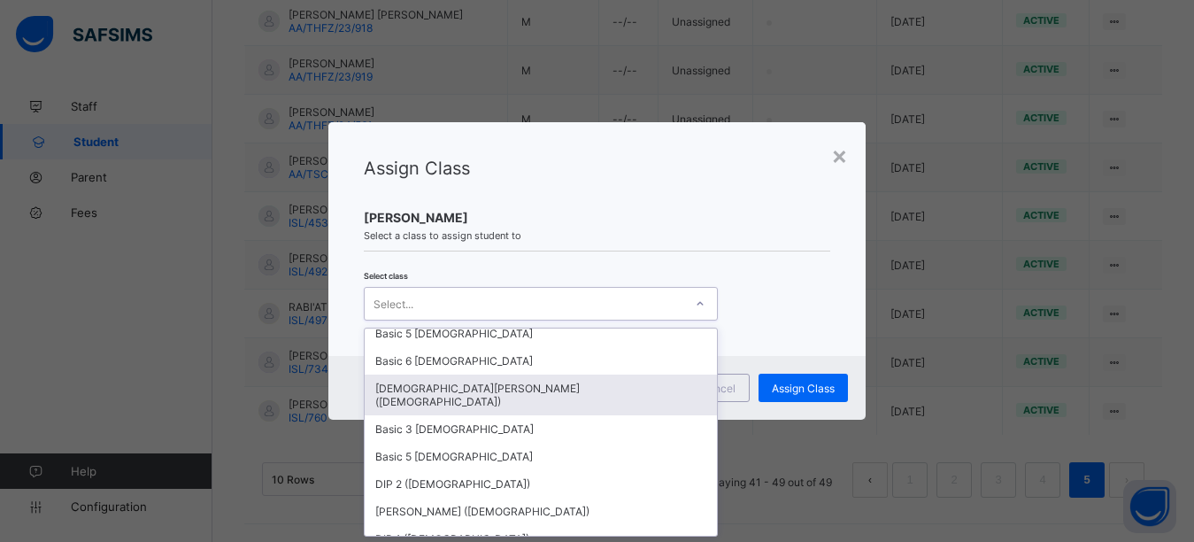
click at [456, 386] on div "[DEMOGRAPHIC_DATA][PERSON_NAME] ([DEMOGRAPHIC_DATA])" at bounding box center [541, 394] width 352 height 41
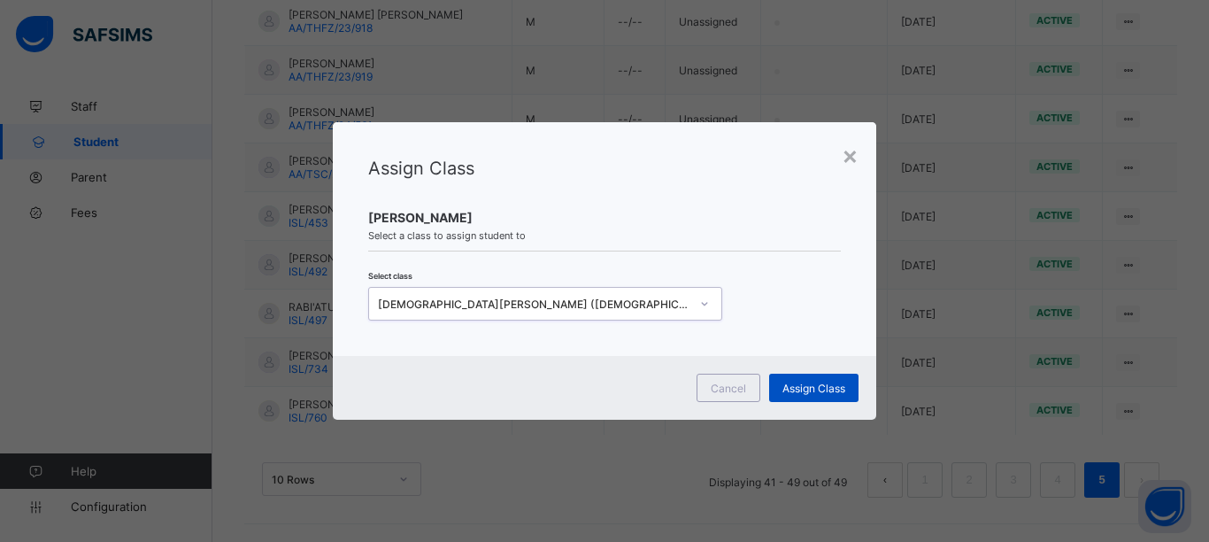
click at [814, 392] on span "Assign Class" at bounding box center [813, 387] width 63 height 13
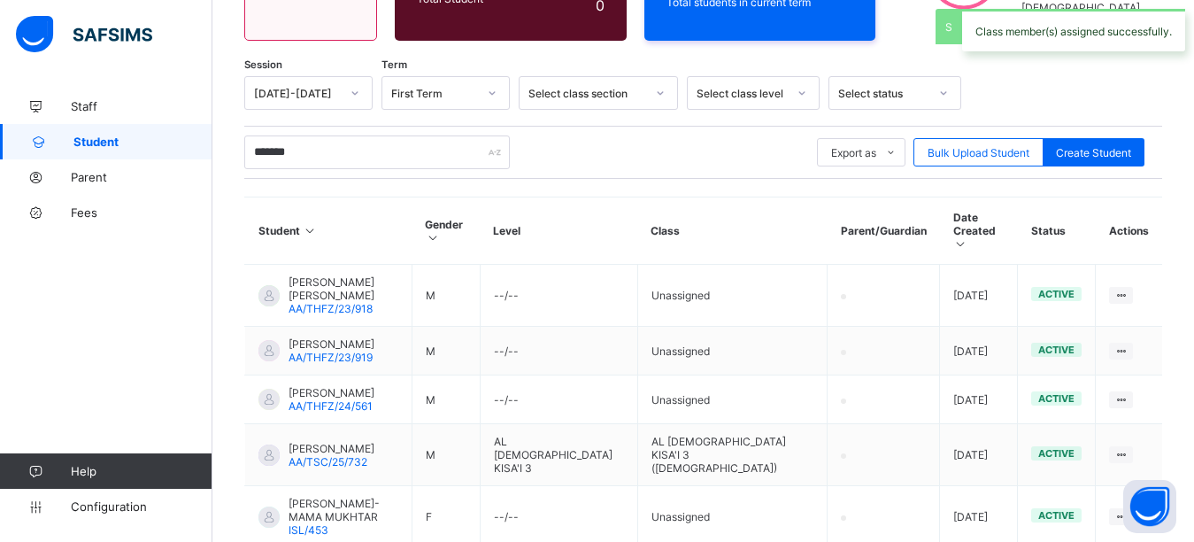
scroll to position [483, 0]
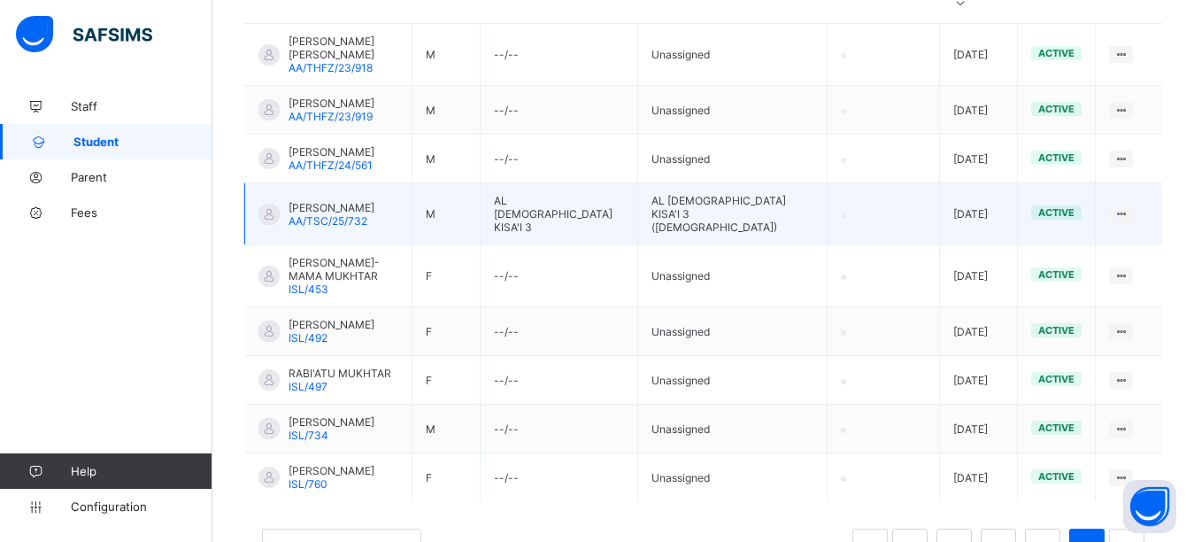
click at [263, 204] on div at bounding box center [268, 214] width 21 height 21
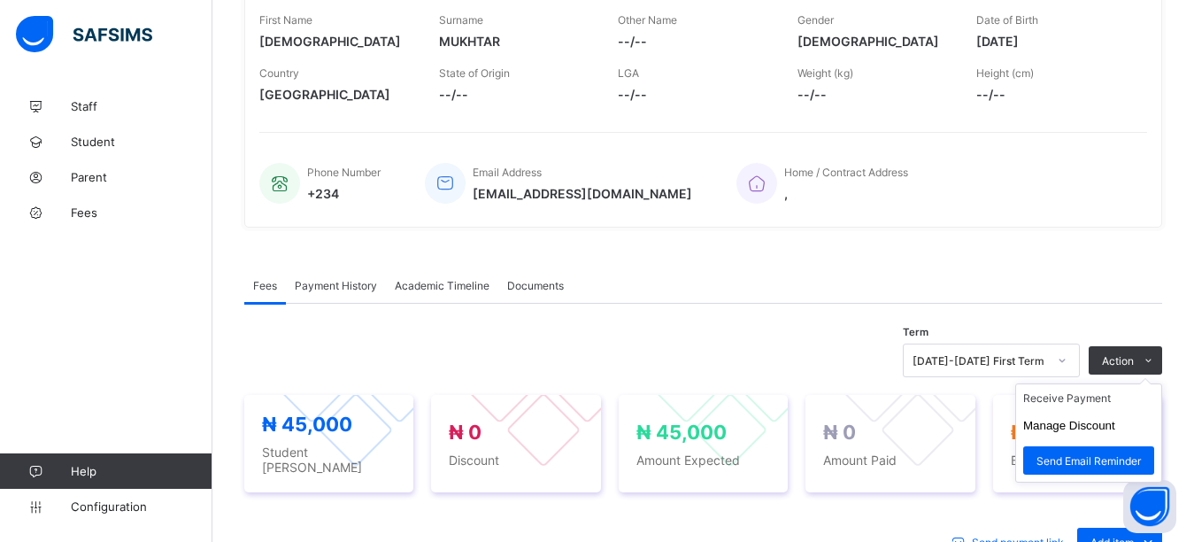
scroll to position [393, 0]
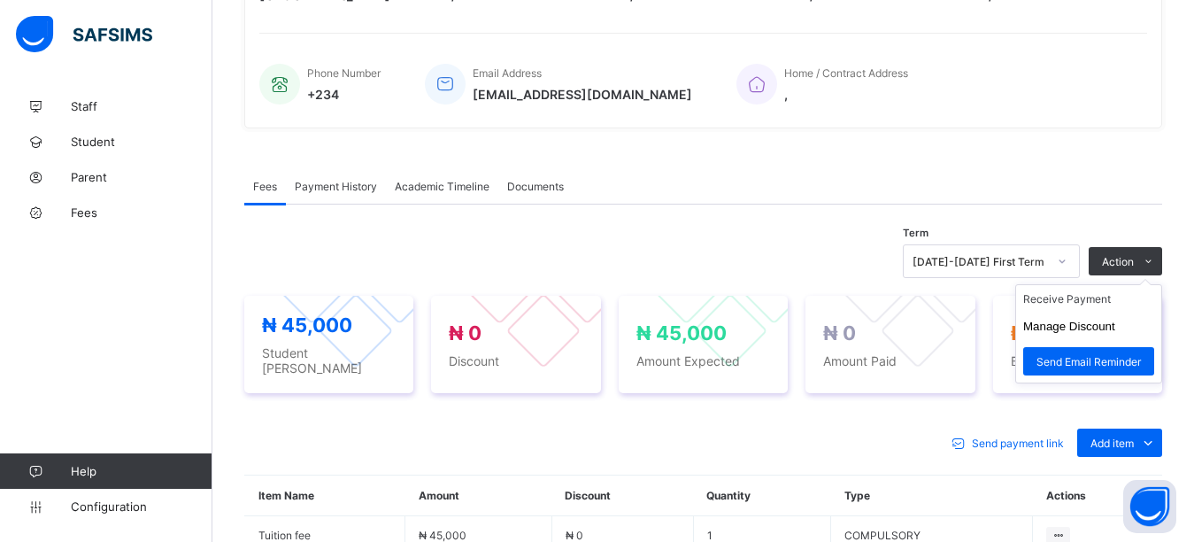
click at [1136, 284] on ul "Receive Payment Manage Discount Send Email Reminder" at bounding box center [1088, 333] width 147 height 99
click at [1107, 302] on li "Receive Payment" at bounding box center [1088, 298] width 145 height 27
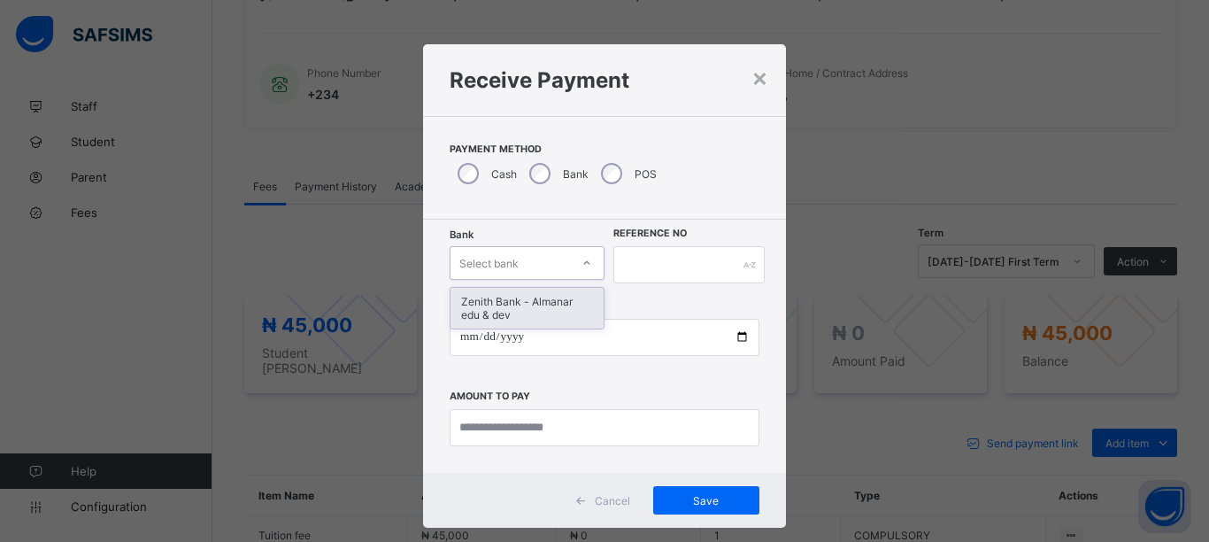
click at [494, 260] on div "Select bank" at bounding box center [488, 263] width 59 height 34
click at [502, 301] on div "Zenith Bank - Almanar edu & dev" at bounding box center [527, 308] width 153 height 41
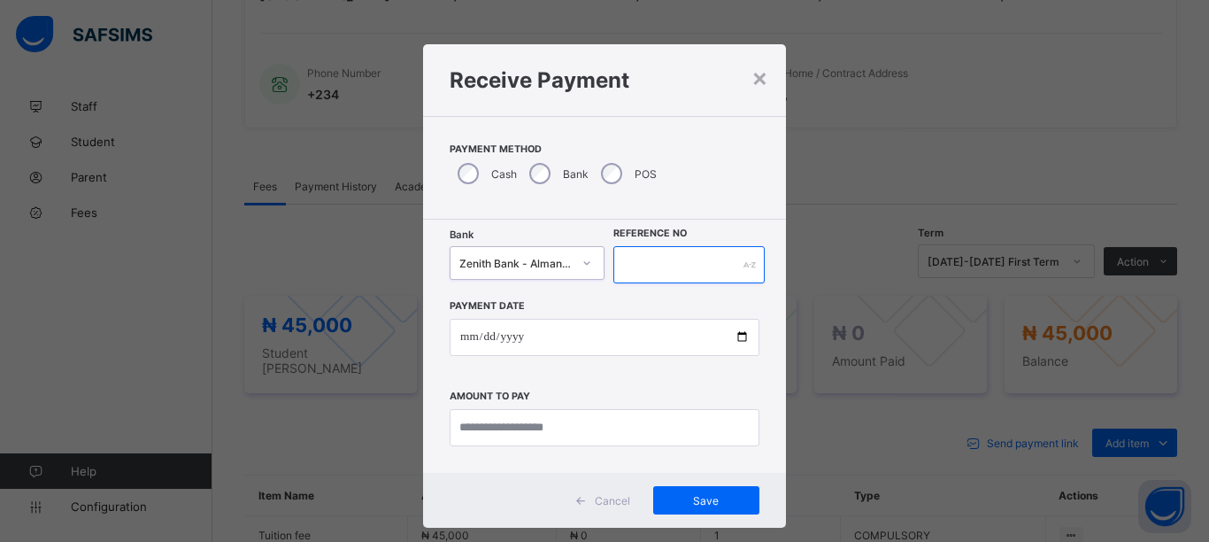
click at [669, 262] on input "text" at bounding box center [688, 264] width 151 height 37
type input "*****"
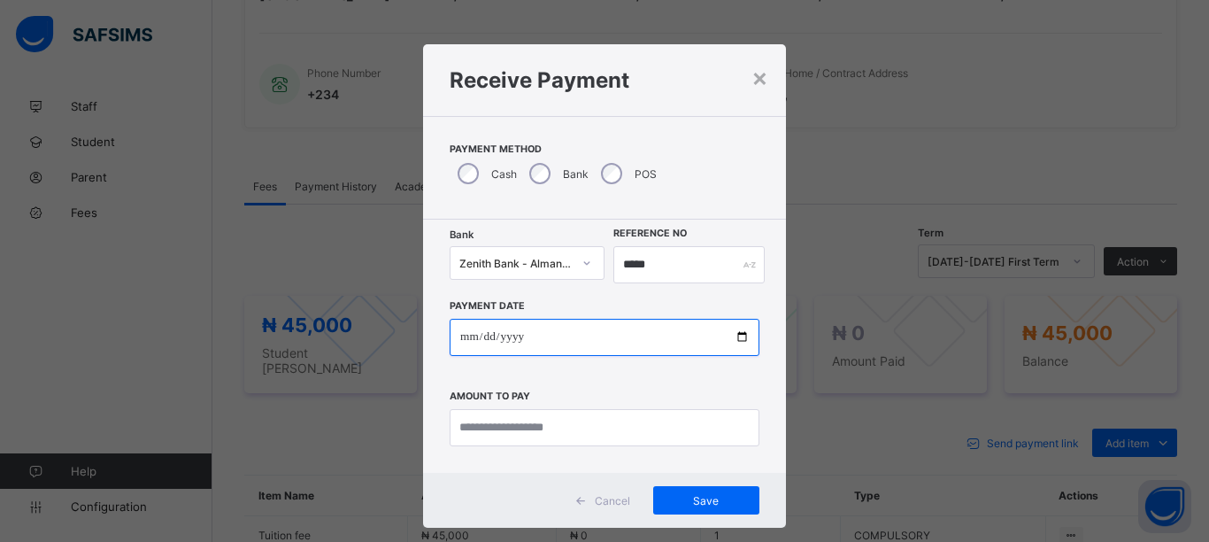
click at [733, 336] on input "date" at bounding box center [605, 337] width 310 height 37
type input "**********"
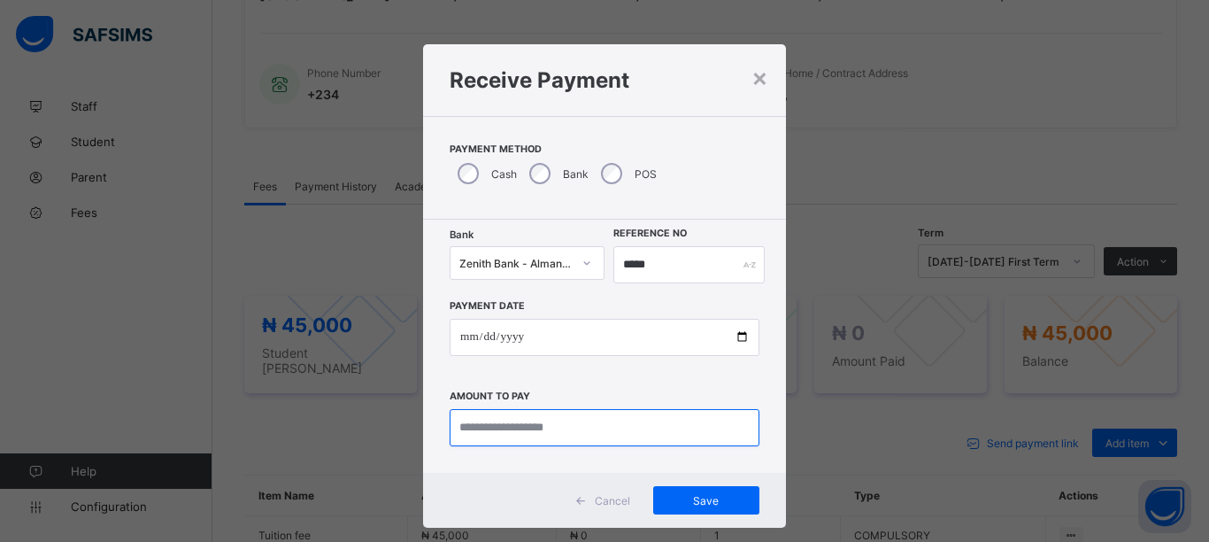
click at [605, 424] on input "currency" at bounding box center [605, 427] width 310 height 37
type input "********"
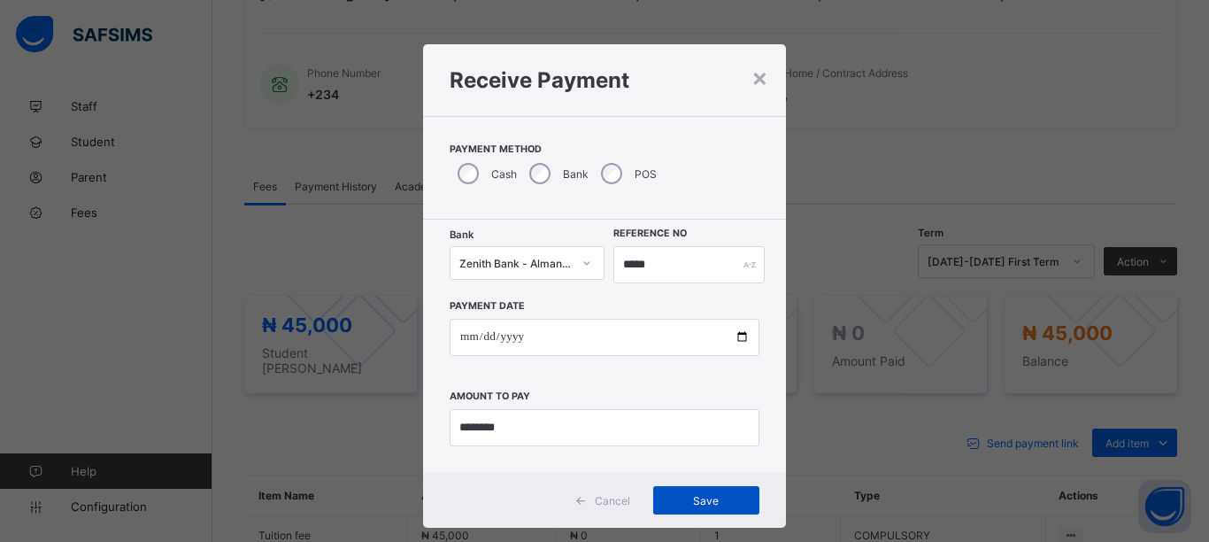
click at [705, 498] on span "Save" at bounding box center [707, 500] width 80 height 13
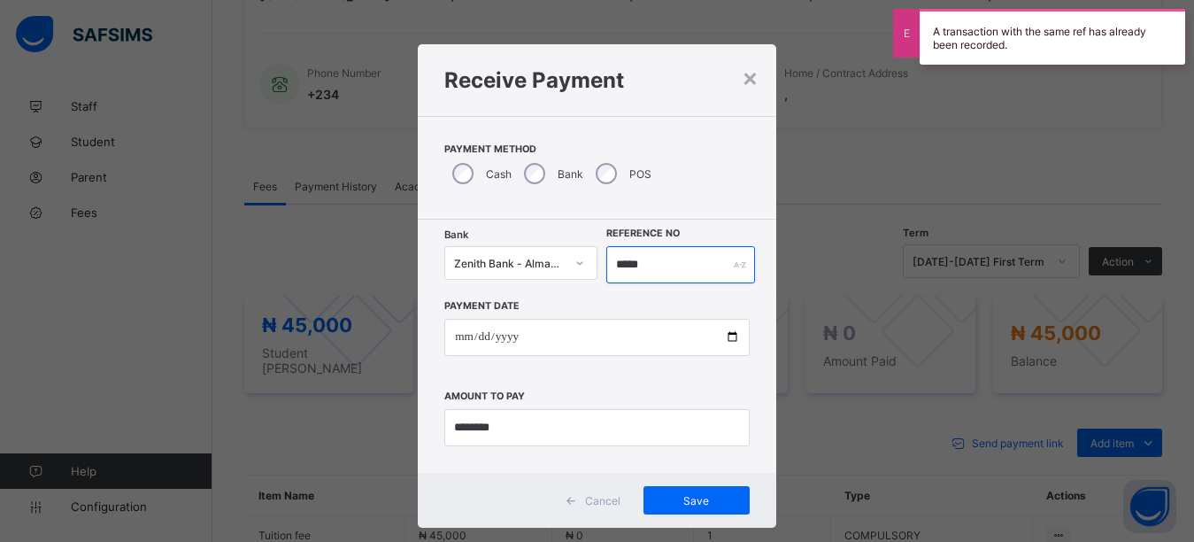
click at [651, 261] on input "*****" at bounding box center [681, 264] width 150 height 37
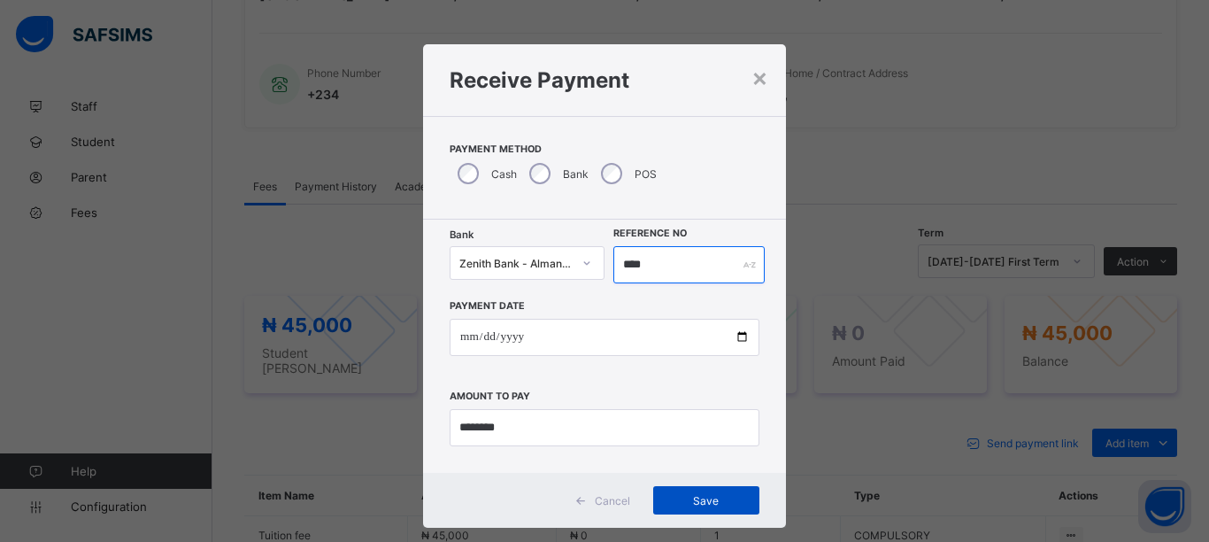
type input "****"
click at [697, 492] on div "Save" at bounding box center [706, 500] width 106 height 28
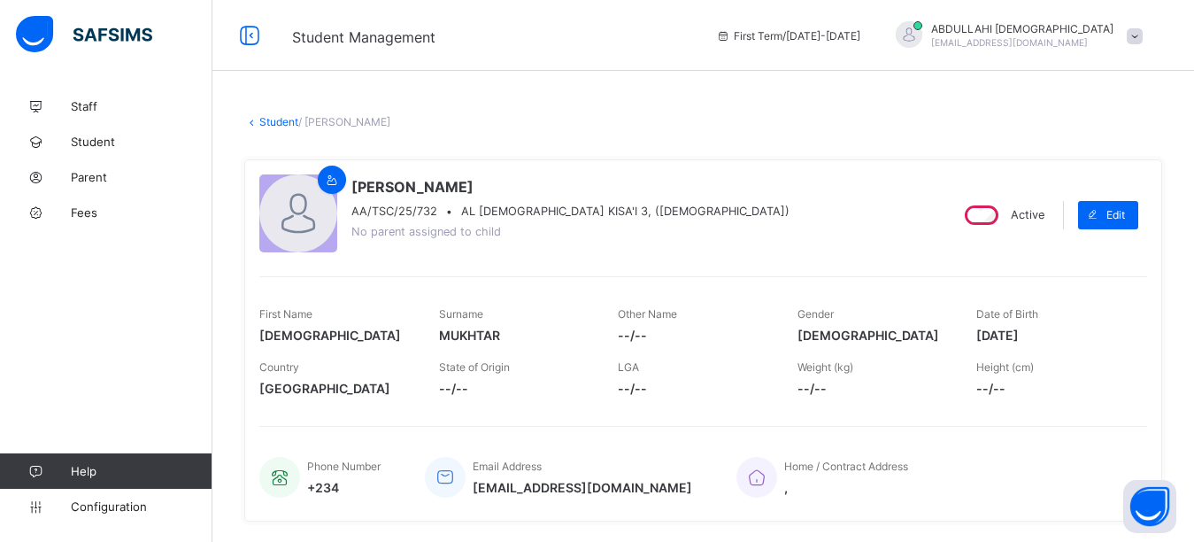
scroll to position [292, 0]
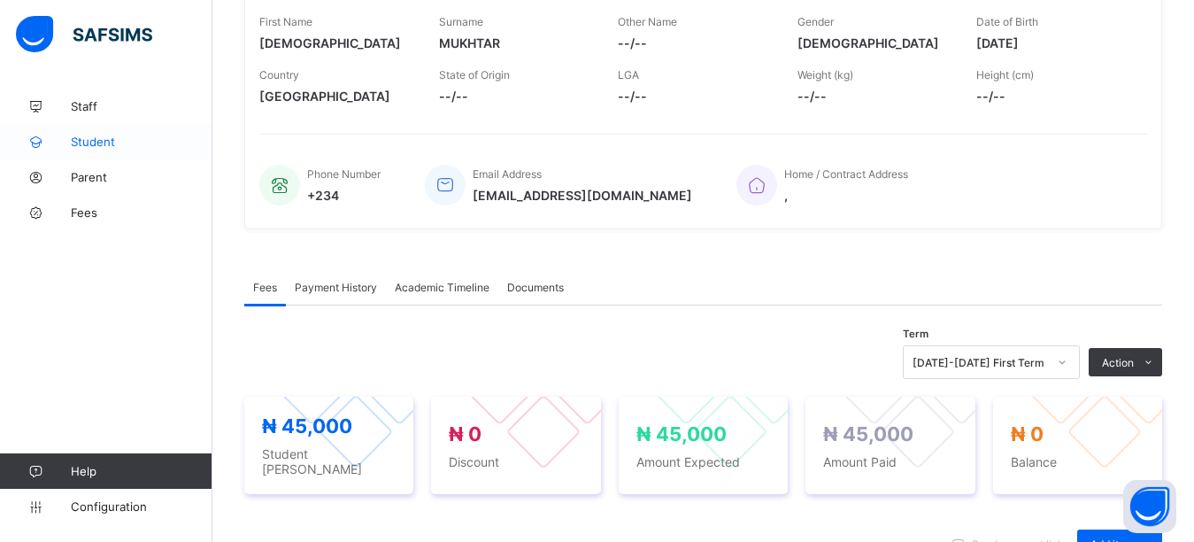
click at [103, 143] on span "Student" at bounding box center [142, 142] width 142 height 14
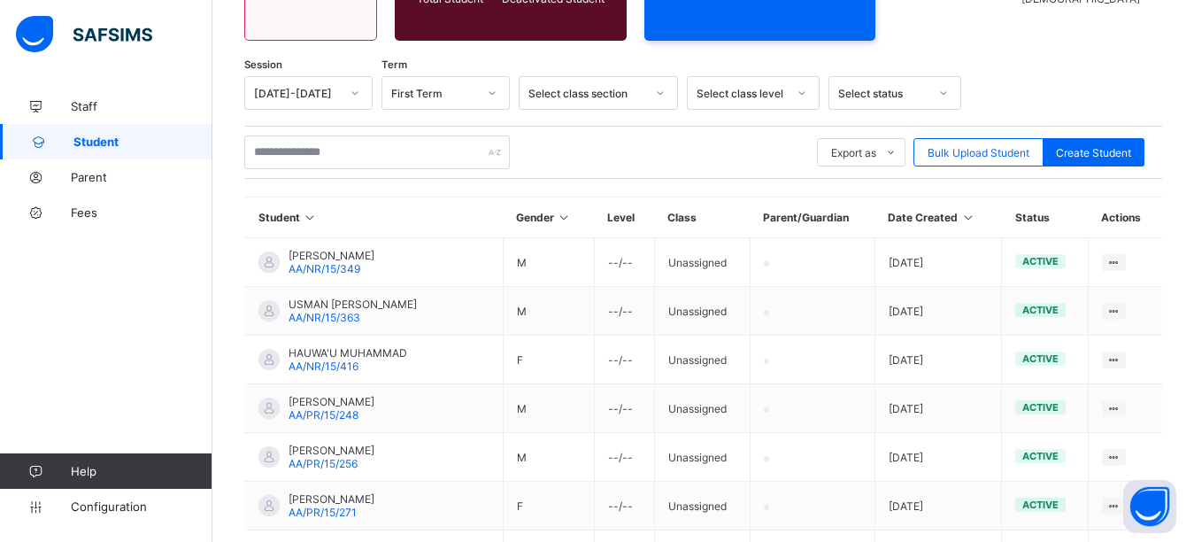
scroll to position [292, 0]
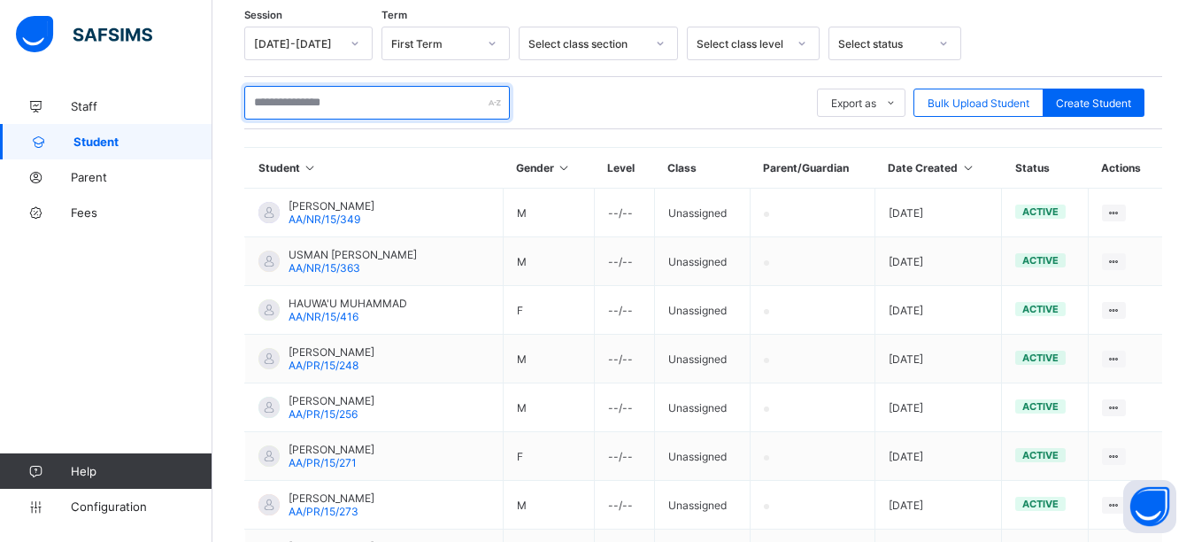
click at [343, 105] on input "text" at bounding box center [377, 103] width 266 height 34
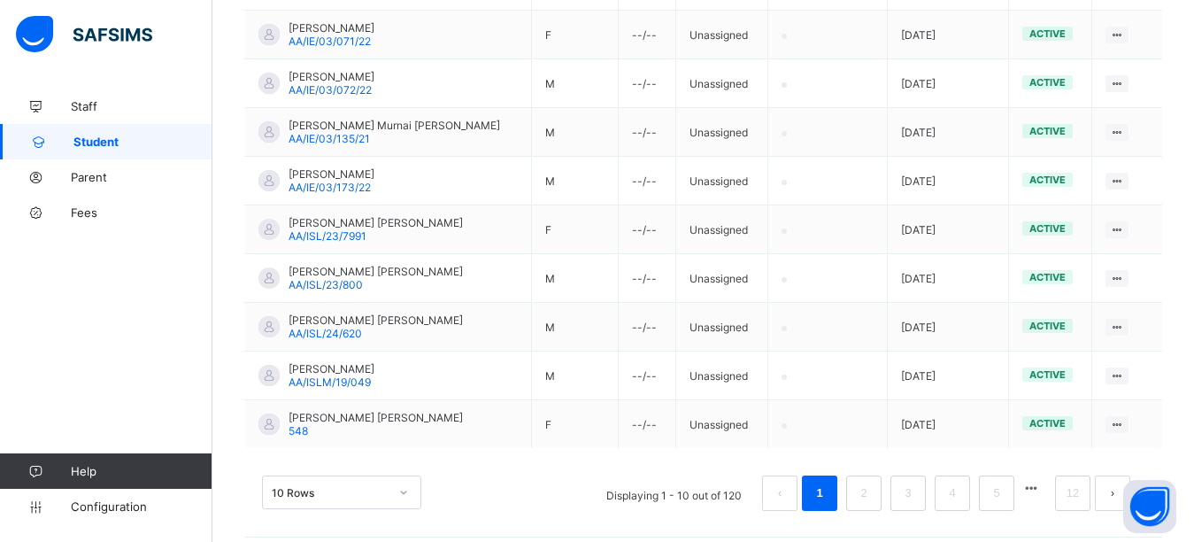
scroll to position [528, 0]
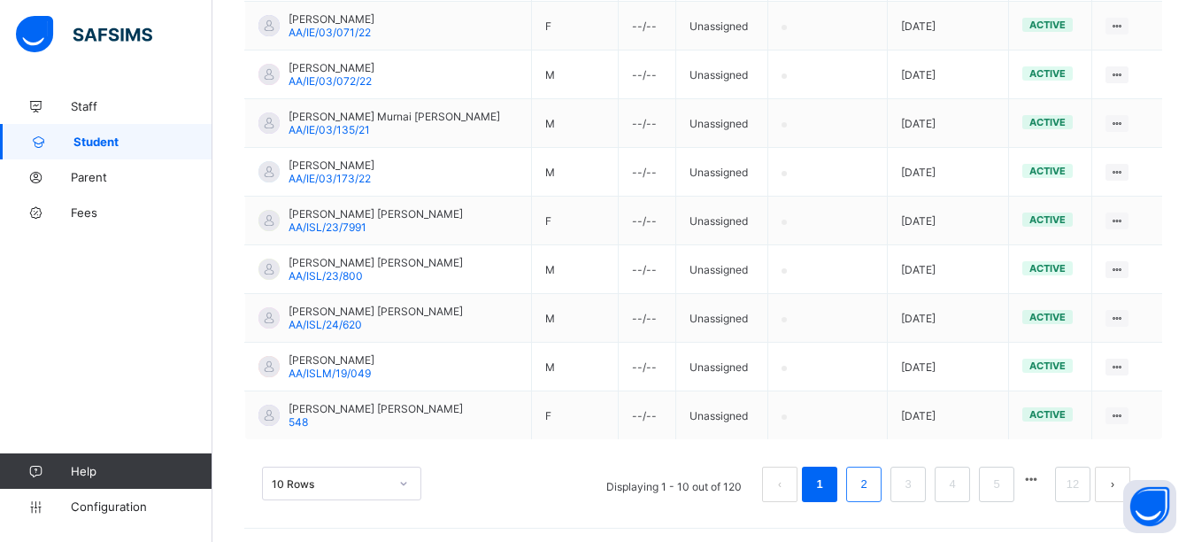
type input "*****"
click at [872, 488] on link "2" at bounding box center [863, 484] width 17 height 23
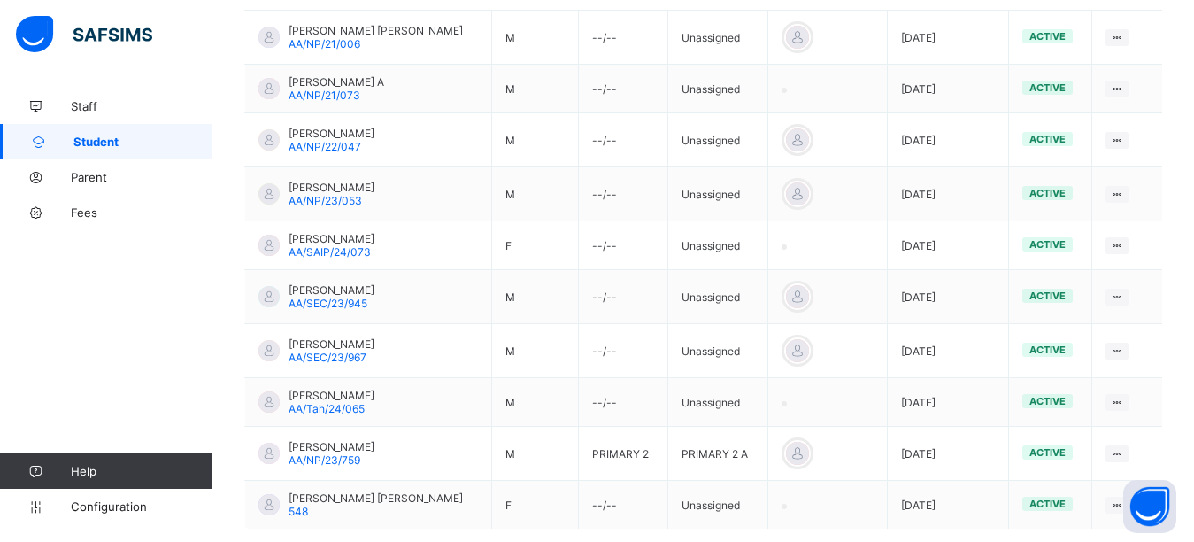
scroll to position [564, 0]
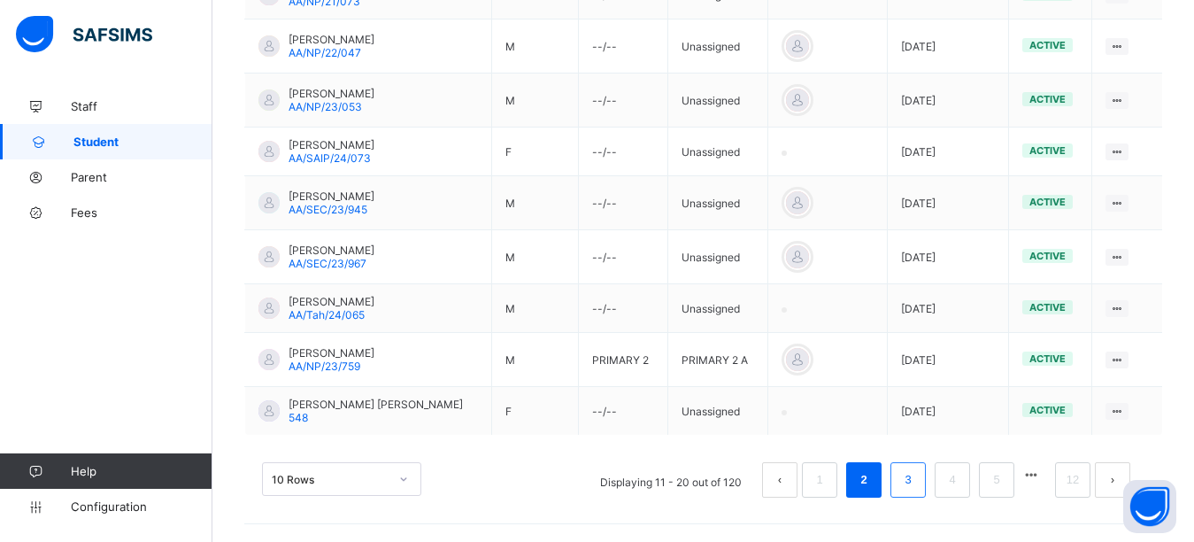
click at [916, 472] on link "3" at bounding box center [907, 479] width 17 height 23
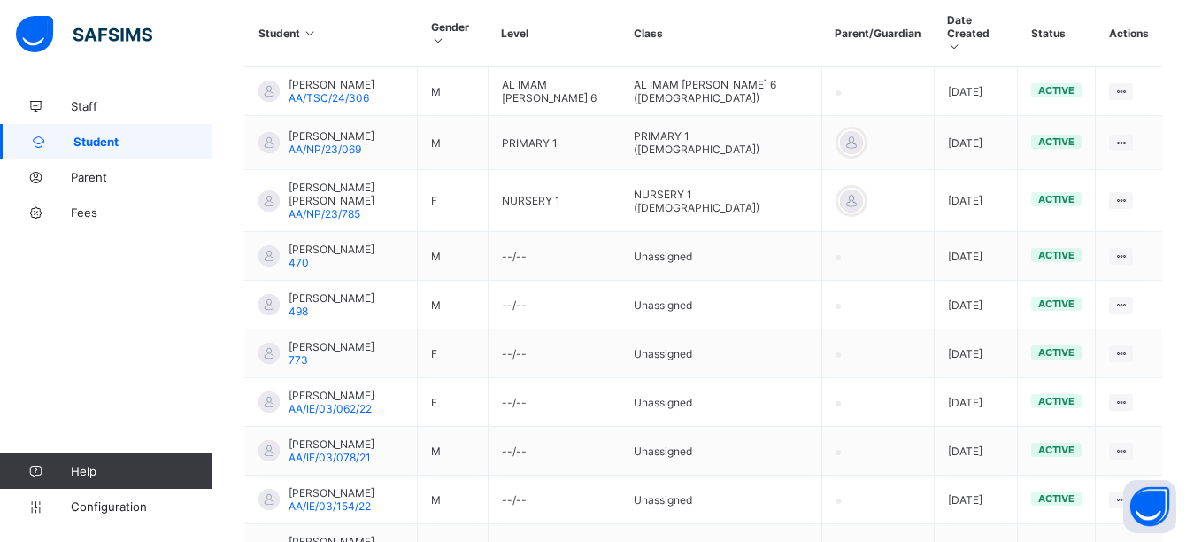
scroll to position [442, 0]
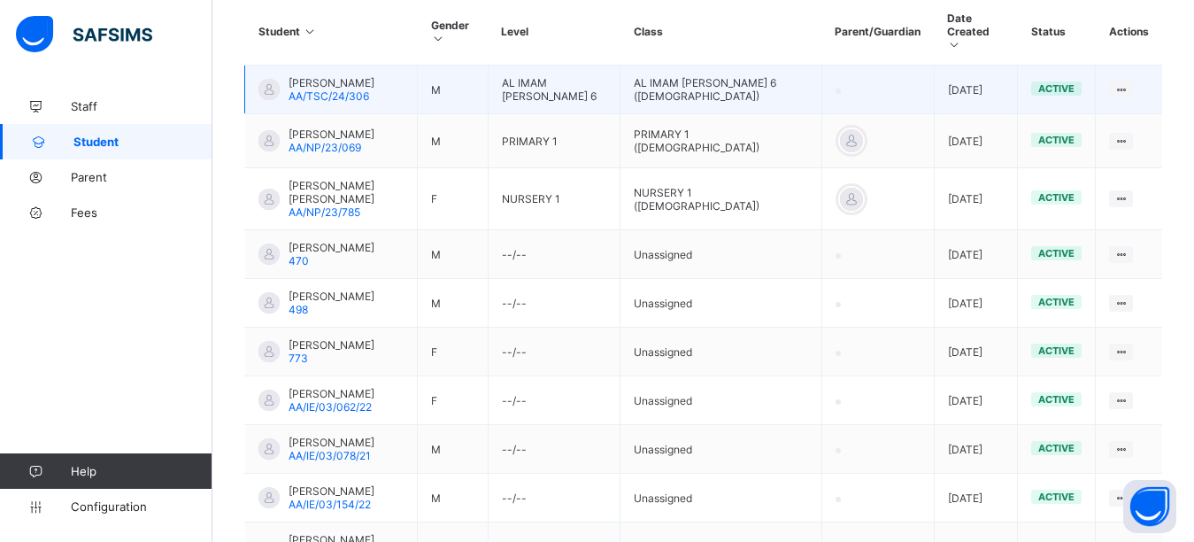
click at [272, 79] on div at bounding box center [268, 89] width 21 height 21
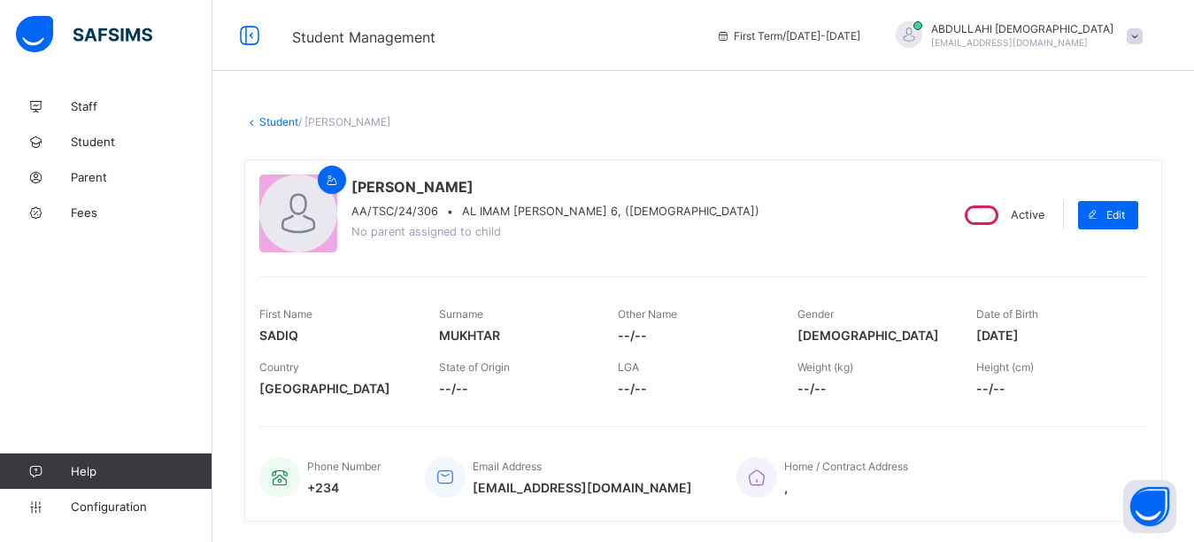
scroll to position [338, 0]
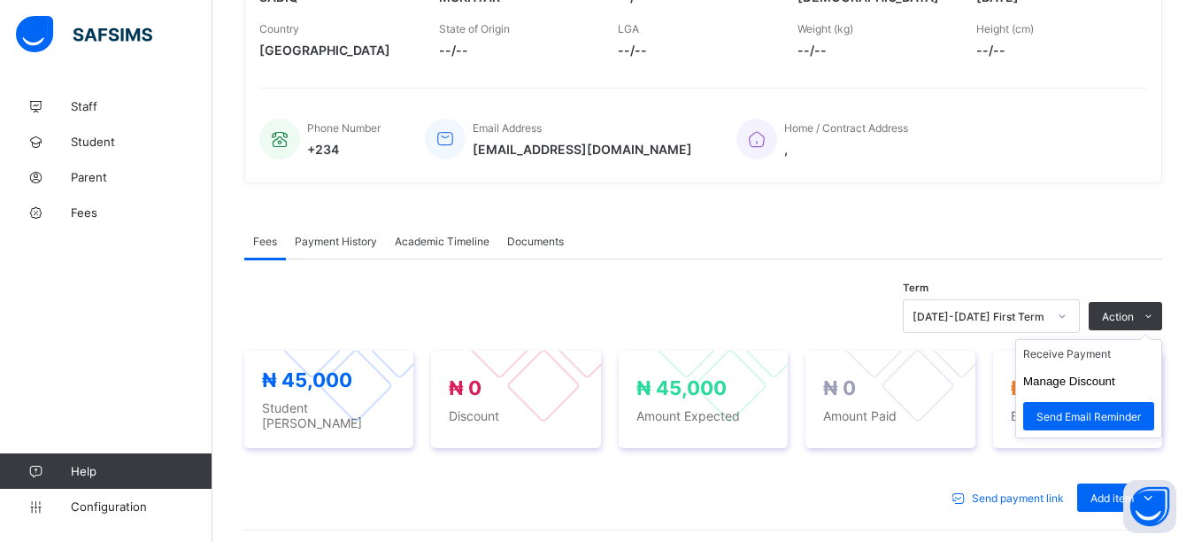
click at [1137, 339] on ul "Receive Payment Manage Discount Send Email Reminder" at bounding box center [1088, 388] width 147 height 99
click at [1102, 358] on li "Receive Payment" at bounding box center [1088, 353] width 145 height 27
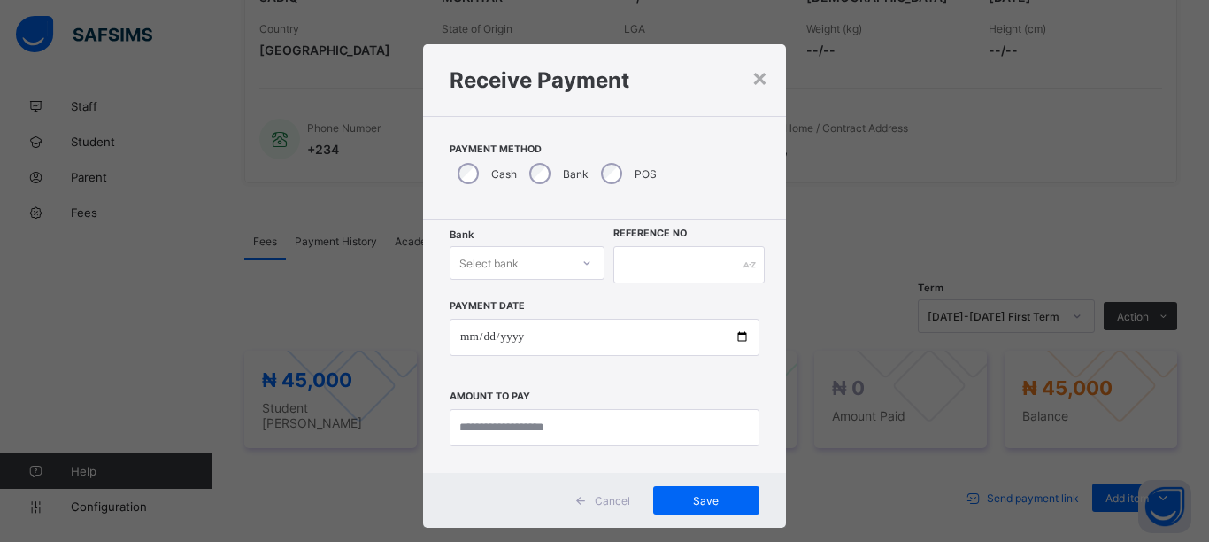
click at [507, 255] on div "Select bank" at bounding box center [488, 263] width 59 height 34
click at [500, 312] on div "Zenith Bank - Almanar edu & dev" at bounding box center [527, 308] width 153 height 41
click at [646, 259] on input "text" at bounding box center [688, 264] width 151 height 37
type input "*********"
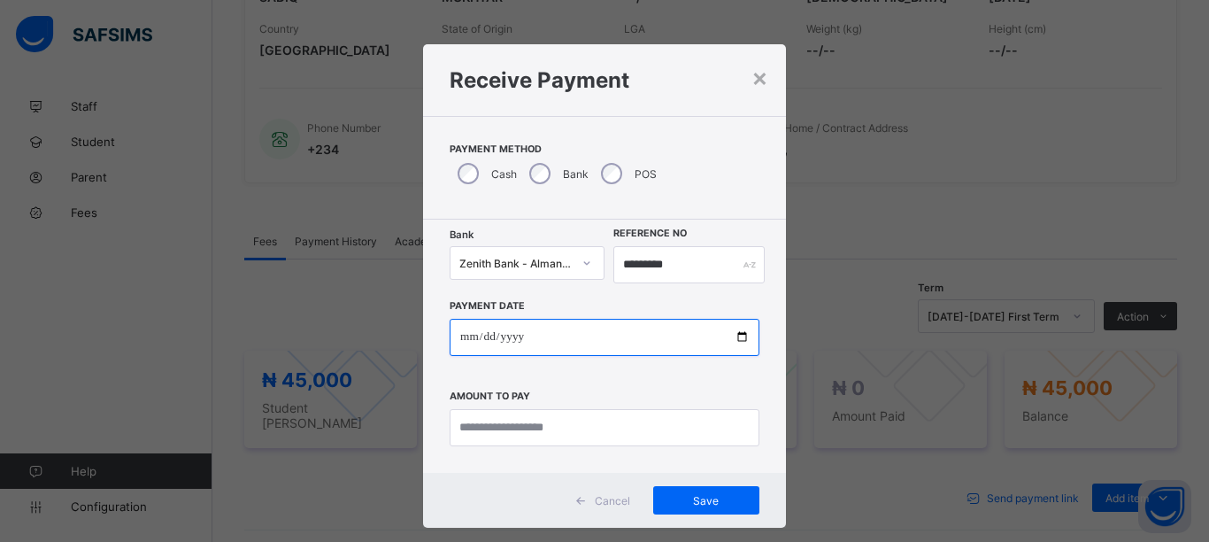
click at [737, 340] on input "date" at bounding box center [605, 337] width 310 height 37
type input "**********"
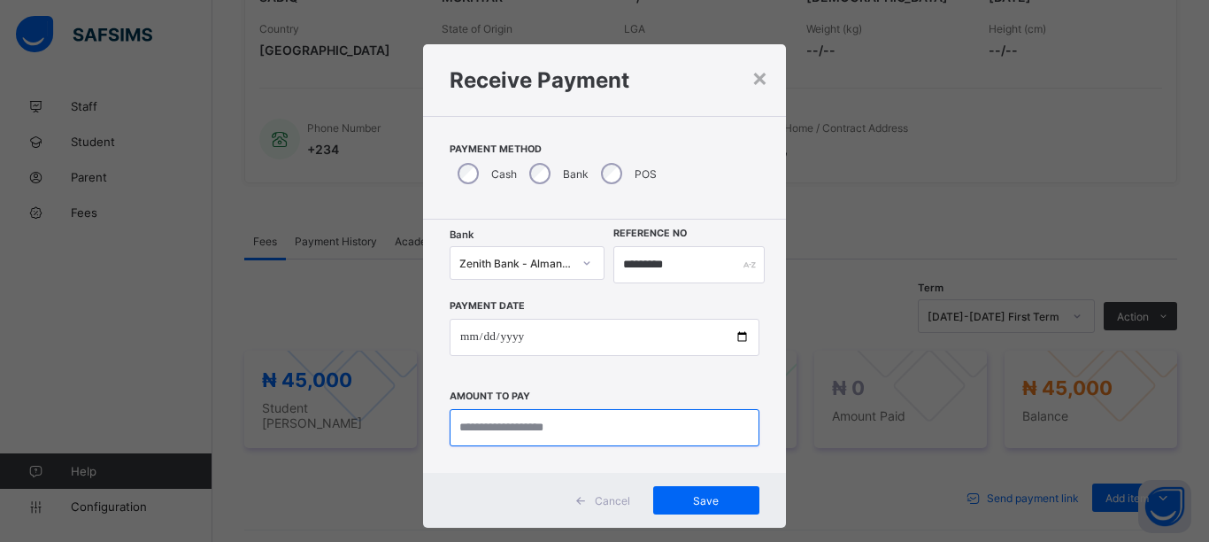
click at [582, 435] on input "currency" at bounding box center [605, 427] width 310 height 37
type input "********"
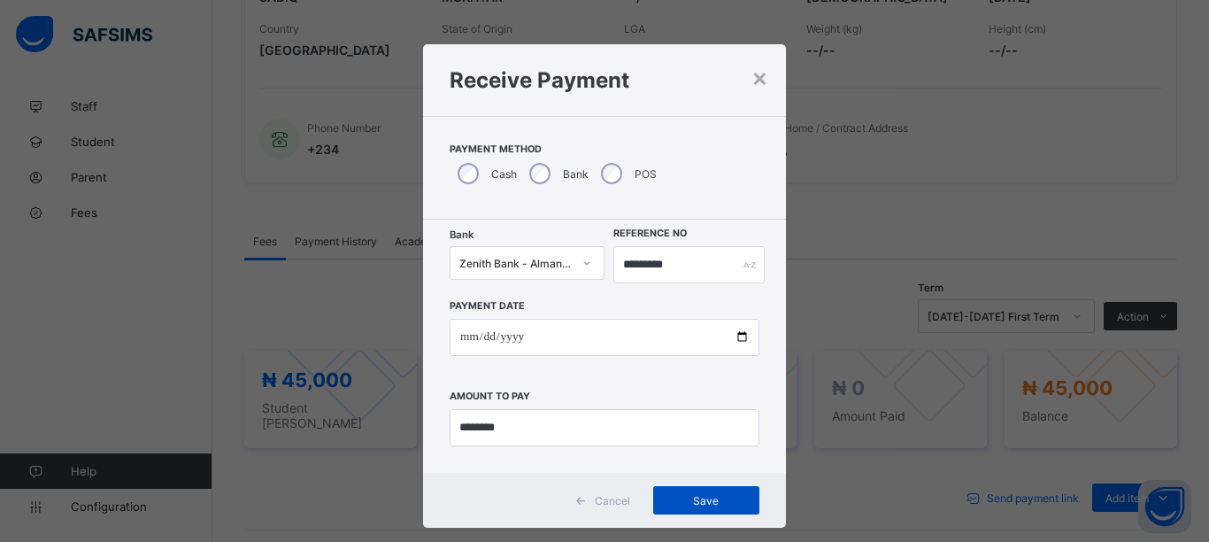
click at [696, 495] on span "Save" at bounding box center [707, 500] width 80 height 13
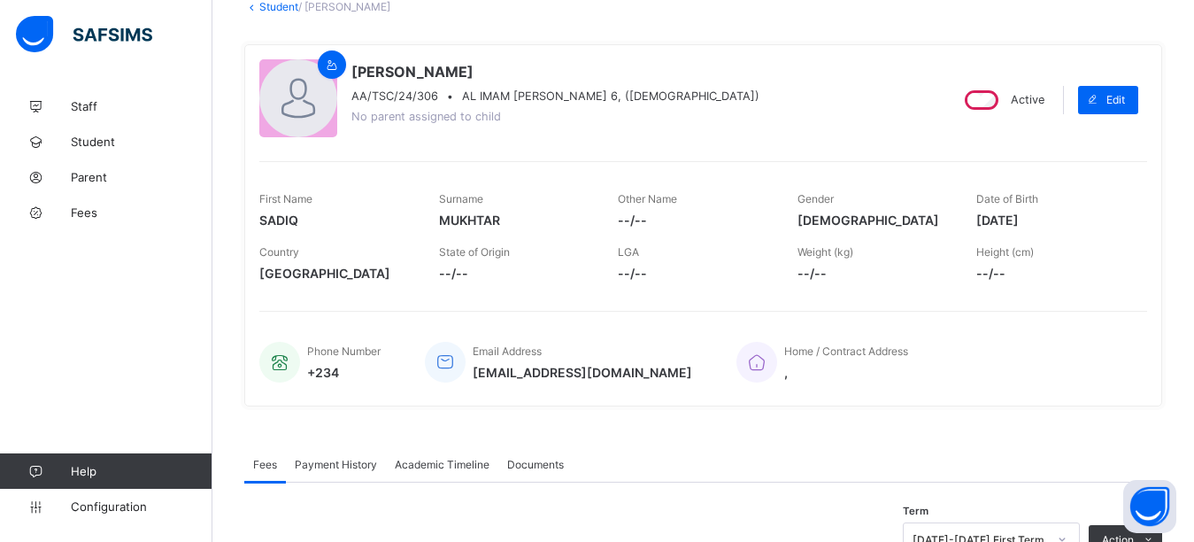
scroll to position [0, 0]
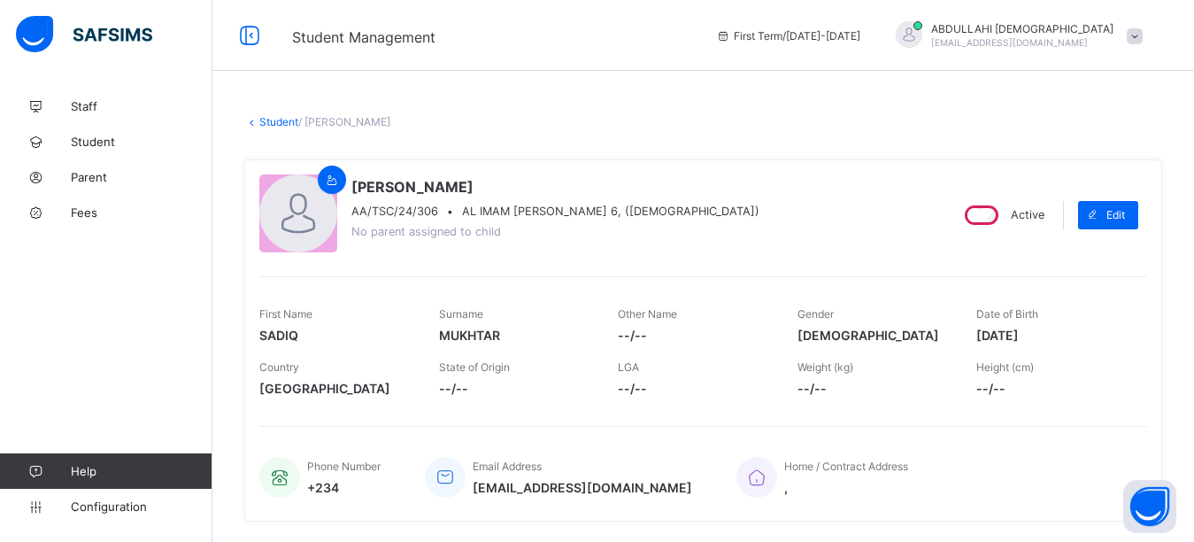
click at [1143, 41] on span at bounding box center [1135, 36] width 16 height 16
click at [1094, 138] on span "Profile" at bounding box center [1085, 140] width 117 height 20
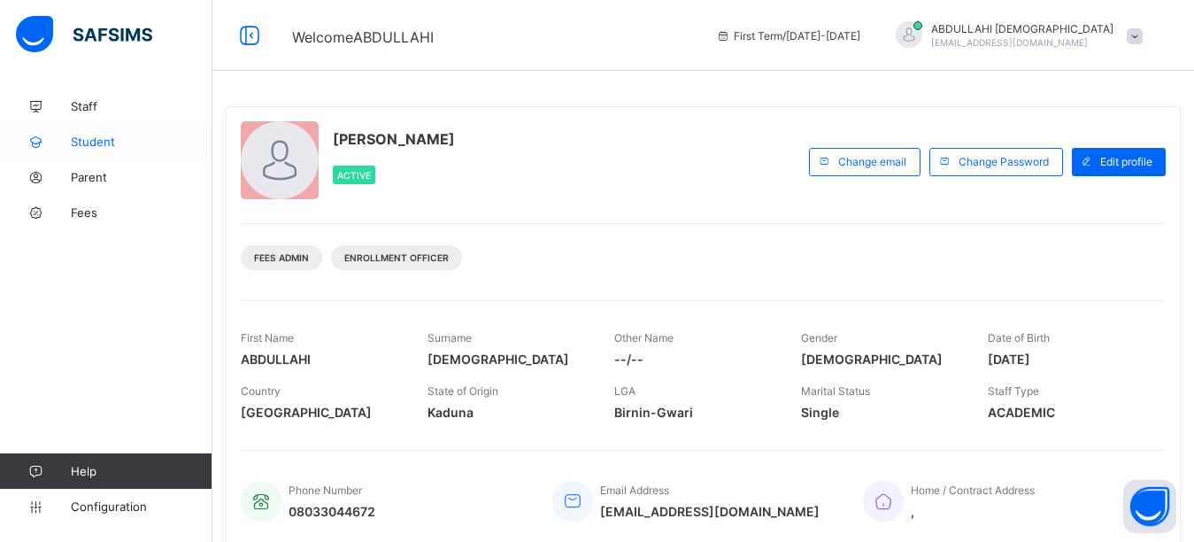
click at [99, 143] on span "Student" at bounding box center [142, 142] width 142 height 14
